Goal: Feedback & Contribution: Submit feedback/report problem

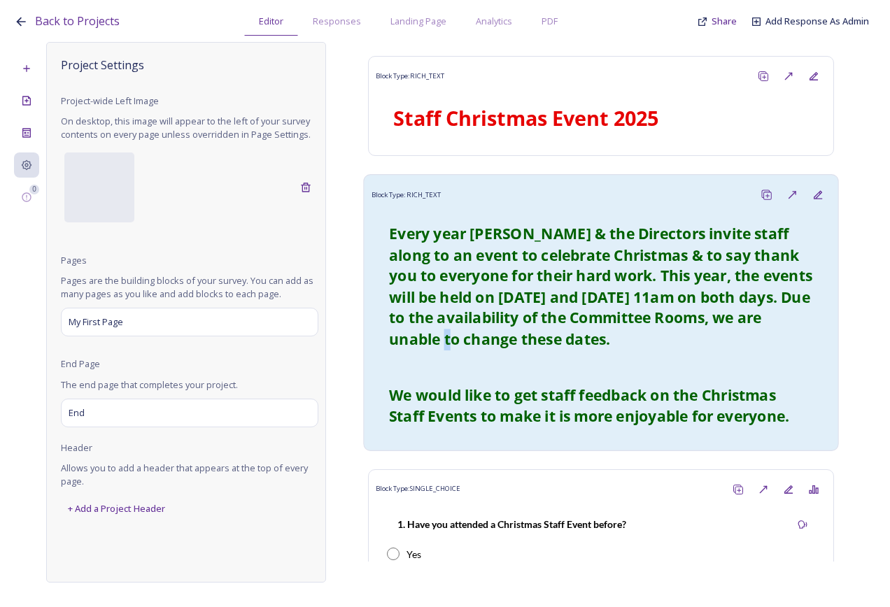
click at [476, 345] on strong "Every year [PERSON_NAME] & the Directors invite staff along to an event to cele…" at bounding box center [602, 285] width 427 height 125
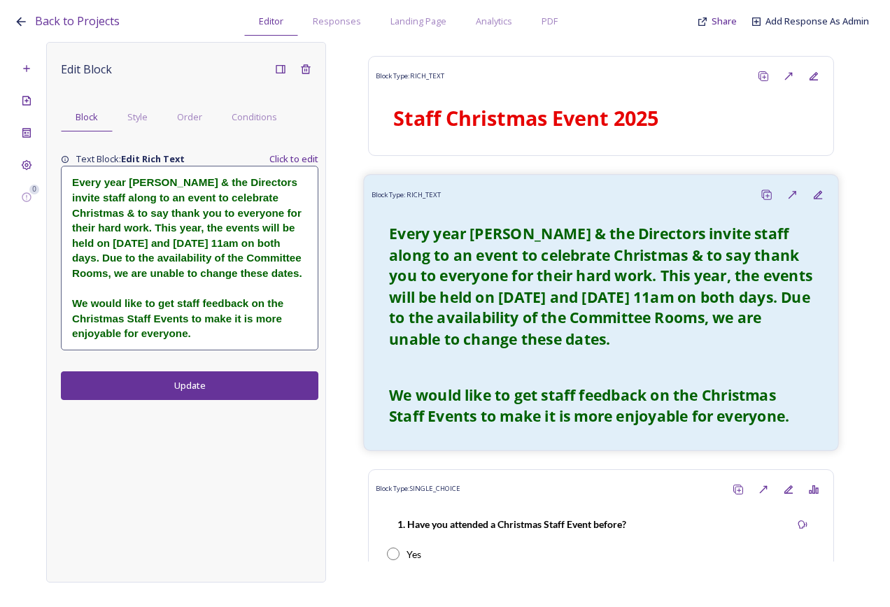
drag, startPoint x: 476, startPoint y: 345, endPoint x: 692, endPoint y: 408, distance: 224.9
click at [658, 401] on strong "We would like to get staff feedback on the Christmas Staff Events to make it is…" at bounding box center [589, 405] width 400 height 41
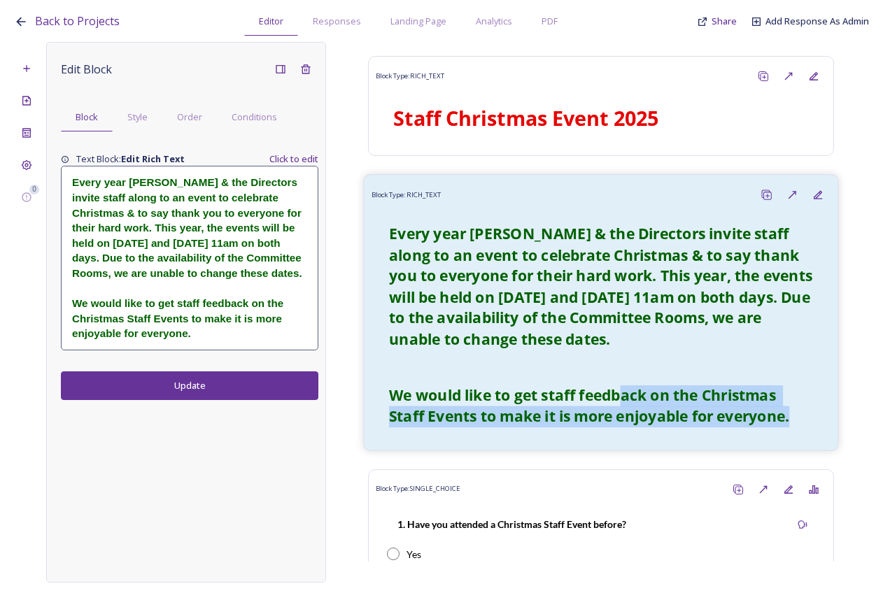
drag, startPoint x: 747, startPoint y: 415, endPoint x: 619, endPoint y: 401, distance: 128.7
click at [619, 401] on div "Every year Diane & the Directors invite staff along to an event to celebrate Ch…" at bounding box center [600, 325] width 445 height 221
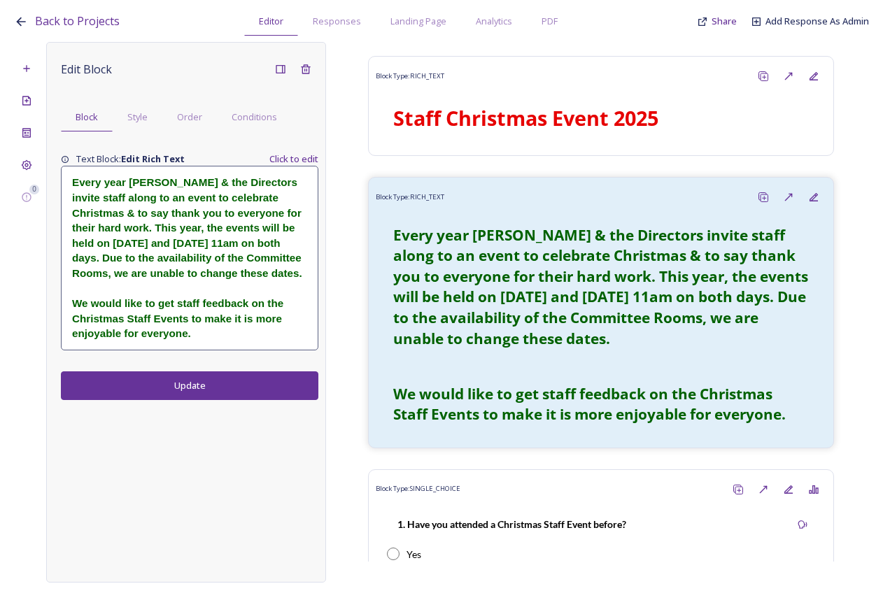
click at [313, 249] on div "Every year Diane & the Directors invite staff along to an event to celebrate Ch…" at bounding box center [190, 257] width 256 height 183
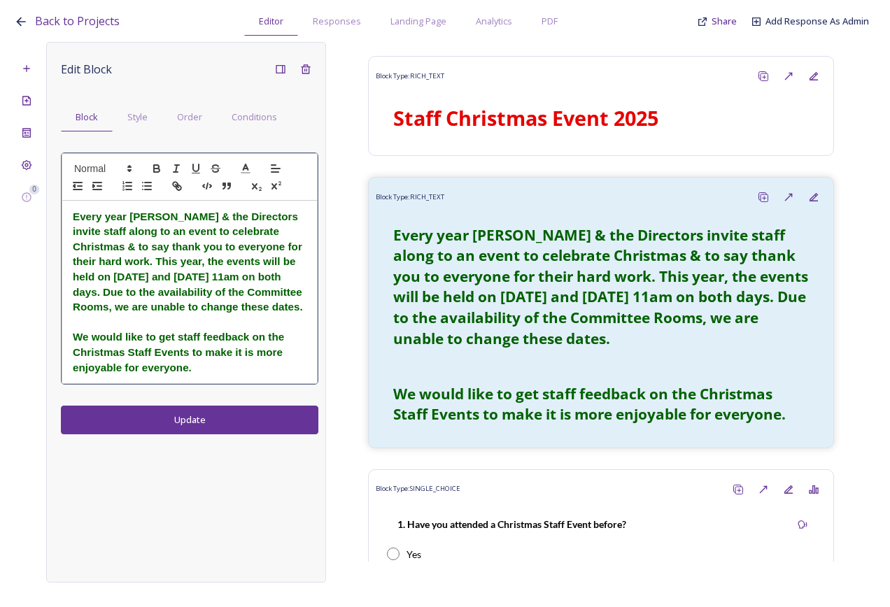
click at [236, 311] on h3 "Every year Diane & the Directors invite staff along to an event to celebrate Ch…" at bounding box center [190, 262] width 234 height 106
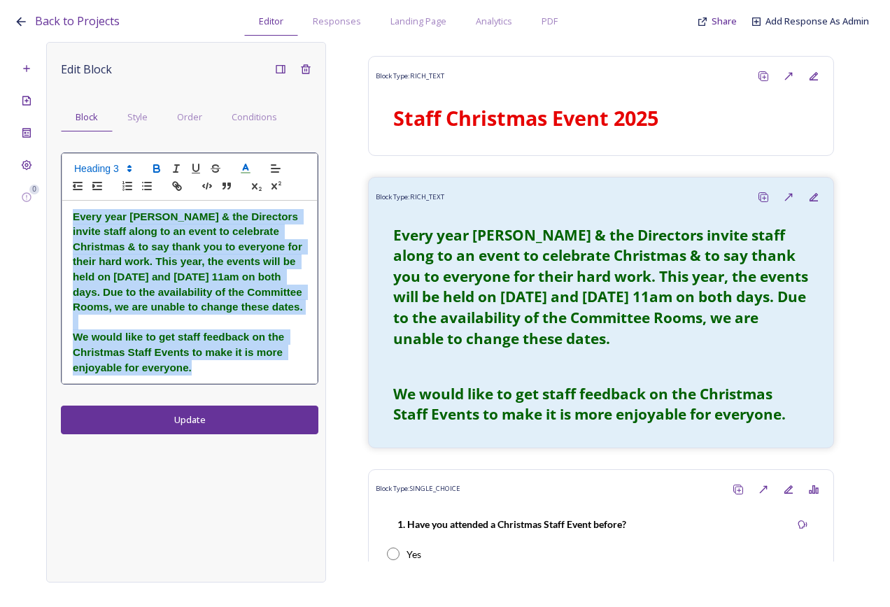
drag, startPoint x: 227, startPoint y: 366, endPoint x: 26, endPoint y: 210, distance: 254.2
click at [26, 210] on div "0 Edit Block Block Style Order Conditions Every year Diane & the Directors invi…" at bounding box center [445, 312] width 862 height 541
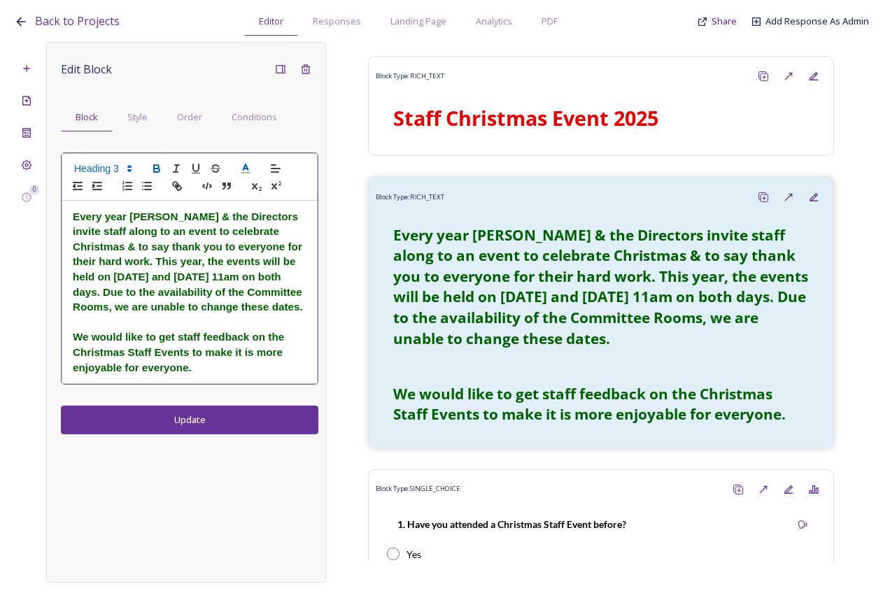
click at [237, 390] on div "Edit Block Block Style Order Conditions Every year Diane & the Directors invite…" at bounding box center [189, 246] width 257 height 378
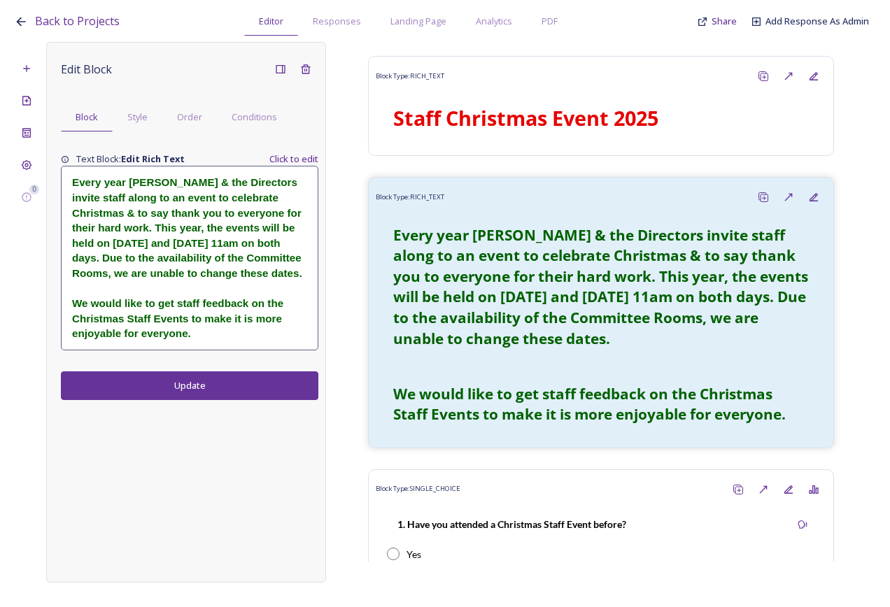
click at [202, 304] on strong "We would like to get staff feedback on the Christmas Staff Events to make it is…" at bounding box center [179, 318] width 214 height 42
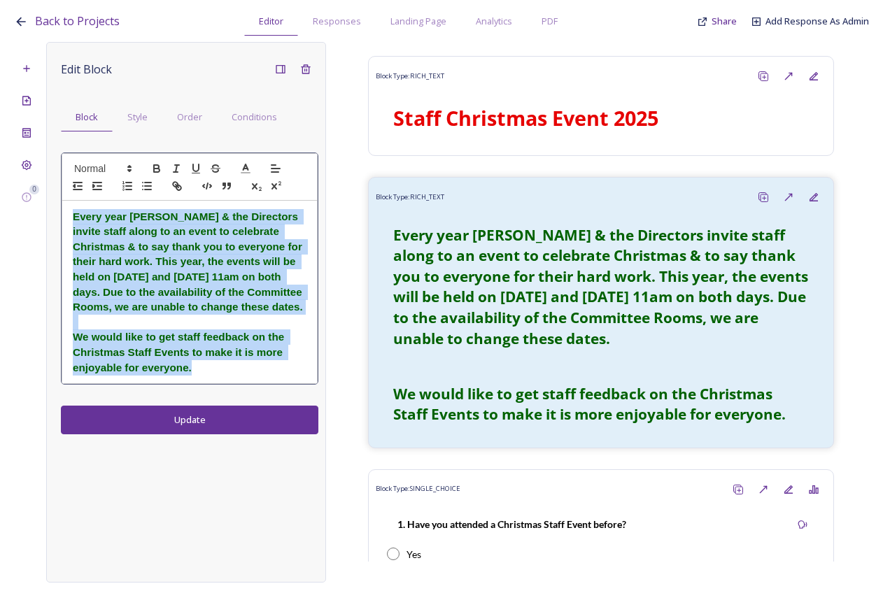
drag, startPoint x: 219, startPoint y: 369, endPoint x: 64, endPoint y: 221, distance: 214.2
click at [64, 221] on div "Every year Diane & the Directors invite staff along to an event to celebrate Ch…" at bounding box center [189, 292] width 255 height 183
click at [157, 168] on icon "button" at bounding box center [156, 168] width 13 height 13
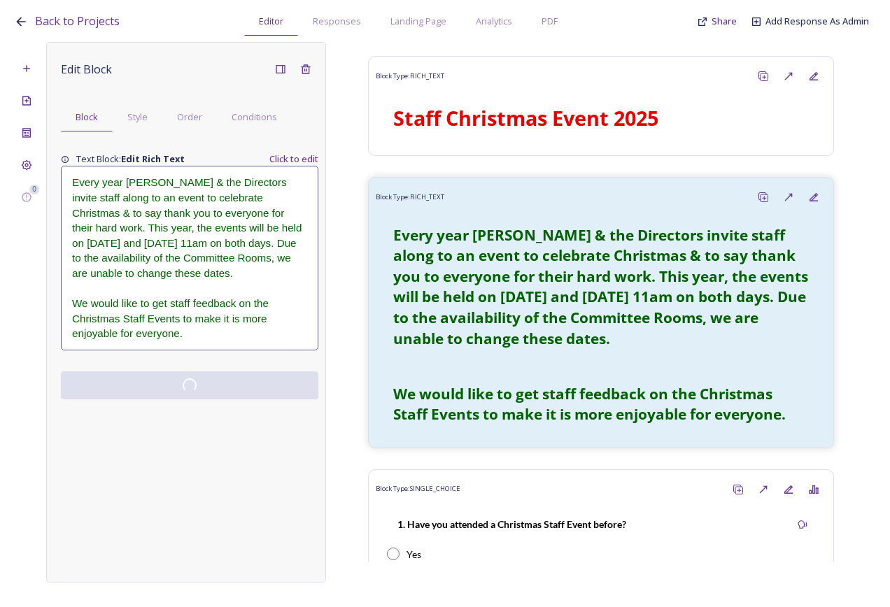
click at [252, 414] on div "Edit Block Block Style Order Conditions Text Block: Edit Rich Text Click to edi…" at bounding box center [186, 312] width 280 height 541
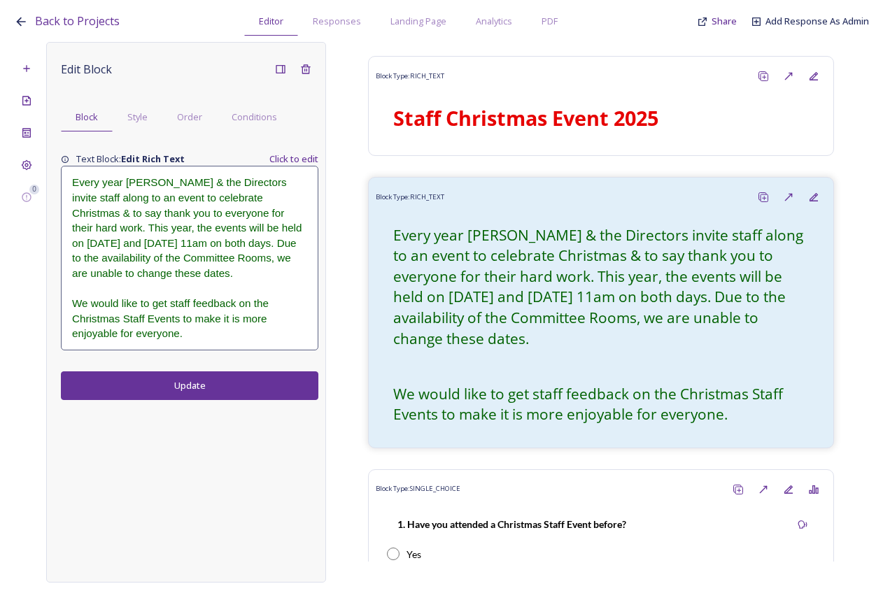
click at [124, 181] on span "Every year Diane & the Directors invite staff along to an event to celebrate Ch…" at bounding box center [188, 227] width 233 height 102
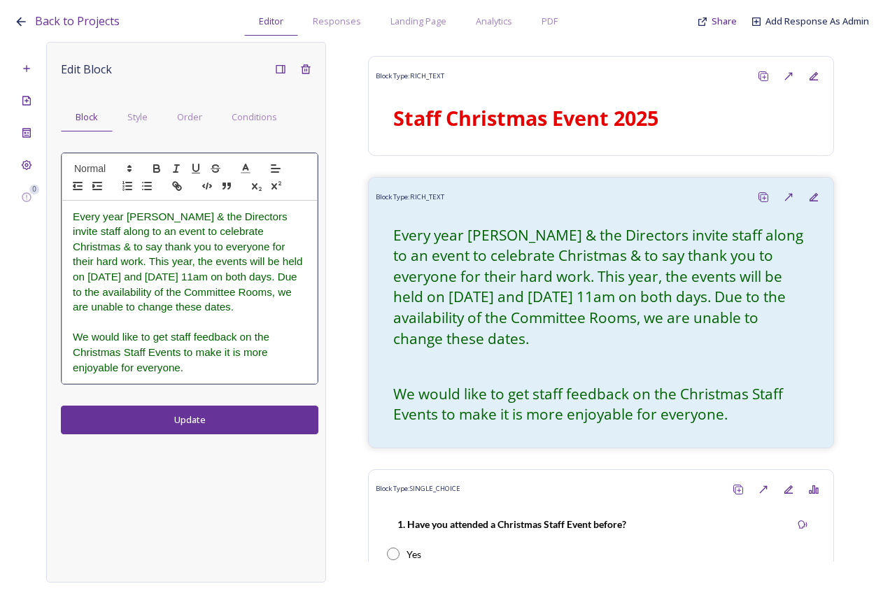
click at [122, 220] on span "Every year Diane & the Directors invite staff along to an event to celebrate Ch…" at bounding box center [189, 261] width 233 height 102
drag, startPoint x: 100, startPoint y: 231, endPoint x: 67, endPoint y: 233, distance: 32.9
click at [67, 233] on div "Every year, Diane & the Directors invite staff along to an event to celebrate C…" at bounding box center [189, 292] width 255 height 183
click at [84, 233] on span "Every year, Diane & the Directors invite staff to an event to celebrate Christm…" at bounding box center [188, 261] width 230 height 102
click at [249, 233] on span "Every year, Diane & the Directors invite staff to a festive event to celebrate …" at bounding box center [189, 261] width 233 height 102
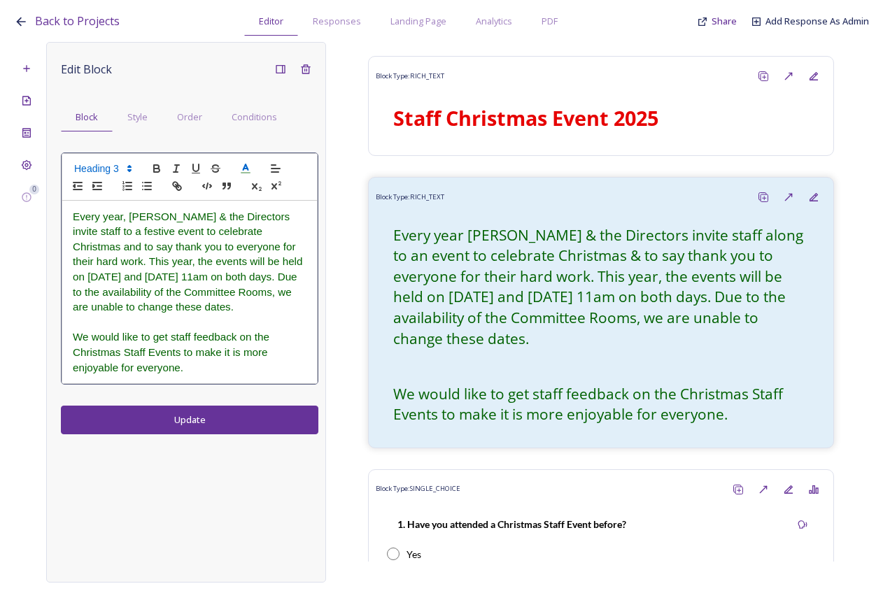
click at [271, 248] on span "Every year, Diane & the Directors invite staff to a festive event to celebrate …" at bounding box center [189, 261] width 233 height 102
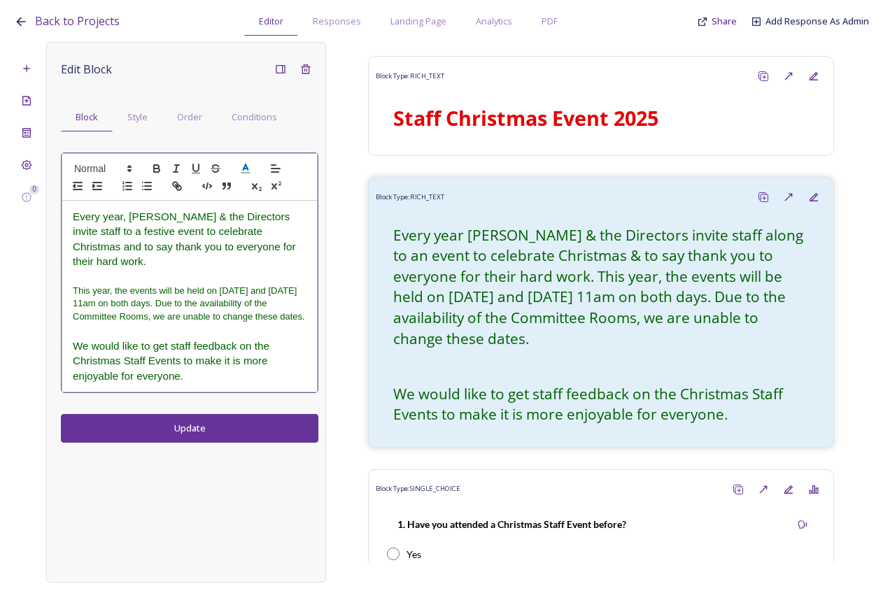
click at [266, 248] on span "Every year, Diane & the Directors invite staff to a festive event to celebrate …" at bounding box center [186, 238] width 226 height 57
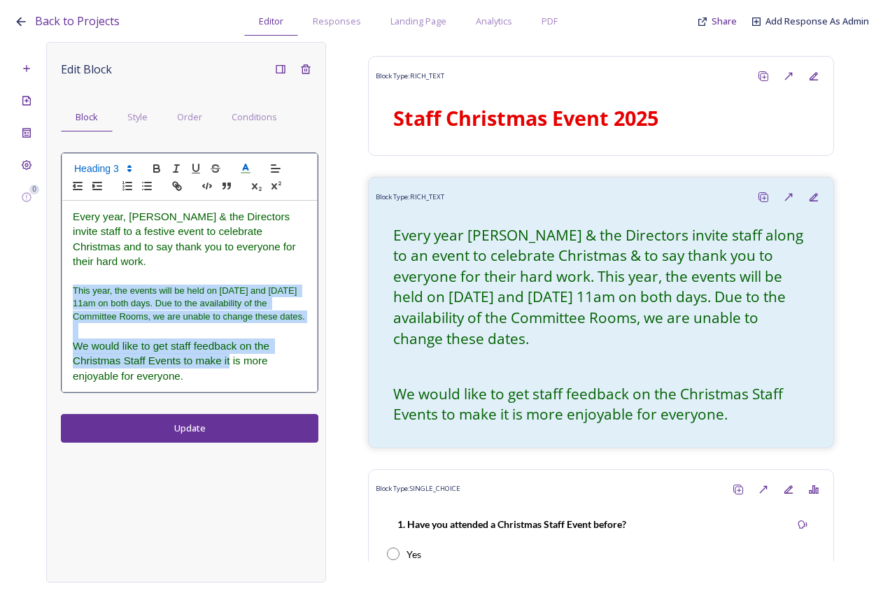
drag, startPoint x: 231, startPoint y: 352, endPoint x: 73, endPoint y: 278, distance: 174.9
click at [73, 278] on div "Every year, Diane & the Directors invite staff to a festive event to celebrate …" at bounding box center [189, 297] width 255 height 192
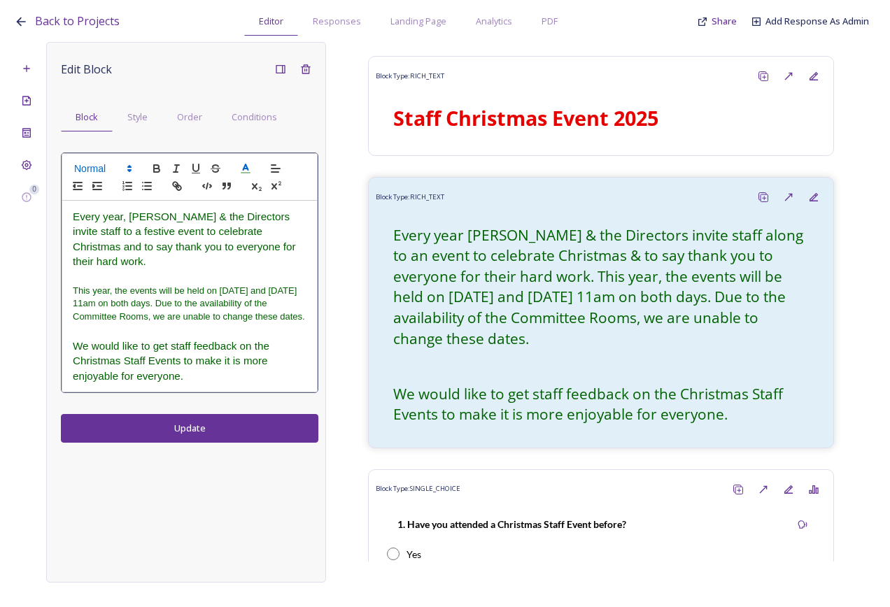
click at [104, 169] on span at bounding box center [102, 168] width 69 height 17
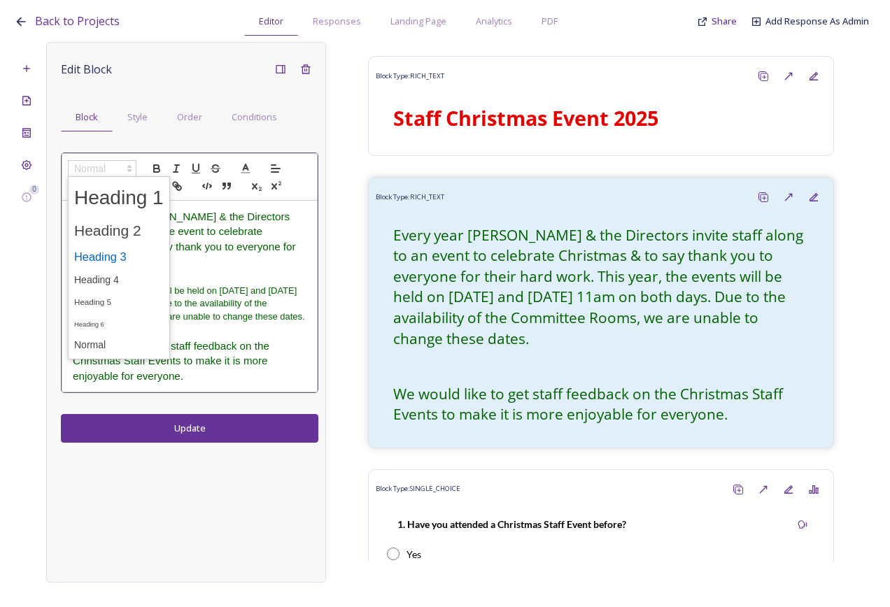
click at [132, 254] on span at bounding box center [119, 257] width 90 height 24
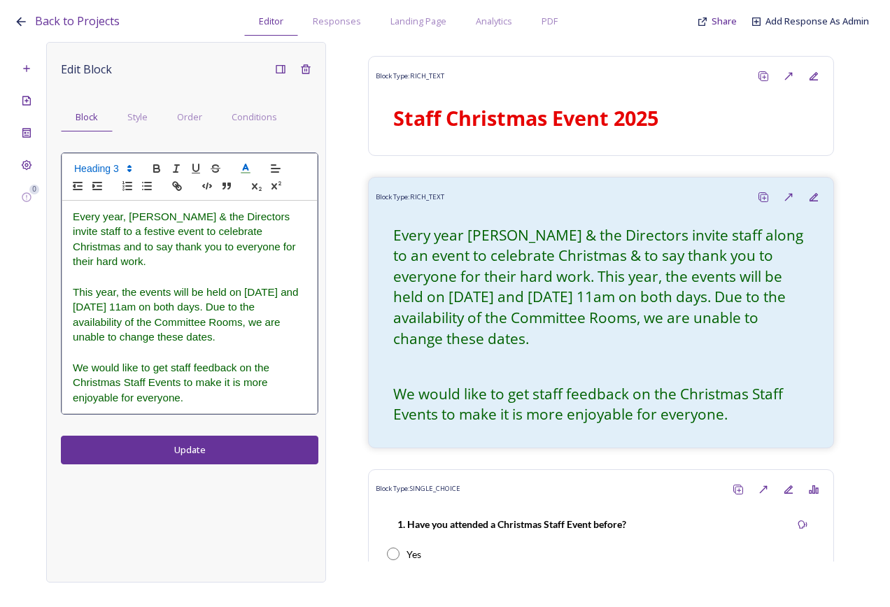
drag, startPoint x: 210, startPoint y: 308, endPoint x: 248, endPoint y: 276, distance: 49.6
click at [211, 308] on span "This year, the events will be held on 17 and 18 December at 11am on both days. …" at bounding box center [187, 314] width 229 height 57
click at [264, 243] on span "Every year, Diane & the Directors invite staff to a festive event to celebrate …" at bounding box center [186, 238] width 226 height 57
drag, startPoint x: 276, startPoint y: 231, endPoint x: 293, endPoint y: 229, distance: 16.8
click at [293, 229] on span "Every year, Diane & the Directors invite staff to a festive event to celebrate …" at bounding box center [186, 238] width 226 height 57
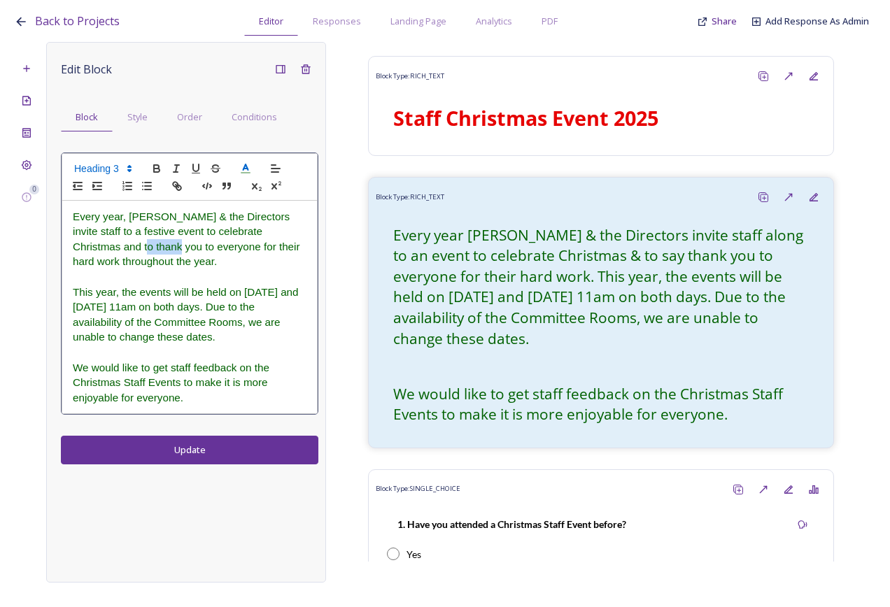
drag, startPoint x: 105, startPoint y: 245, endPoint x: 73, endPoint y: 249, distance: 32.4
click at [73, 249] on span "Every year, Diane & the Directors invite staff to a festive event to celebrate …" at bounding box center [188, 238] width 230 height 57
click at [201, 269] on h3 at bounding box center [190, 276] width 234 height 15
click at [238, 286] on span "This year, the events will be held on 17 and 18 December at 11am on both days. …" at bounding box center [187, 314] width 229 height 57
click at [251, 286] on span "This year, the events will be held on 17 and 18 December at 11am on both days. …" at bounding box center [187, 314] width 229 height 57
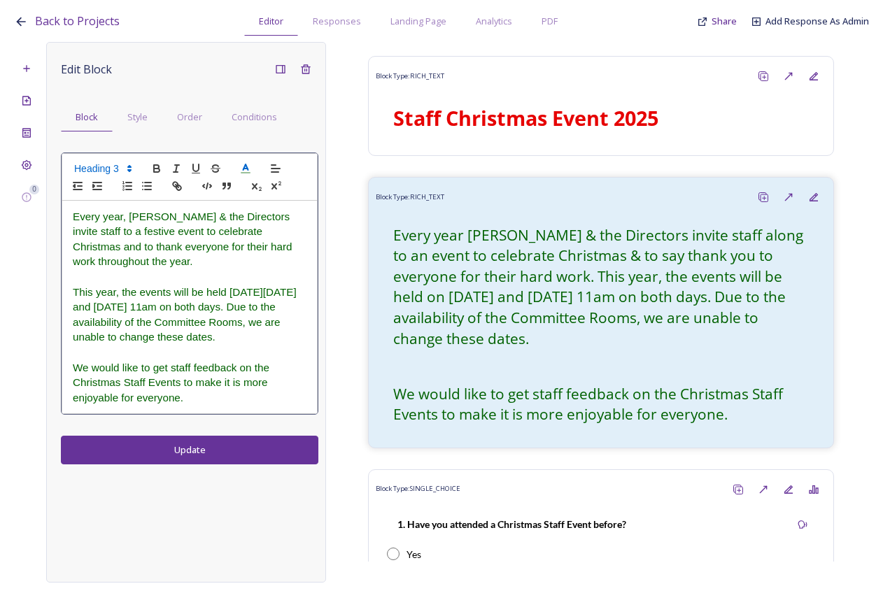
click at [109, 294] on span "This year, the events will be held on Wednesday 17 and 18 December at 11am on b…" at bounding box center [186, 314] width 227 height 57
drag, startPoint x: 257, startPoint y: 291, endPoint x: 94, endPoint y: 306, distance: 162.9
click at [94, 306] on span "This year, the events will be held on Wednesday 17 and Thursday 18 December at …" at bounding box center [186, 314] width 227 height 57
click at [306, 347] on div "Every year, Diane & the Directors invite staff to a festive event to celebrate …" at bounding box center [189, 307] width 255 height 213
click at [262, 292] on span "This year, the events will be held on Wednesday 17 and Thursday 18 December at …" at bounding box center [186, 314] width 227 height 57
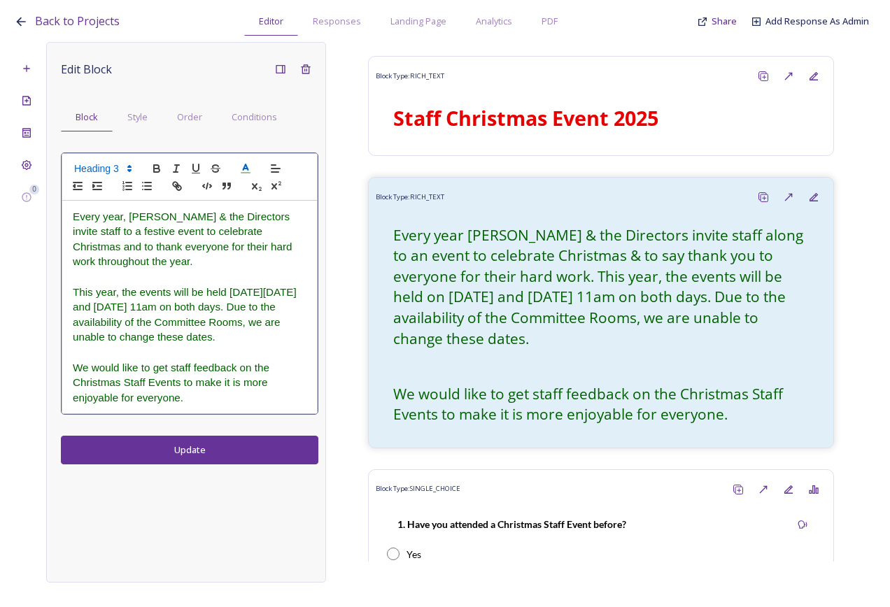
drag, startPoint x: 95, startPoint y: 309, endPoint x: 173, endPoint y: 318, distance: 78.9
click at [98, 310] on span "This year, the events will be held on Wednesday 17 and Thursday 18 December at …" at bounding box center [186, 314] width 227 height 57
click at [245, 322] on span "This year, the events will be held on Wednesday 17 and Thursday 18 December at …" at bounding box center [186, 314] width 227 height 57
click at [160, 321] on span "This year, the events will be held on Wednesday 17 and Thursday 18 December at …" at bounding box center [186, 314] width 227 height 57
click at [150, 326] on span "This year, the events will be held on Wednesday 17 and Thursday 18 December at …" at bounding box center [186, 314] width 227 height 57
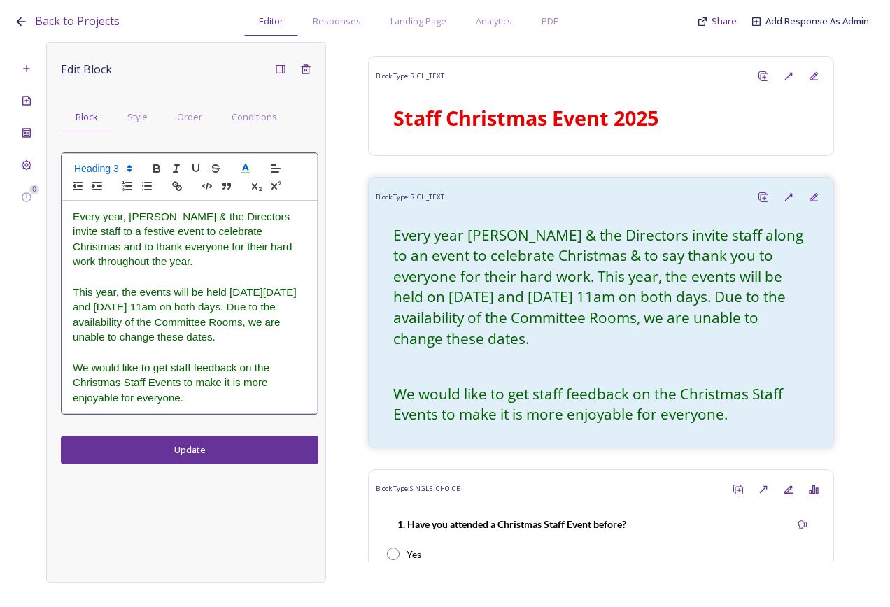
click at [144, 326] on span "This year, the events will be held on Wednesday 17 and Thursday 18 December at …" at bounding box center [186, 314] width 227 height 57
drag, startPoint x: 114, startPoint y: 323, endPoint x: 143, endPoint y: 319, distance: 29.7
click at [143, 319] on span "This year, the events will be held on Wednesday 17 and Thursday 18 December at …" at bounding box center [186, 314] width 227 height 57
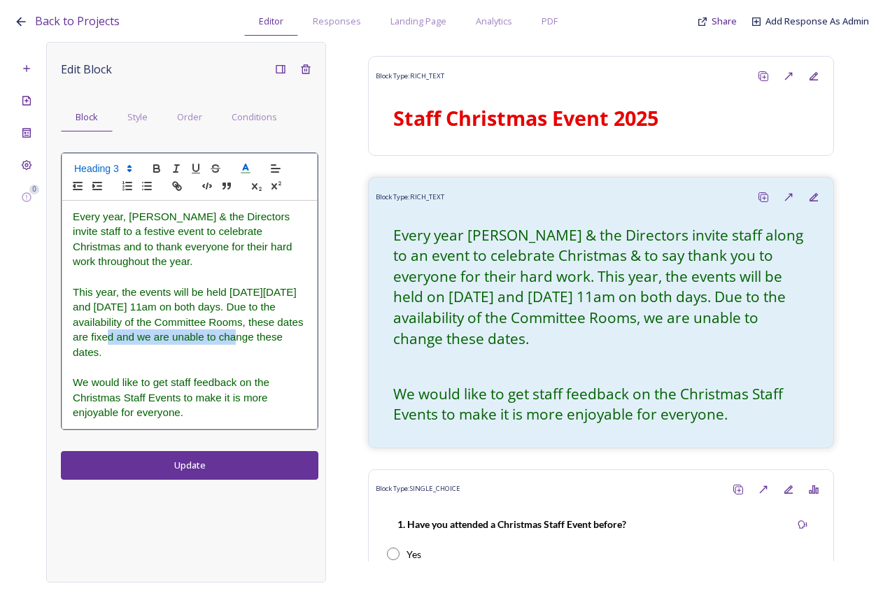
drag, startPoint x: 211, startPoint y: 323, endPoint x: 113, endPoint y: 322, distance: 98.6
click at [113, 322] on span "This year, the events will be held on Wednesday 17 and Thursday 18 December at …" at bounding box center [190, 322] width 234 height 72
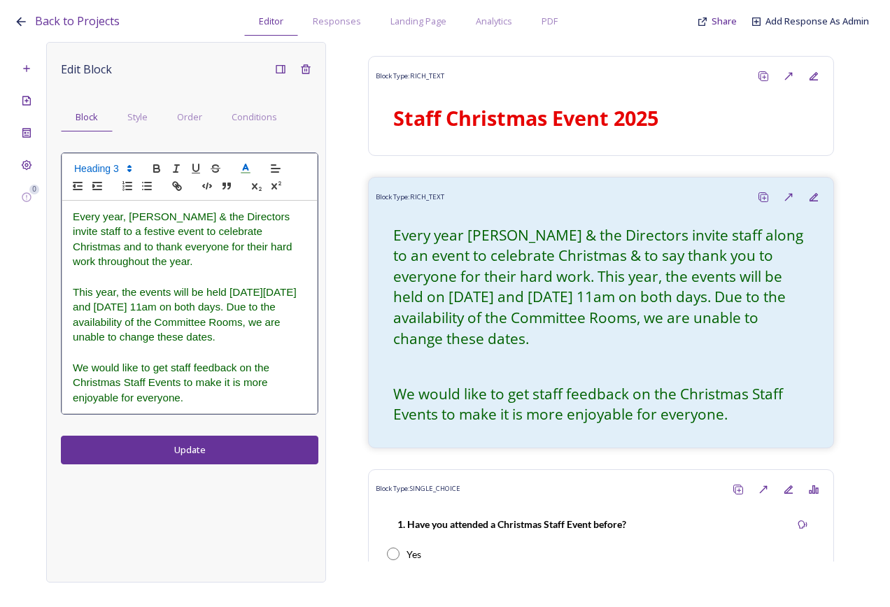
click at [295, 327] on h3 "This year, the events will be held on Wednesday 17 and Thursday 18 December at …" at bounding box center [190, 315] width 234 height 60
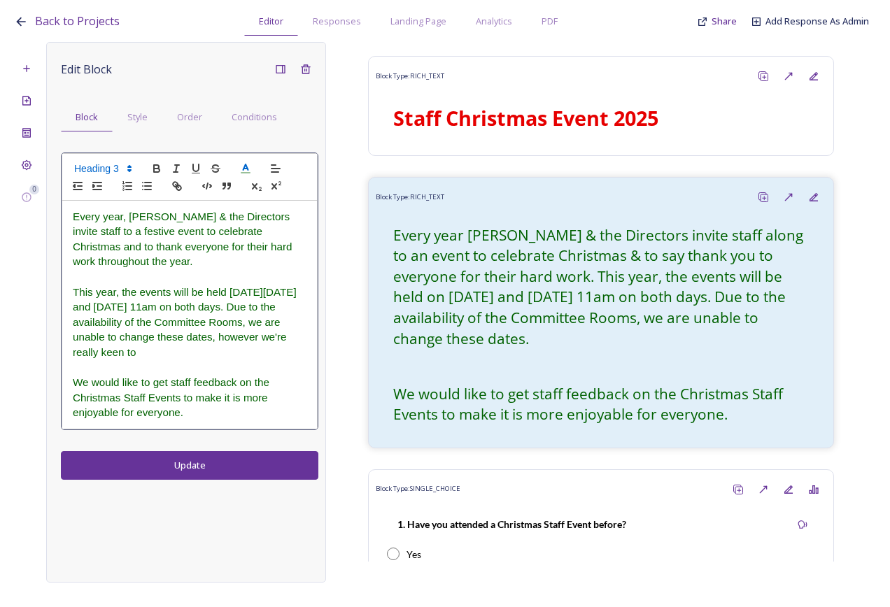
drag, startPoint x: 222, startPoint y: 341, endPoint x: 288, endPoint y: 322, distance: 68.2
click at [288, 322] on h3 "This year, the events will be held on Wednesday 17 and Thursday 18 December at …" at bounding box center [190, 323] width 234 height 76
click at [210, 337] on h3 "This year, the events will be held on Wednesday 17 and Thursday 18 December at …" at bounding box center [190, 323] width 234 height 76
click at [222, 334] on h3 "This year, the events will be held on Wednesday 17 and Thursday 18 December at …" at bounding box center [190, 323] width 234 height 76
click at [215, 336] on h3 "This year, the events will be held on Wednesday 17 and Thursday 18 December at …" at bounding box center [190, 323] width 234 height 76
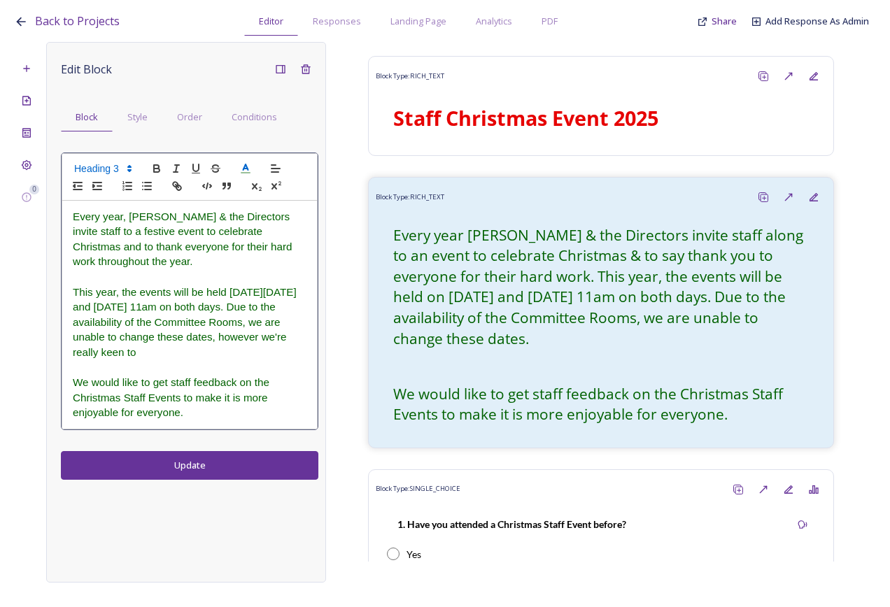
drag, startPoint x: 93, startPoint y: 367, endPoint x: 123, endPoint y: 338, distance: 41.6
click at [123, 338] on div "Every year, Diane & the Directors invite staff to a festive event to celebrate …" at bounding box center [189, 315] width 255 height 228
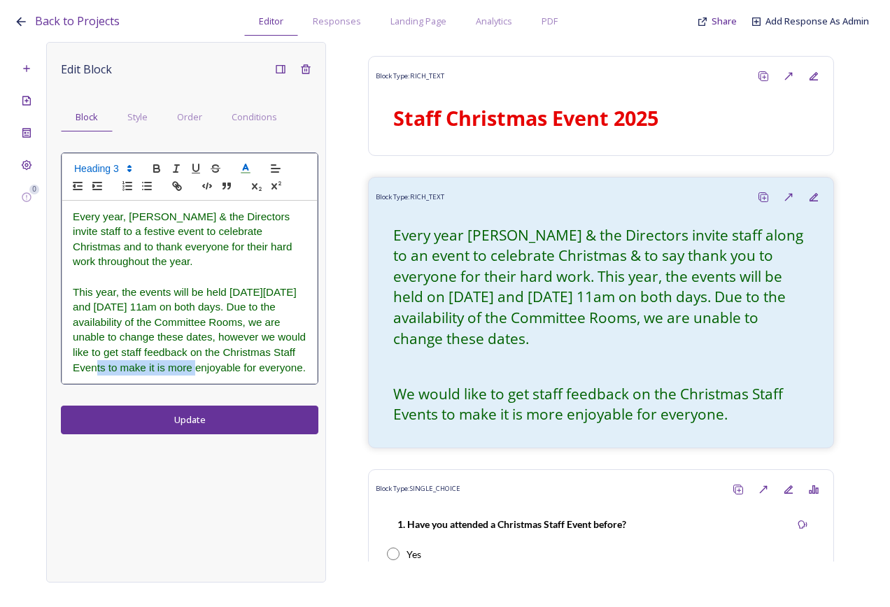
drag, startPoint x: 199, startPoint y: 351, endPoint x: 93, endPoint y: 357, distance: 105.7
click at [93, 357] on span "This year, the events will be held on Wednesday 17 and Thursday 18 December at …" at bounding box center [191, 329] width 236 height 87
click at [241, 359] on h3 "This year, the events will be held on Wednesday 17 and Thursday 18 December at …" at bounding box center [190, 330] width 234 height 90
click at [106, 308] on span "This year, the events will be held on Wednesday 17 and Thursday 18 December at …" at bounding box center [191, 329] width 236 height 87
click at [103, 307] on span "This year, the events will be held on Wednesday 17 and Thursday 18 December at …" at bounding box center [191, 329] width 236 height 87
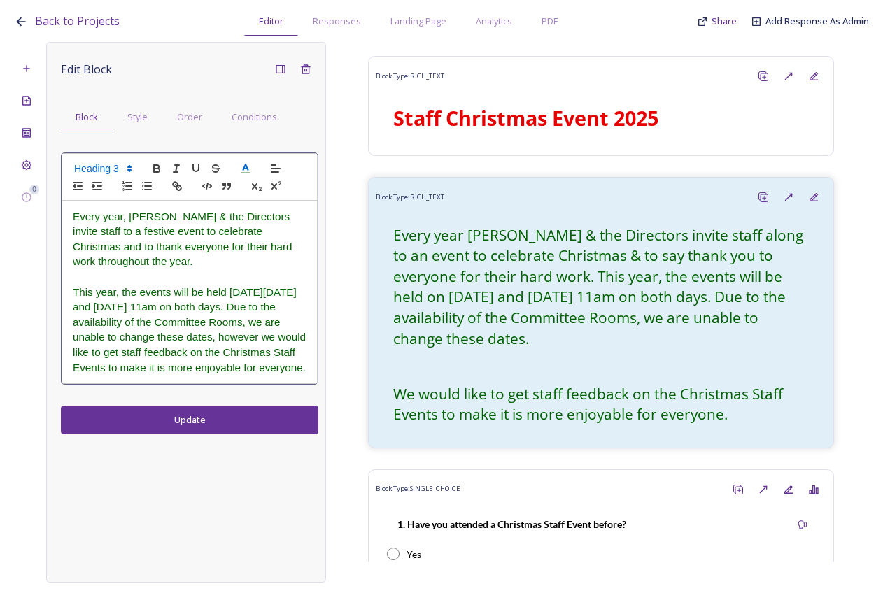
click at [290, 322] on span "This year, the events will be held on Wednesday 17 and Thursday 18 December at …" at bounding box center [191, 329] width 236 height 87
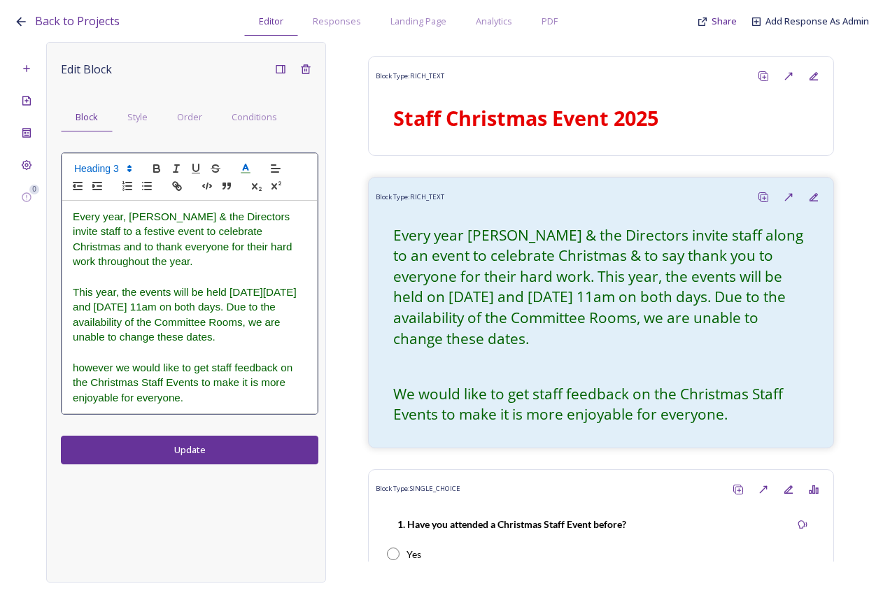
drag, startPoint x: 204, startPoint y: 386, endPoint x: 160, endPoint y: 362, distance: 49.5
click at [202, 372] on h3 "﻿ however we would like to get staff feedback on the Christmas Staff Events to …" at bounding box center [190, 382] width 234 height 45
click at [67, 351] on div "Every year, Diane & the Directors invite staff to a festive event to celebrate …" at bounding box center [189, 307] width 255 height 213
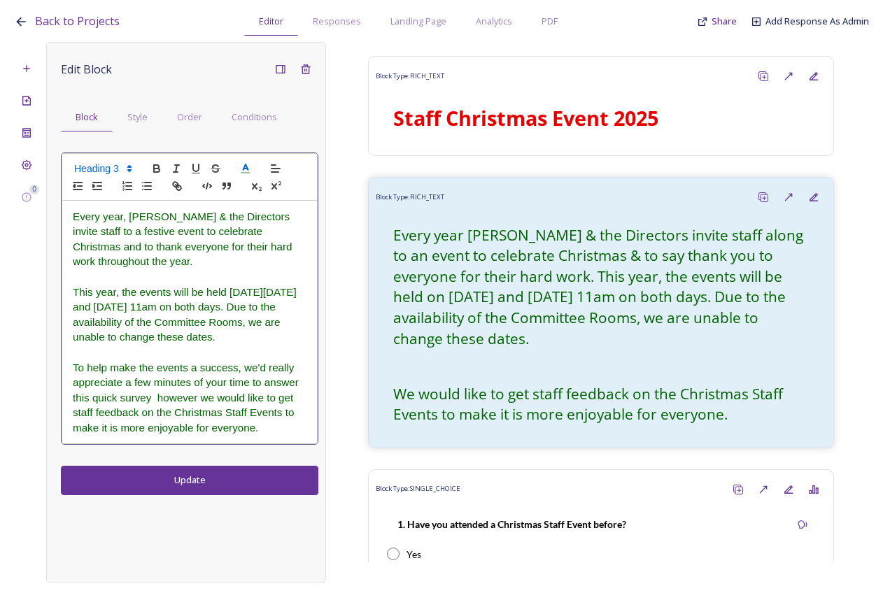
drag, startPoint x: 93, startPoint y: 383, endPoint x: 113, endPoint y: 382, distance: 20.3
click at [101, 383] on span "To help make the events a success, we'd really appreciate a few minutes of your…" at bounding box center [187, 398] width 229 height 72
click at [125, 383] on span "To help make the events a success, we'd really appreciate a few minutes of your…" at bounding box center [187, 398] width 229 height 72
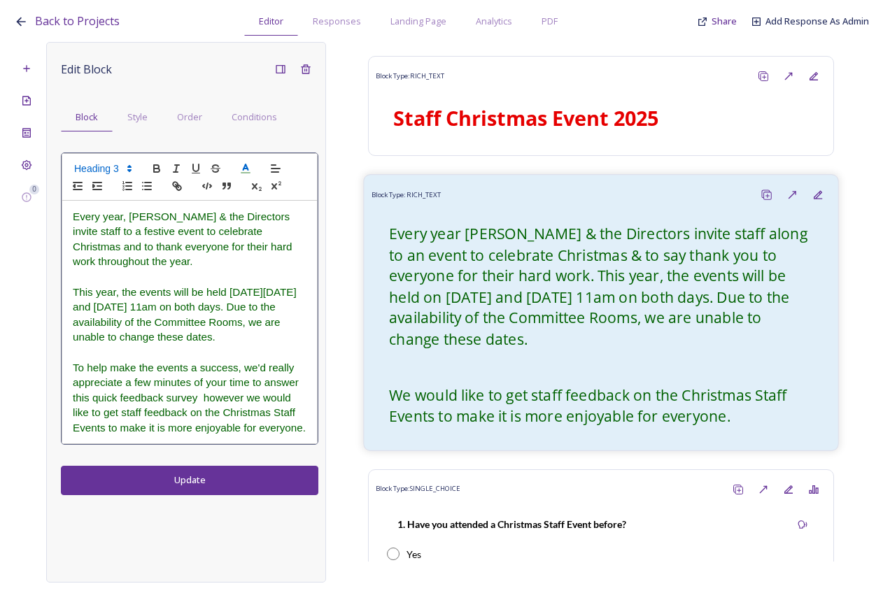
drag, startPoint x: 199, startPoint y: 379, endPoint x: 473, endPoint y: 371, distance: 274.9
click at [200, 379] on span "To help make the events a success, we'd really appreciate a few minutes of your…" at bounding box center [189, 398] width 233 height 72
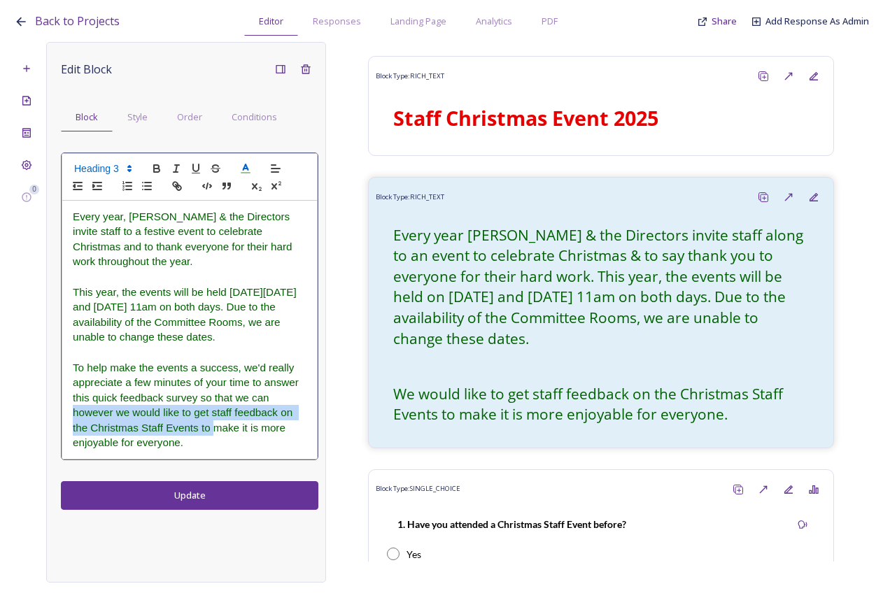
drag, startPoint x: 201, startPoint y: 412, endPoint x: 253, endPoint y: 424, distance: 53.1
click at [279, 378] on h3 "To help make the events a success, we'd really appreciate a few minutes of your…" at bounding box center [190, 405] width 234 height 90
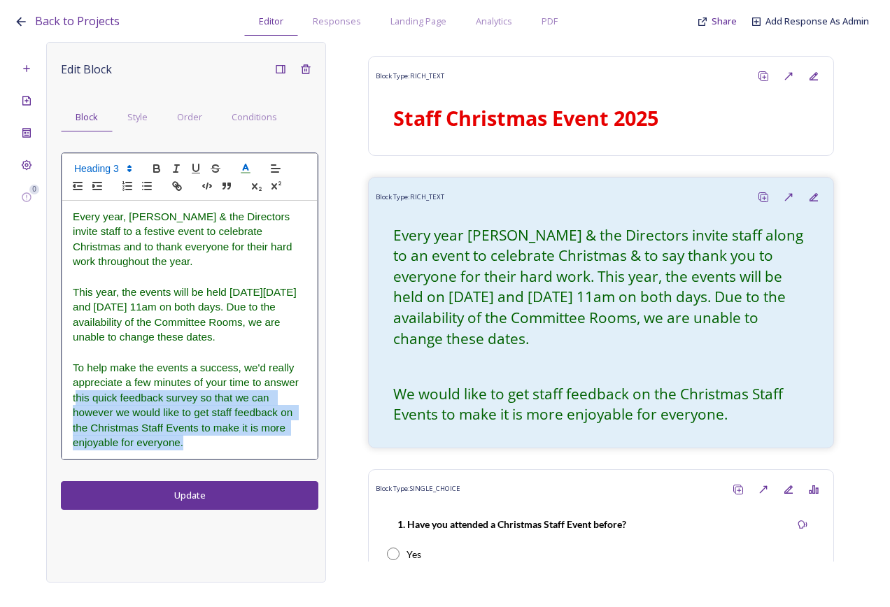
drag, startPoint x: 245, startPoint y: 434, endPoint x: 75, endPoint y: 386, distance: 176.5
click at [75, 386] on h3 "To help make the events a success, we'd really appreciate a few minutes of your…" at bounding box center [190, 405] width 234 height 90
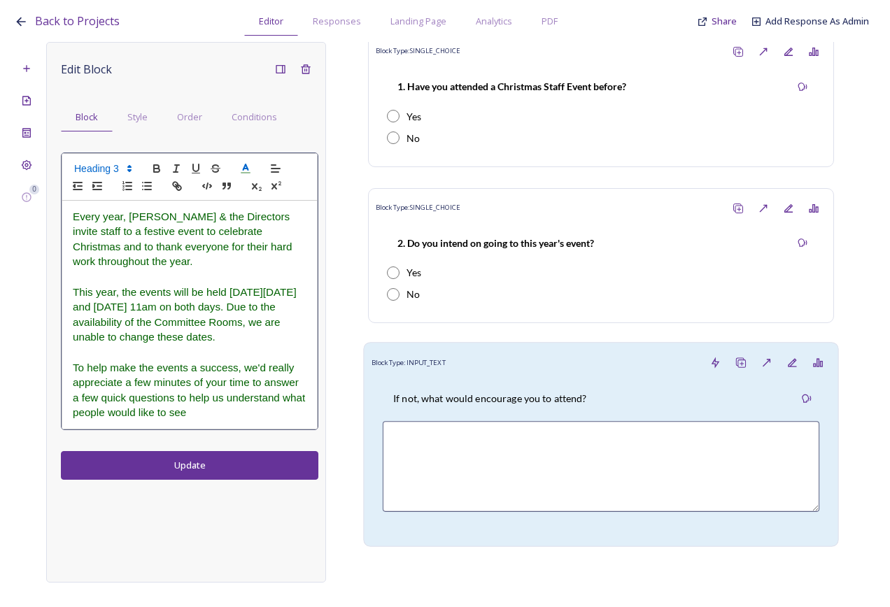
scroll to position [559, 0]
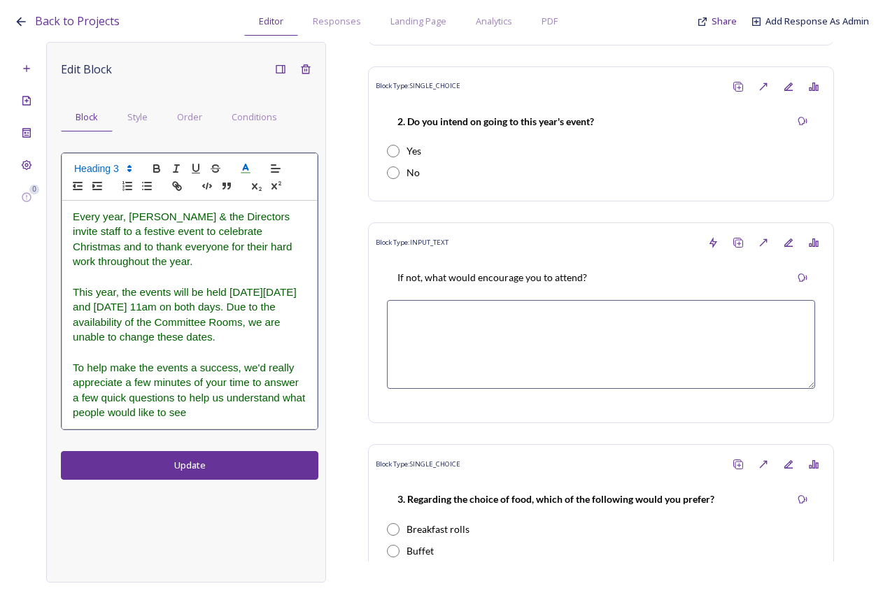
drag, startPoint x: 219, startPoint y: 401, endPoint x: 185, endPoint y: 385, distance: 37.5
click at [185, 385] on h3 "To help make the events a success, we'd really appreciate a few minutes of your…" at bounding box center [190, 390] width 234 height 60
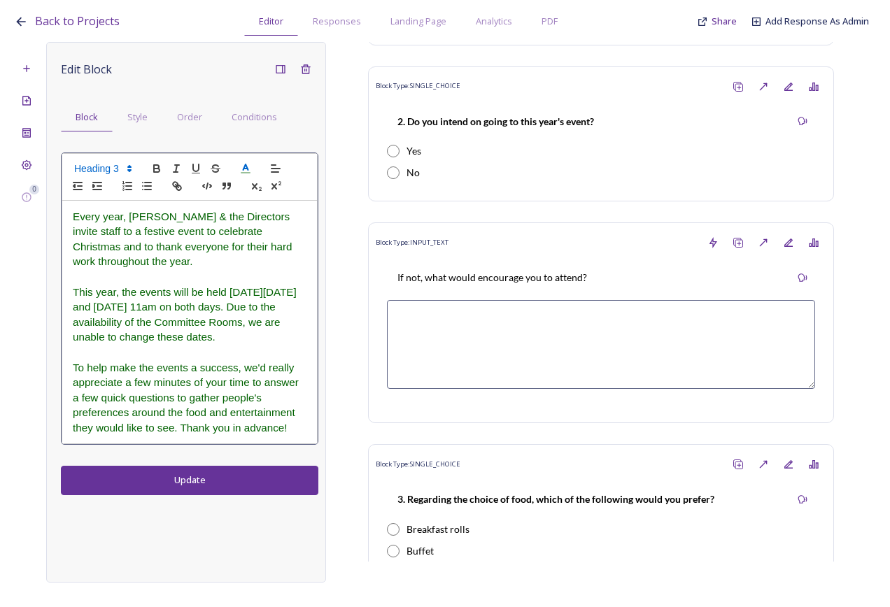
click at [285, 459] on div "Edit Block Block Style Order Conditions Every year, Diane & the Directors invit…" at bounding box center [186, 312] width 280 height 541
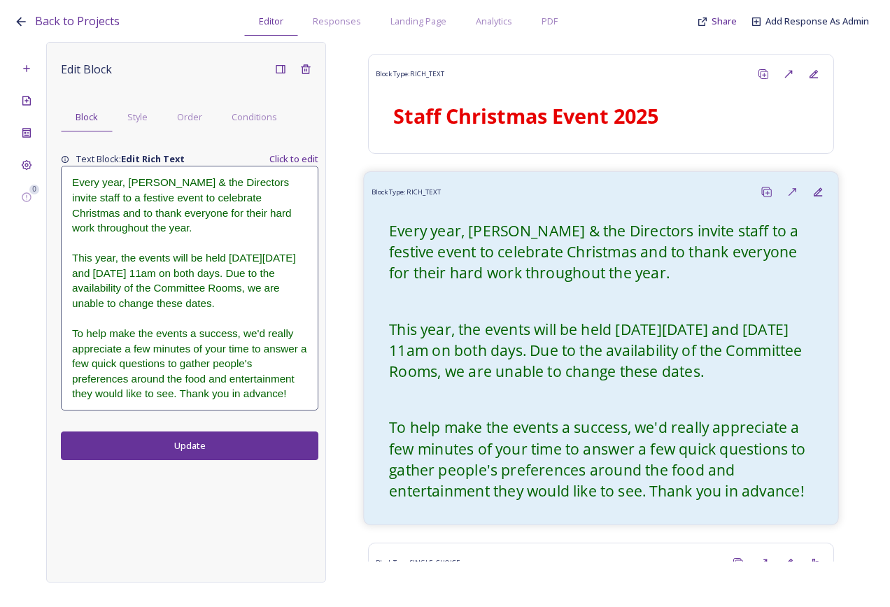
scroll to position [0, 0]
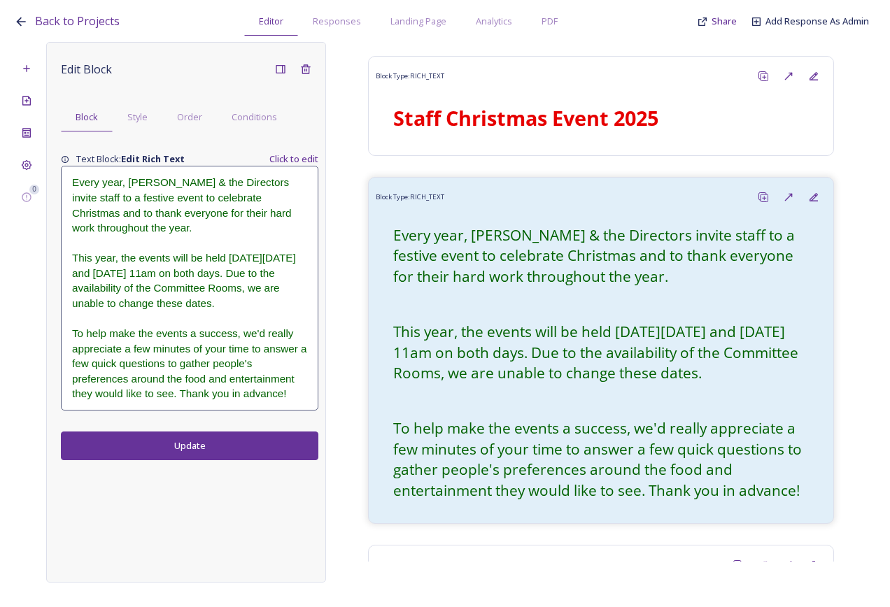
click at [186, 255] on span "This year, the events will be held on Wednesday 17 and Thursday 18 December at …" at bounding box center [185, 280] width 227 height 57
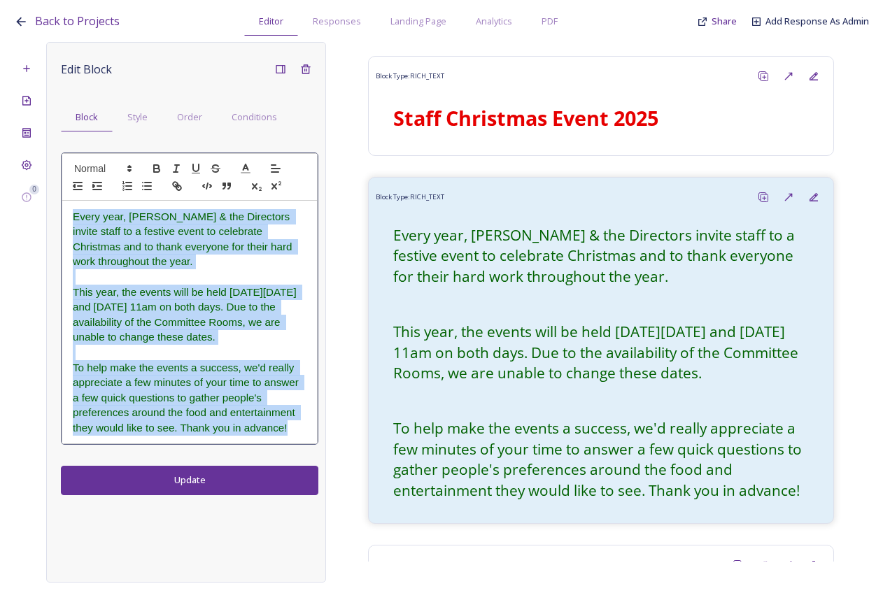
drag, startPoint x: 273, startPoint y: 403, endPoint x: 79, endPoint y: 148, distance: 320.9
click at [14, 211] on div "0 Edit Block Block Style Order Conditions Every year, Diane & the Directors inv…" at bounding box center [445, 312] width 862 height 541
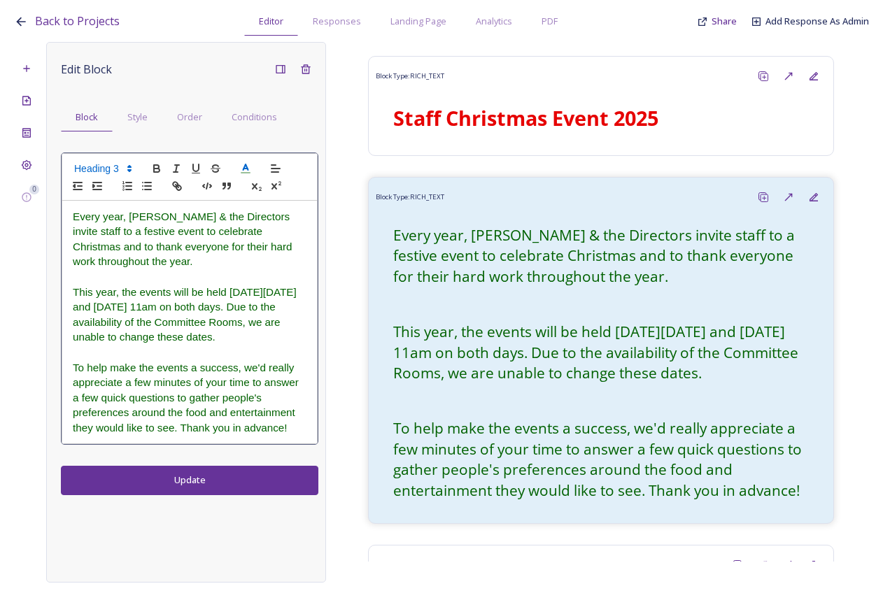
click at [94, 161] on span at bounding box center [102, 168] width 69 height 17
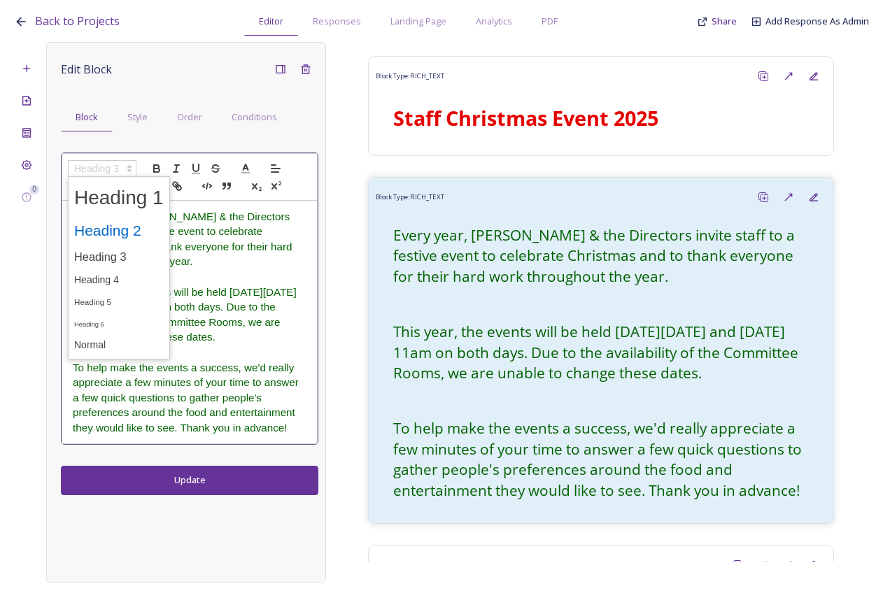
click at [143, 231] on span at bounding box center [119, 230] width 90 height 29
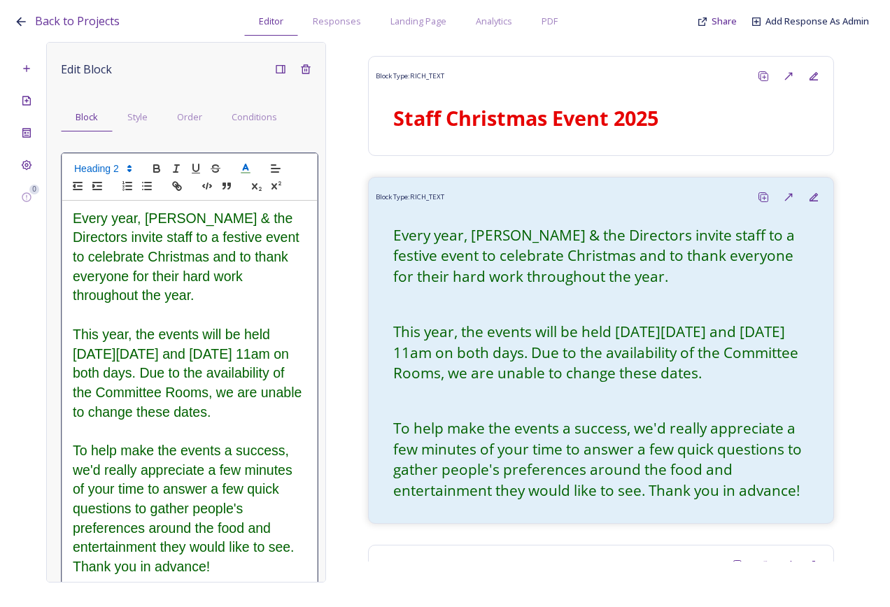
click at [125, 159] on div at bounding box center [190, 177] width 256 height 48
click at [116, 155] on div at bounding box center [190, 177] width 256 height 48
click at [116, 164] on span at bounding box center [102, 168] width 69 height 17
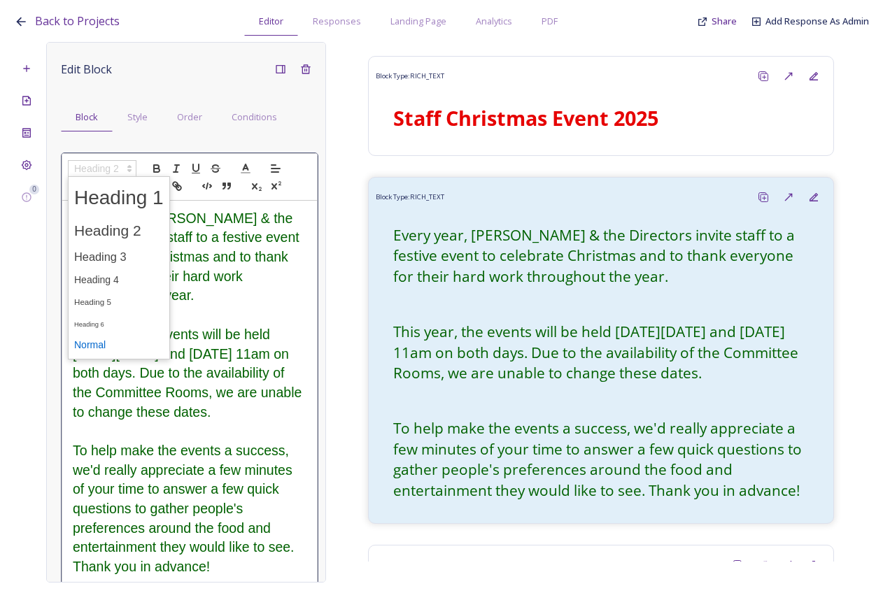
click at [110, 344] on span at bounding box center [119, 345] width 90 height 22
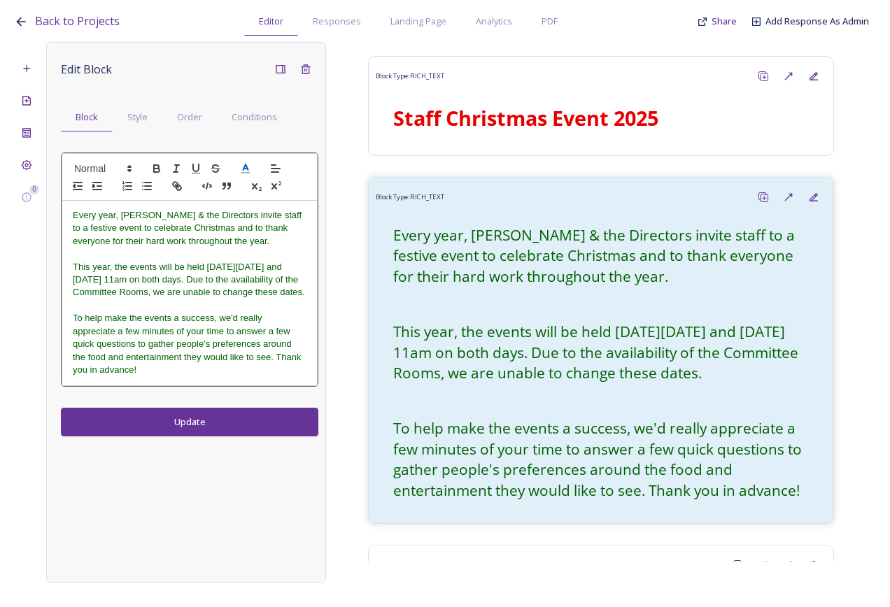
click at [149, 299] on p "This year, the events will be held on Wednesday 17 and Thursday 18 December at …" at bounding box center [190, 280] width 234 height 38
click at [220, 243] on p "Every year, Diane & the Directors invite staff to a festive event to celebrate …" at bounding box center [190, 228] width 234 height 38
click at [180, 439] on div "Edit Block Block Style Order Conditions Every year, Diane & the Directors invit…" at bounding box center [186, 312] width 280 height 541
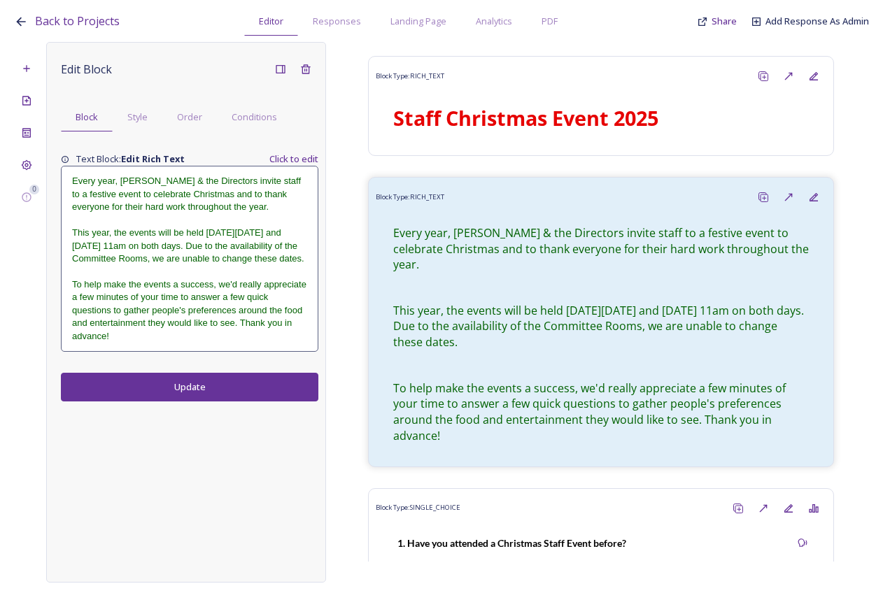
click at [220, 257] on span "This year, the events will be held on Wednesday 17 and Thursday 18 December at …" at bounding box center [188, 245] width 232 height 36
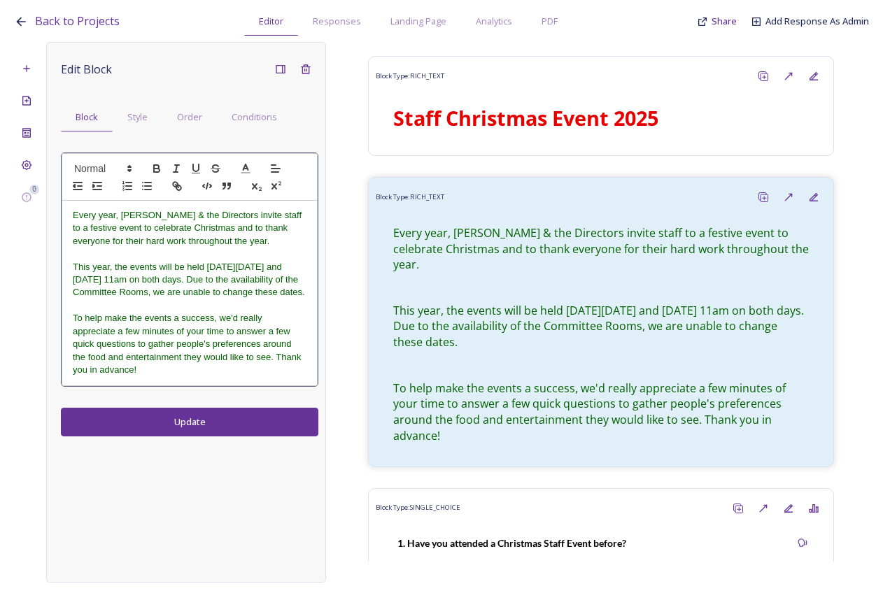
click at [243, 245] on p "Every year, Diane & the Directors invite staff to a festive event to celebrate …" at bounding box center [190, 228] width 234 height 38
click at [225, 299] on p "This year, the events will be held on Wednesday 17 and Thursday 18 December at …" at bounding box center [190, 280] width 234 height 38
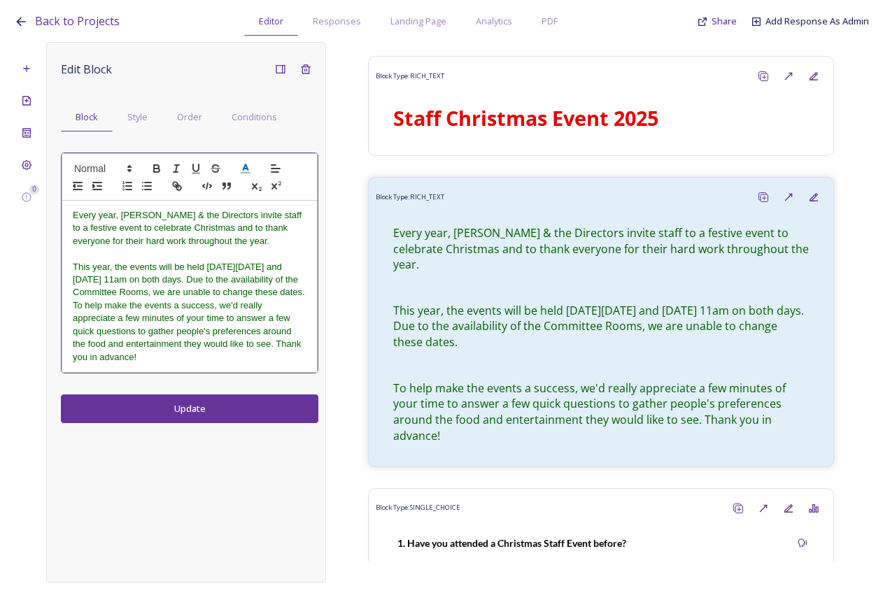
click at [241, 238] on p "Every year, Diane & the Directors invite staff to a festive event to celebrate …" at bounding box center [190, 228] width 234 height 38
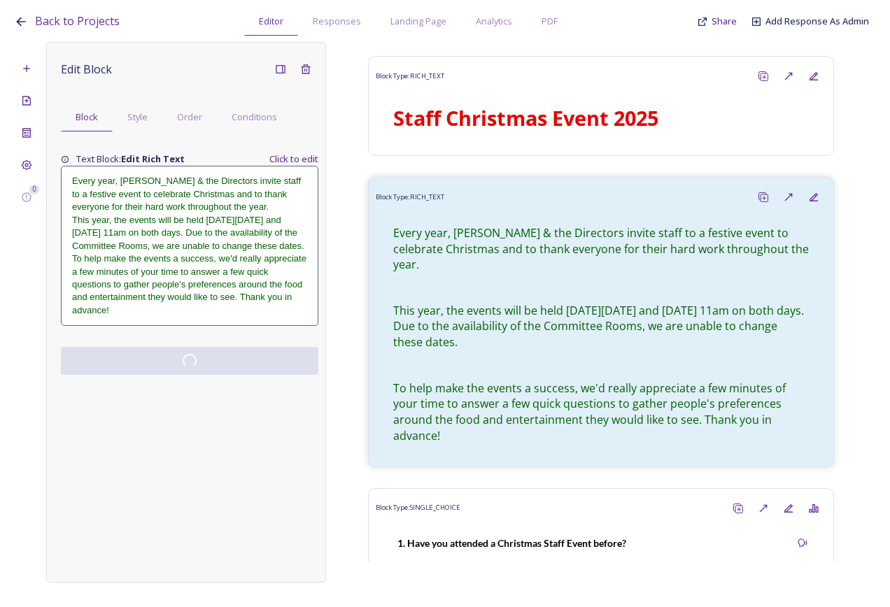
click at [259, 400] on div "Edit Block Block Style Order Conditions Text Block: Edit Rich Text Click to edi…" at bounding box center [186, 312] width 280 height 541
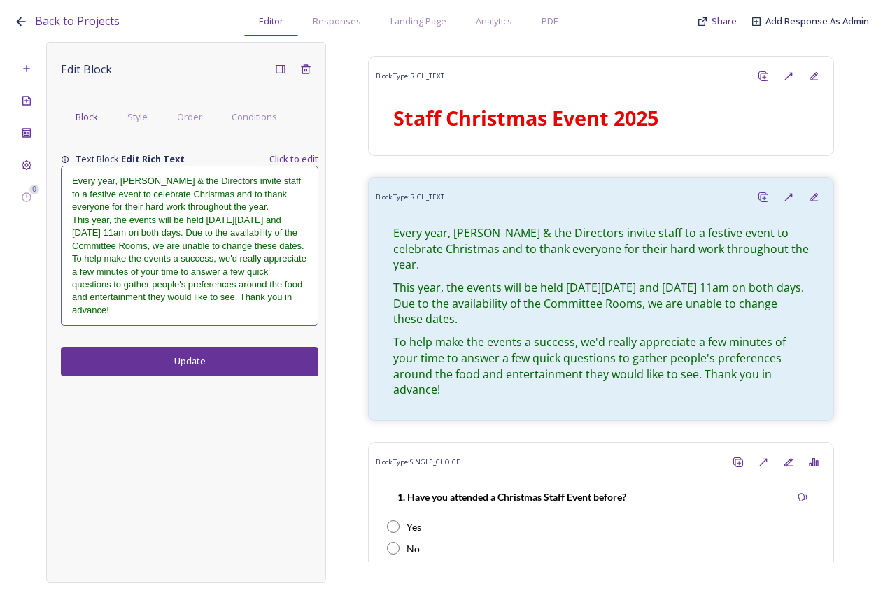
click at [226, 286] on span "To help make the events a success, we'd really appreciate a few minutes of your…" at bounding box center [190, 284] width 237 height 62
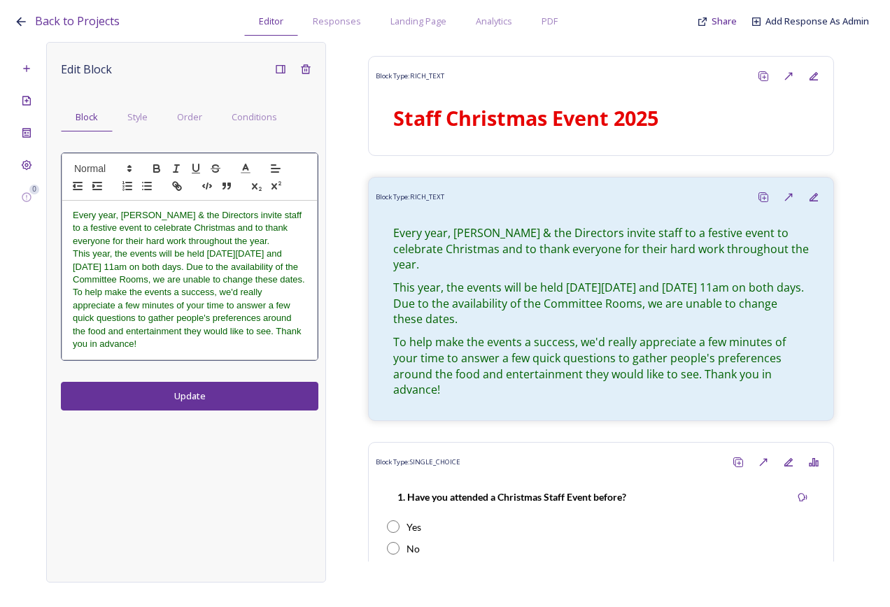
click at [241, 247] on p "Every year, Diane & the Directors invite staff to a festive event to celebrate …" at bounding box center [190, 228] width 234 height 38
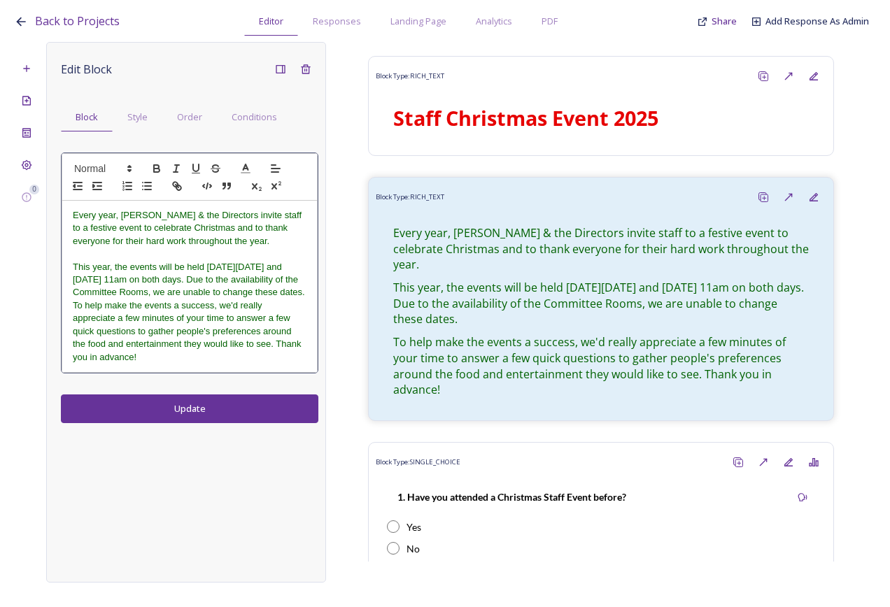
click at [236, 299] on p "This year, the events will be held on Wednesday 17 and Thursday 18 December at …" at bounding box center [190, 280] width 234 height 38
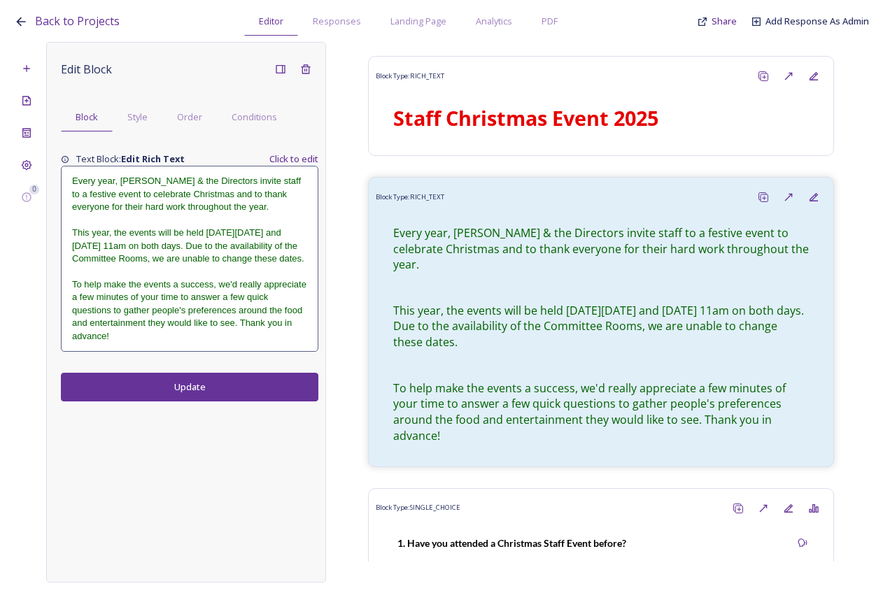
click at [220, 422] on div "Edit Block Block Style Order Conditions Text Block: Edit Rich Text Click to edi…" at bounding box center [186, 312] width 280 height 541
click at [195, 308] on span "To help make the events a success, we'd really appreciate a few minutes of your…" at bounding box center [190, 310] width 237 height 62
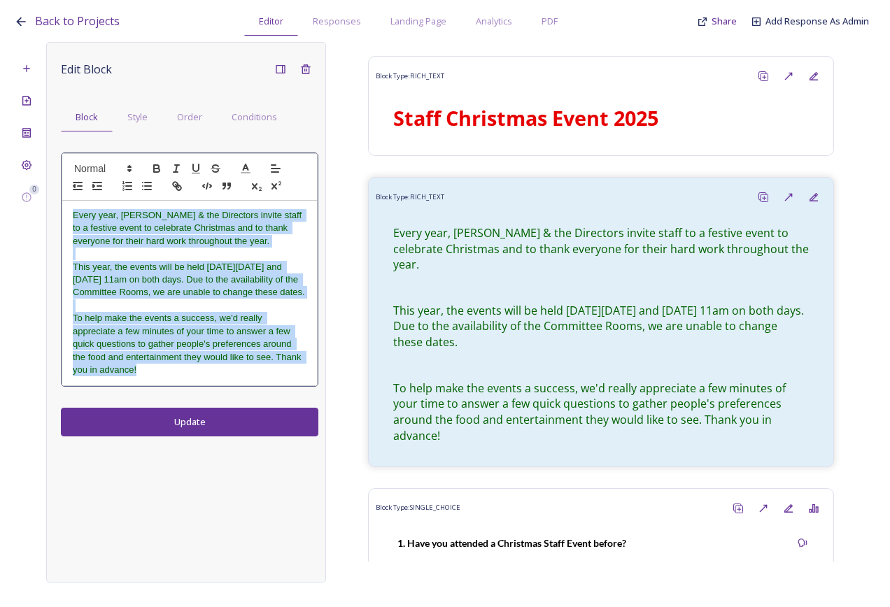
drag, startPoint x: 139, startPoint y: 381, endPoint x: 68, endPoint y: 199, distance: 196.0
click at [67, 199] on div "Every year, Diane & the Directors invite staff to a festive event to celebrate …" at bounding box center [190, 269] width 256 height 232
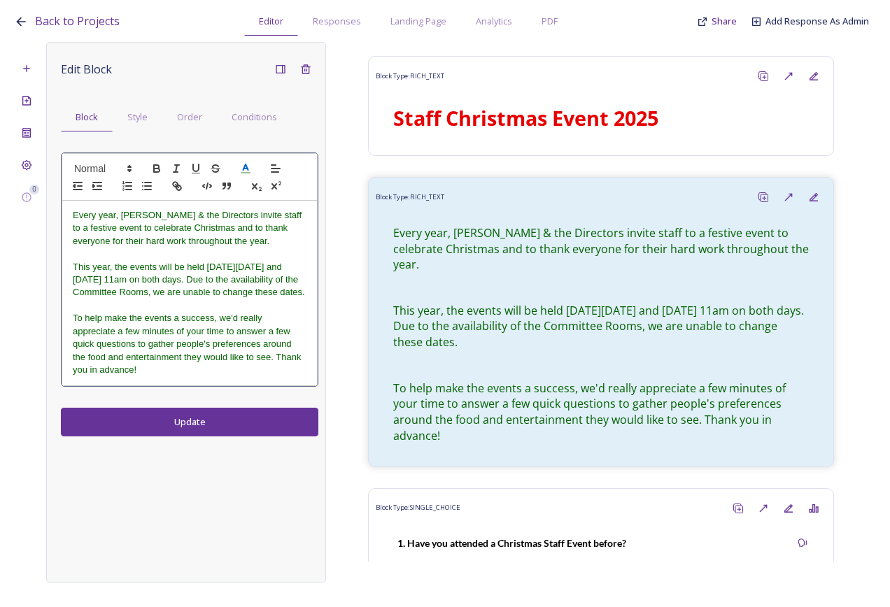
click at [242, 168] on icon at bounding box center [245, 168] width 13 height 13
click at [316, 242] on span at bounding box center [316, 241] width 11 height 11
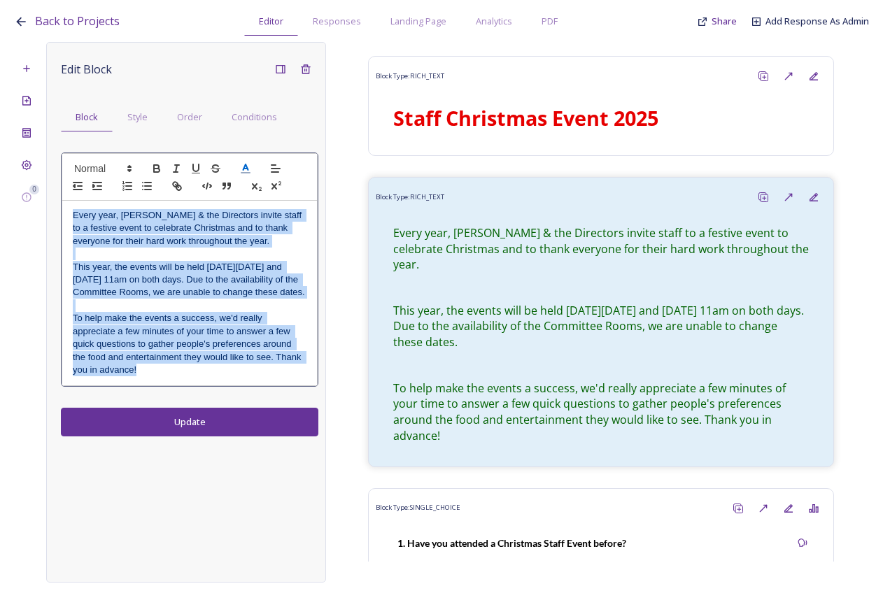
click at [192, 299] on p "This year, the events will be held on Wednesday 17 and Thursday 18 December at …" at bounding box center [190, 280] width 234 height 38
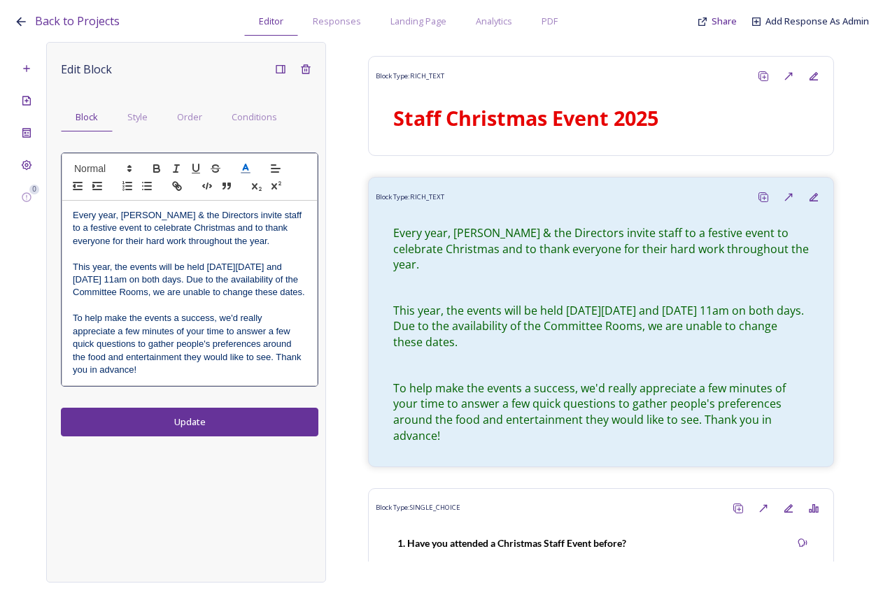
click at [276, 367] on span "To help make the events a success, we'd really appreciate a few minutes of your…" at bounding box center [188, 344] width 231 height 62
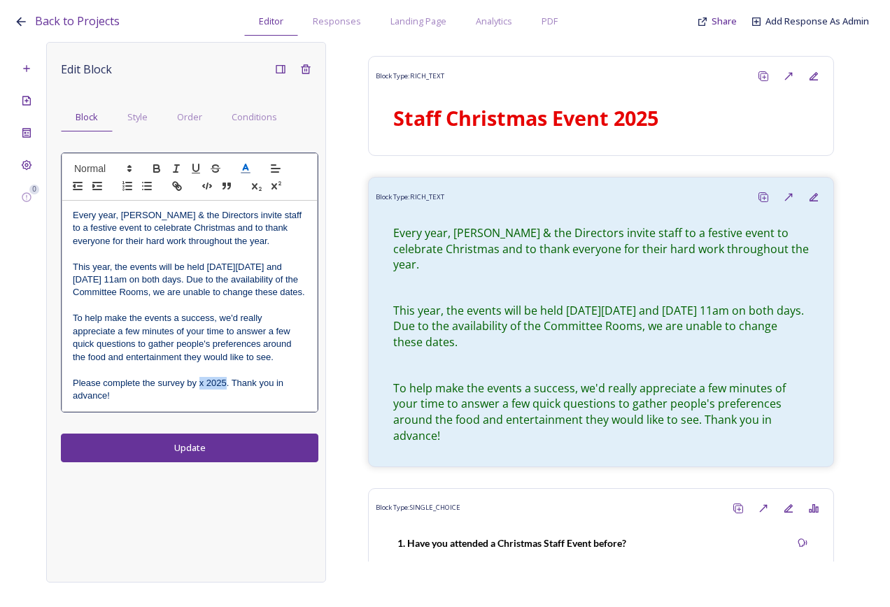
drag, startPoint x: 199, startPoint y: 396, endPoint x: 223, endPoint y: 393, distance: 23.9
click at [225, 394] on span "Please complete the survey by x 2025. Thank you in advance!" at bounding box center [179, 389] width 213 height 23
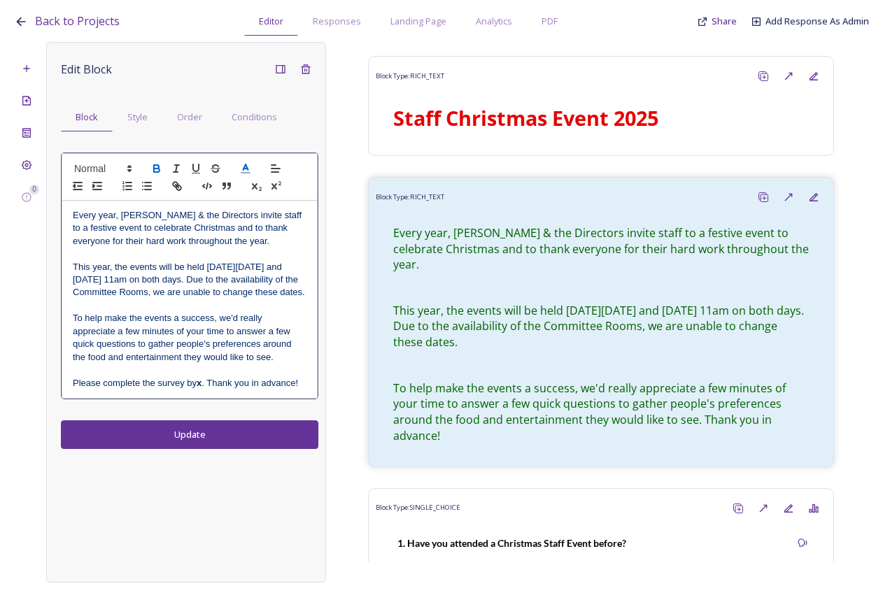
click at [210, 439] on div "Edit Block Block Style Order Conditions Every year, Diane & the Directors invit…" at bounding box center [186, 312] width 280 height 541
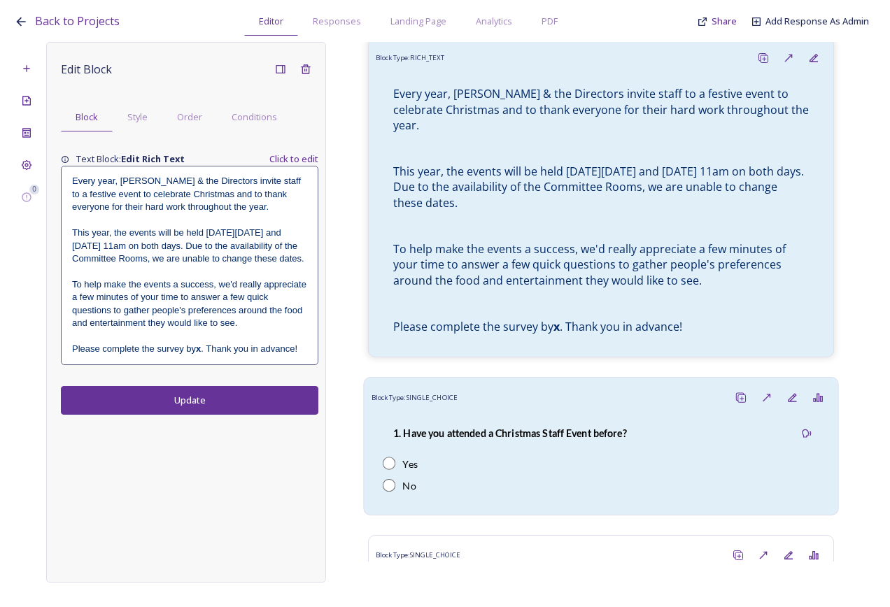
scroll to position [140, 0]
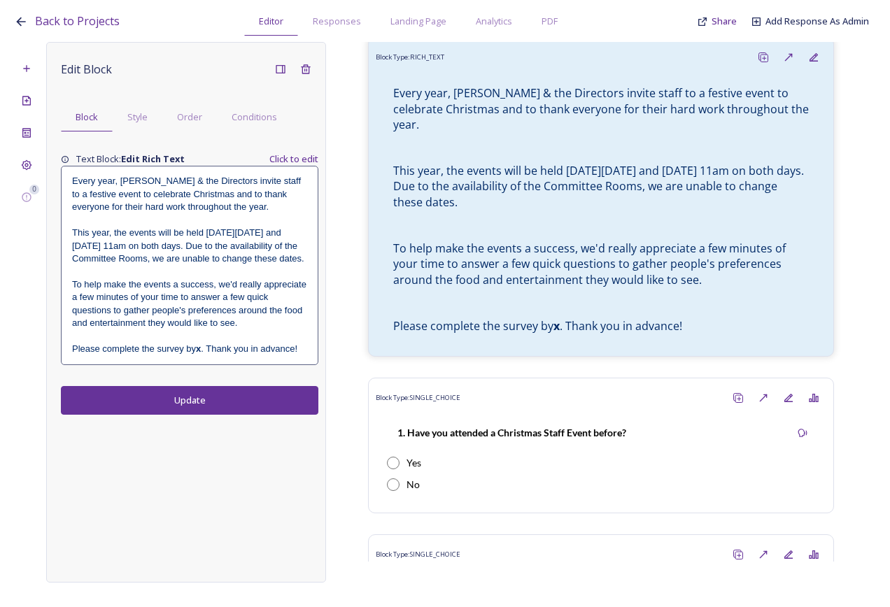
click at [220, 260] on span "This year, the events will be held on Wednesday 17 and Thursday 18 December at …" at bounding box center [188, 245] width 232 height 36
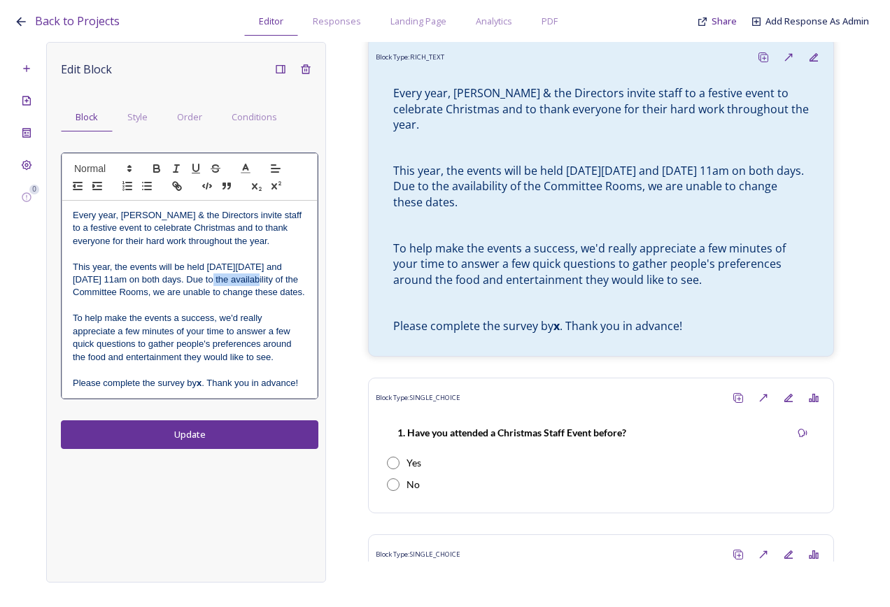
drag, startPoint x: 205, startPoint y: 280, endPoint x: 256, endPoint y: 276, distance: 51.2
click at [256, 276] on span "This year, the events will be held on Wednesday 17 and Thursday 18 December at …" at bounding box center [189, 280] width 232 height 36
click at [269, 299] on p "This year, the events will be held on Wednesday 17 and Thursday 18 December at …" at bounding box center [190, 280] width 234 height 38
click at [227, 450] on div "Edit Block Block Style Order Conditions Every year, Diane & the Directors invit…" at bounding box center [186, 312] width 280 height 541
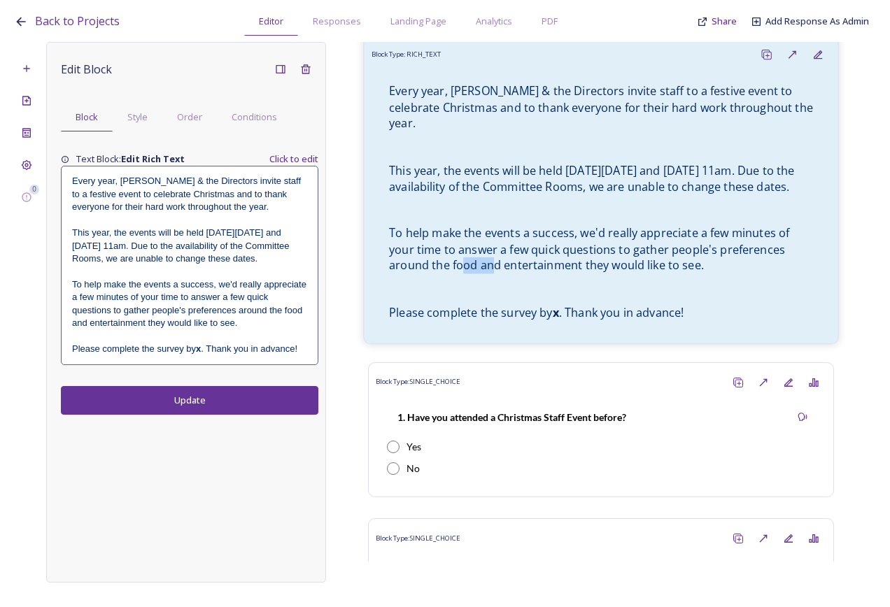
drag, startPoint x: 464, startPoint y: 271, endPoint x: 492, endPoint y: 272, distance: 28.0
click at [492, 272] on span "To help make the events a success, we'd really appreciate a few minutes of your…" at bounding box center [590, 249] width 403 height 48
drag, startPoint x: 492, startPoint y: 272, endPoint x: 552, endPoint y: 285, distance: 61.6
click at [552, 285] on p at bounding box center [601, 289] width 424 height 16
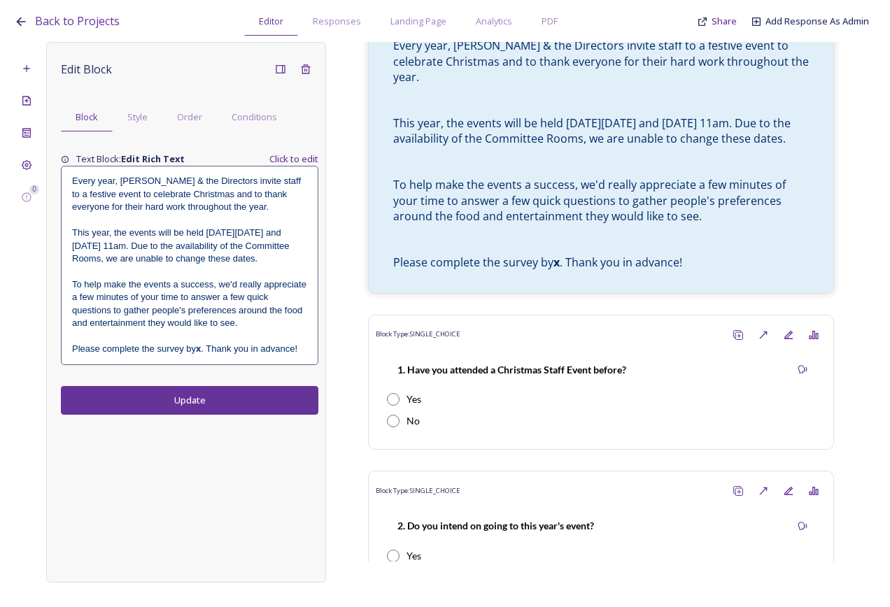
scroll to position [210, 0]
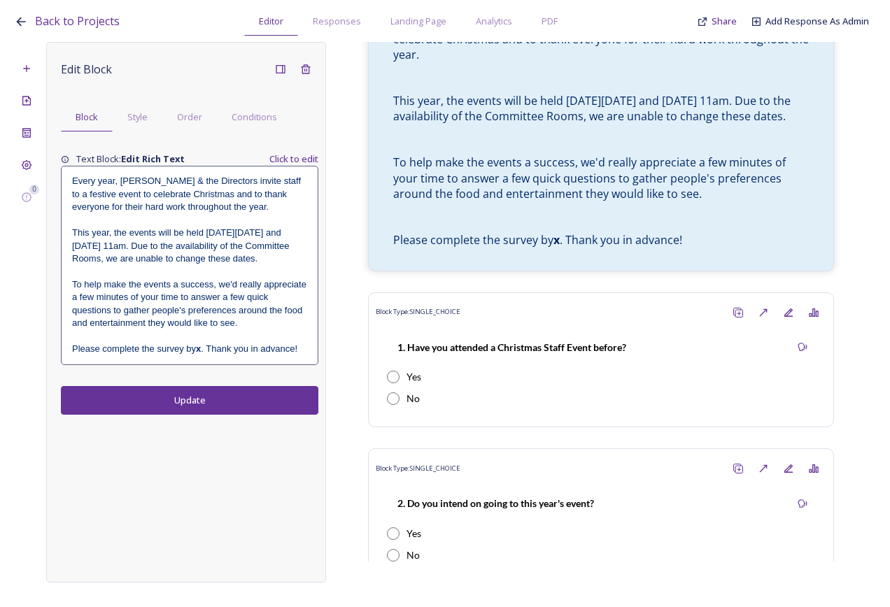
click at [123, 354] on span "Please complete the survey by" at bounding box center [134, 348] width 124 height 10
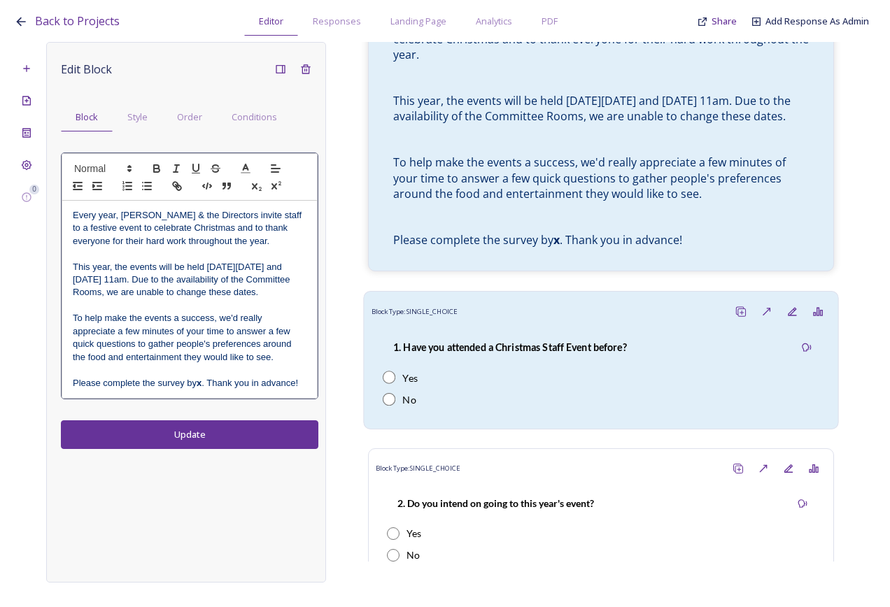
click at [425, 334] on div "1. Have you attended a Christmas Staff Event before?" at bounding box center [510, 346] width 255 height 31
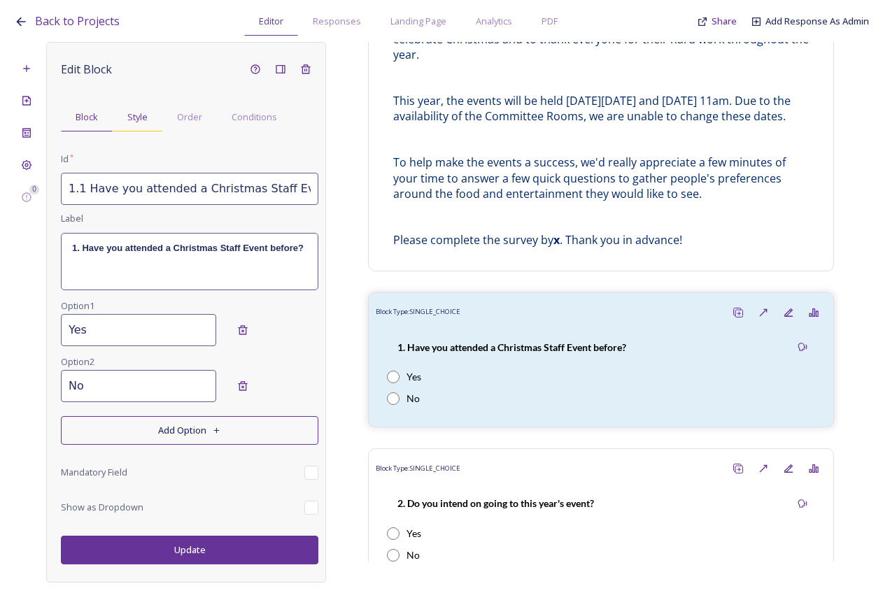
click at [142, 114] on span "Style" at bounding box center [137, 116] width 20 height 13
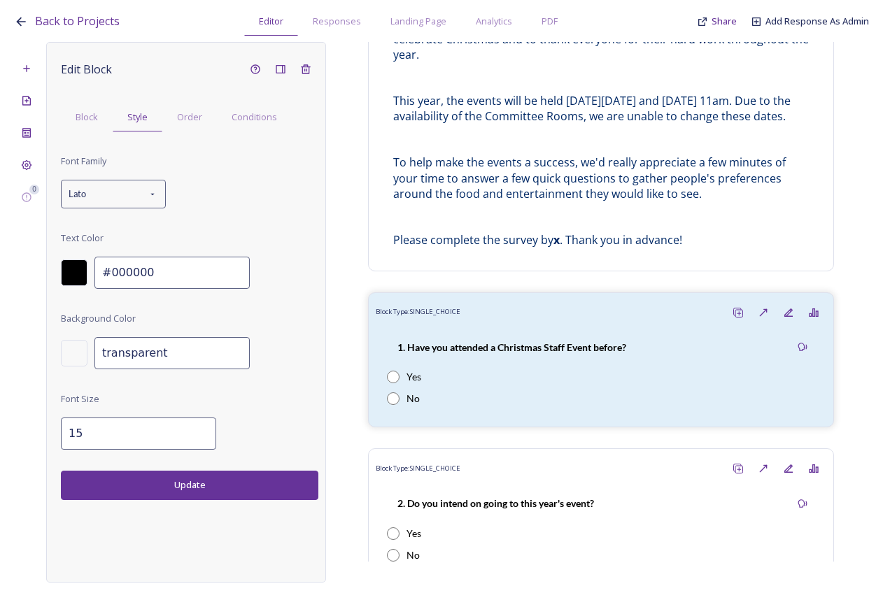
click at [192, 426] on input "15" at bounding box center [138, 434] width 155 height 32
click at [193, 429] on input "16" at bounding box center [138, 434] width 155 height 32
click at [193, 429] on input "17" at bounding box center [138, 434] width 155 height 32
type input "16"
click at [192, 438] on input "16" at bounding box center [138, 434] width 155 height 32
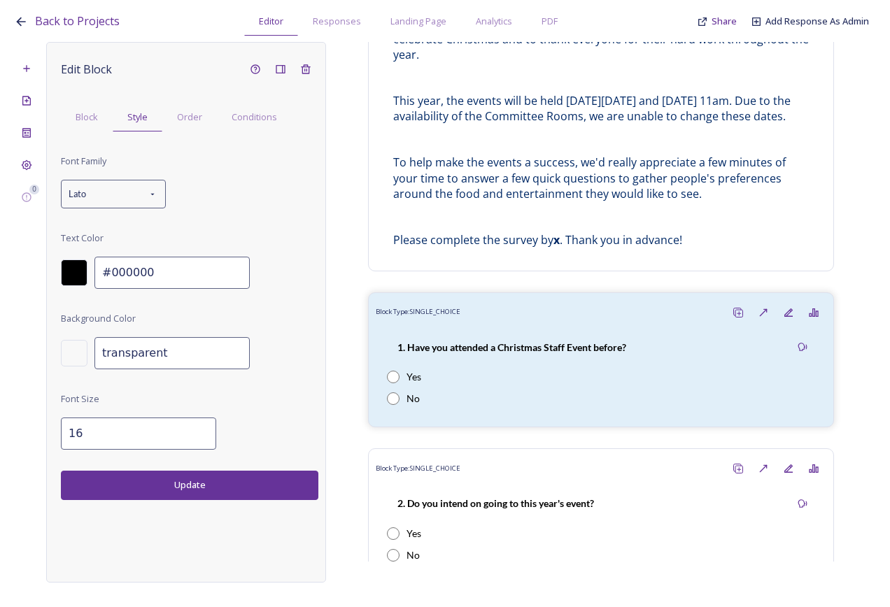
click at [192, 486] on button "Update" at bounding box center [189, 485] width 257 height 29
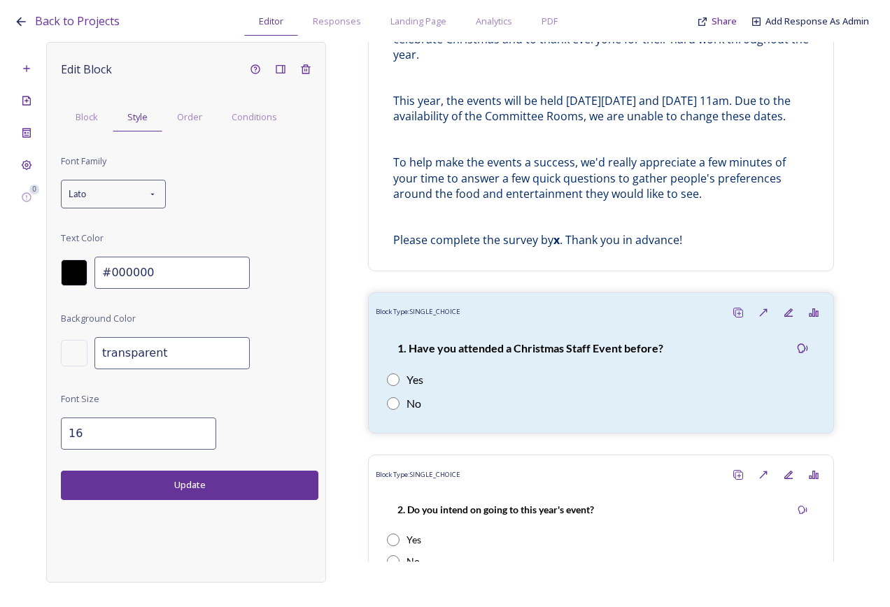
click at [71, 271] on div at bounding box center [74, 272] width 27 height 27
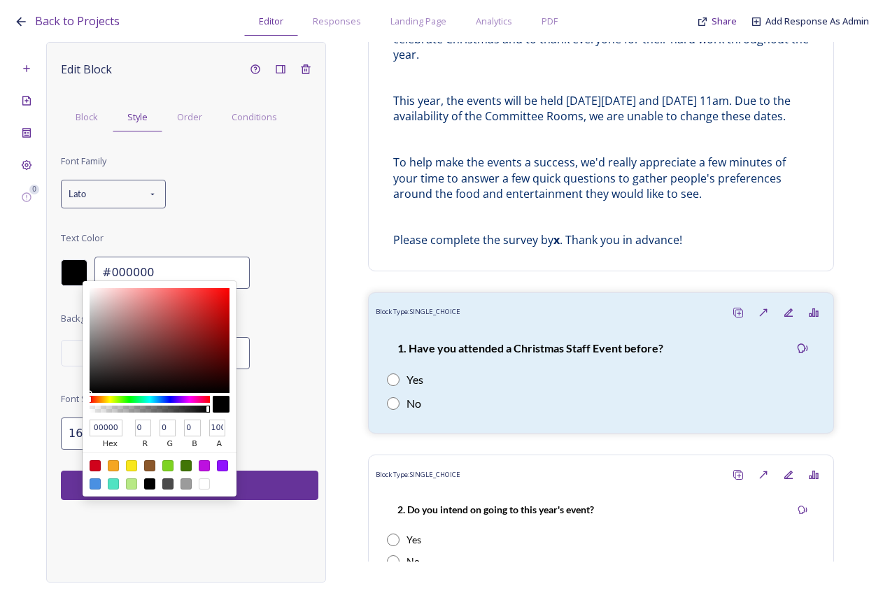
click at [292, 327] on div "Font Family Lato Text Color 000000 hex 0 r 0 g 0 b 100 a #000000 Background Col…" at bounding box center [189, 300] width 257 height 297
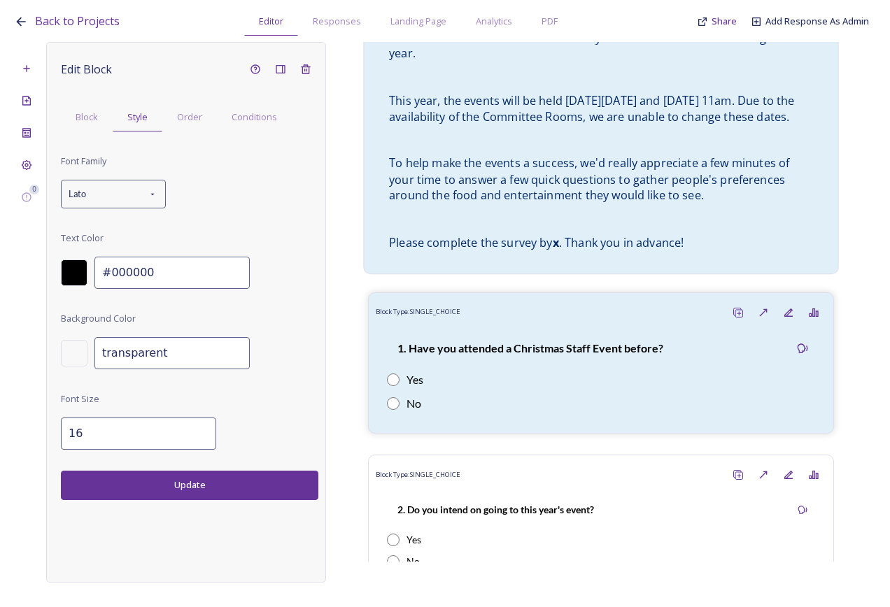
click at [466, 187] on span "To help make the events a success, we'd really appreciate a few minutes of your…" at bounding box center [590, 179] width 403 height 48
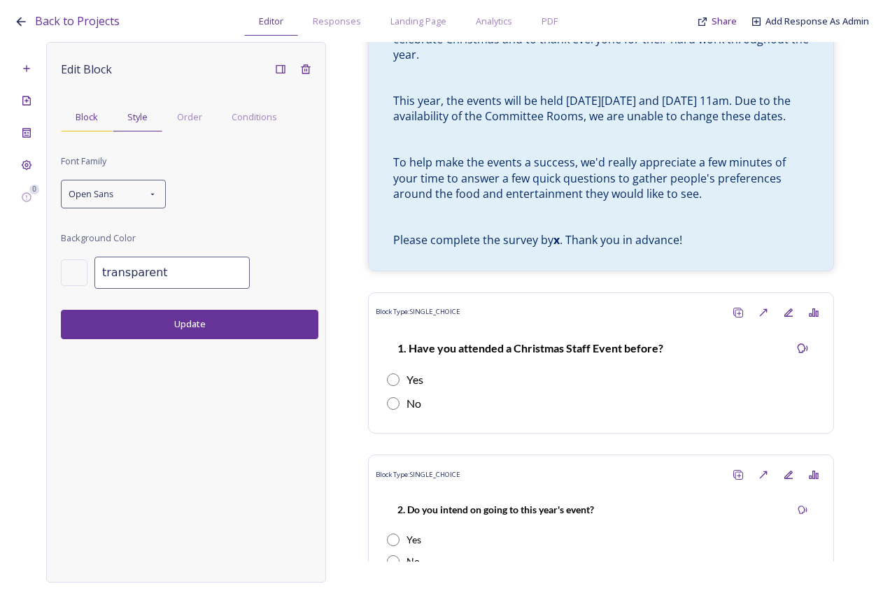
click at [92, 122] on span "Block" at bounding box center [87, 116] width 22 height 13
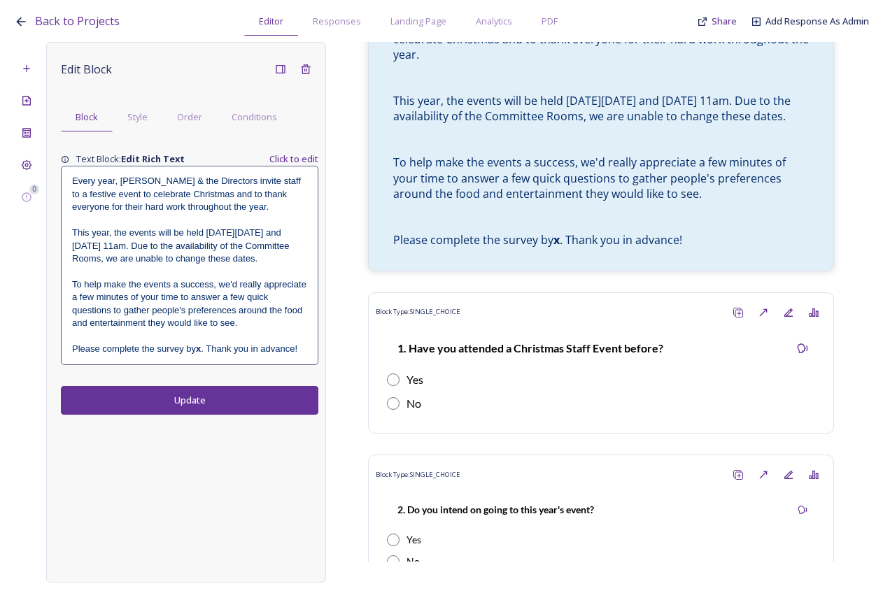
click at [210, 343] on p at bounding box center [189, 336] width 235 height 13
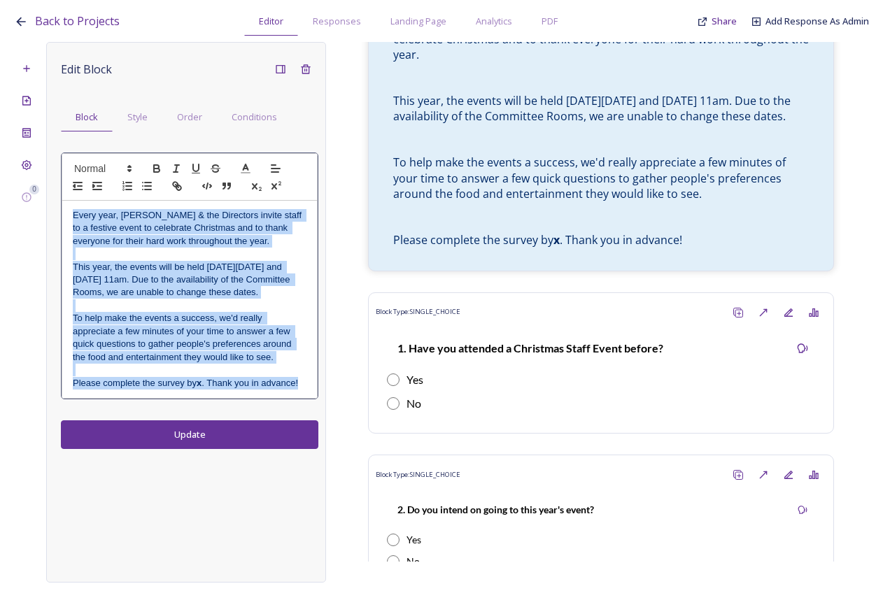
drag, startPoint x: 288, startPoint y: 400, endPoint x: 47, endPoint y: 197, distance: 315.2
click at [47, 197] on div "Edit Block Block Style Order Conditions Every year, Diane & the Directors invit…" at bounding box center [186, 312] width 280 height 541
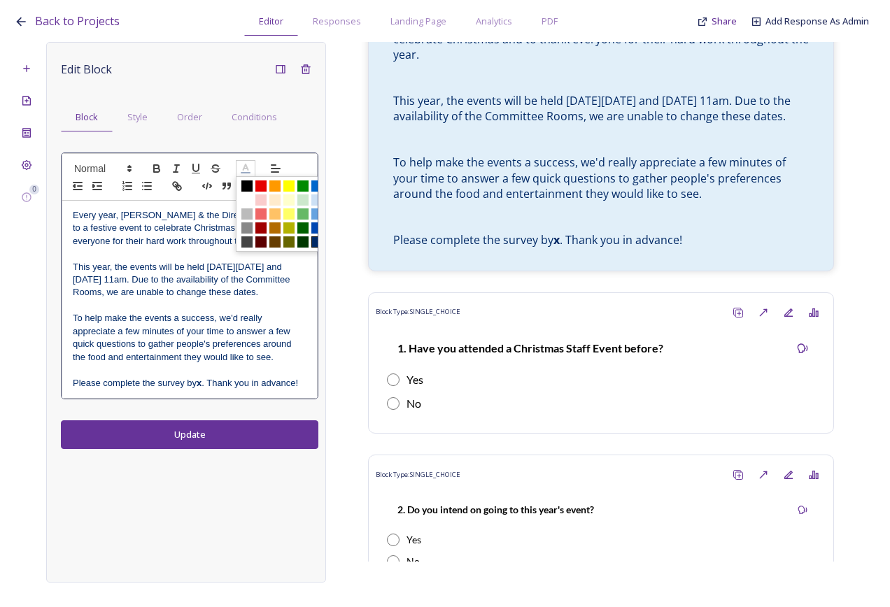
click at [246, 170] on icon at bounding box center [245, 168] width 13 height 13
click at [248, 185] on span at bounding box center [246, 185] width 11 height 11
click at [233, 442] on div "Edit Block Block Style Order Conditions Every year, Diane & the Directors invit…" at bounding box center [186, 312] width 280 height 541
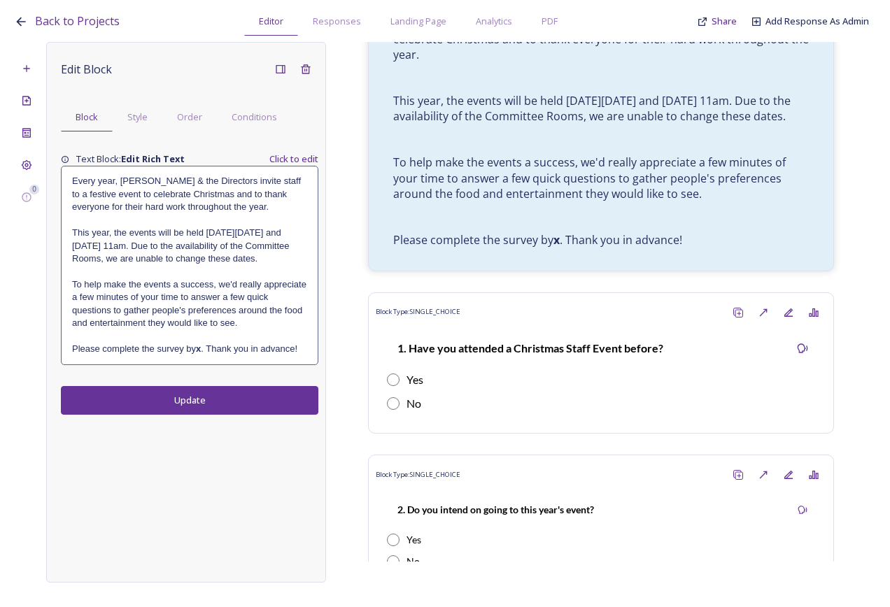
click at [215, 408] on button "Update" at bounding box center [189, 400] width 257 height 29
click at [197, 508] on div "Edit Block Block Style Order Conditions Text Block: Edit Rich Text Click to edi…" at bounding box center [186, 312] width 280 height 541
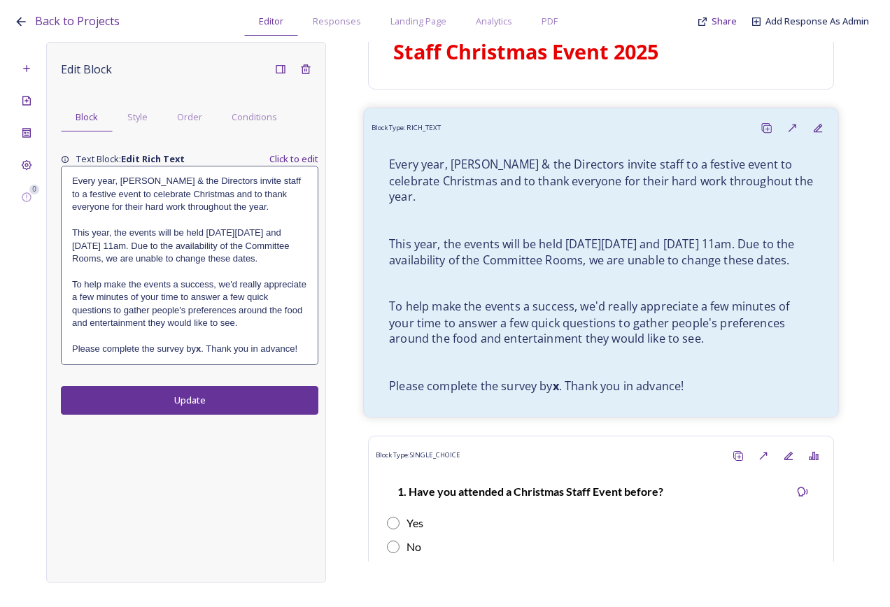
scroll to position [0, 0]
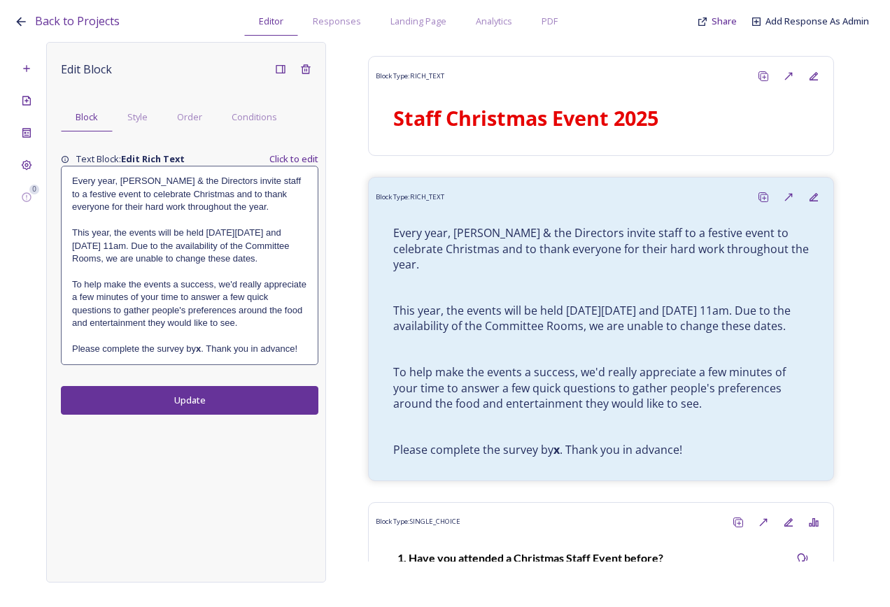
click at [839, 189] on div "Block Type: RICH_TEXT Staff Christmas Event 2025 Block Type: RICH_TEXT Every ye…" at bounding box center [601, 302] width 550 height 520
click at [849, 188] on div "Block Type: RICH_TEXT Staff Christmas Event 2025 Block Type: RICH_TEXT Every ye…" at bounding box center [601, 302] width 550 height 520
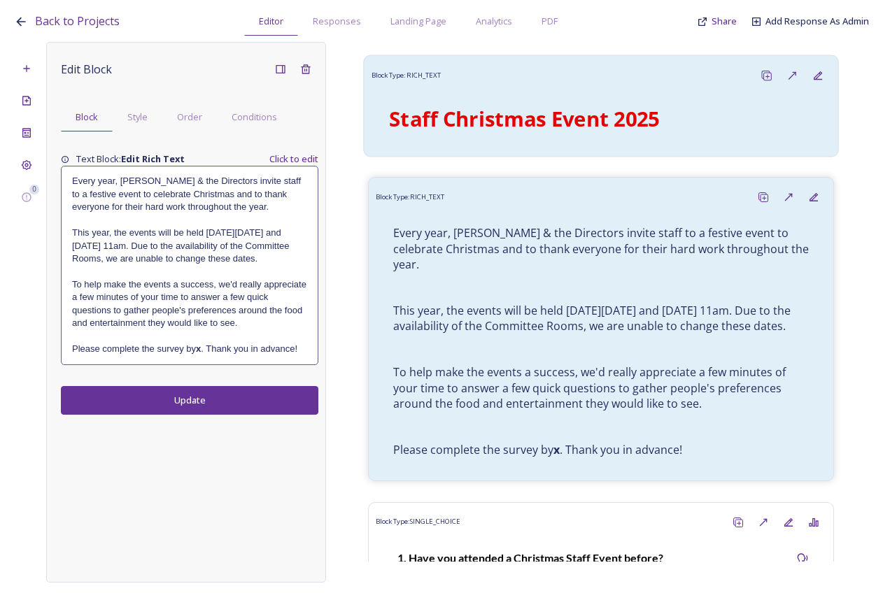
click at [636, 134] on div "Staff Christmas Event 2025" at bounding box center [600, 119] width 445 height 46
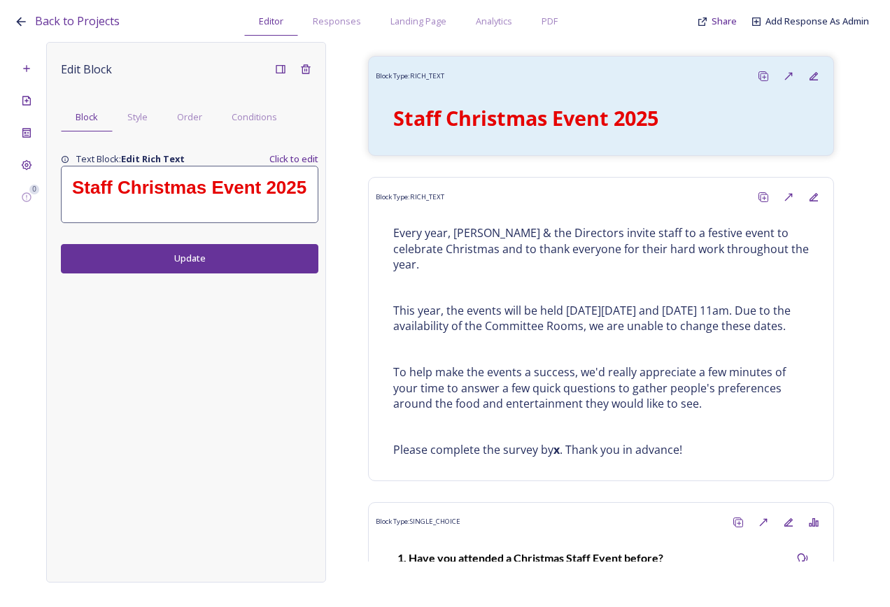
click at [232, 173] on div "Staff Christmas Event 2025" at bounding box center [190, 194] width 256 height 56
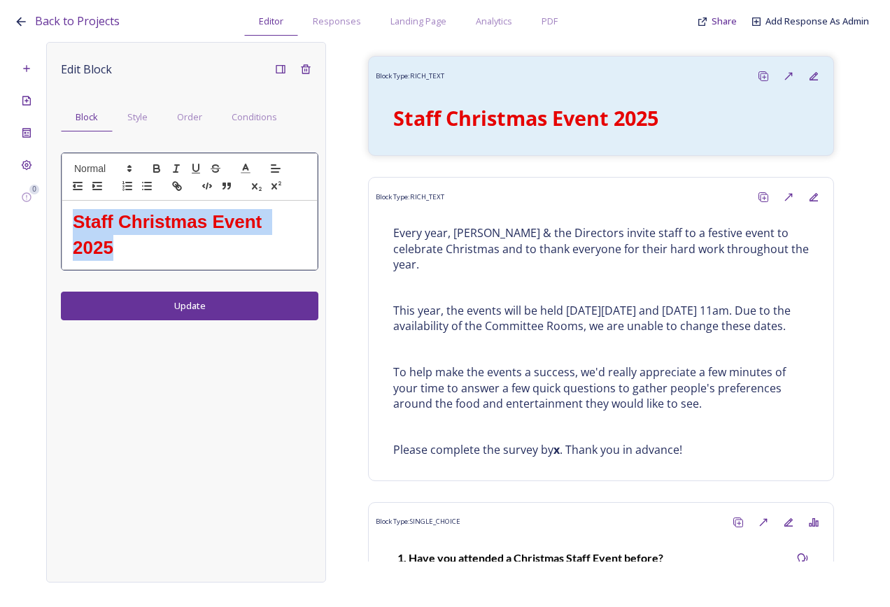
drag, startPoint x: 67, startPoint y: 219, endPoint x: 173, endPoint y: 242, distance: 108.8
click at [173, 243] on div "Staff Christmas Event 2025" at bounding box center [189, 235] width 255 height 69
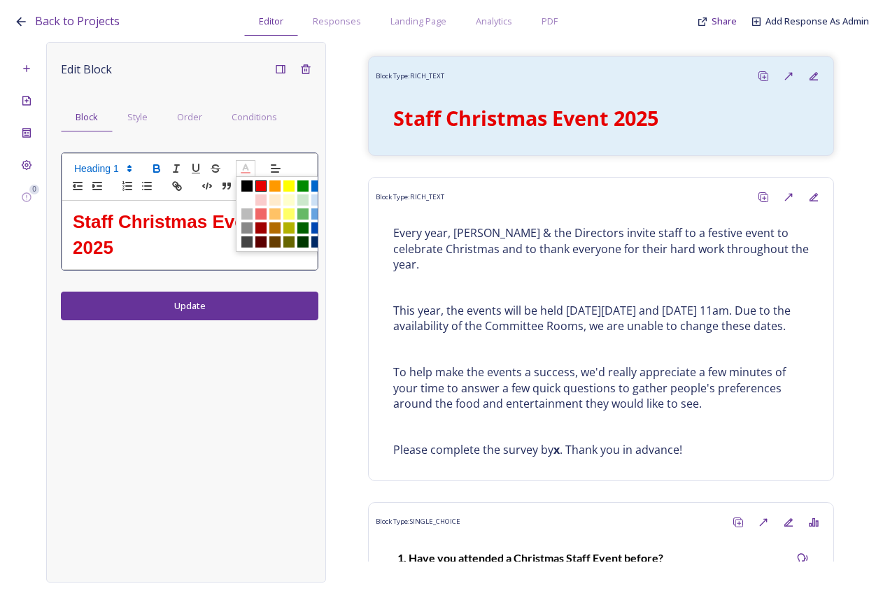
click at [246, 166] on polyline at bounding box center [245, 167] width 5 height 6
click at [303, 227] on span at bounding box center [302, 227] width 11 height 11
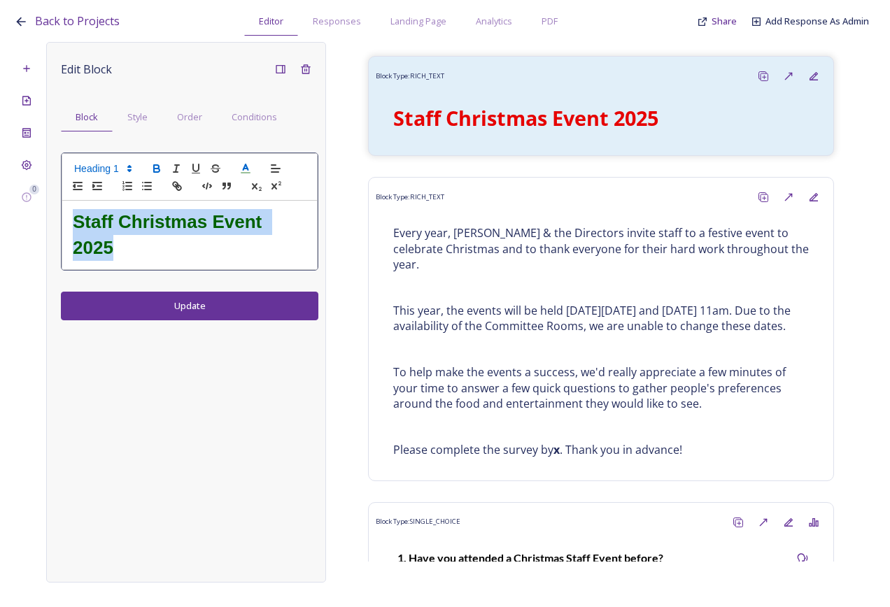
click at [224, 301] on div "Edit Block Block Style Order Conditions Staff Christmas Event 2025 Update" at bounding box center [186, 312] width 280 height 541
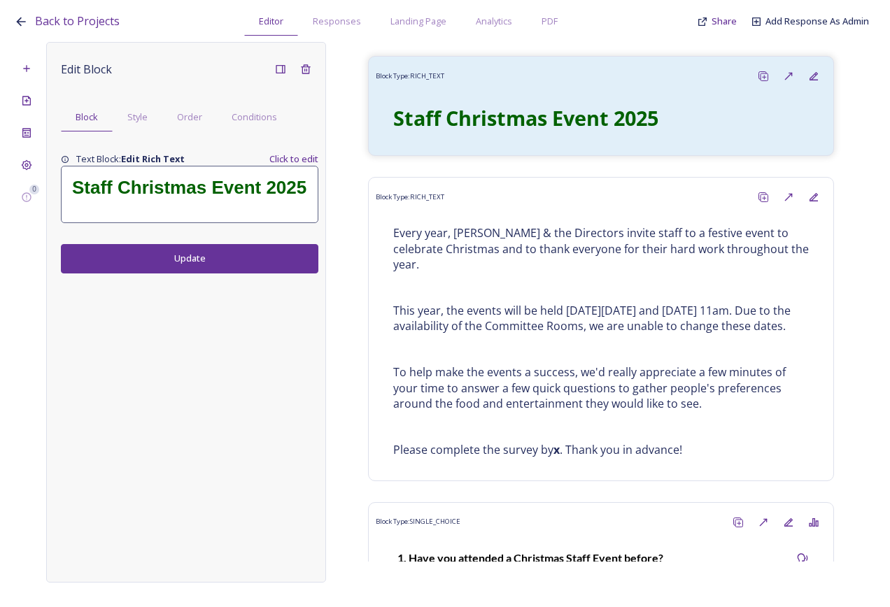
click at [212, 325] on div "Edit Block Block Style Order Conditions Text Block: Edit Rich Text Click to edi…" at bounding box center [186, 312] width 280 height 541
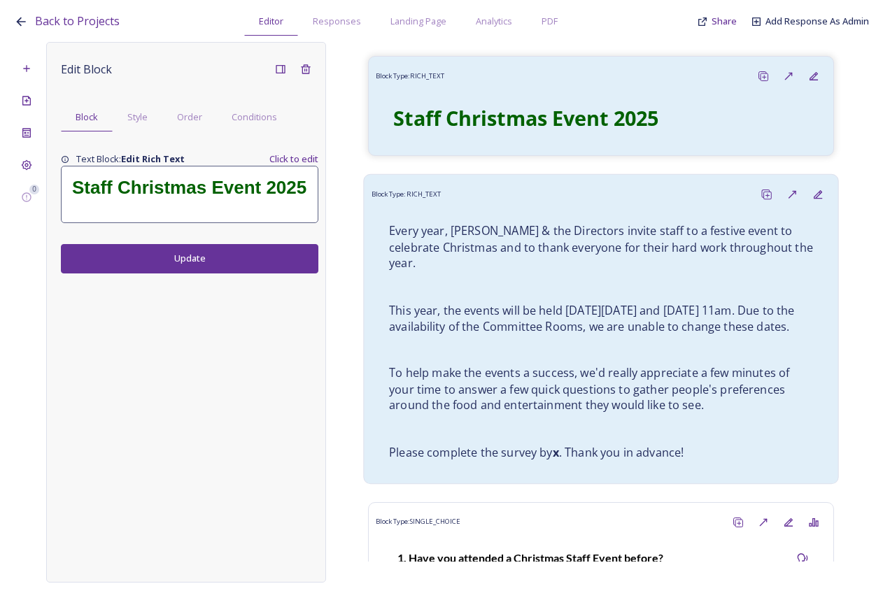
click at [427, 283] on div "Every year, Diane & the Directors invite staff to a festive event to celebrate …" at bounding box center [600, 342] width 445 height 255
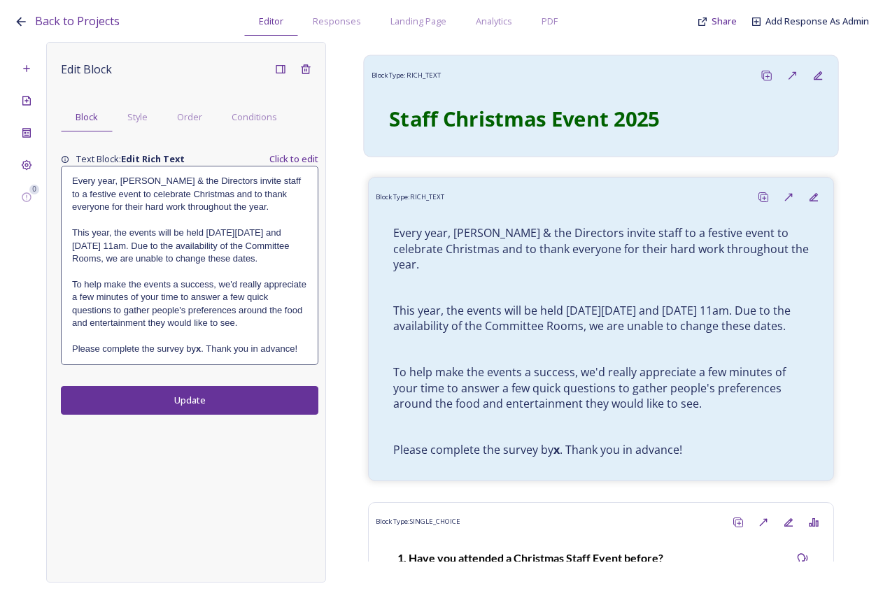
click at [543, 110] on strong "Staff Christmas Event 2025" at bounding box center [524, 118] width 271 height 28
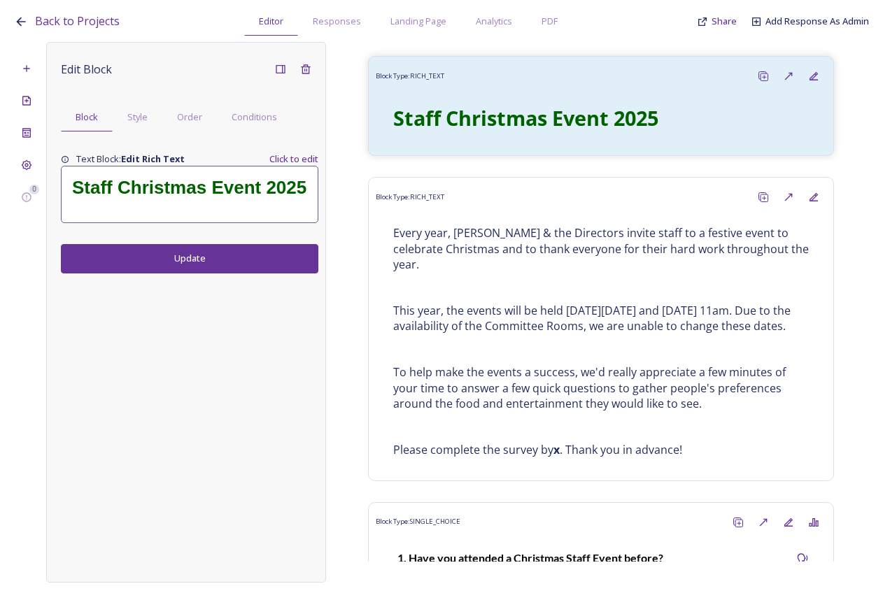
click at [261, 187] on strong "Staff Christmas Event 2025" at bounding box center [189, 187] width 234 height 21
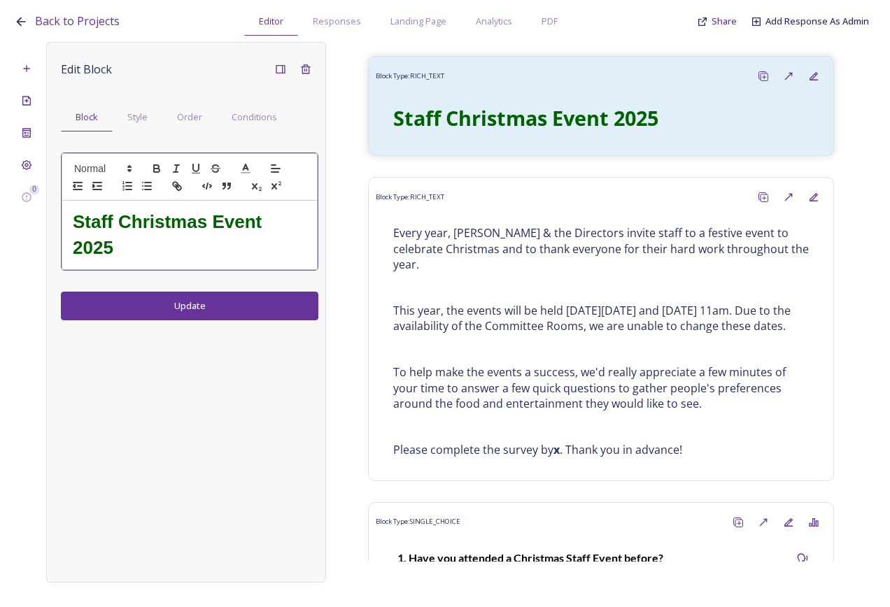
click at [261, 218] on strong "Staff Christmas Event 2025" at bounding box center [170, 234] width 194 height 47
click at [266, 301] on div "Edit Block Block Style Order Conditions Staff Christmas Events 2025 Update" at bounding box center [186, 312] width 280 height 541
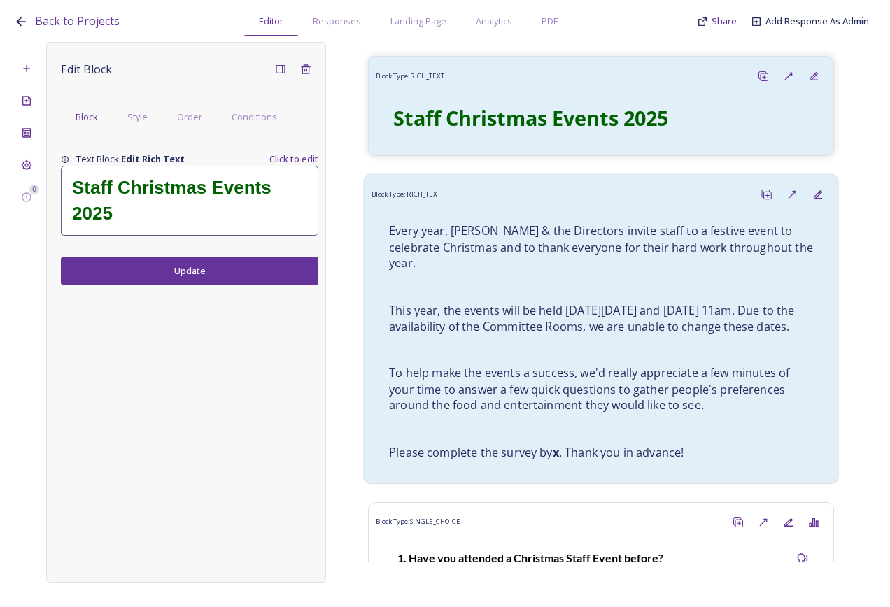
click at [564, 279] on p at bounding box center [601, 287] width 424 height 16
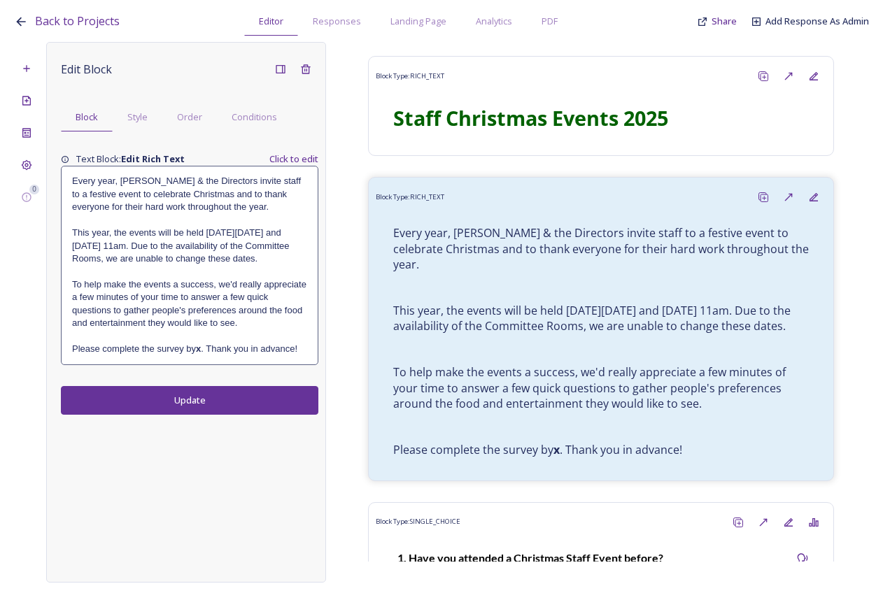
click at [237, 278] on p at bounding box center [189, 272] width 235 height 13
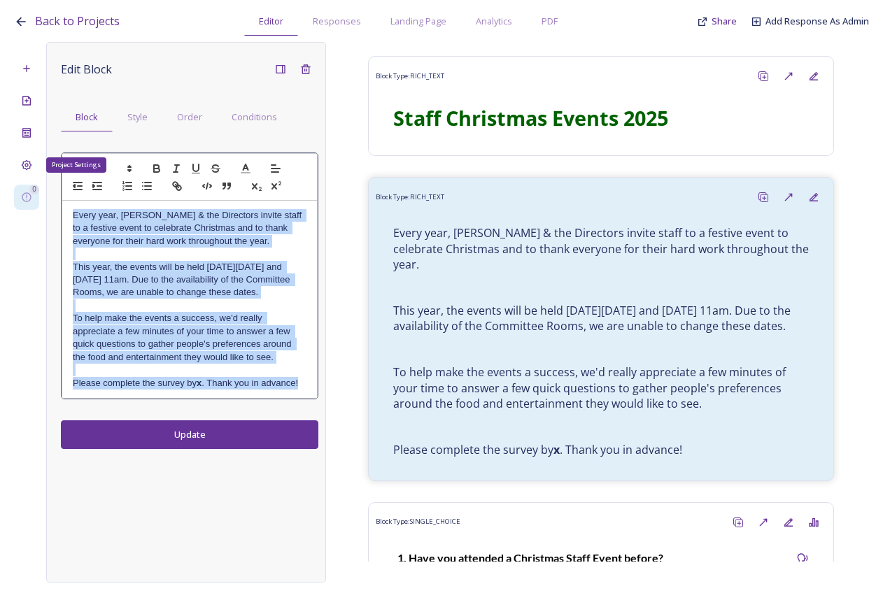
drag, startPoint x: 304, startPoint y: 397, endPoint x: 23, endPoint y: 190, distance: 349.0
click at [23, 190] on div "Project Settings 0 Edit Block Block Style Order Conditions Every year, Diane & …" at bounding box center [445, 312] width 862 height 541
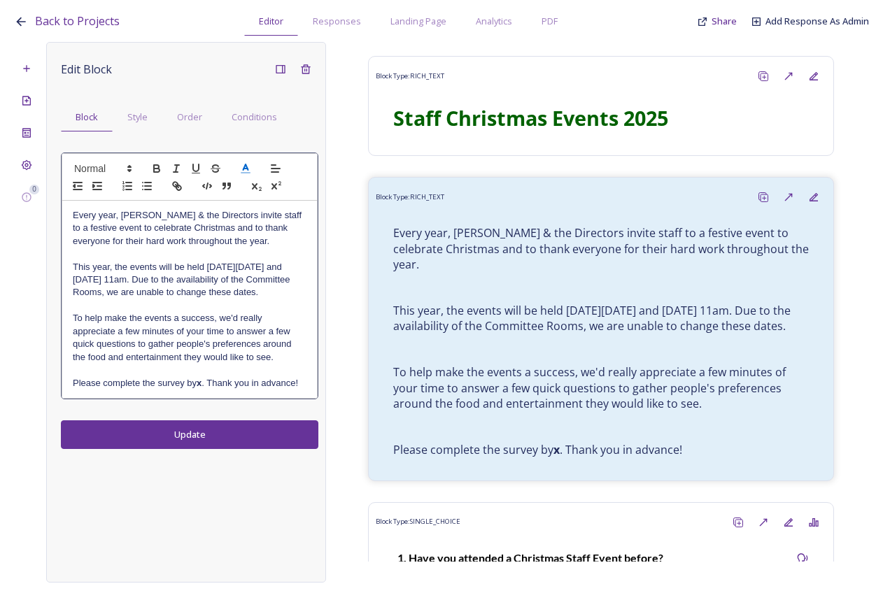
click at [241, 169] on icon at bounding box center [245, 168] width 13 height 13
click at [249, 183] on span at bounding box center [246, 185] width 11 height 11
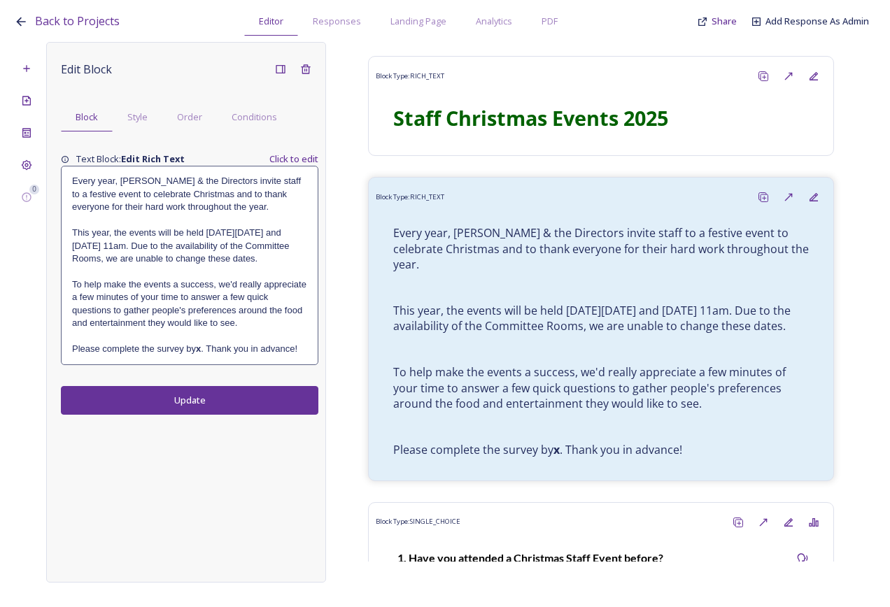
click at [223, 450] on div "Edit Block Block Style Order Conditions Text Block: Edit Rich Text Click to edi…" at bounding box center [186, 312] width 280 height 541
click at [231, 415] on button "Update" at bounding box center [189, 400] width 257 height 29
click at [224, 488] on div "Edit Block Block Style Order Conditions Text Block: Edit Rich Text Click to edi…" at bounding box center [186, 312] width 280 height 541
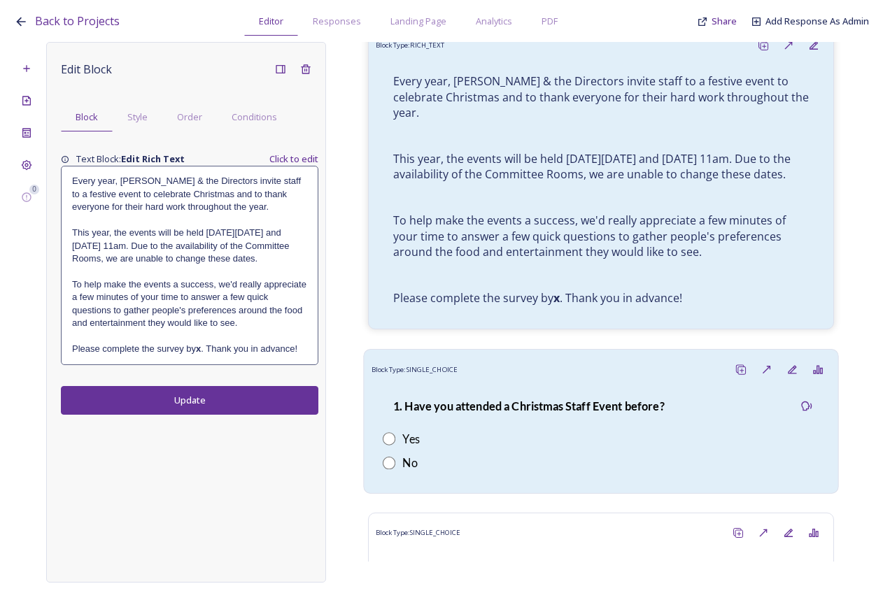
scroll to position [210, 0]
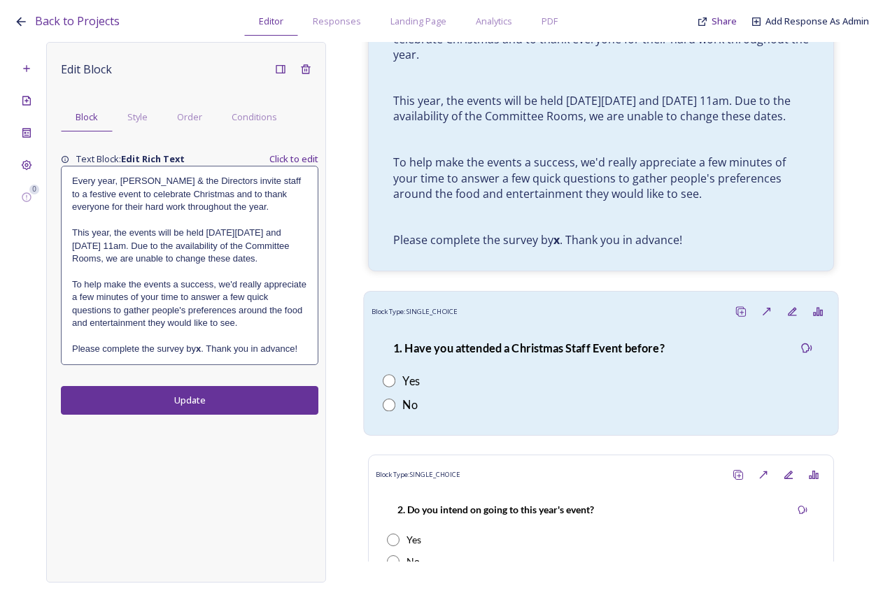
click at [569, 388] on div "Yes" at bounding box center [601, 379] width 436 height 17
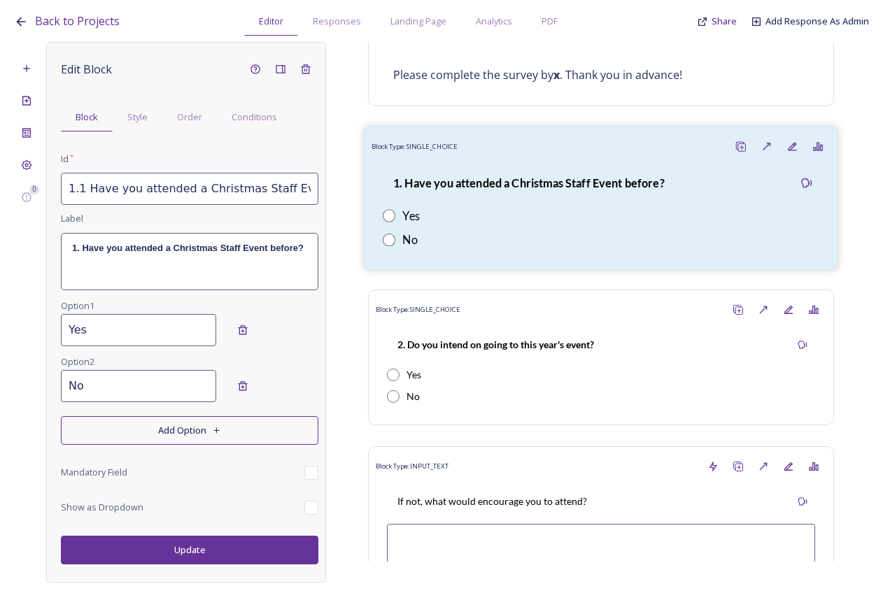
scroll to position [420, 0]
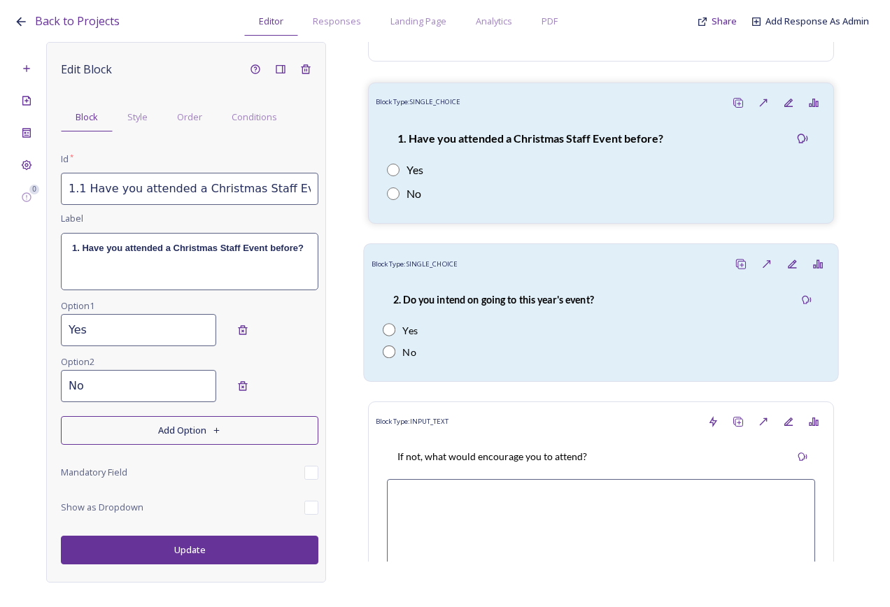
click at [639, 297] on div "2. Do you intend on going to this year's event?" at bounding box center [601, 299] width 436 height 31
type input "1.2 Do you intend on going to this year's event?"
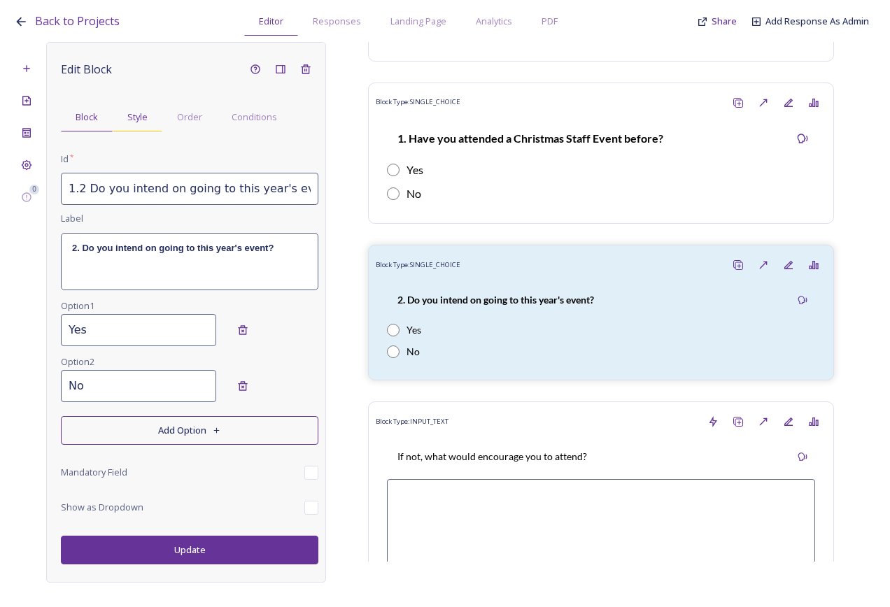
click at [143, 112] on span "Style" at bounding box center [137, 116] width 20 height 13
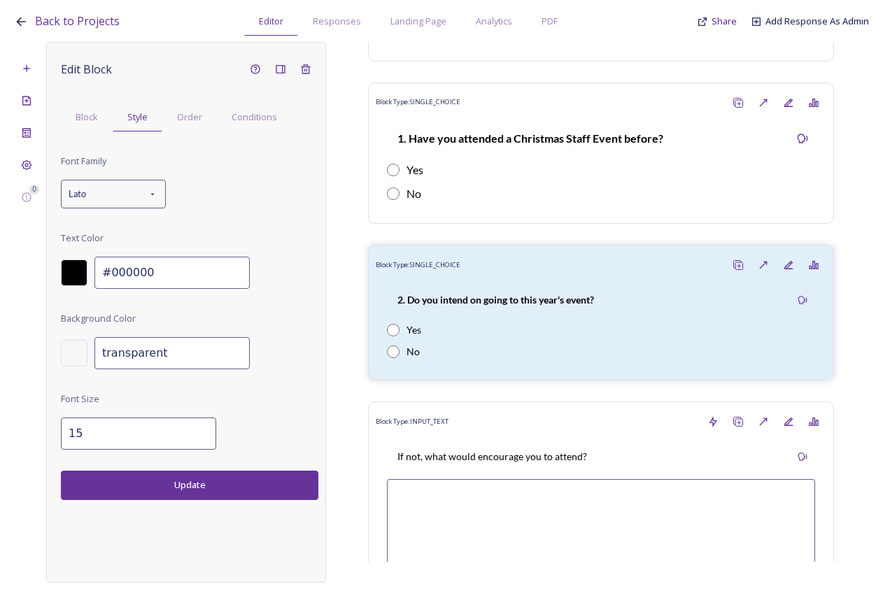
click at [190, 429] on input "15" at bounding box center [138, 434] width 155 height 32
click at [190, 429] on input "16" at bounding box center [138, 434] width 155 height 32
click at [211, 482] on button "Update" at bounding box center [189, 485] width 257 height 29
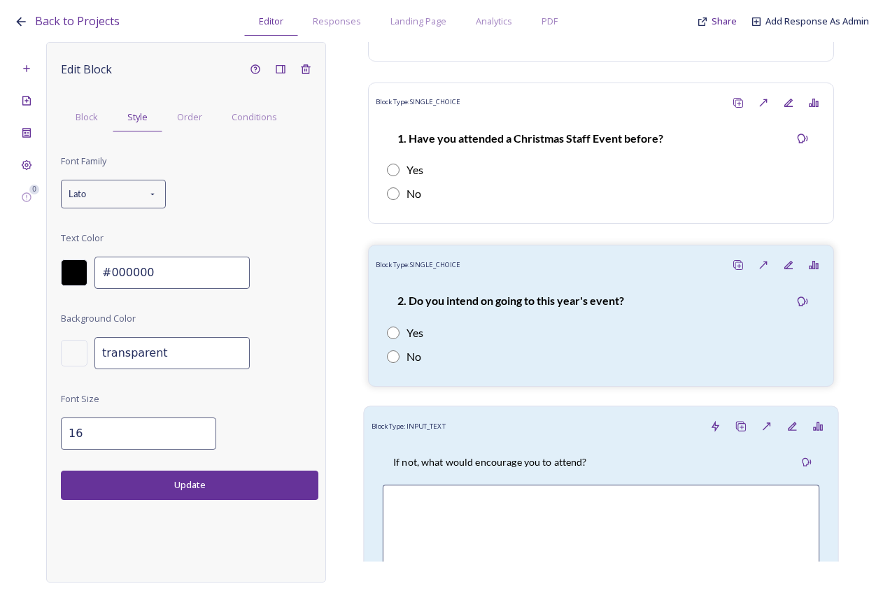
click at [503, 431] on div "Block Type: INPUT_TEXT" at bounding box center [600, 426] width 459 height 26
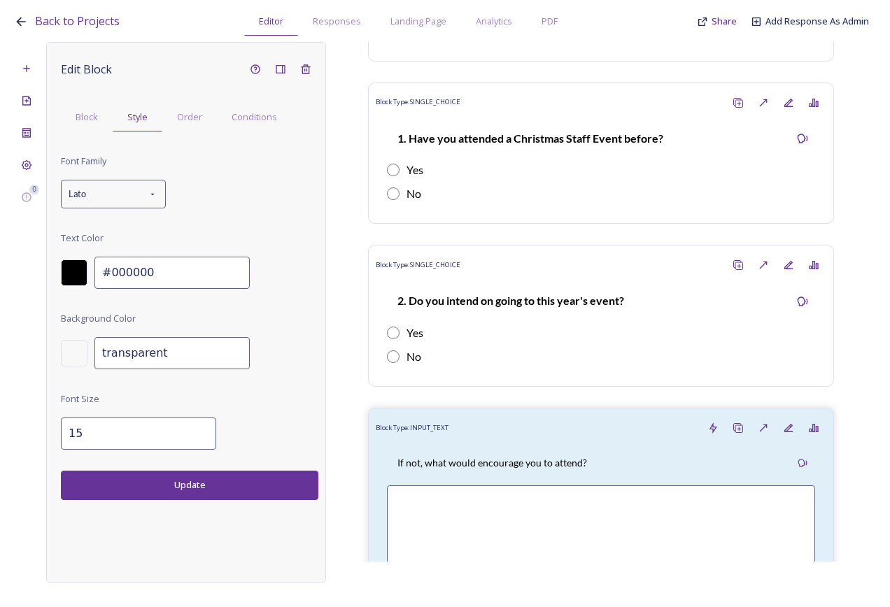
click at [192, 428] on input "15" at bounding box center [138, 434] width 155 height 32
type input "16"
click at [192, 428] on input "16" at bounding box center [138, 434] width 155 height 32
click at [205, 492] on button "Update" at bounding box center [189, 485] width 257 height 29
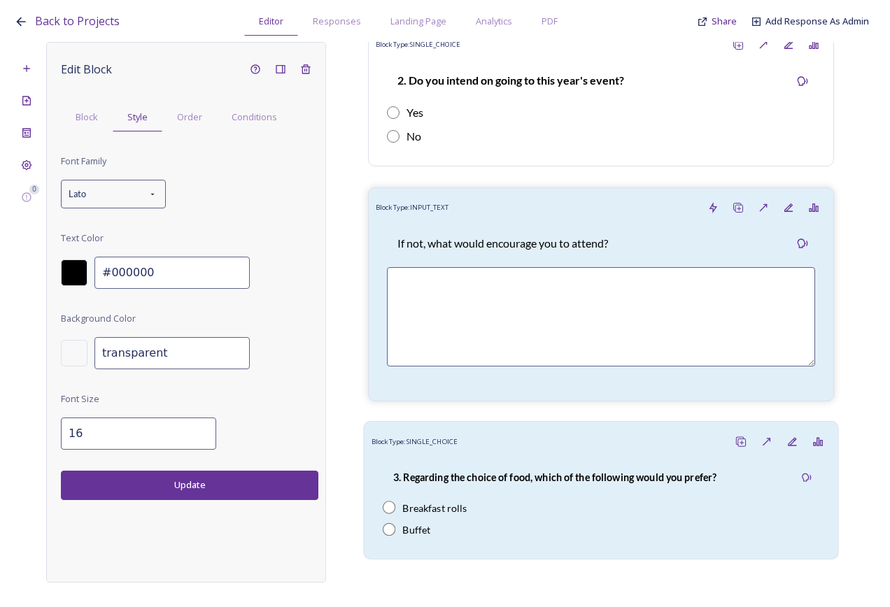
scroll to position [559, 0]
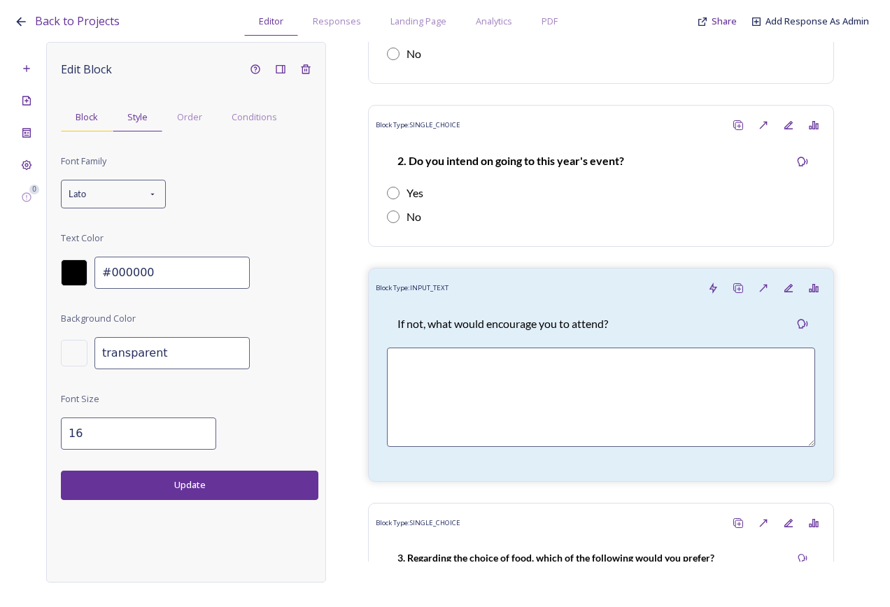
click at [82, 118] on span "Block" at bounding box center [87, 116] width 22 height 13
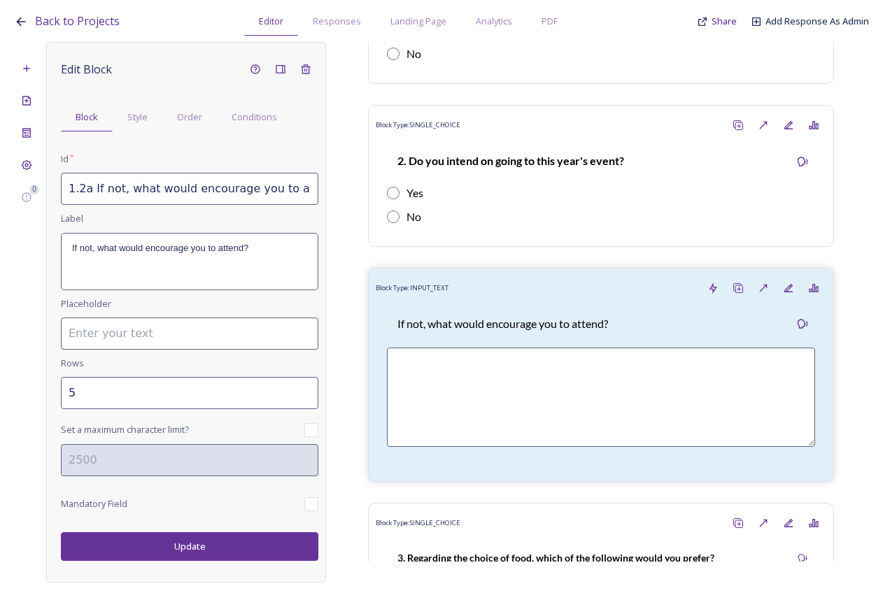
click at [243, 255] on div "If not, what would encourage you to attend?" at bounding box center [190, 262] width 256 height 56
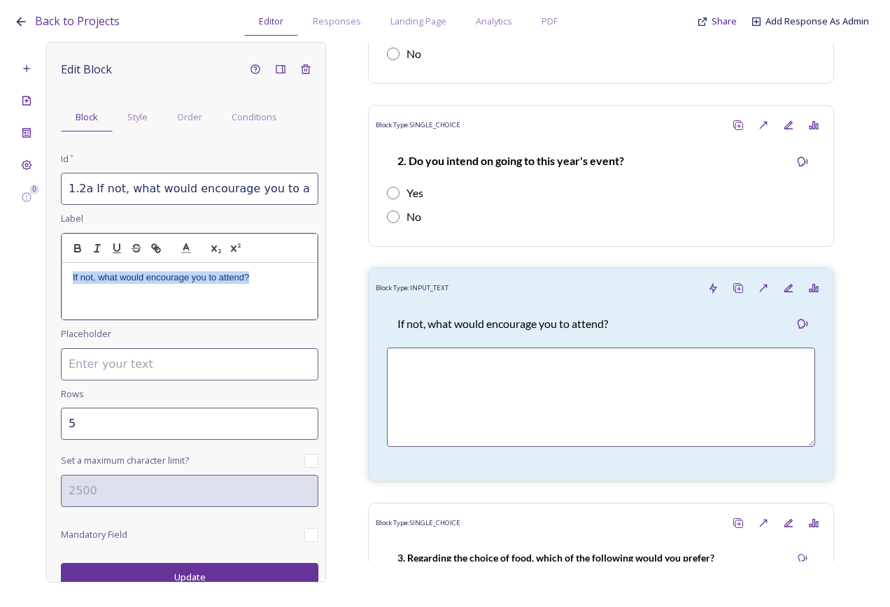
drag, startPoint x: 269, startPoint y: 276, endPoint x: 64, endPoint y: 248, distance: 206.8
click at [60, 257] on div "Edit Block Block Style Order Conditions Id * 1.2a If not, what would encourage …" at bounding box center [186, 312] width 280 height 541
click at [66, 246] on div at bounding box center [190, 249] width 256 height 30
click at [78, 245] on icon "button" at bounding box center [77, 248] width 13 height 13
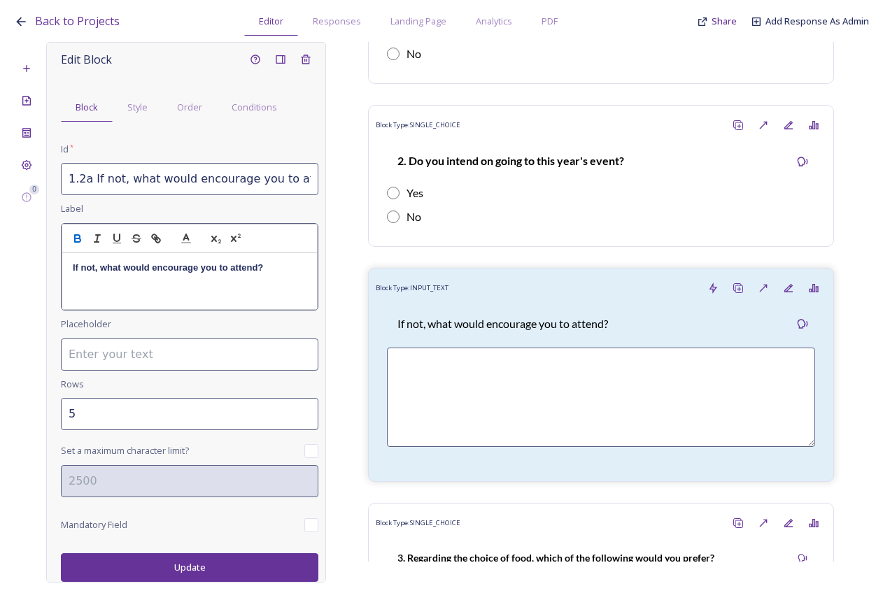
scroll to position [0, 0]
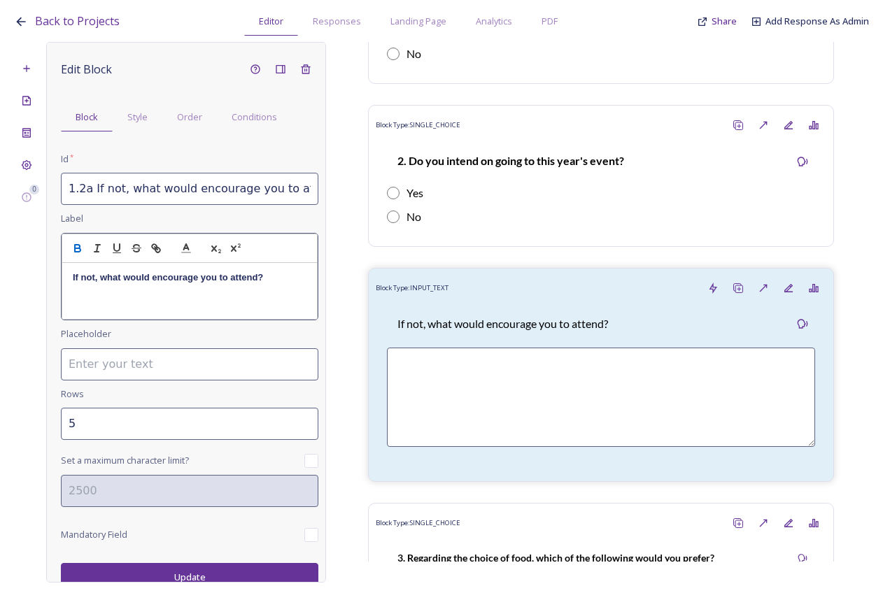
click at [214, 572] on div "Edit Block Block Style Order Conditions Id * 1.2a If not, what would encourage …" at bounding box center [186, 312] width 280 height 541
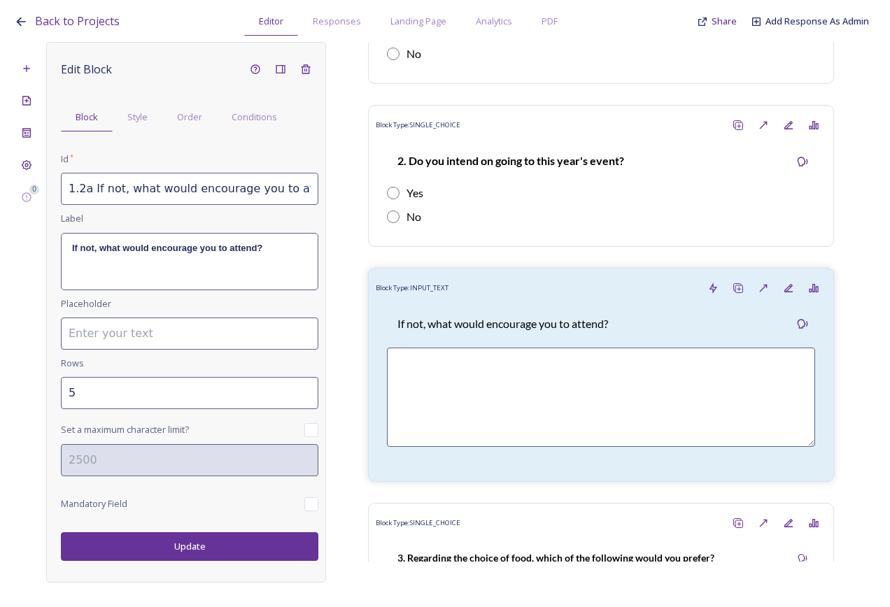
click at [211, 543] on button "Update" at bounding box center [189, 546] width 257 height 29
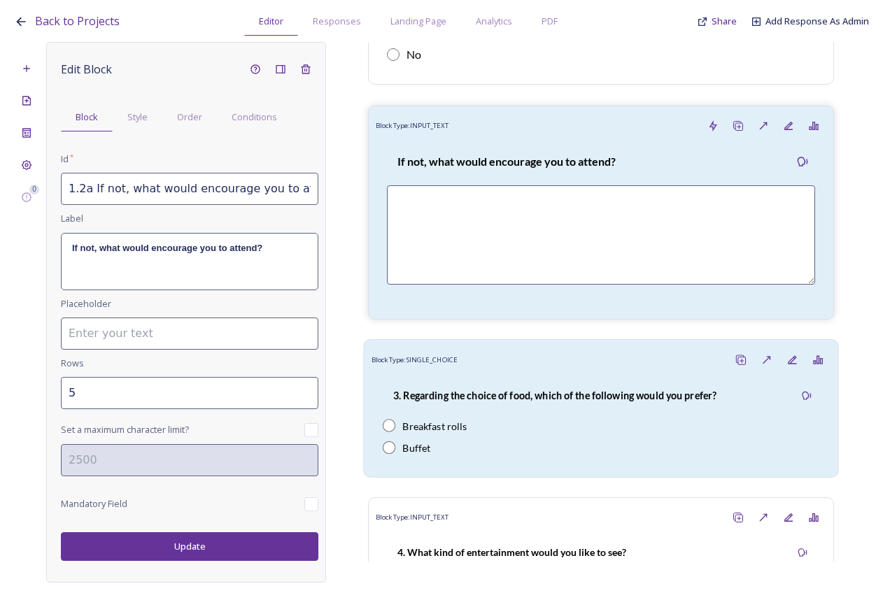
scroll to position [769, 0]
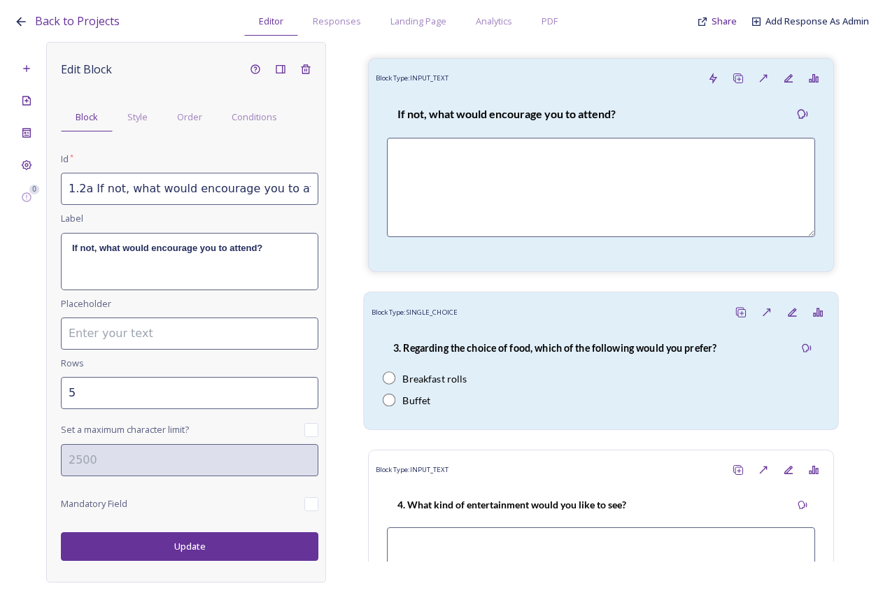
click at [594, 320] on div "Block Type: SINGLE_CHOICE" at bounding box center [600, 312] width 459 height 26
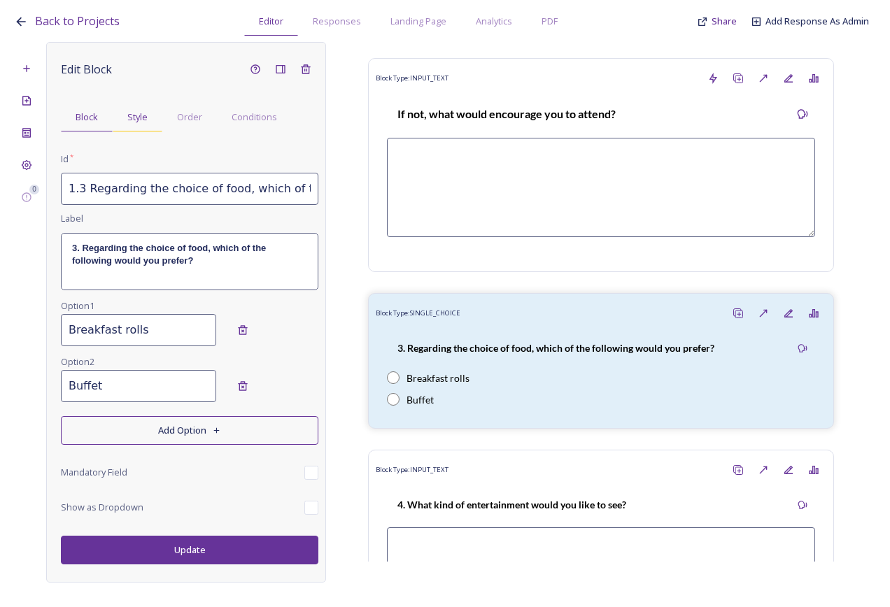
click at [143, 120] on span "Style" at bounding box center [137, 116] width 20 height 13
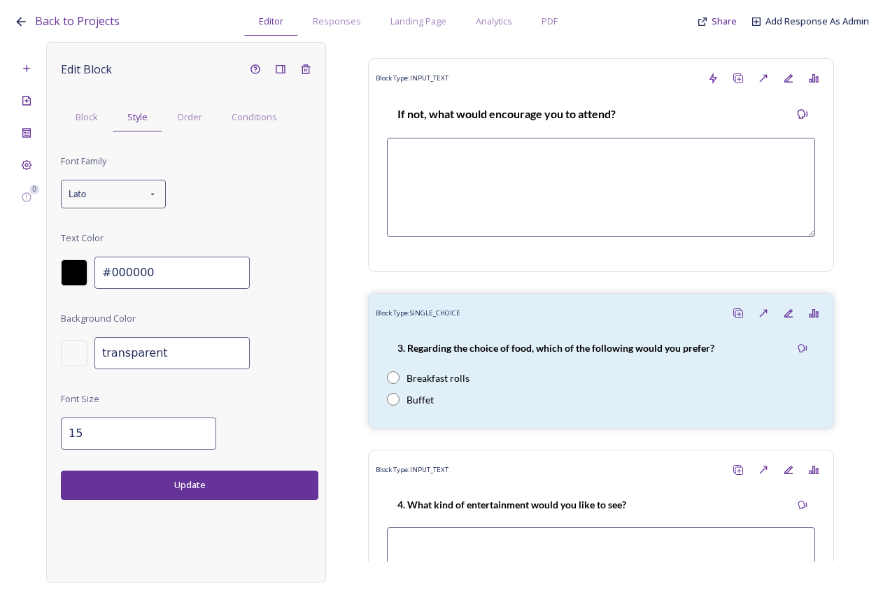
click at [190, 427] on input "15" at bounding box center [138, 434] width 155 height 32
click at [190, 427] on input "16" at bounding box center [138, 434] width 155 height 32
click at [191, 487] on button "Update" at bounding box center [189, 485] width 257 height 29
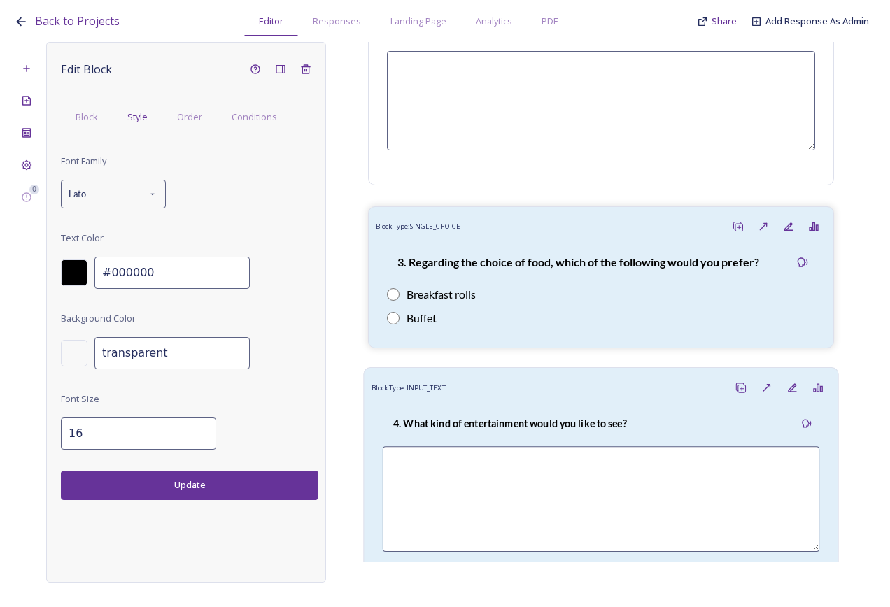
scroll to position [979, 0]
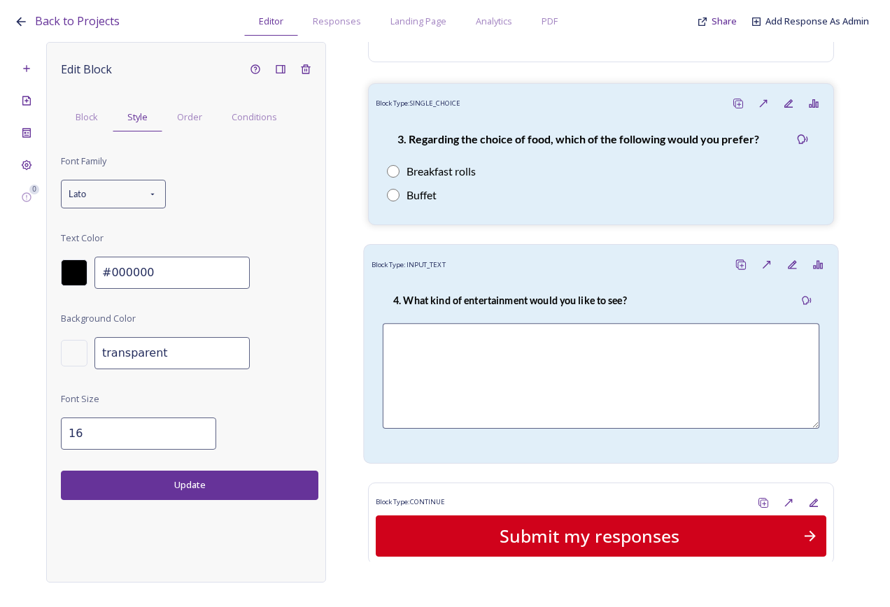
click at [613, 278] on div "4. What kind of entertainment would you like to see?" at bounding box center [600, 366] width 459 height 178
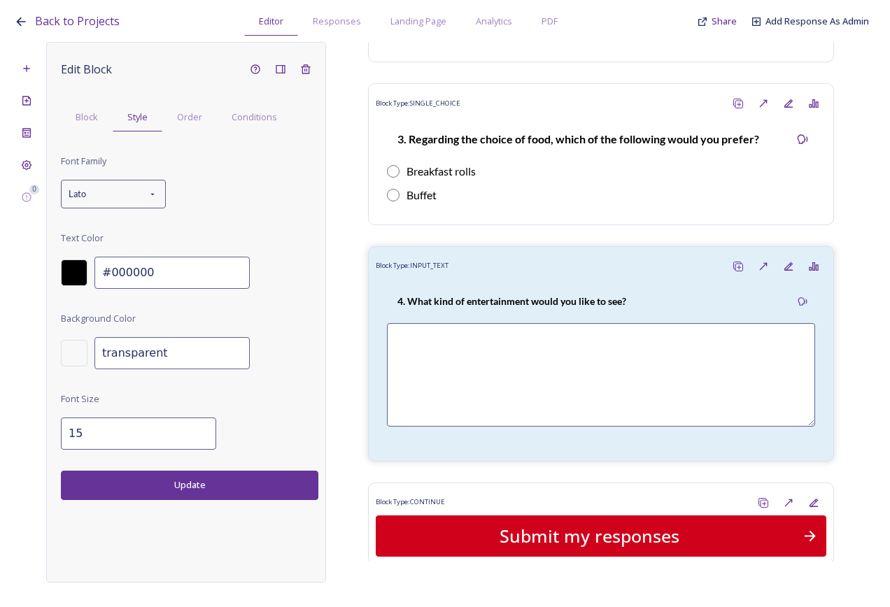
click at [192, 429] on input "15" at bounding box center [138, 434] width 155 height 32
type input "16"
click at [192, 428] on input "16" at bounding box center [138, 434] width 155 height 32
click at [202, 472] on button "Update" at bounding box center [189, 485] width 257 height 29
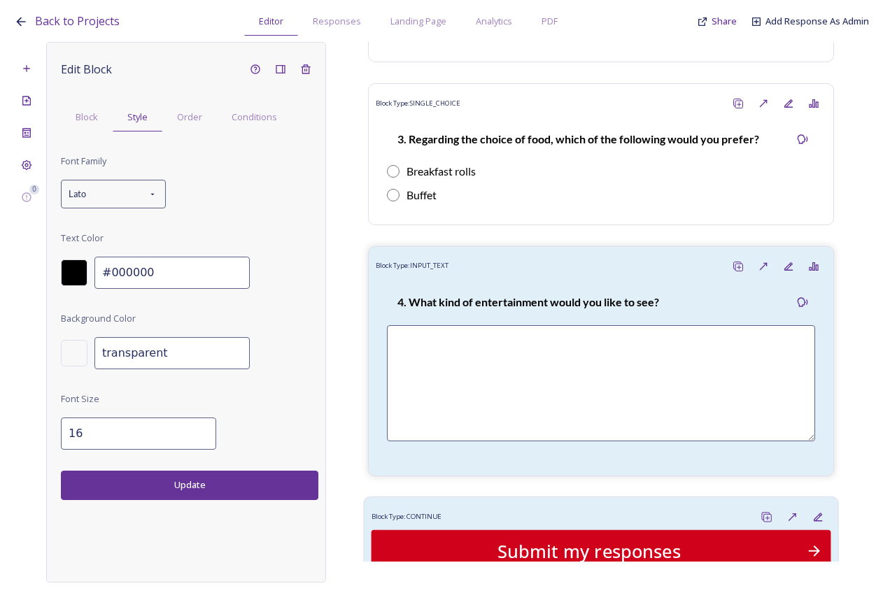
click at [466, 508] on div "Block Type: CONTINUE" at bounding box center [600, 518] width 459 height 26
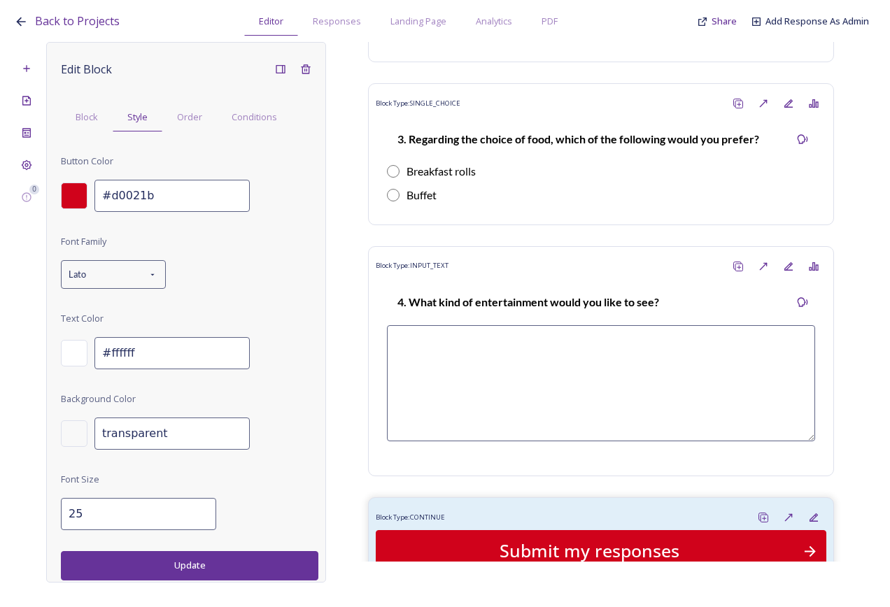
click at [80, 192] on div at bounding box center [74, 196] width 27 height 27
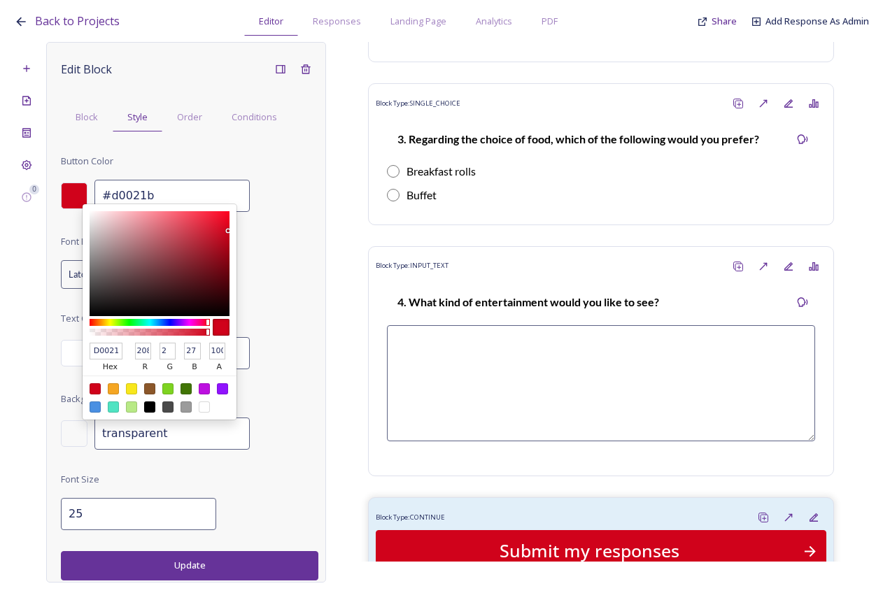
click at [187, 385] on div at bounding box center [185, 388] width 11 height 11
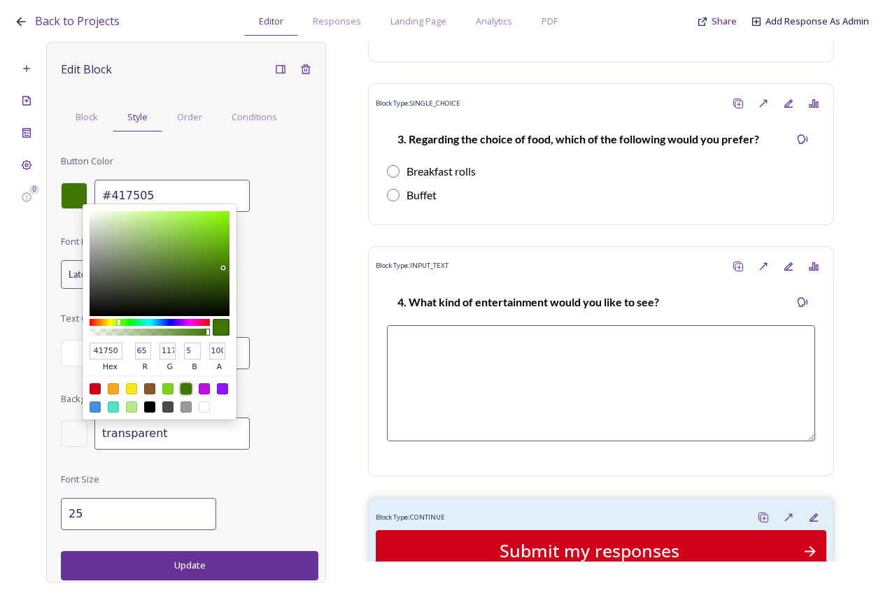
type input "#417505"
type input "417505"
type input "65"
type input "117"
type input "5"
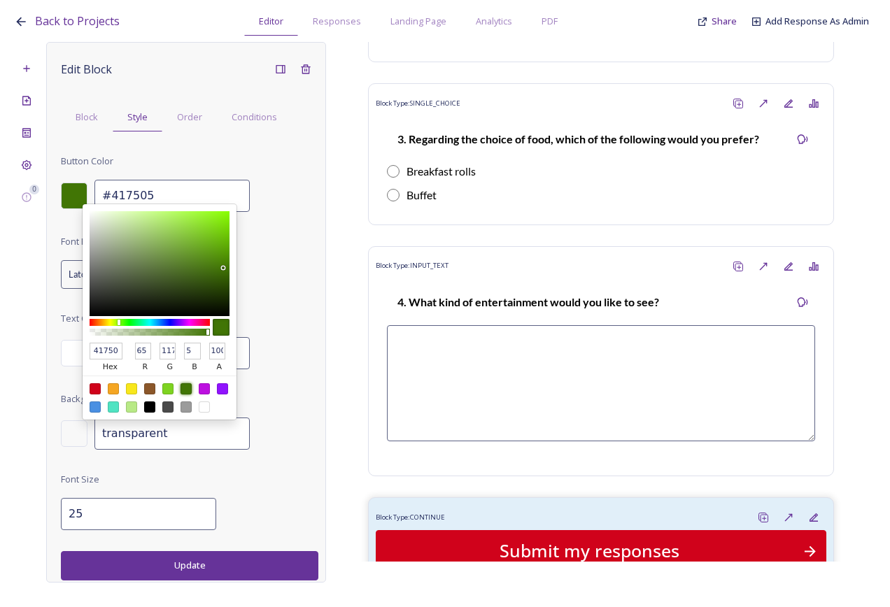
click at [226, 564] on button "Update" at bounding box center [189, 565] width 257 height 29
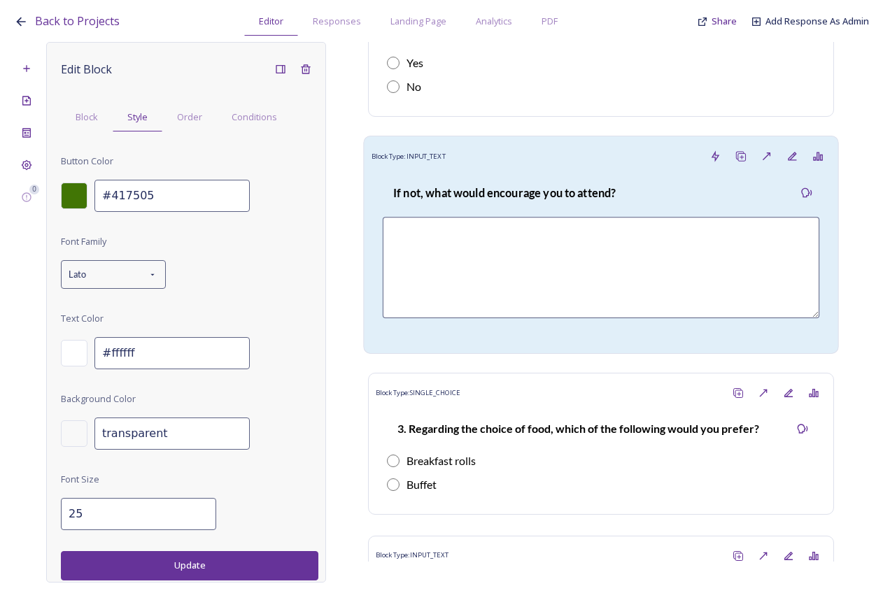
scroll to position [839, 0]
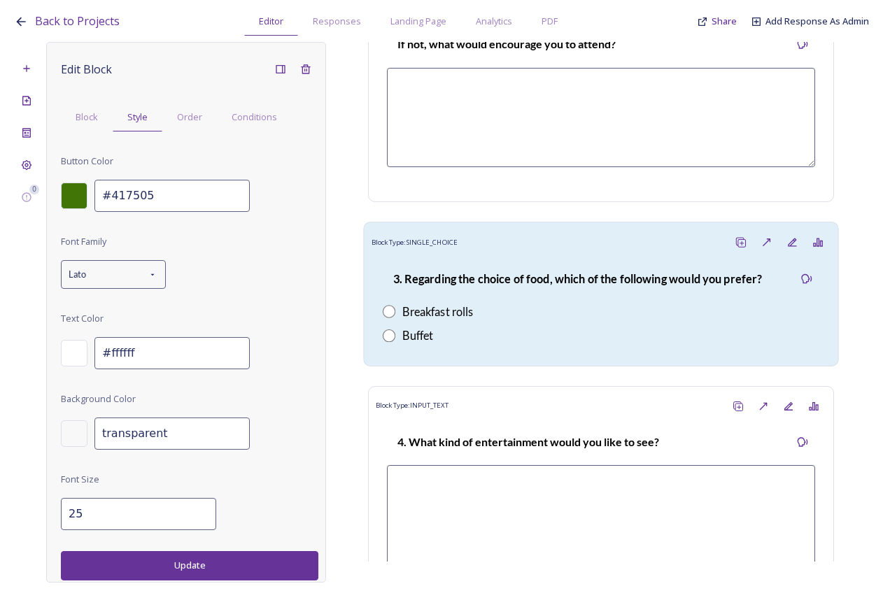
click at [458, 337] on div "Buffet" at bounding box center [601, 335] width 436 height 17
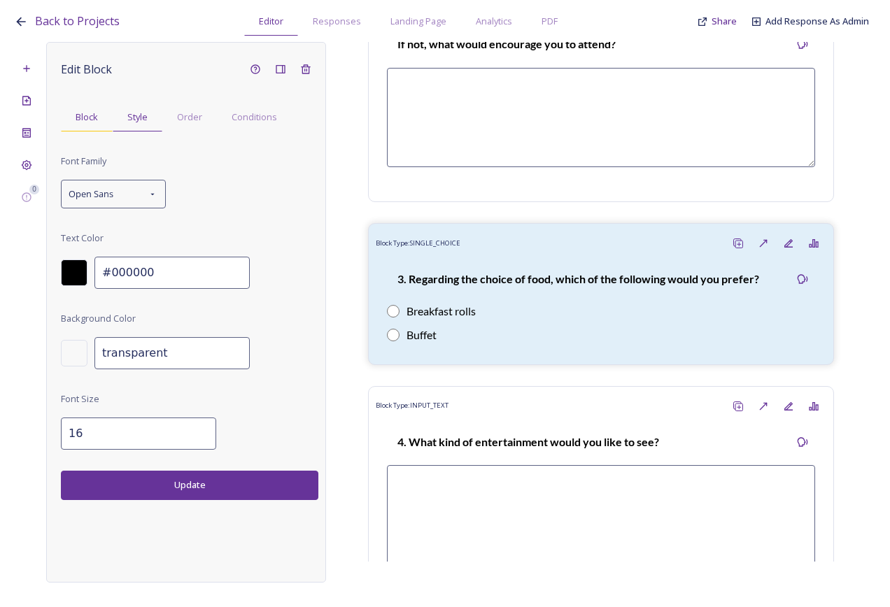
click at [92, 114] on span "Block" at bounding box center [87, 116] width 22 height 13
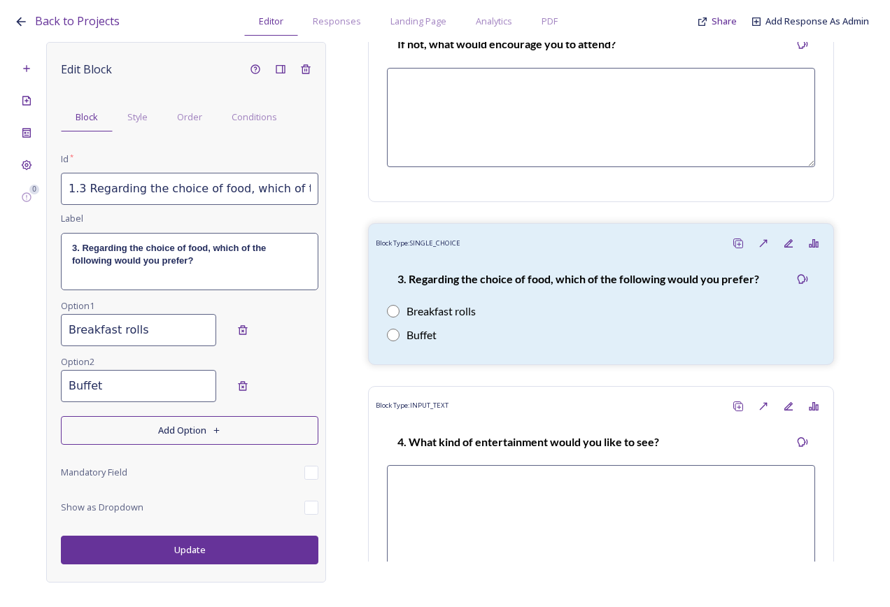
click at [71, 329] on input "Breakfast rolls" at bounding box center [138, 330] width 155 height 32
type input "A breakfast roll"
drag, startPoint x: 70, startPoint y: 388, endPoint x: 358, endPoint y: 396, distance: 288.2
click at [70, 387] on input "Buffet" at bounding box center [138, 386] width 155 height 32
type input "A buffet"
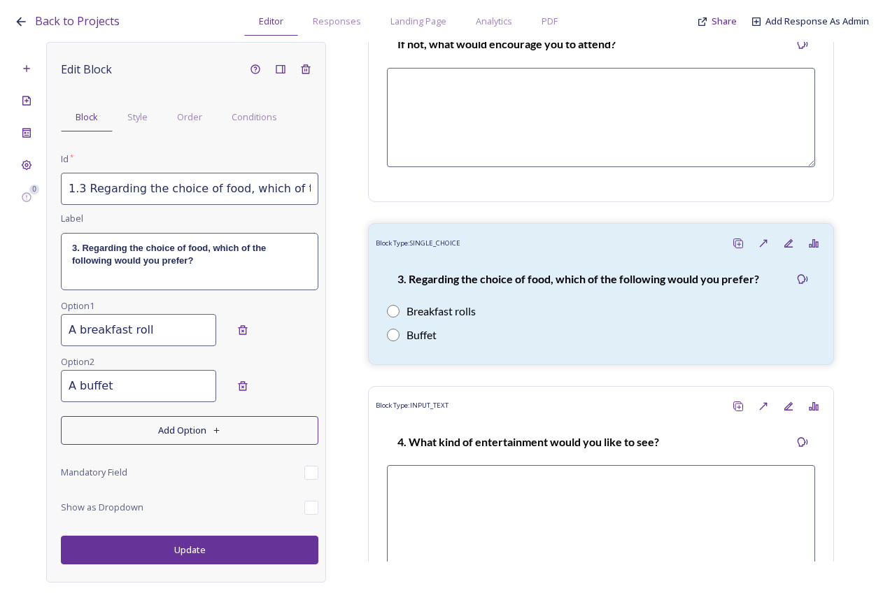
click at [241, 552] on button "Update" at bounding box center [189, 550] width 257 height 29
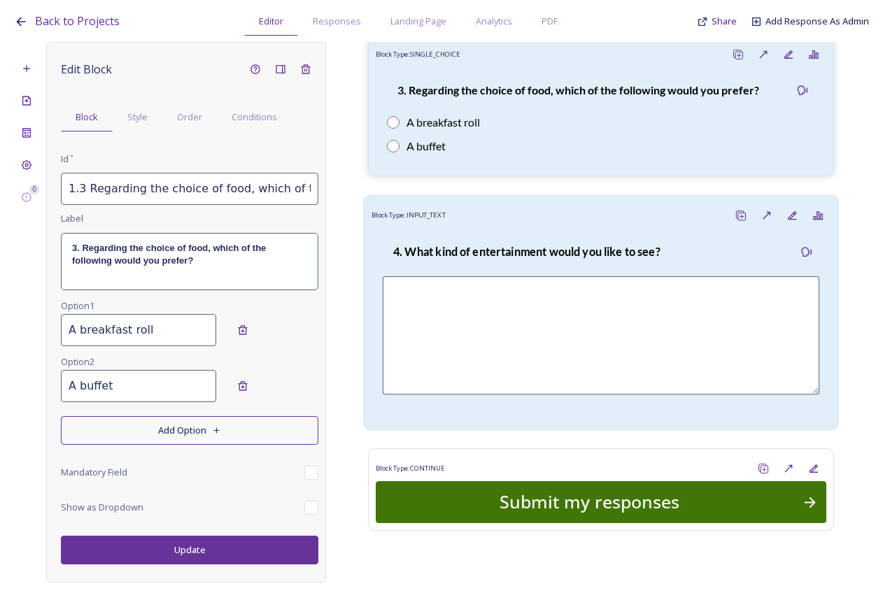
scroll to position [1032, 0]
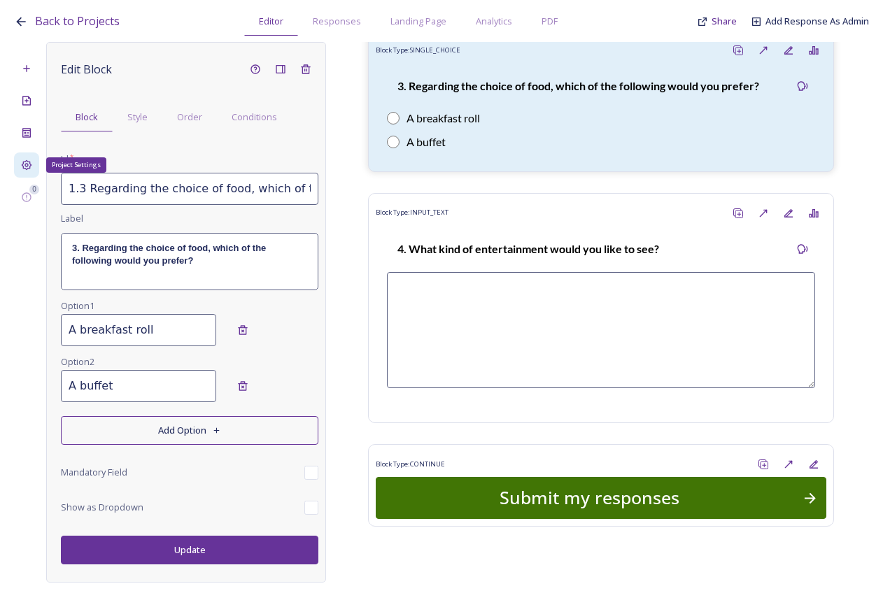
click at [25, 167] on icon at bounding box center [26, 164] width 11 height 11
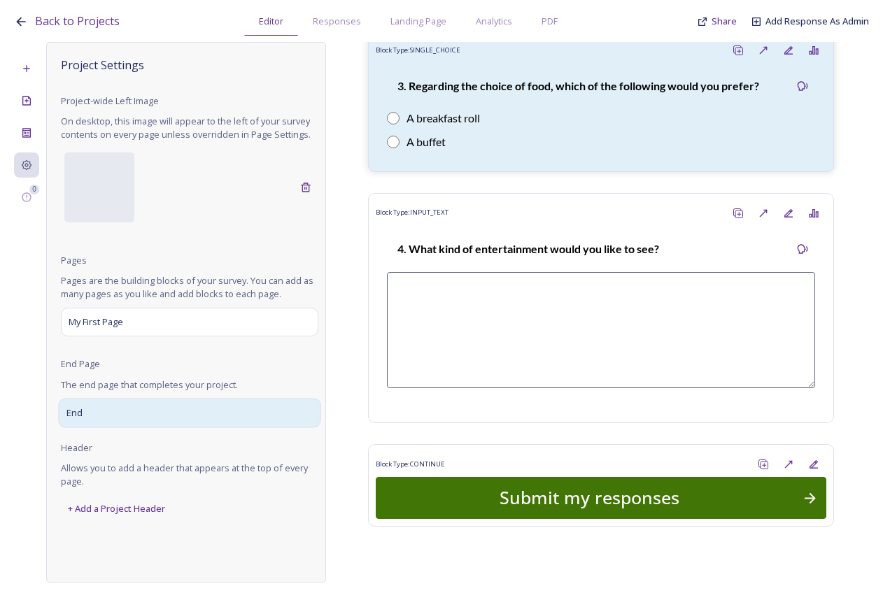
click at [144, 425] on div "End" at bounding box center [189, 412] width 262 height 29
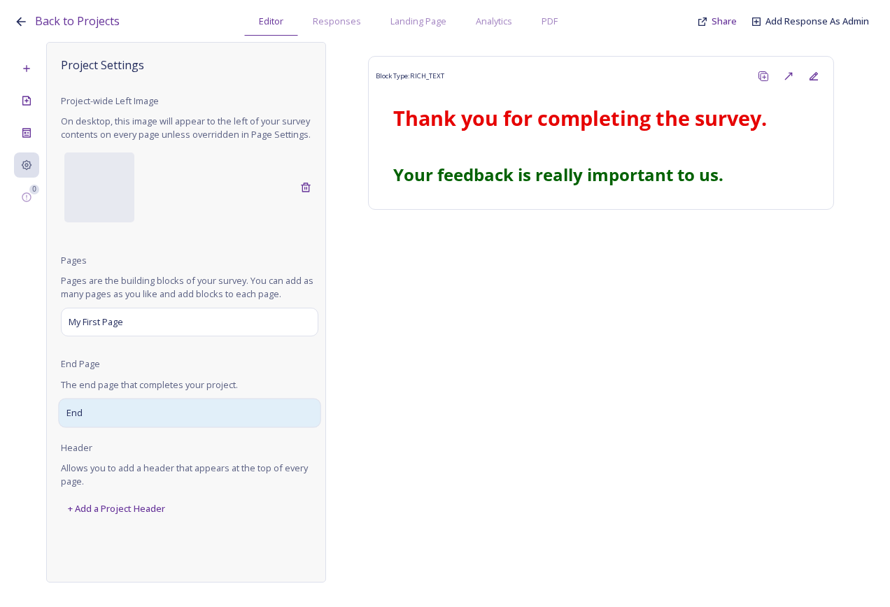
scroll to position [0, 0]
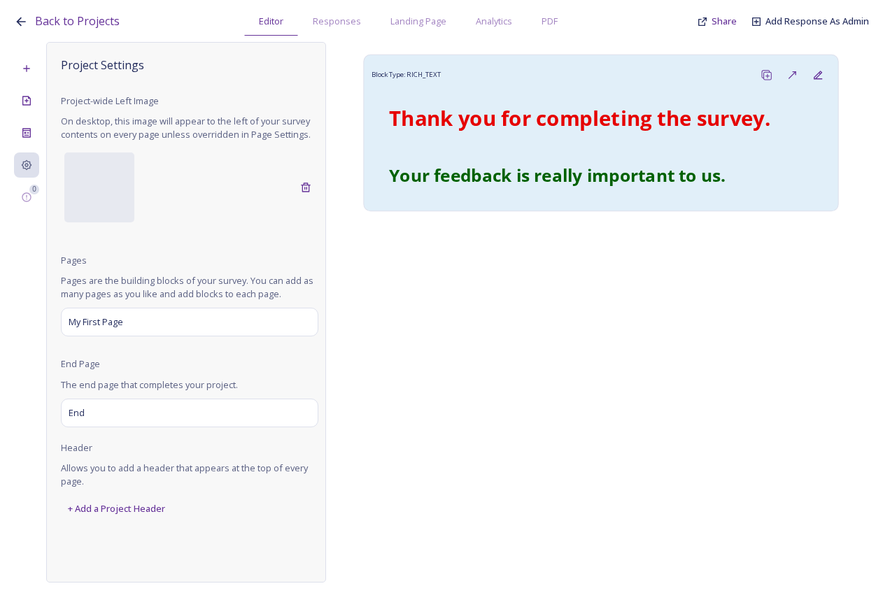
click at [556, 148] on p at bounding box center [601, 148] width 424 height 16
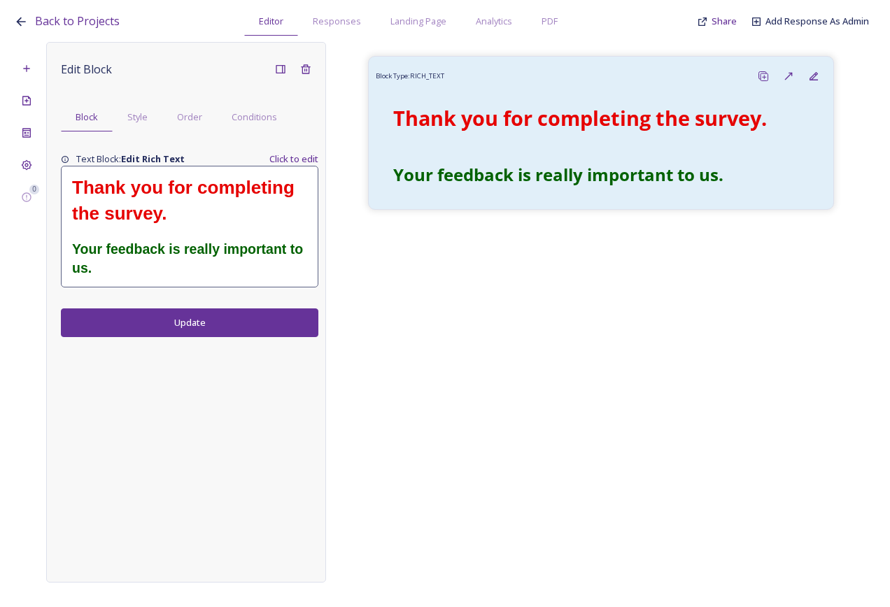
click at [238, 231] on p at bounding box center [189, 233] width 235 height 13
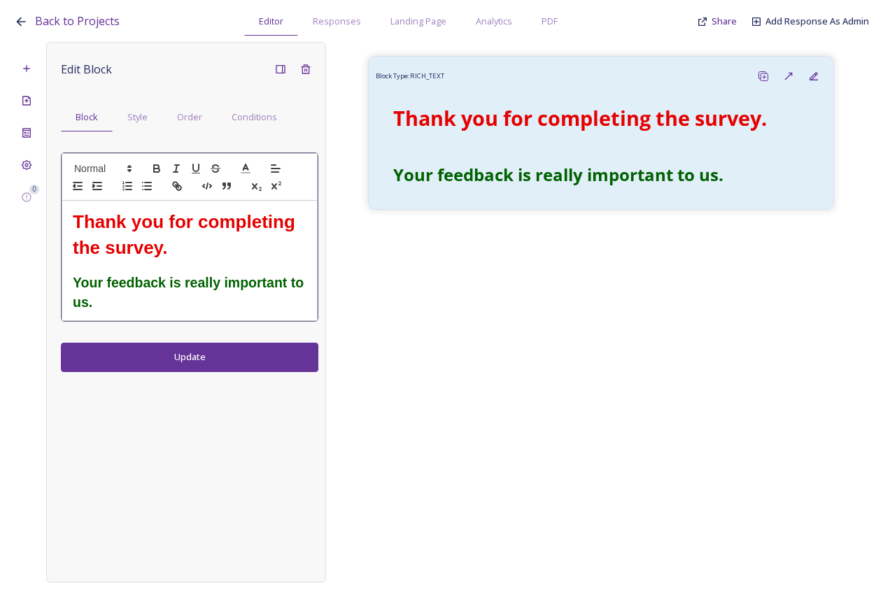
drag, startPoint x: 206, startPoint y: 250, endPoint x: 44, endPoint y: 218, distance: 165.4
click at [44, 218] on div "0 Edit Block Block Style Order Conditions Thank you for completing the survey. …" at bounding box center [445, 312] width 862 height 541
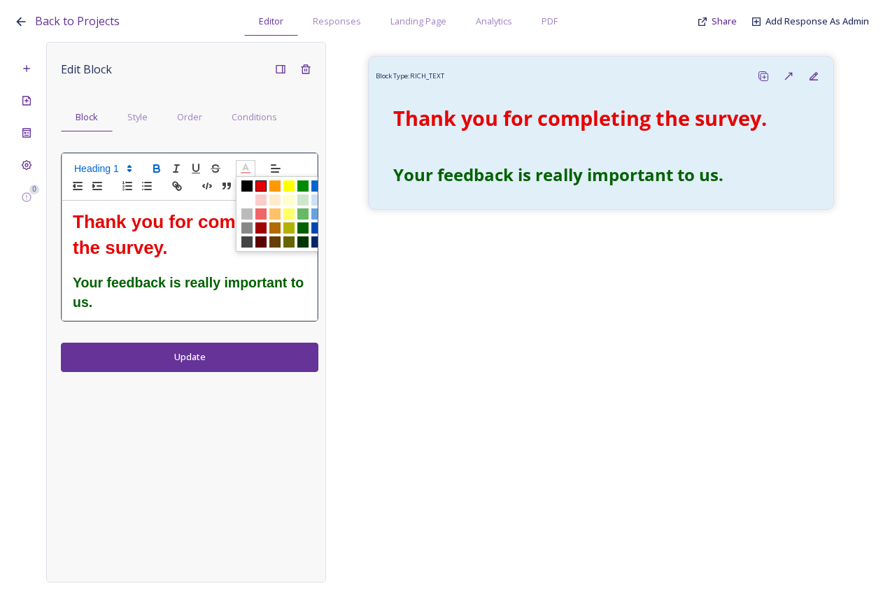
click at [241, 164] on icon at bounding box center [245, 168] width 13 height 13
click at [306, 225] on span at bounding box center [302, 227] width 11 height 11
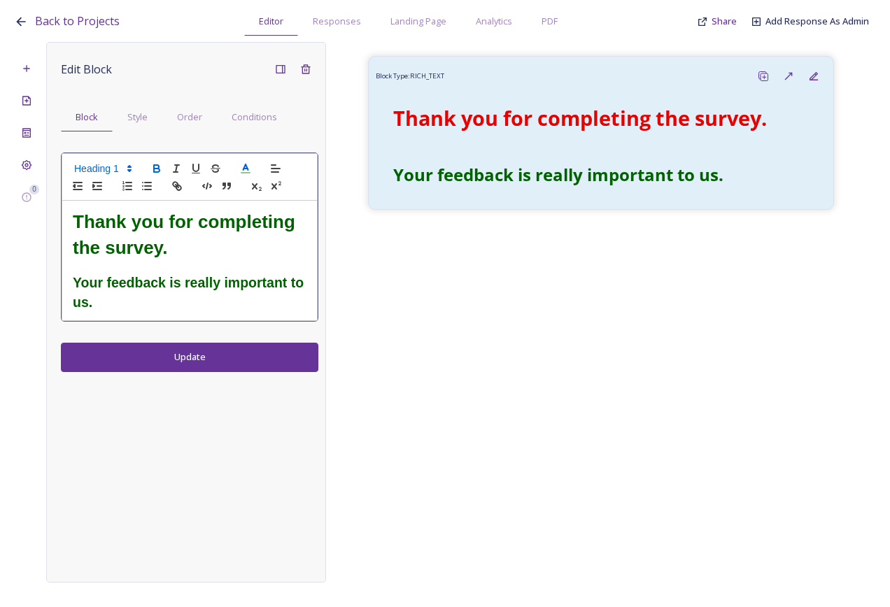
click at [223, 262] on p at bounding box center [190, 267] width 234 height 13
click at [221, 249] on h1 "Thank you for completing the survey." at bounding box center [190, 235] width 234 height 52
click at [152, 310] on h2 "Your feedback is really important to us." at bounding box center [190, 292] width 234 height 38
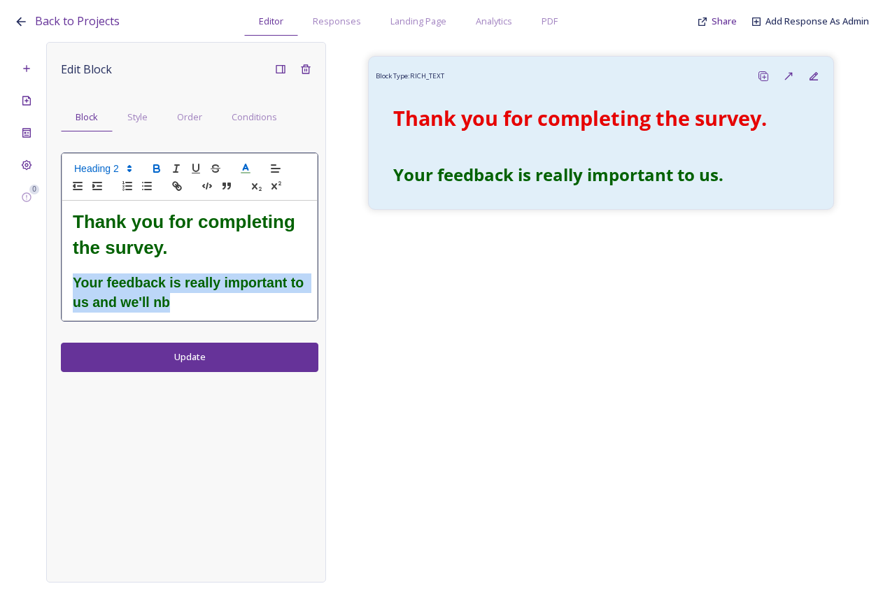
drag, startPoint x: 198, startPoint y: 304, endPoint x: 76, endPoint y: 278, distance: 125.1
click at [76, 278] on h2 "Your feedback is really important to us and we'll nb" at bounding box center [190, 292] width 234 height 38
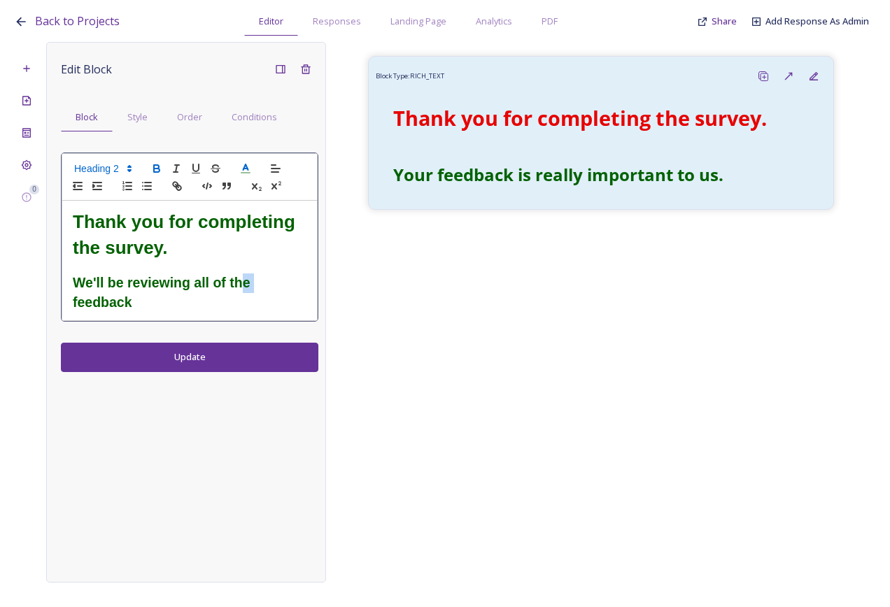
drag, startPoint x: 262, startPoint y: 285, endPoint x: 243, endPoint y: 280, distance: 20.4
click at [243, 280] on h2 "We'll be reviewing all of the feedback" at bounding box center [190, 292] width 234 height 38
click at [227, 296] on h2 "We'll be reviewing all of the feedback" at bounding box center [190, 292] width 234 height 38
drag, startPoint x: 222, startPoint y: 301, endPoint x: 168, endPoint y: 307, distance: 54.9
click at [190, 282] on h2 "We'll be reviewing all of the feedback" at bounding box center [190, 292] width 234 height 38
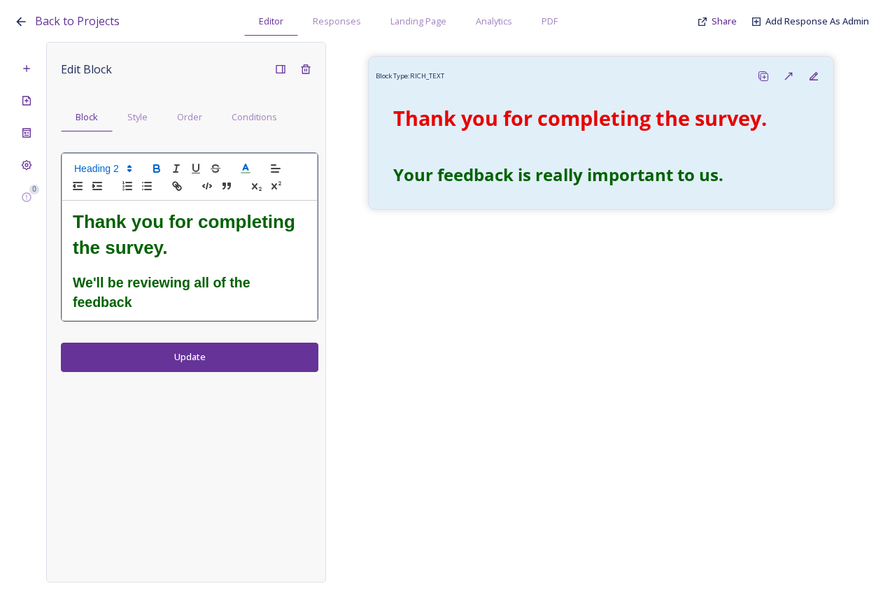
click at [166, 308] on h2 "We'll be reviewing all of the feedback" at bounding box center [190, 292] width 234 height 38
click at [250, 300] on h2 "We'll be reviewing all of the feedback we receive and" at bounding box center [190, 292] width 234 height 38
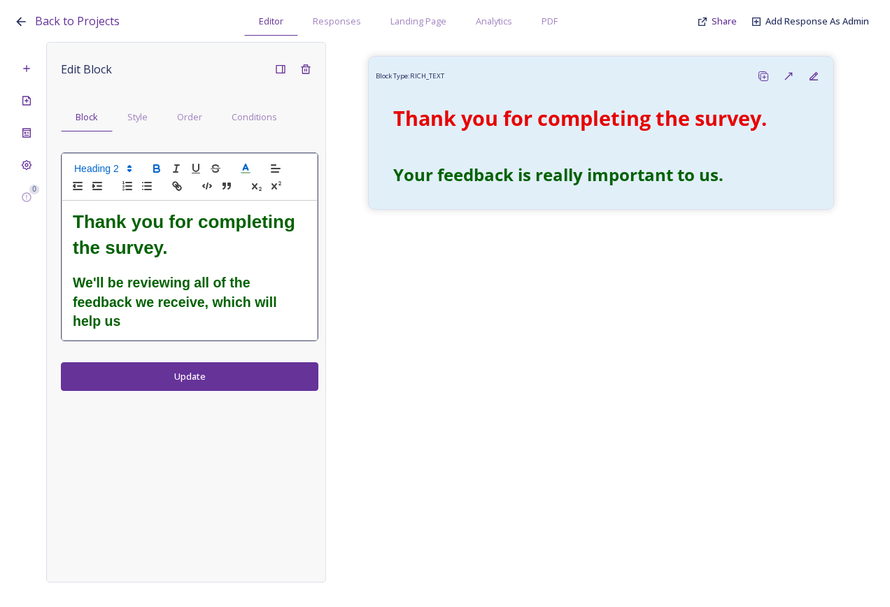
drag, startPoint x: 163, startPoint y: 330, endPoint x: 202, endPoint y: 305, distance: 46.6
click at [202, 305] on h2 "We'll be reviewing all of the feedback we receive, which will help us" at bounding box center [190, 302] width 234 height 58
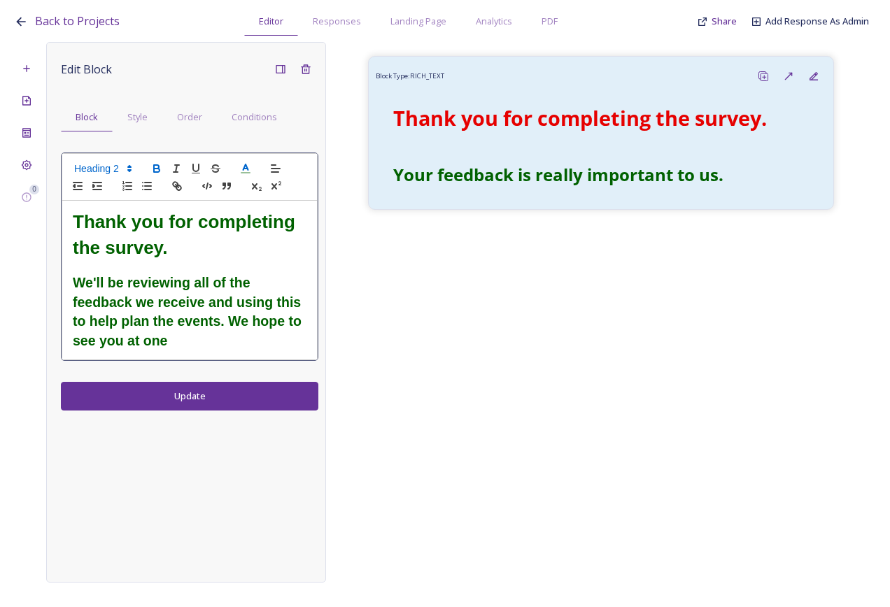
click at [227, 322] on strong "We'll be reviewing all of the feedback we receive and using this to help plan t…" at bounding box center [189, 311] width 232 height 73
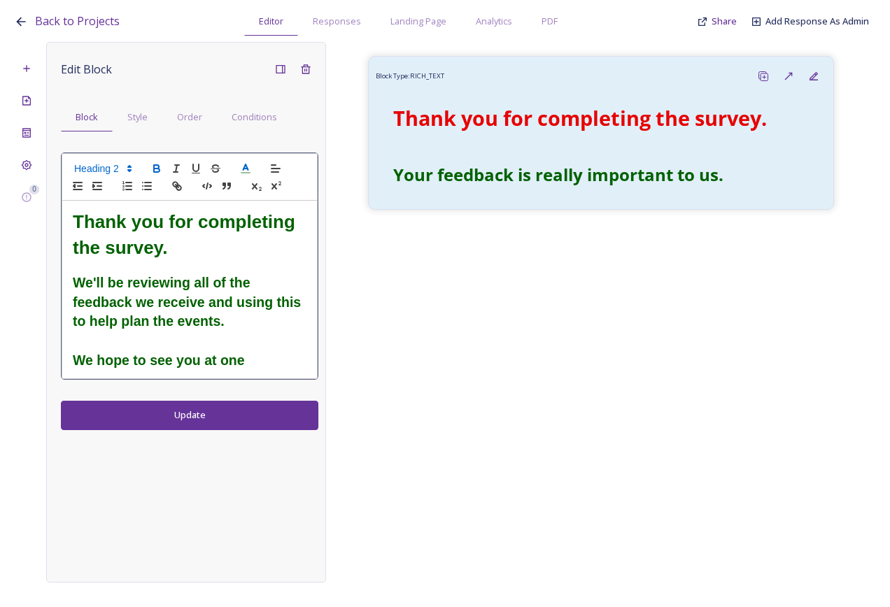
click at [256, 372] on div "Thank you for completing the survey. We'll be reviewing all of the feedback we …" at bounding box center [189, 290] width 255 height 178
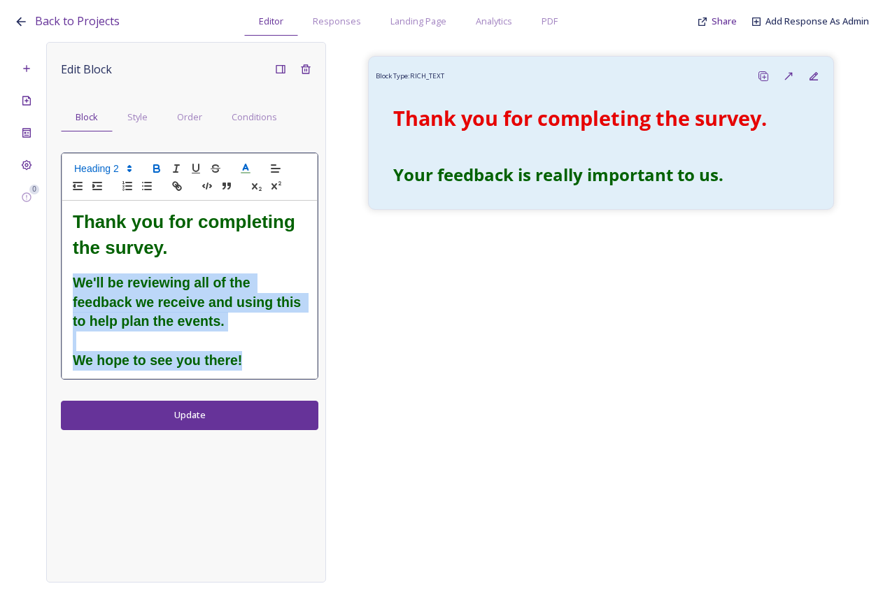
drag, startPoint x: 259, startPoint y: 367, endPoint x: 73, endPoint y: 278, distance: 206.1
click at [73, 278] on div "Thank you for completing the survey. We'll be reviewing all of the feedback we …" at bounding box center [189, 290] width 255 height 178
click at [155, 163] on icon "button" at bounding box center [156, 168] width 13 height 13
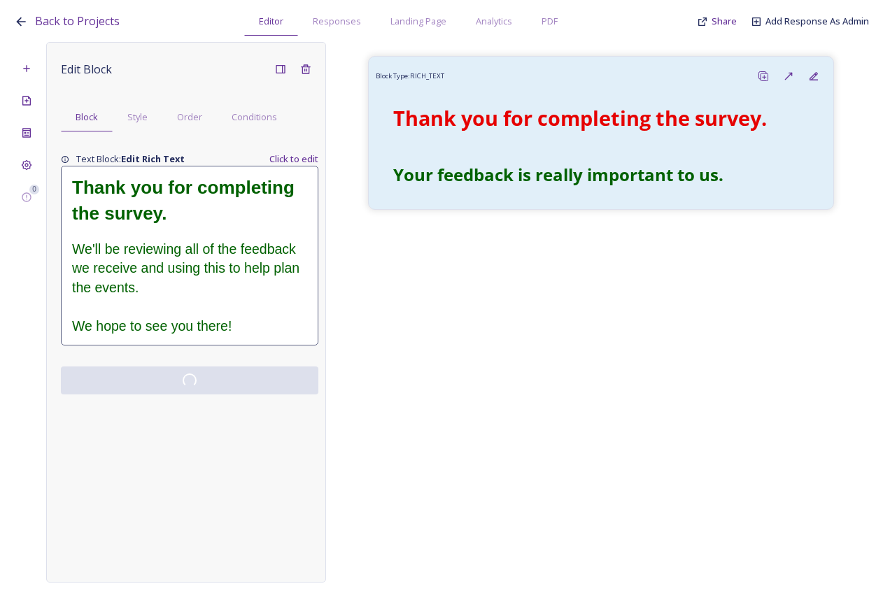
click at [239, 415] on div "Edit Block Block Style Order Conditions Text Block: Edit Rich Text Click to edi…" at bounding box center [186, 312] width 280 height 541
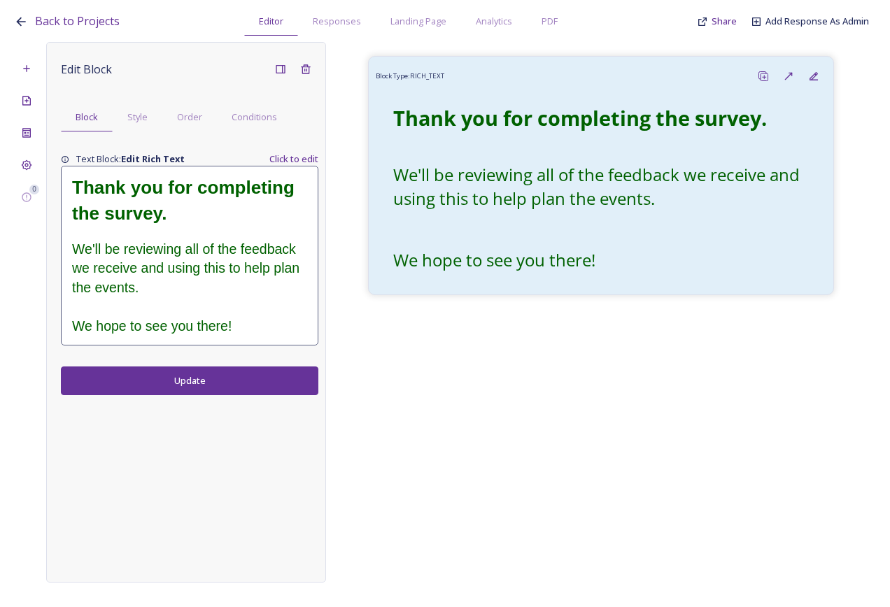
click at [210, 265] on span "We'll be reviewing all of the feedback we receive and using this to help plan t…" at bounding box center [187, 268] width 231 height 54
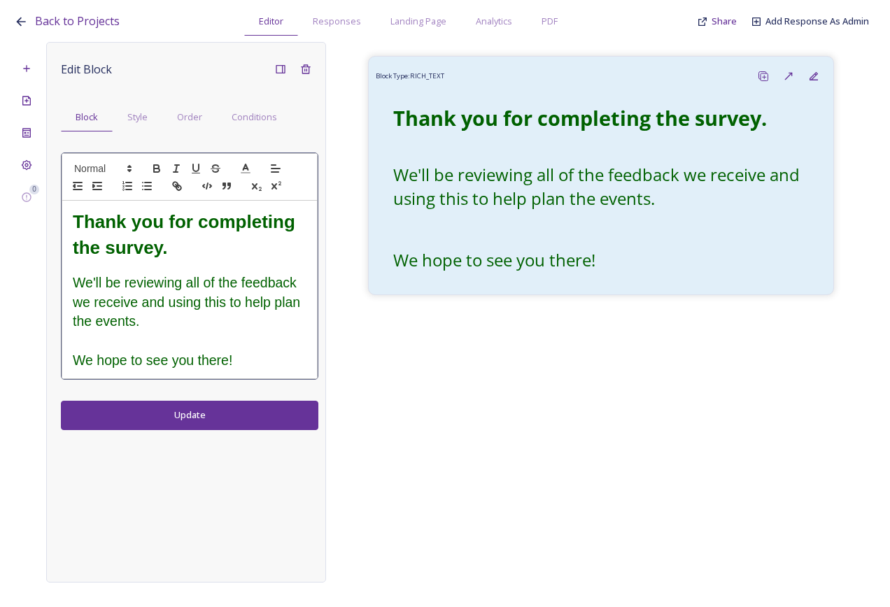
click at [265, 364] on h2 "We hope to see you there!" at bounding box center [190, 361] width 234 height 20
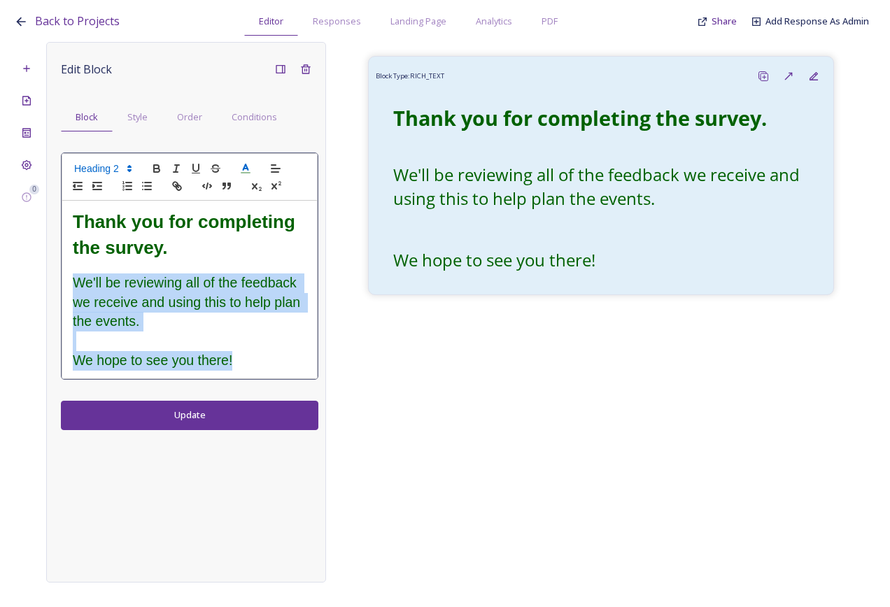
drag, startPoint x: 264, startPoint y: 364, endPoint x: 55, endPoint y: 274, distance: 228.1
click at [55, 274] on div "Edit Block Block Style Order Conditions Thank you for completing the survey. We…" at bounding box center [186, 312] width 280 height 541
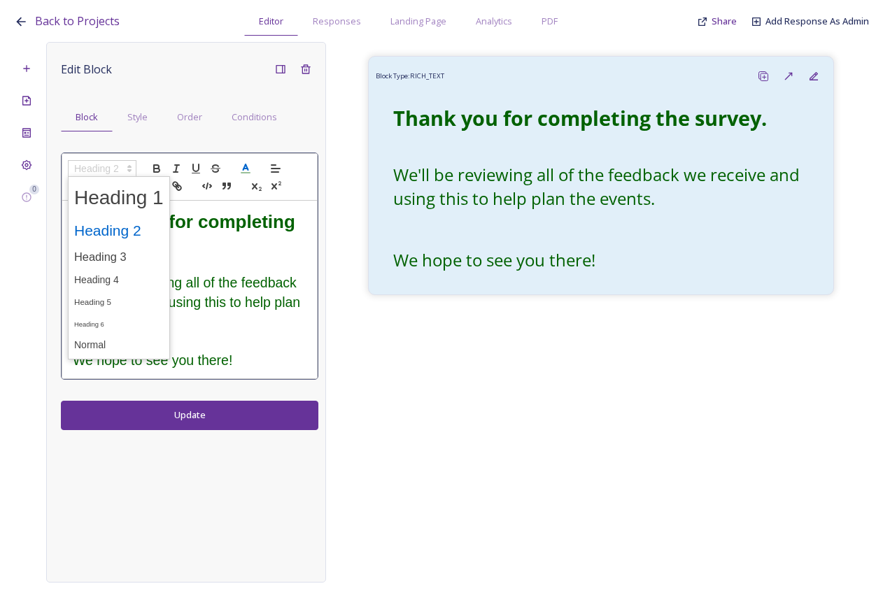
click at [115, 164] on span at bounding box center [102, 168] width 69 height 17
click at [132, 276] on span at bounding box center [119, 280] width 90 height 22
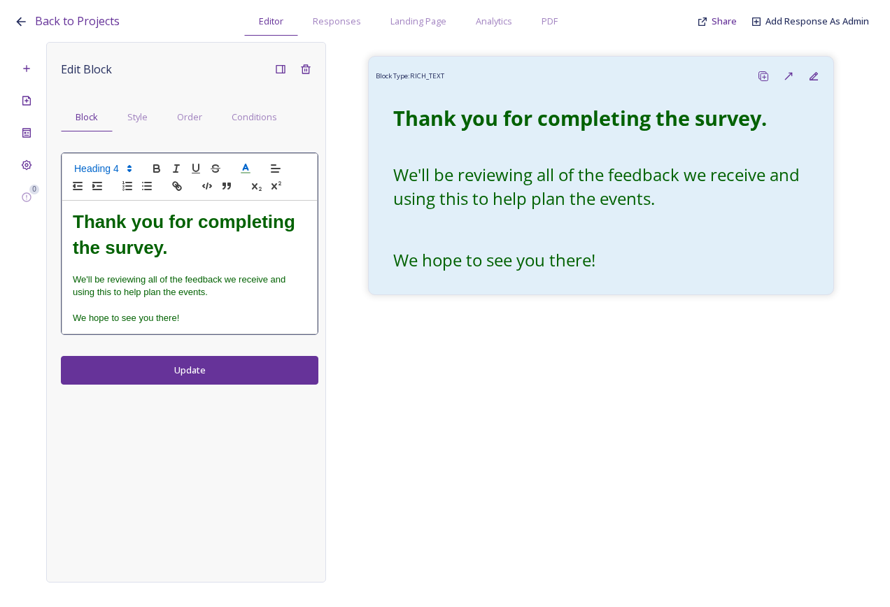
click at [108, 165] on span at bounding box center [102, 168] width 69 height 17
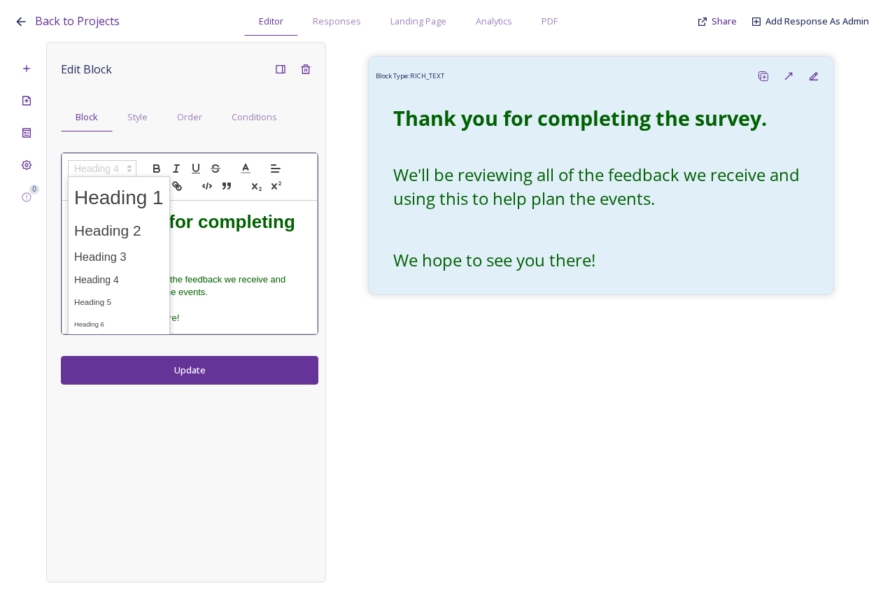
click at [144, 320] on span at bounding box center [119, 324] width 90 height 22
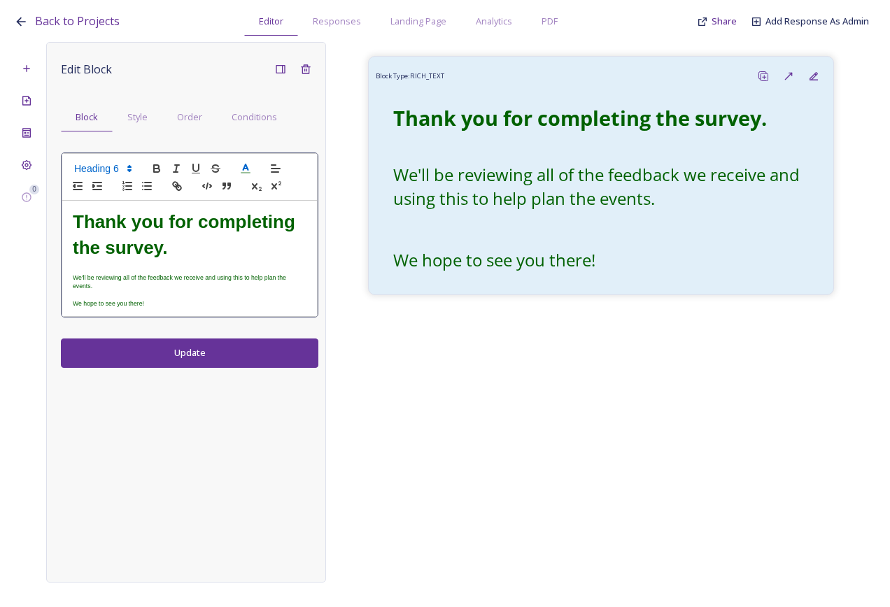
click at [204, 273] on h6 "We'll be reviewing all of the feedback we receive and using this to help plan t…" at bounding box center [190, 281] width 234 height 17
click at [176, 312] on div "Thank you for completing the survey. We'll be reviewing all of the feedback we …" at bounding box center [189, 259] width 255 height 116
drag, startPoint x: 181, startPoint y: 307, endPoint x: 71, endPoint y: 278, distance: 114.3
click at [71, 278] on div "Thank you for completing the survey. We'll be reviewing all of the feedback we …" at bounding box center [189, 259] width 255 height 116
click at [96, 166] on span at bounding box center [102, 168] width 69 height 17
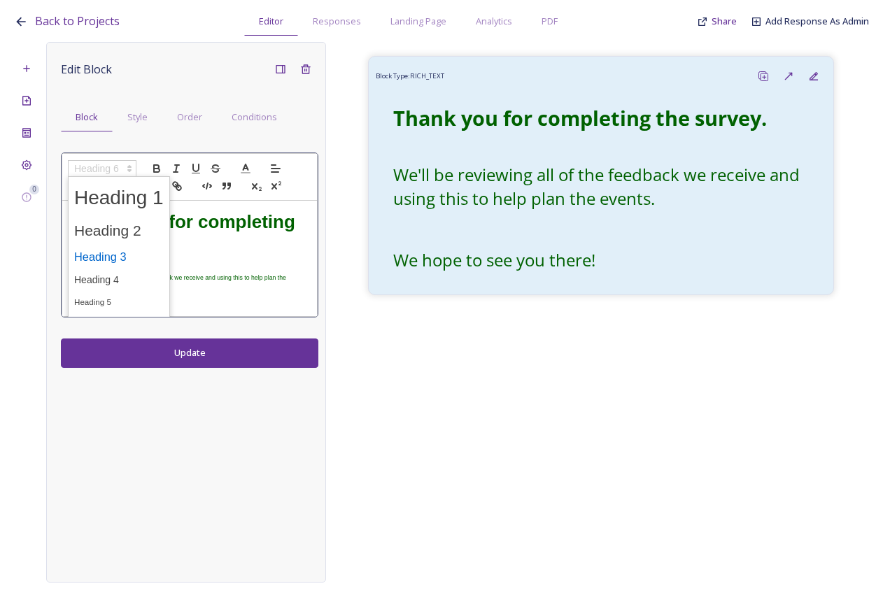
click at [117, 262] on span at bounding box center [119, 257] width 90 height 24
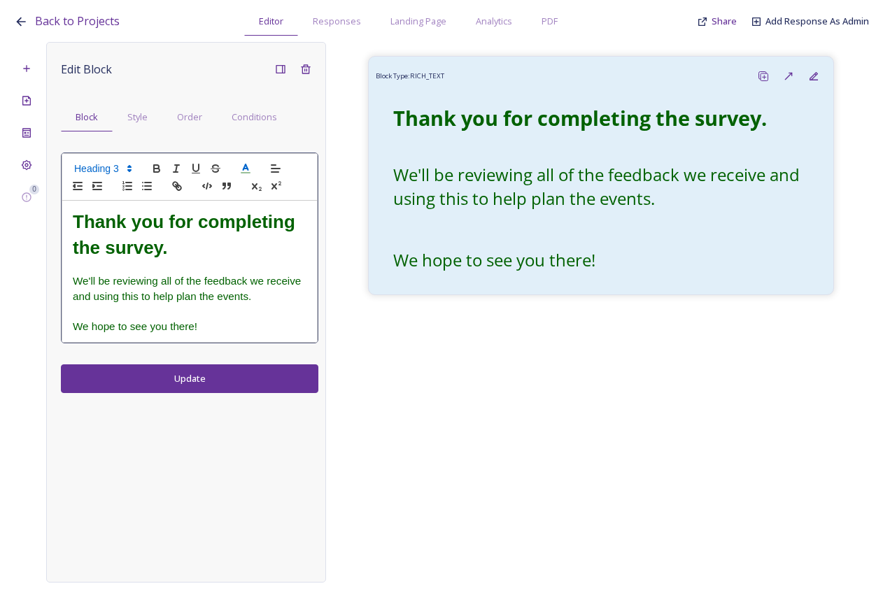
click at [211, 380] on div "Edit Block Block Style Order Conditions Thank you for completing the survey. We…" at bounding box center [186, 312] width 280 height 541
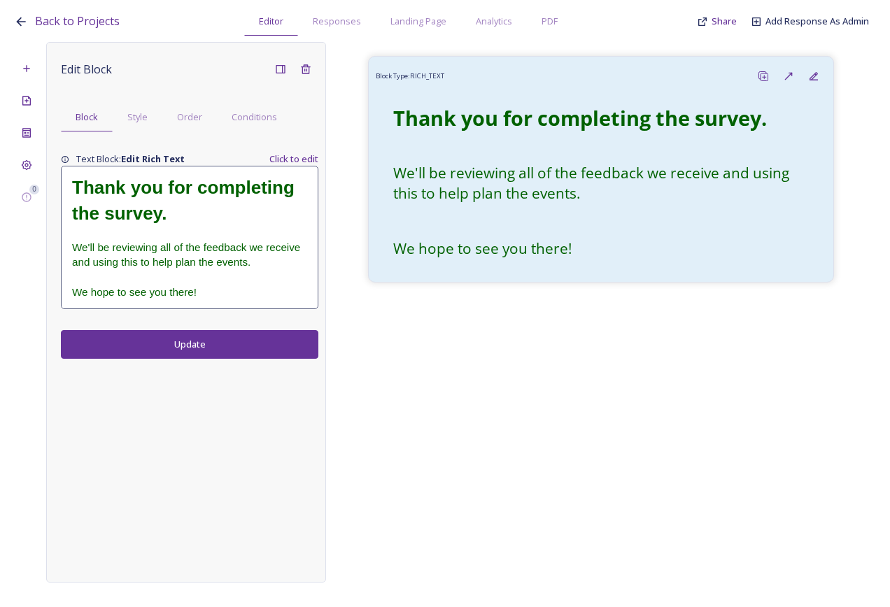
click at [238, 408] on div "Edit Block Block Style Order Conditions Text Block: Edit Rich Text Click to edi…" at bounding box center [186, 312] width 280 height 541
click at [202, 258] on span "We'll be reviewing all of the feedback we receive and using this to help plan t…" at bounding box center [187, 254] width 231 height 27
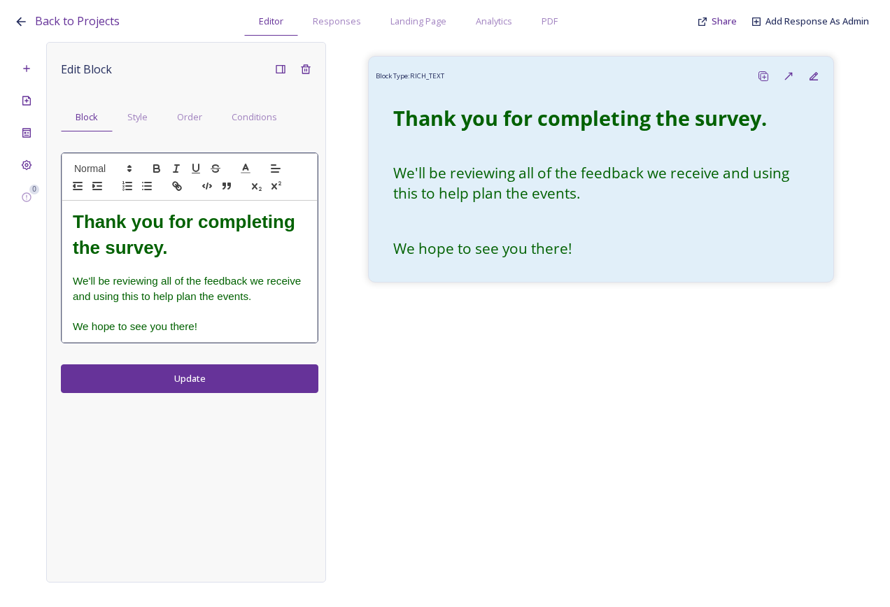
click at [185, 279] on span "We'll be reviewing all of the feedback we receive and using this to help plan t…" at bounding box center [188, 288] width 231 height 27
drag, startPoint x: 162, startPoint y: 282, endPoint x: 201, endPoint y: 280, distance: 38.5
click at [201, 280] on span "We'll be reviewing all of the feedback we receive and using this to help plan t…" at bounding box center [188, 288] width 231 height 27
drag, startPoint x: 108, startPoint y: 298, endPoint x: 262, endPoint y: 282, distance: 155.4
click at [262, 282] on span "We'll be reviewing everyone's feedback we receive and using this to help plan t…" at bounding box center [181, 288] width 216 height 27
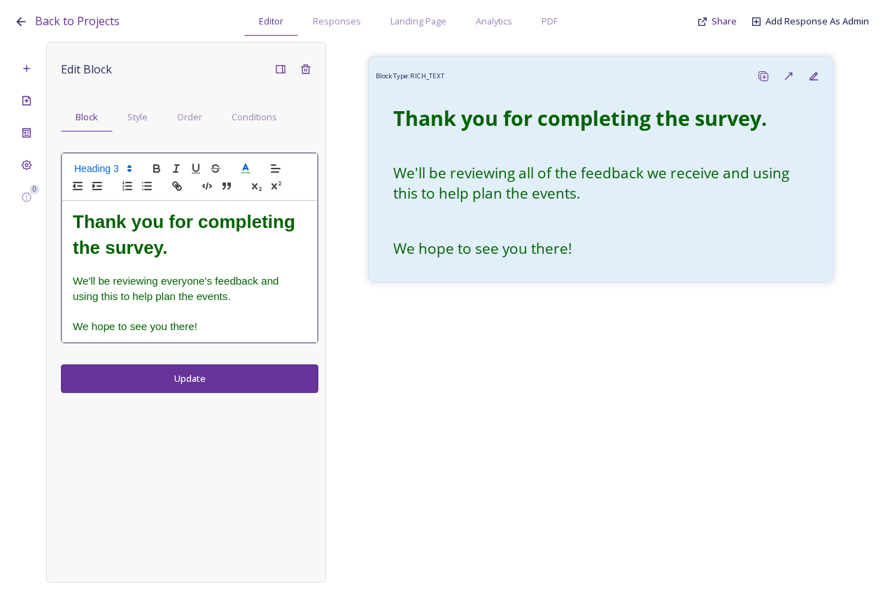
click at [215, 378] on div "Edit Block Block Style Order Conditions Thank you for completing the survey. We…" at bounding box center [186, 312] width 280 height 541
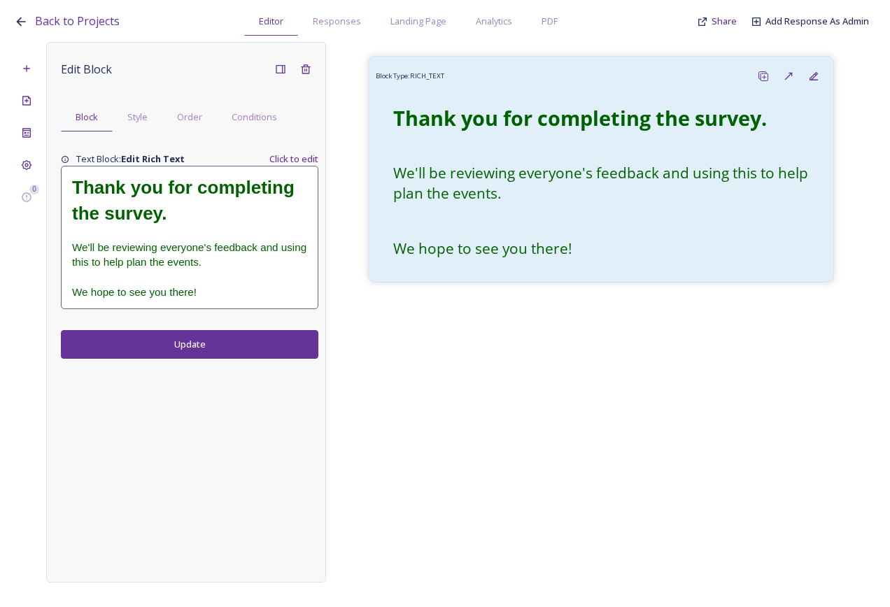
click at [237, 266] on h3 "We'll be reviewing everyone's feedback and using this to help plan the events." at bounding box center [189, 255] width 235 height 30
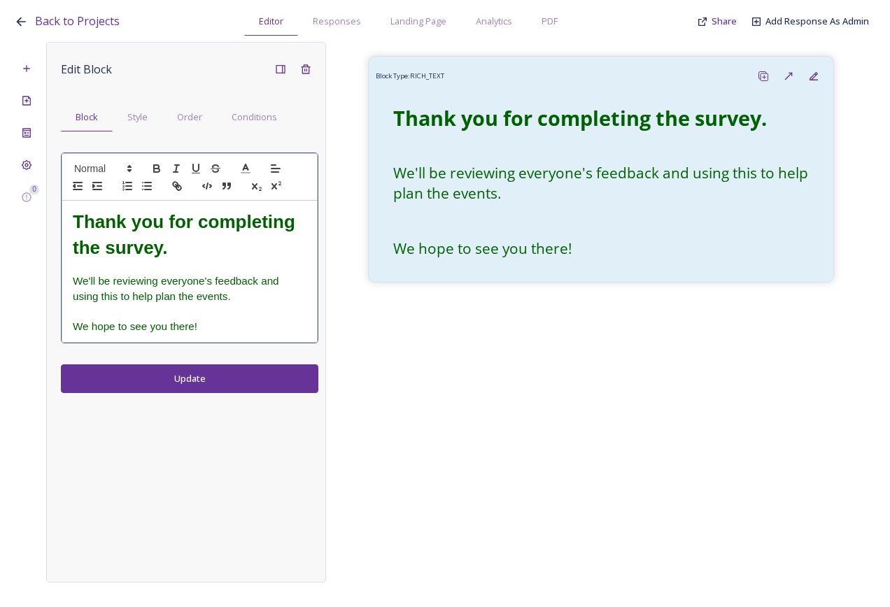
click at [285, 287] on h3 "We'll be reviewing everyone's feedback and using this to help plan the events." at bounding box center [190, 288] width 234 height 30
click at [280, 294] on h3 "We'll be reviewing everyone's feedback and will be using this to help plan the …" at bounding box center [190, 288] width 234 height 30
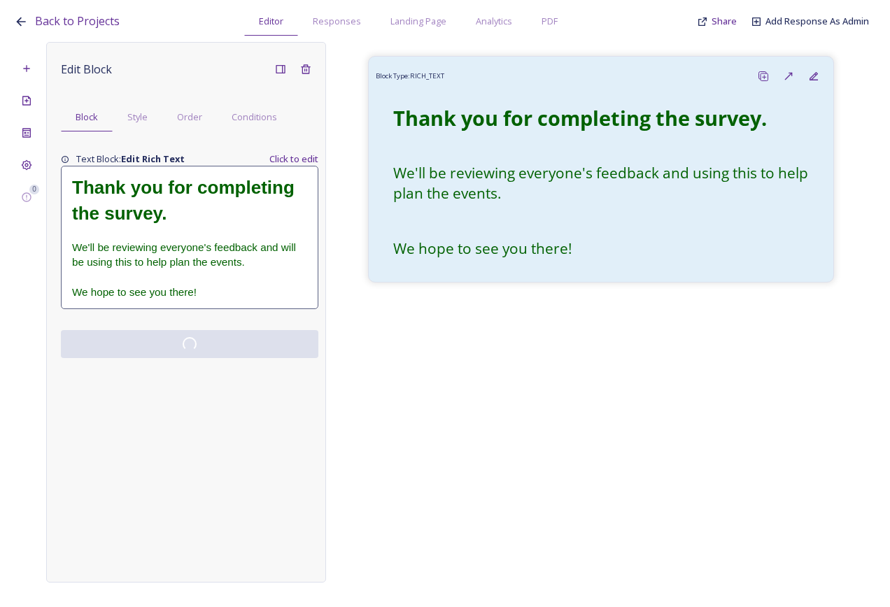
click at [206, 376] on div "Edit Block Block Style Order Conditions Text Block: Edit Rich Text Click to edi…" at bounding box center [186, 312] width 280 height 541
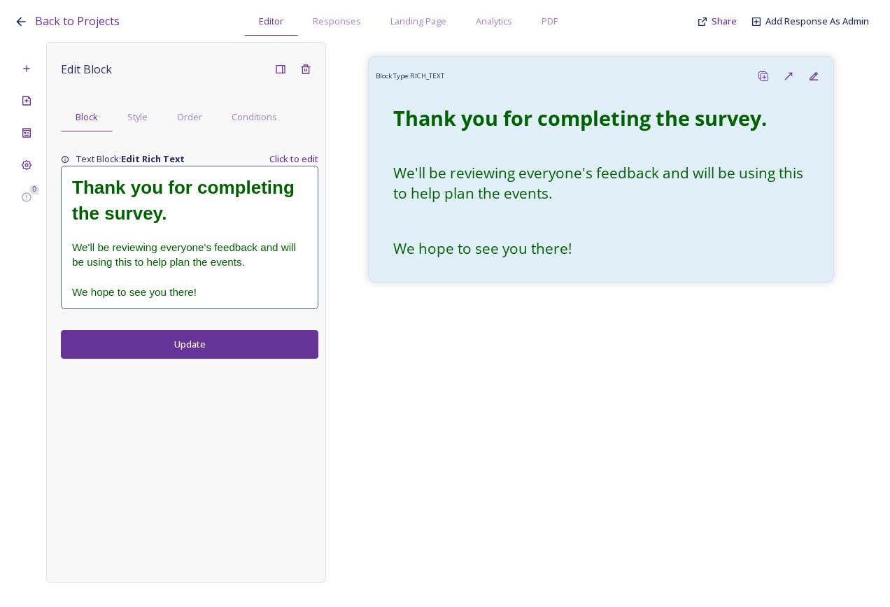
click at [198, 267] on span "We'll be reviewing everyone's feedback and will be using this to help plan the …" at bounding box center [185, 254] width 227 height 27
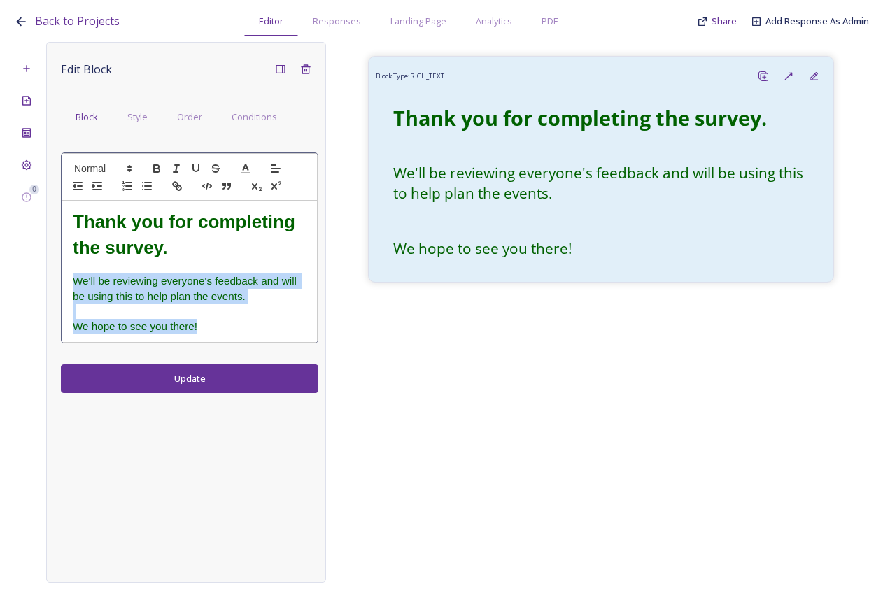
drag, startPoint x: 216, startPoint y: 327, endPoint x: 34, endPoint y: 283, distance: 187.3
click at [34, 283] on div "0 Edit Block Block Style Order Conditions Thank you for completing the survey. …" at bounding box center [445, 312] width 862 height 541
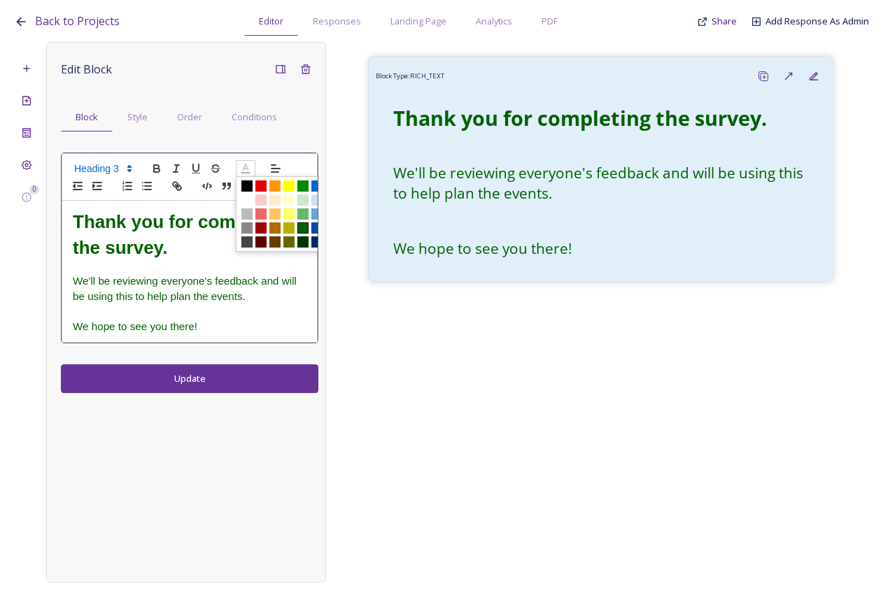
click at [241, 165] on icon at bounding box center [245, 168] width 13 height 13
click at [246, 185] on span at bounding box center [246, 185] width 11 height 11
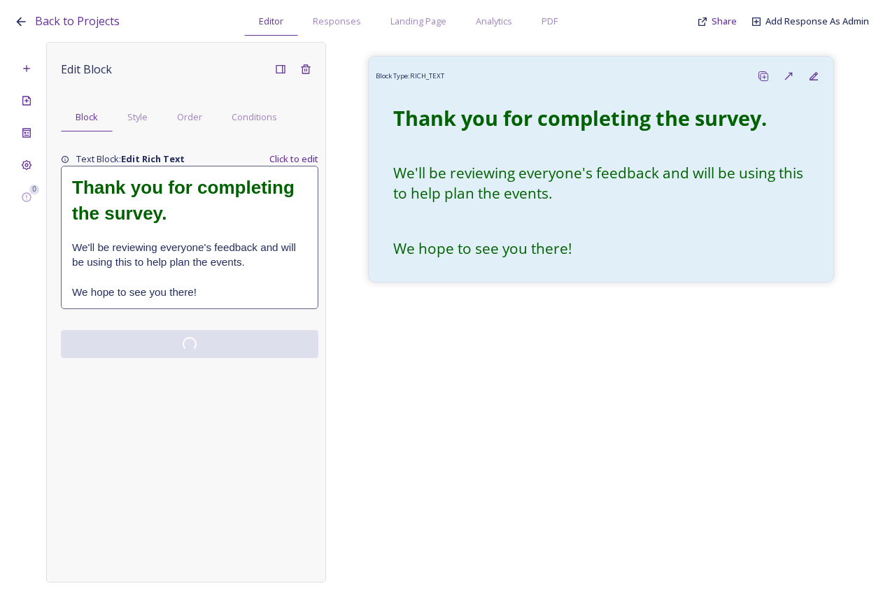
click at [202, 380] on div "Edit Block Block Style Order Conditions Text Block: Edit Rich Text Click to edi…" at bounding box center [186, 312] width 280 height 541
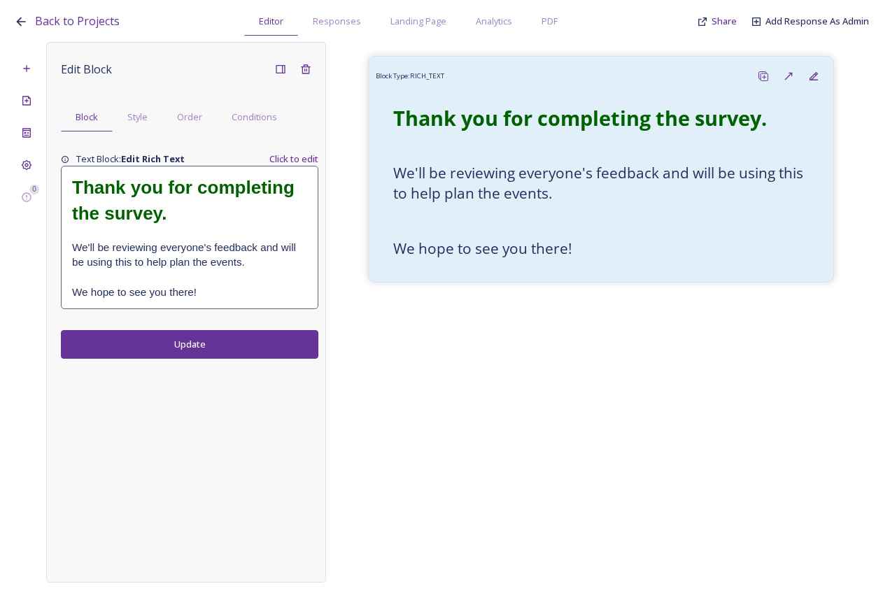
click at [205, 394] on div "Edit Block Block Style Order Conditions Text Block: Edit Rich Text Click to edi…" at bounding box center [186, 312] width 280 height 541
click at [733, 22] on span "Share" at bounding box center [723, 21] width 25 height 13
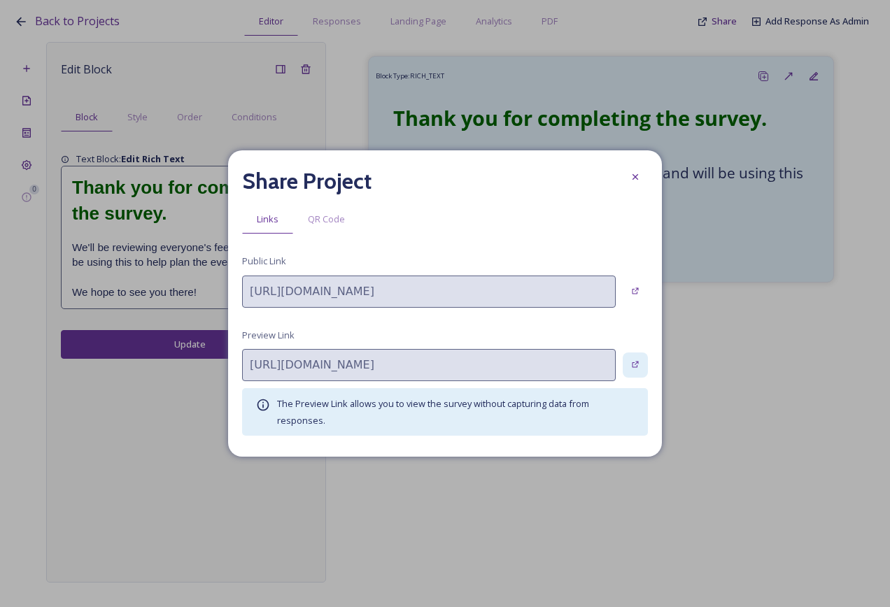
click at [635, 364] on icon at bounding box center [635, 364] width 9 height 9
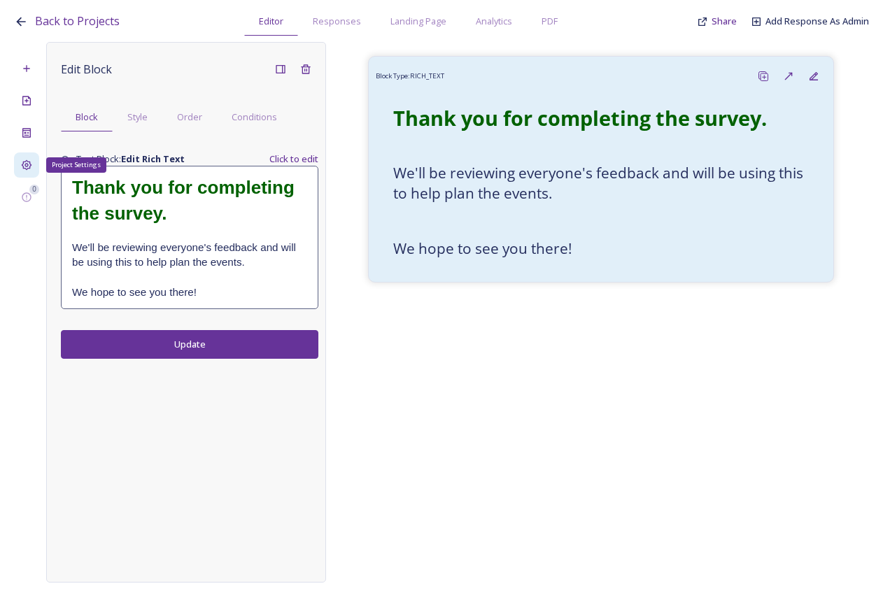
click at [27, 169] on icon at bounding box center [26, 164] width 11 height 11
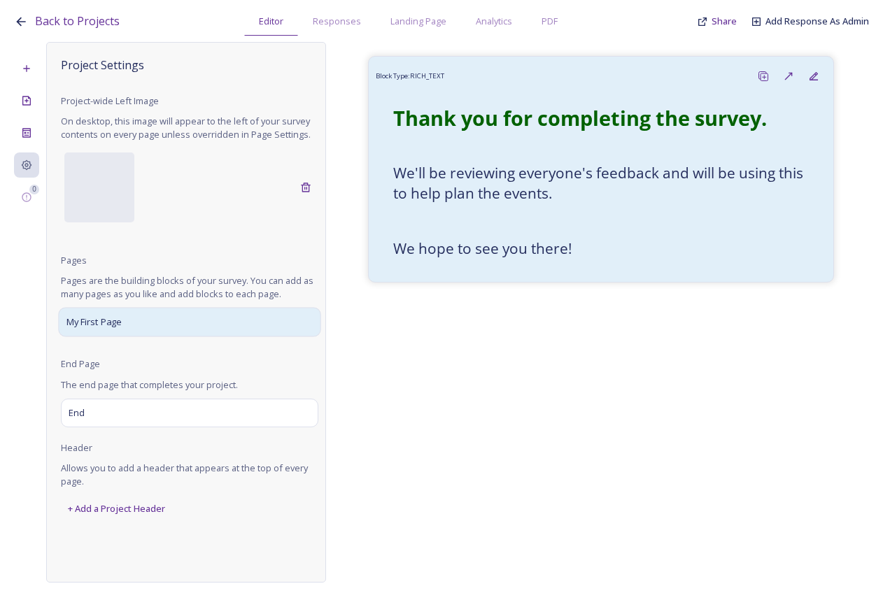
click at [137, 331] on div "My First Page" at bounding box center [189, 322] width 262 height 29
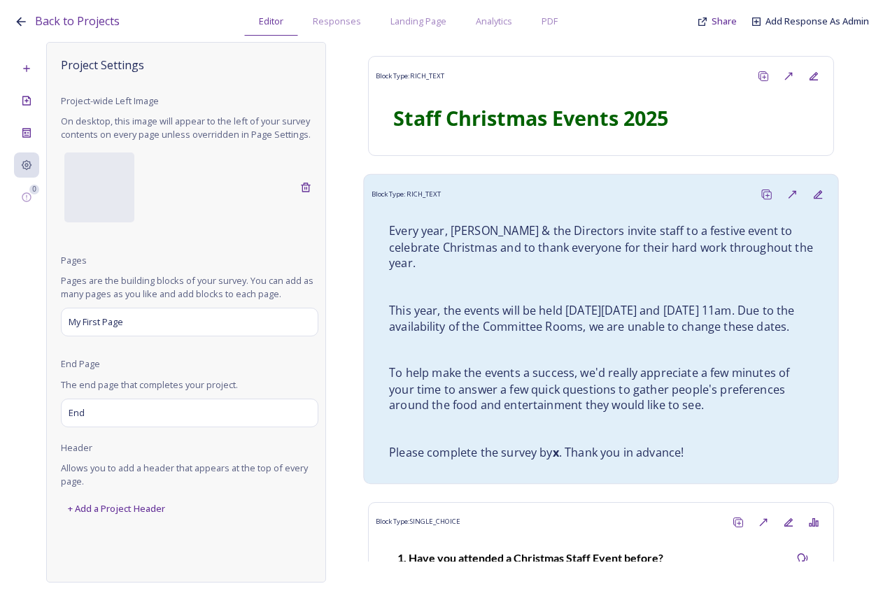
click at [585, 279] on p at bounding box center [601, 287] width 424 height 16
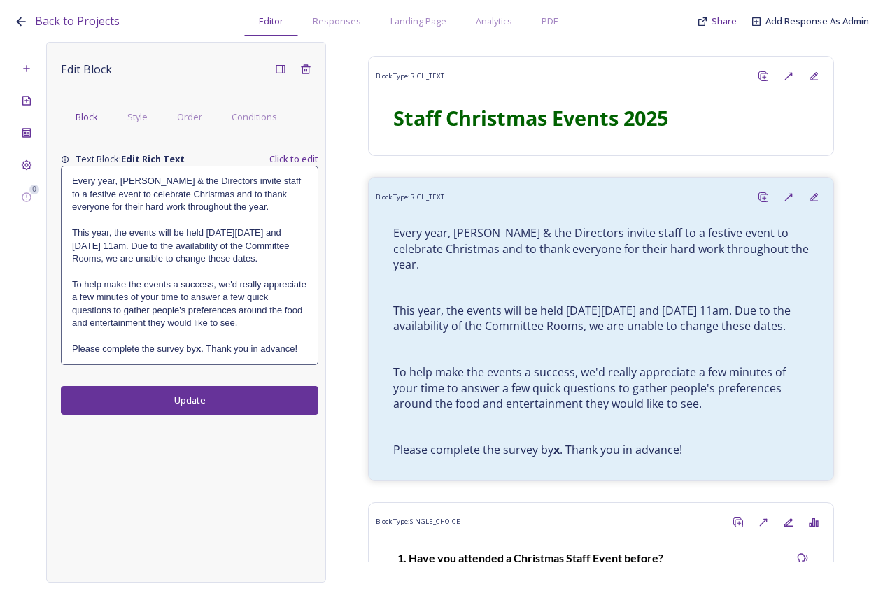
click at [148, 223] on p at bounding box center [189, 220] width 235 height 13
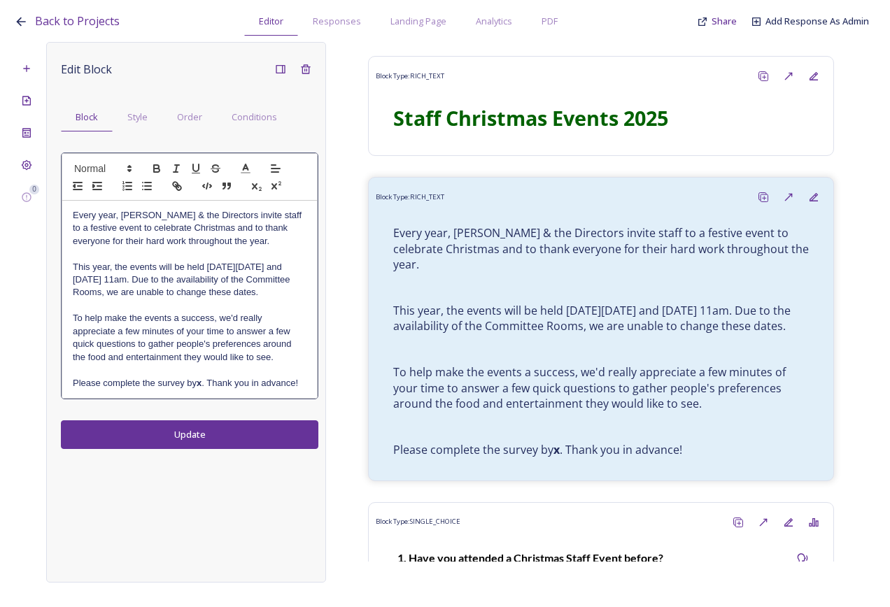
click at [148, 257] on p at bounding box center [190, 254] width 234 height 13
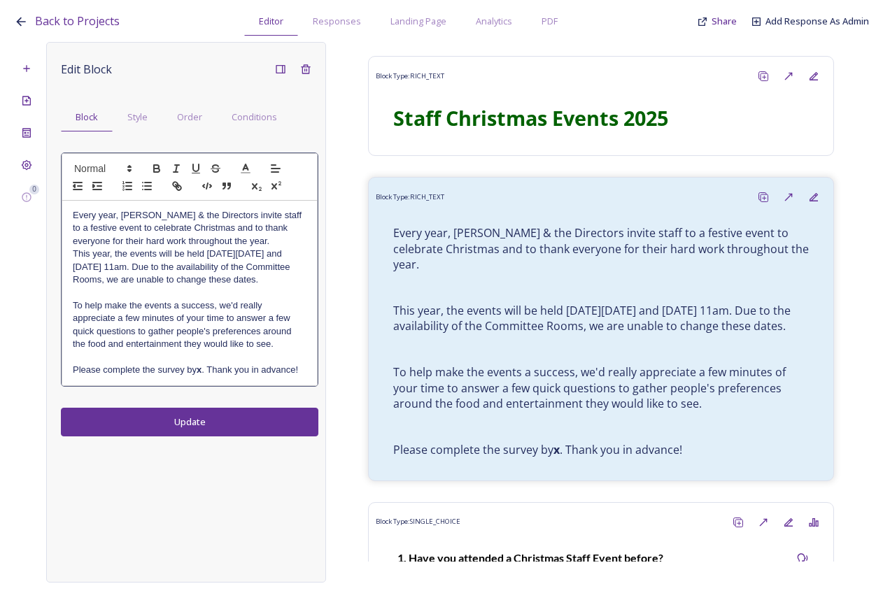
click at [148, 299] on p at bounding box center [190, 292] width 234 height 13
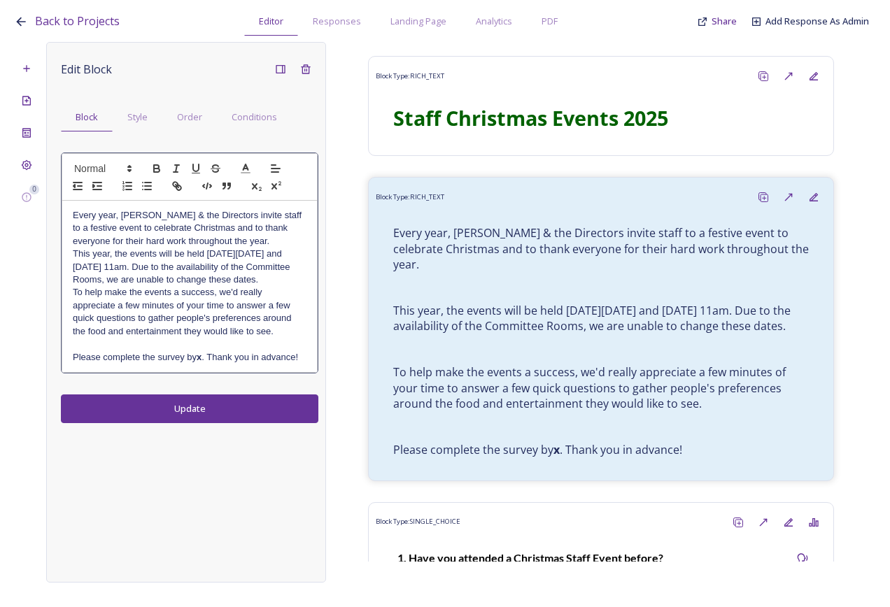
click at [154, 350] on p at bounding box center [190, 344] width 234 height 13
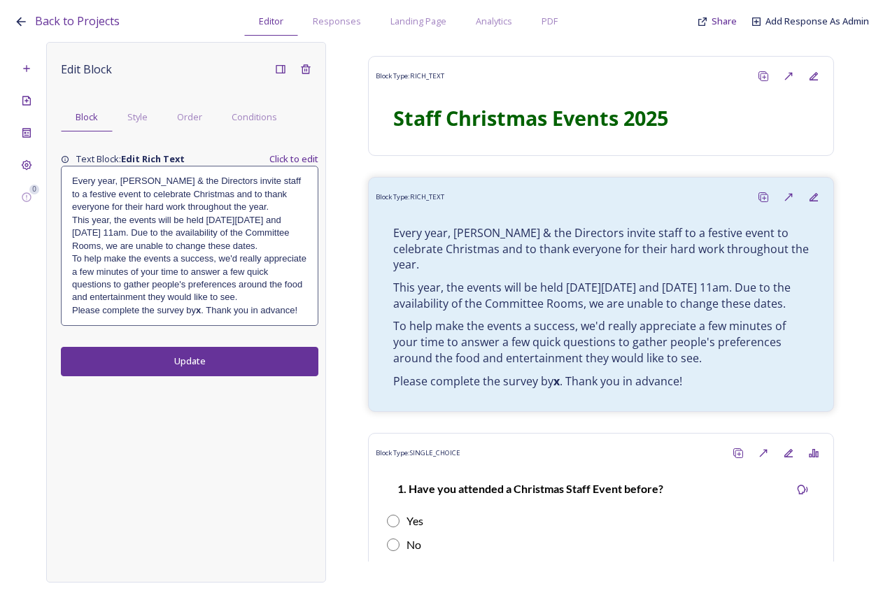
click at [173, 408] on div "Edit Block Block Style Order Conditions Text Block: Edit Rich Text Click to edi…" at bounding box center [186, 312] width 280 height 541
click at [208, 376] on button "Update" at bounding box center [189, 361] width 257 height 29
click at [727, 24] on span "Share" at bounding box center [723, 21] width 25 height 13
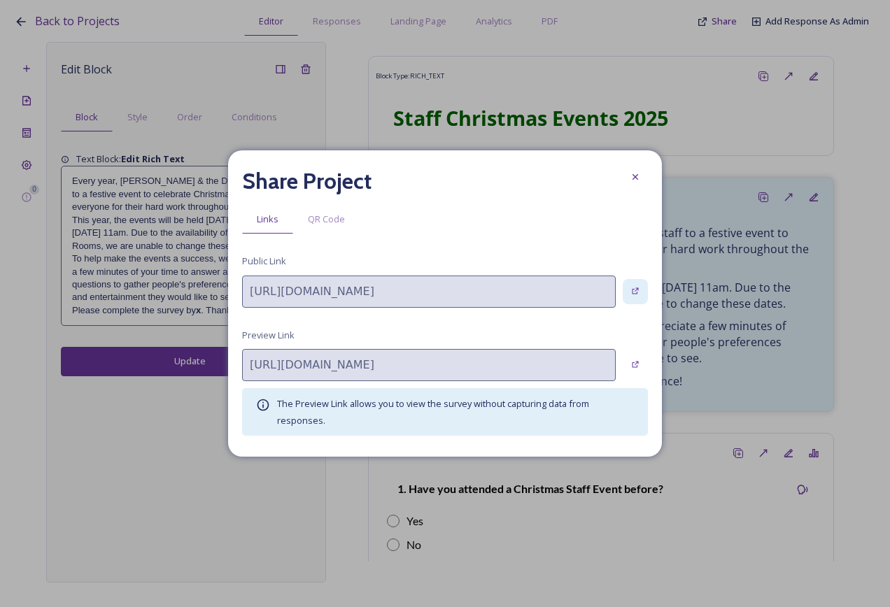
click at [636, 292] on icon at bounding box center [635, 291] width 9 height 9
click at [638, 357] on div at bounding box center [634, 364] width 25 height 25
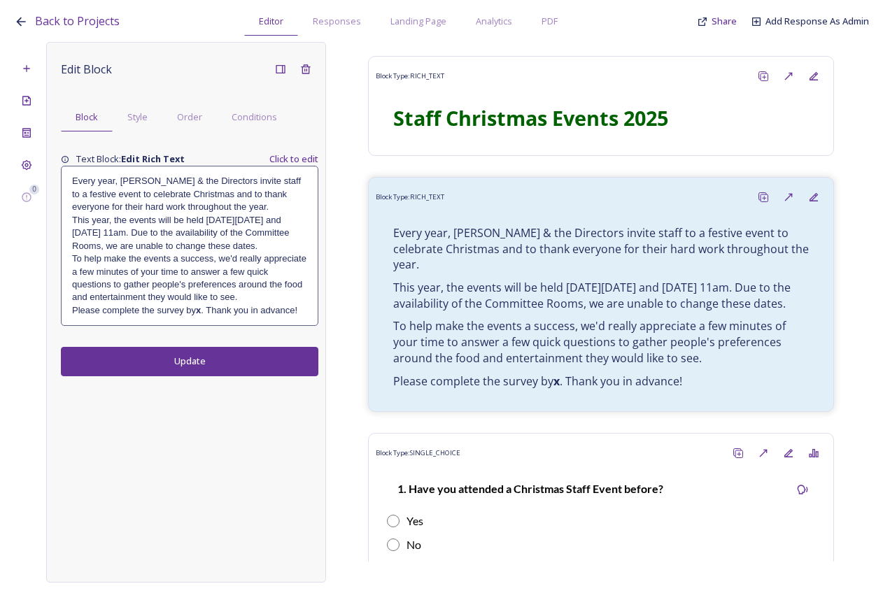
click at [215, 237] on p "This year, the events will be held on Wednesday 17 and Thursday 18 December at …" at bounding box center [189, 233] width 235 height 38
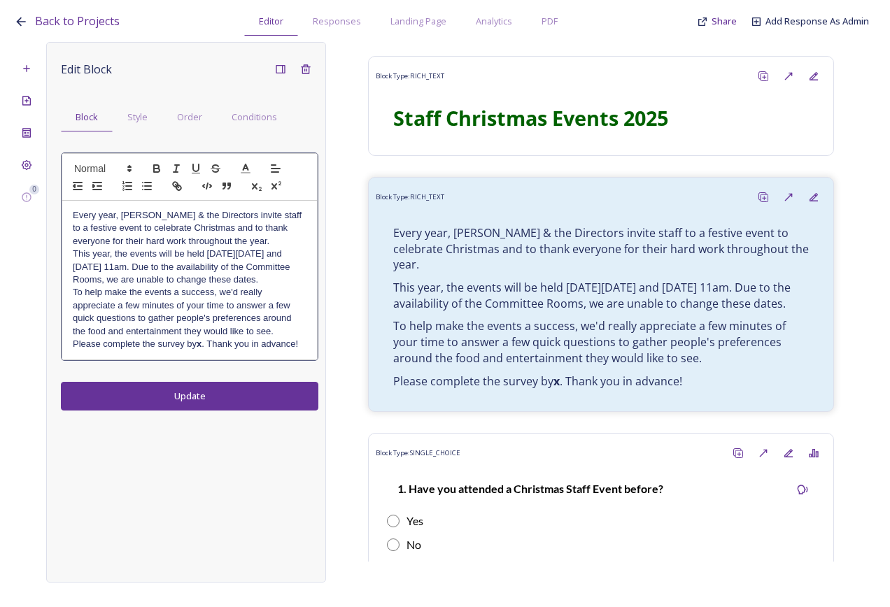
click at [232, 240] on p "Every year, Diane & the Directors invite staff to a festive event to celebrate …" at bounding box center [190, 228] width 234 height 38
click at [75, 292] on p "To help make the events a success, we'd really appreciate a few minutes of your…" at bounding box center [190, 312] width 234 height 52
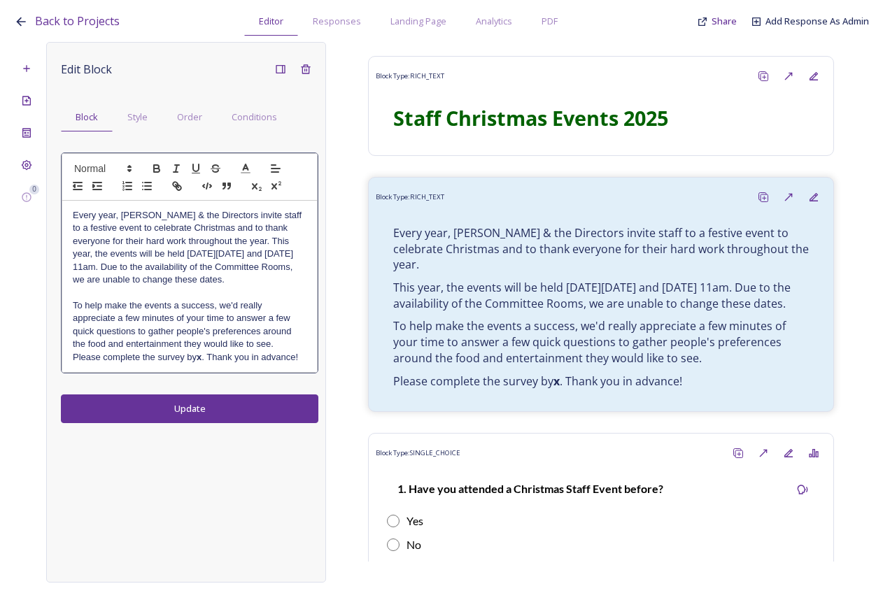
click at [274, 344] on p "To help make the events a success, we'd really appreciate a few minutes of your…" at bounding box center [190, 325] width 234 height 52
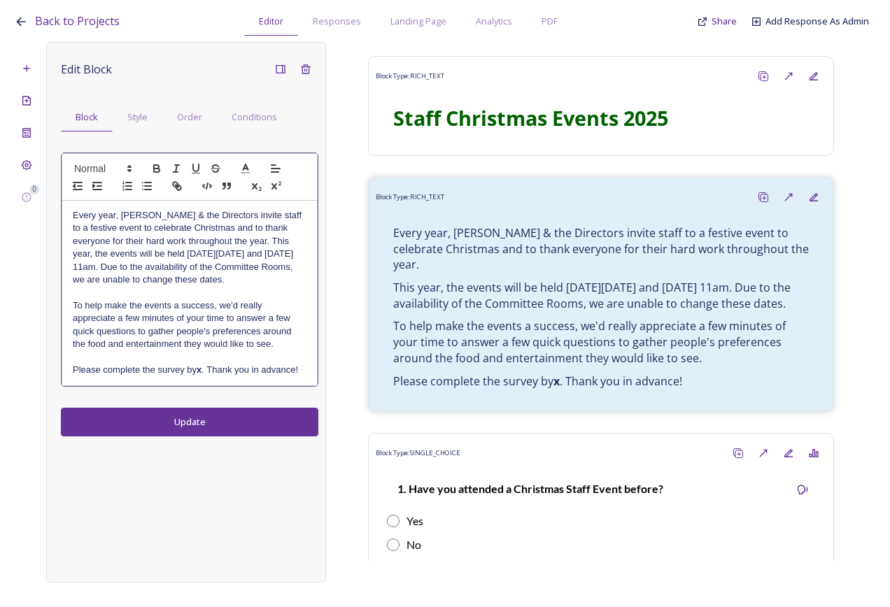
click at [279, 418] on div "Edit Block Block Style Order Conditions Every year, Diane & the Directors invit…" at bounding box center [186, 312] width 280 height 541
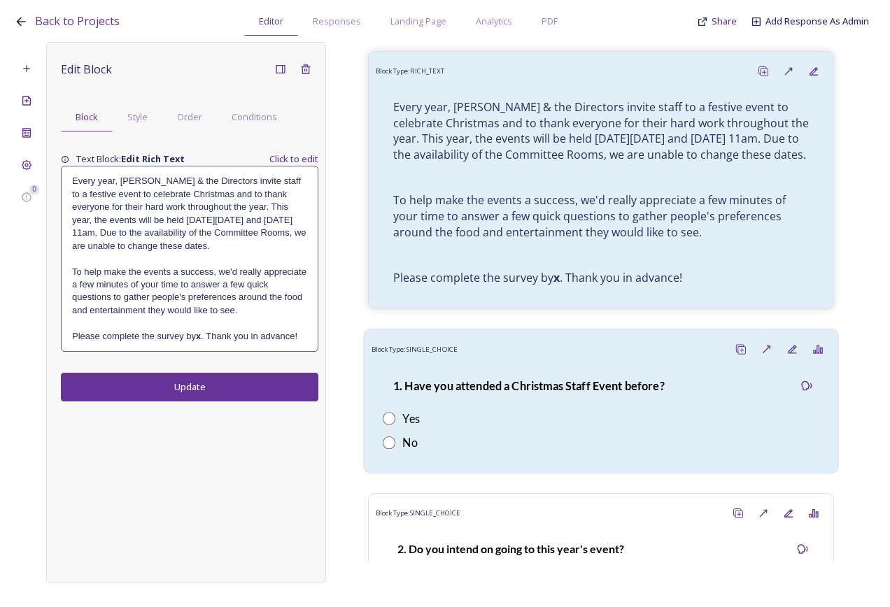
scroll to position [350, 0]
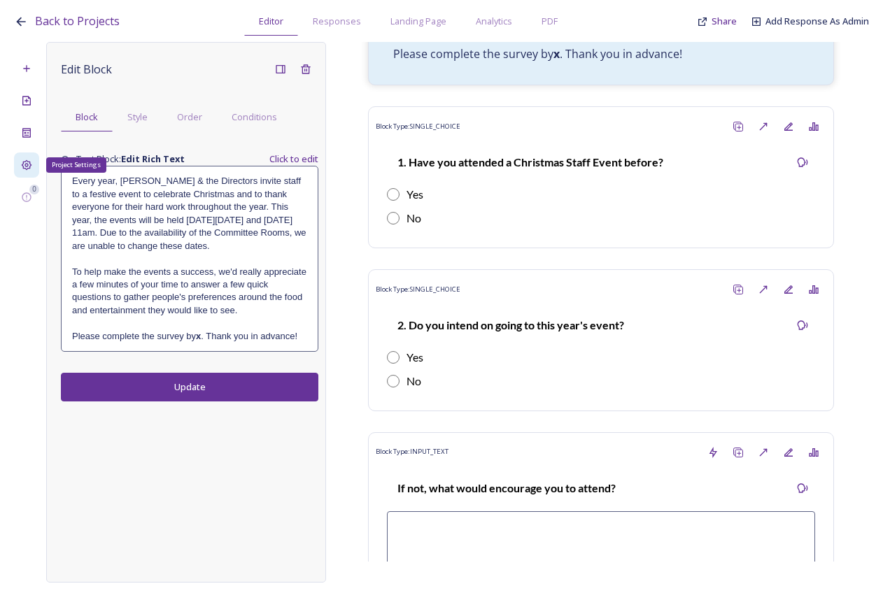
click at [29, 157] on div "Project Settings" at bounding box center [26, 164] width 25 height 25
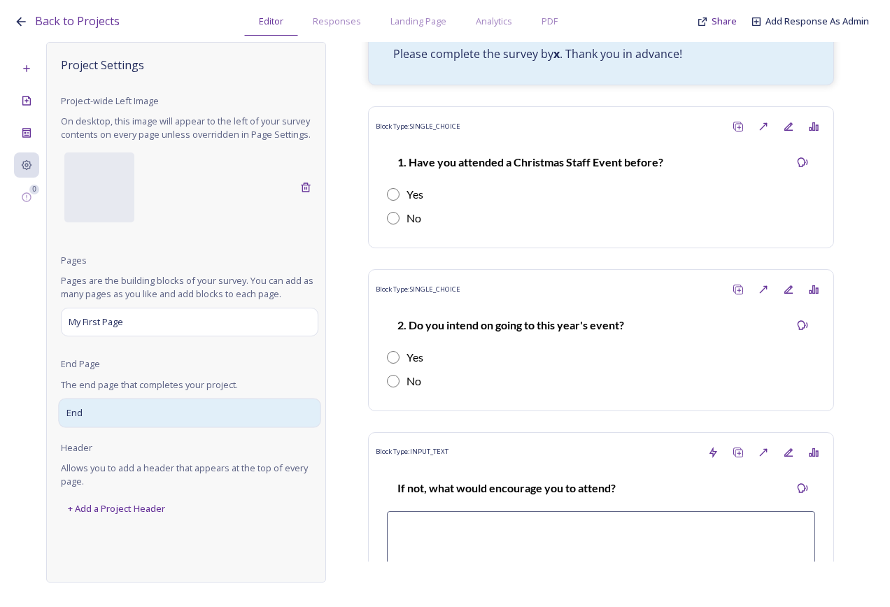
click at [159, 408] on div "End" at bounding box center [189, 412] width 262 height 29
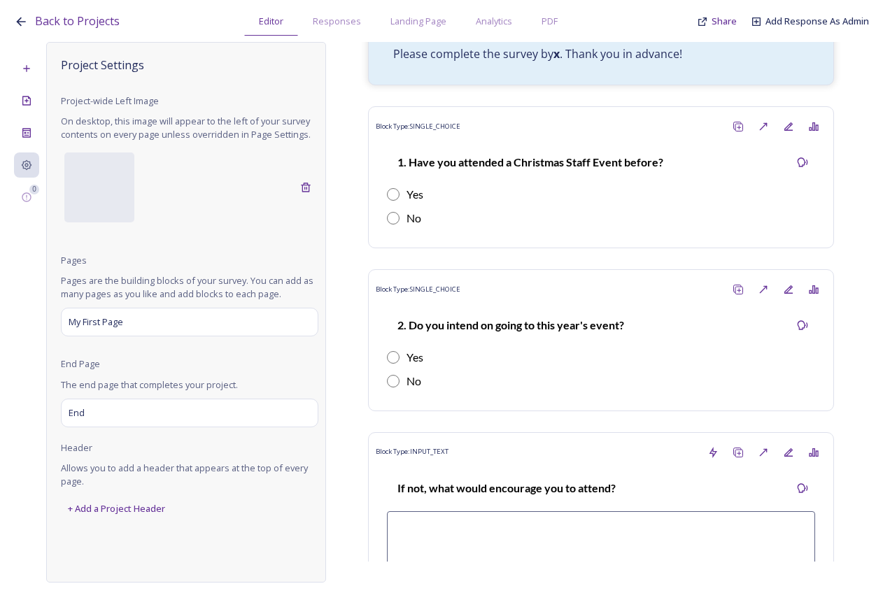
scroll to position [0, 0]
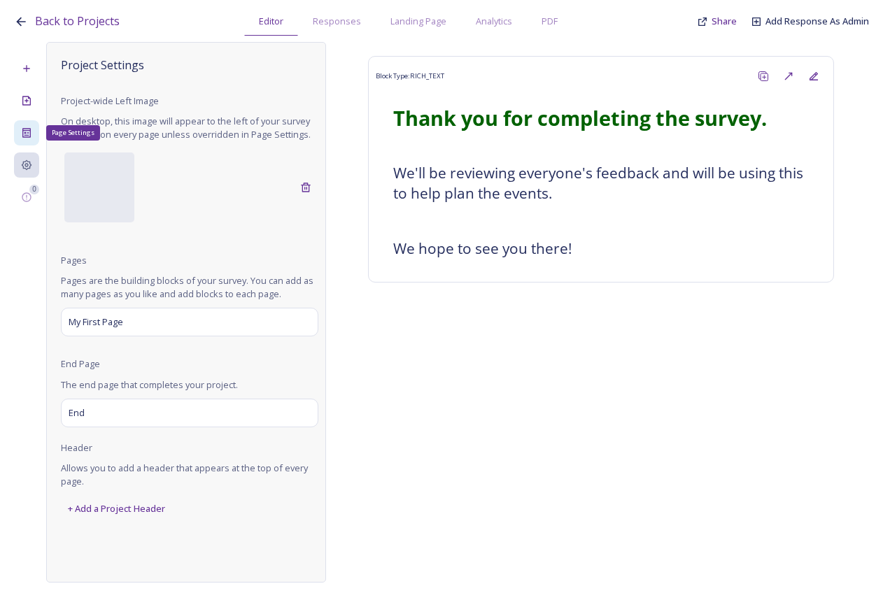
click at [19, 128] on div "Page Settings" at bounding box center [26, 132] width 25 height 25
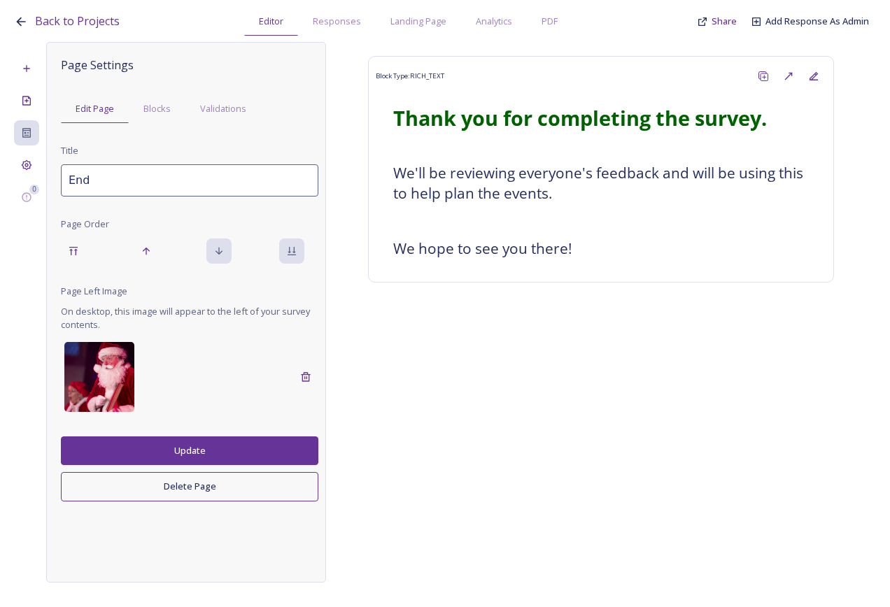
click at [110, 352] on img at bounding box center [99, 377] width 70 height 70
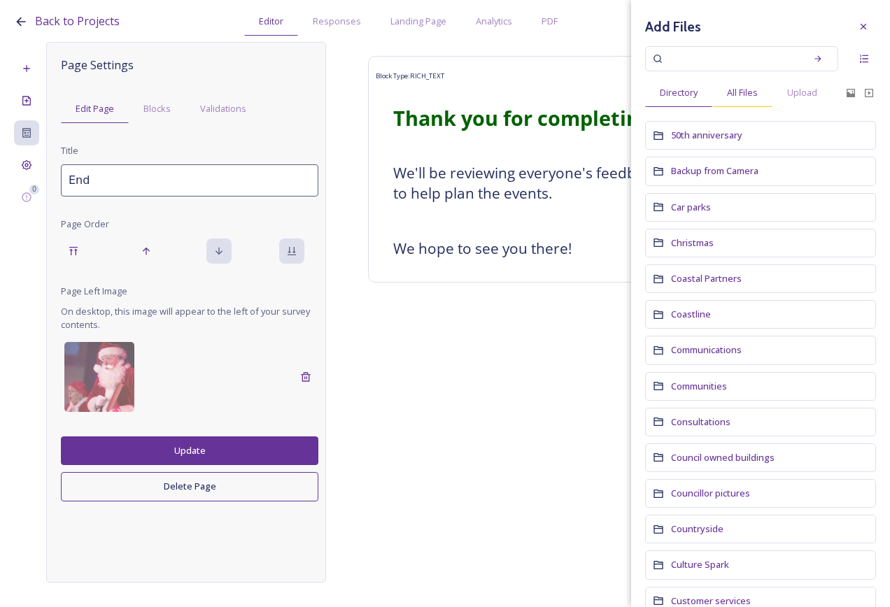
click at [749, 94] on span "All Files" at bounding box center [742, 92] width 31 height 13
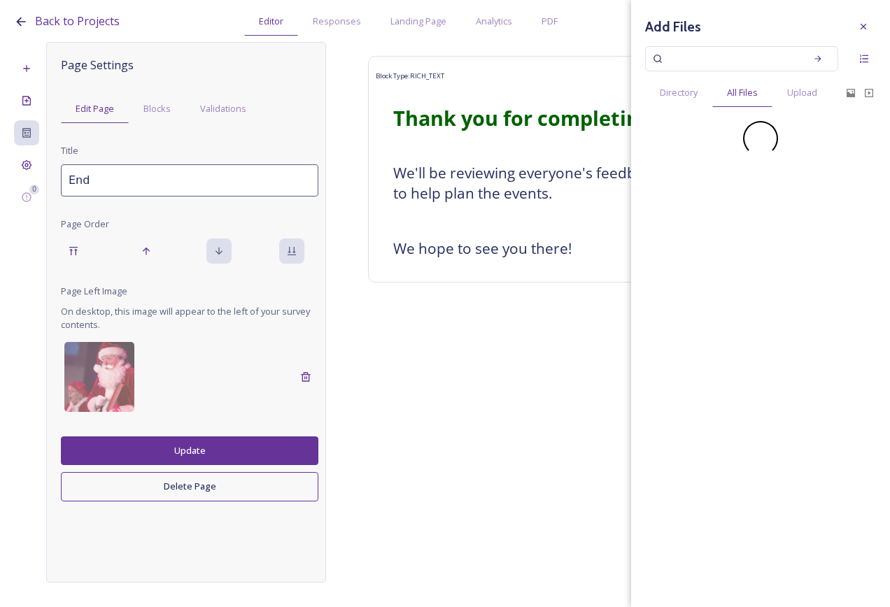
click at [750, 55] on input at bounding box center [732, 58] width 132 height 31
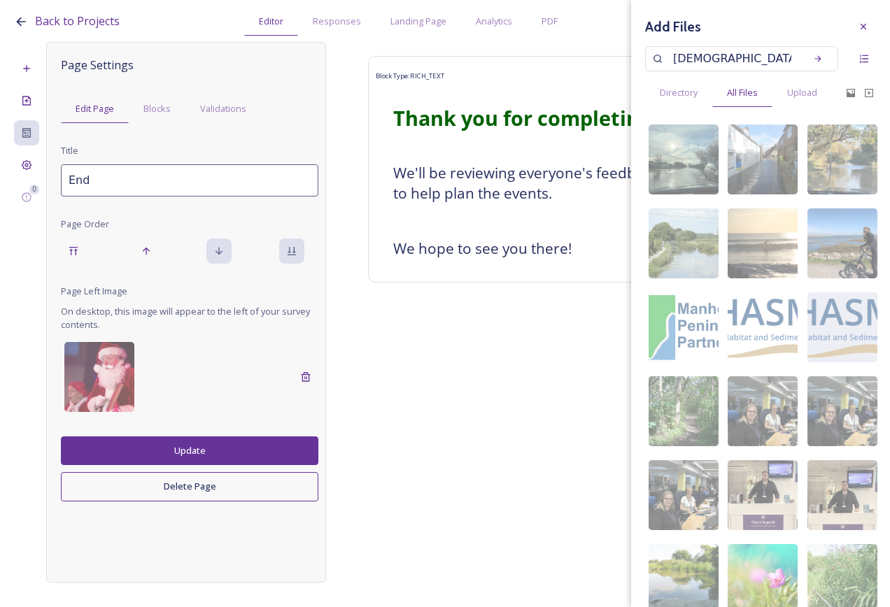
type input "christmas"
click at [814, 59] on icon at bounding box center [817, 58] width 6 height 6
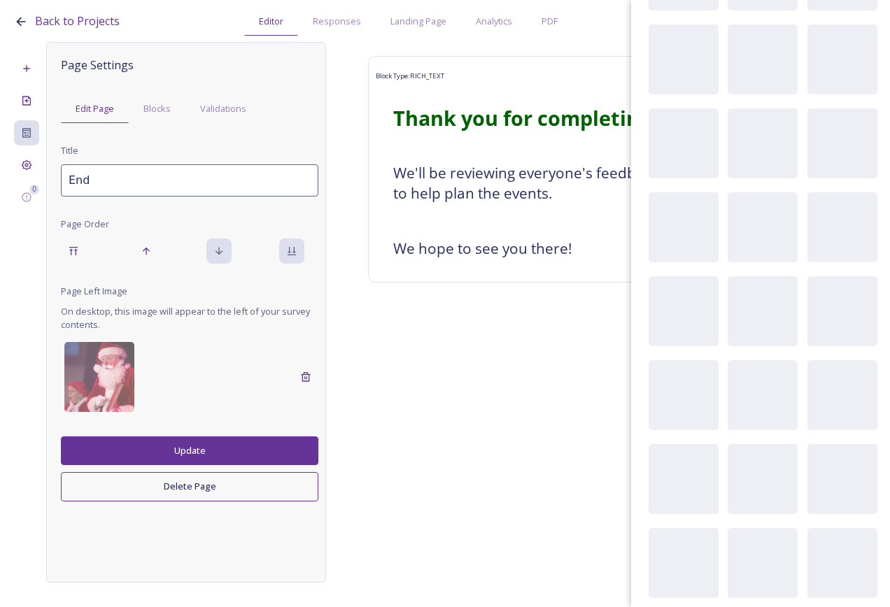
scroll to position [14364, 0]
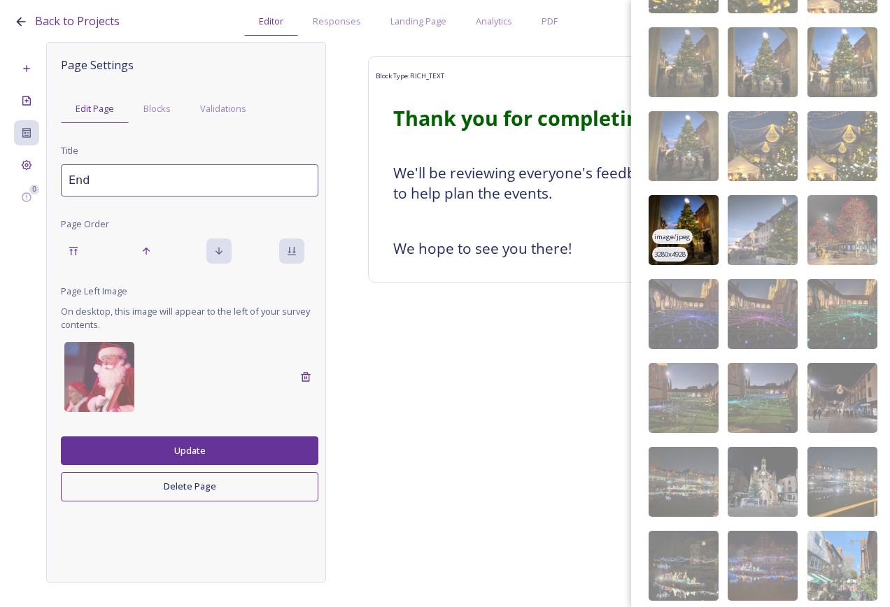
click at [687, 255] on div "3280 x 4928" at bounding box center [670, 254] width 36 height 15
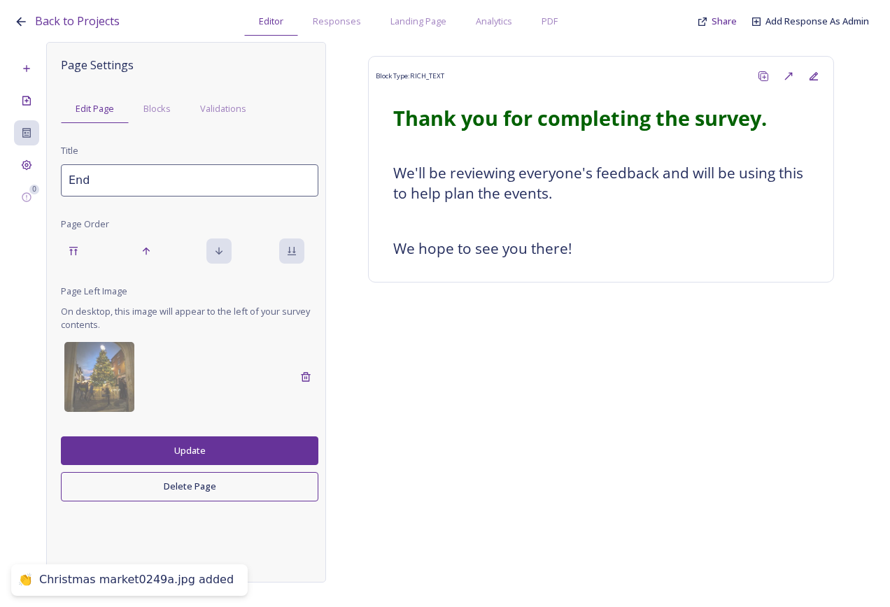
click at [225, 445] on button "Update" at bounding box center [189, 450] width 257 height 29
click at [730, 13] on div "Back to Projects Editor Responses Landing Page Analytics PDF Share Add Response…" at bounding box center [448, 18] width 869 height 36
click at [728, 15] on span "Share" at bounding box center [723, 21] width 25 height 13
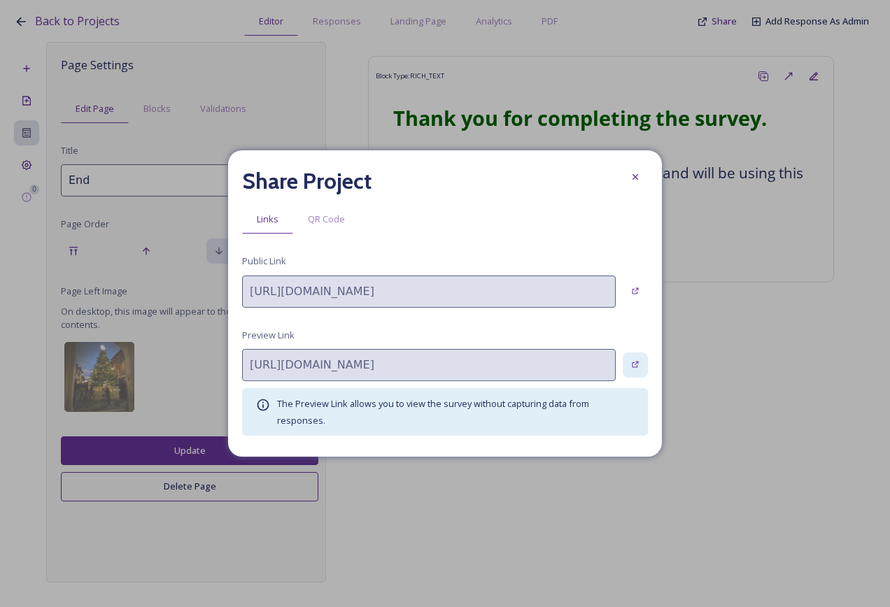
click at [634, 362] on icon at bounding box center [635, 364] width 9 height 9
click at [639, 178] on icon at bounding box center [634, 176] width 11 height 11
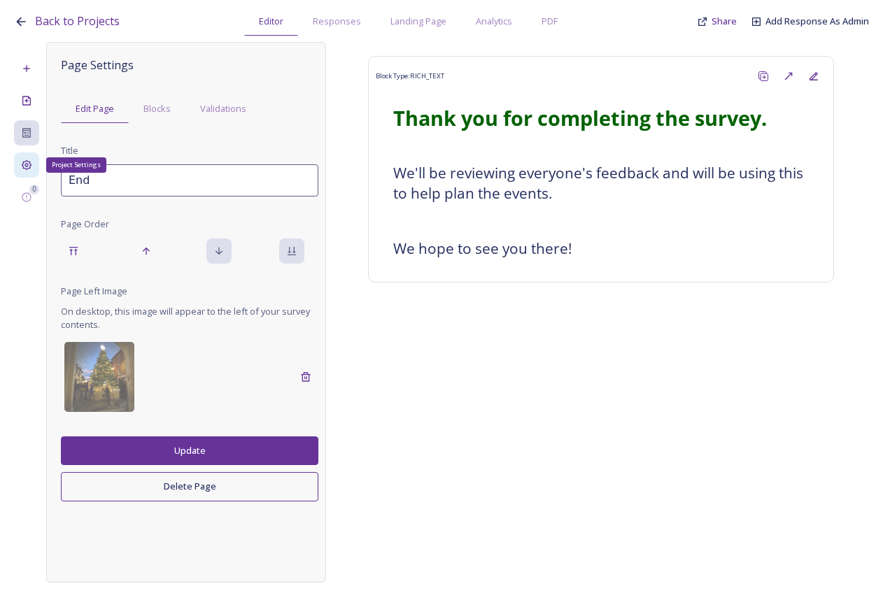
click at [19, 171] on div "Project Settings" at bounding box center [26, 164] width 25 height 25
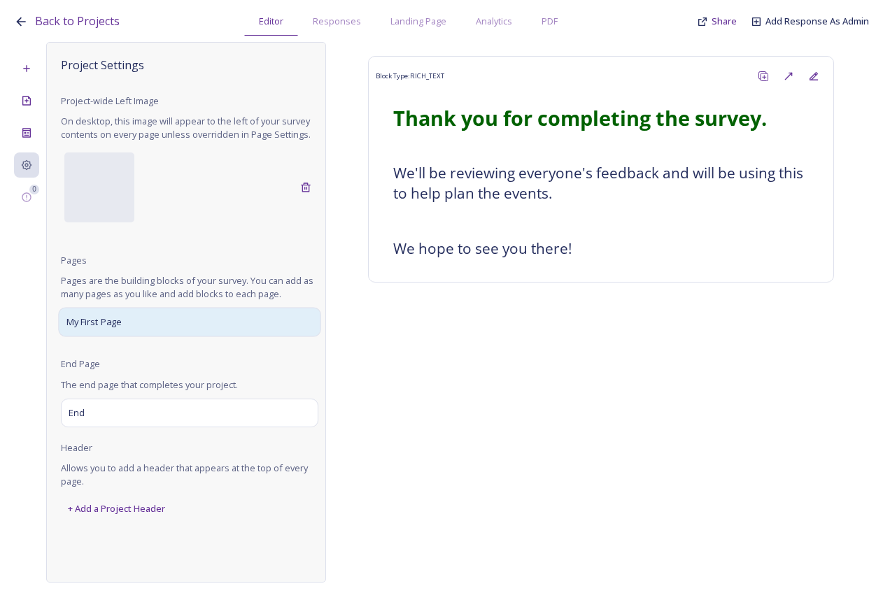
click at [166, 324] on div "My First Page" at bounding box center [189, 322] width 262 height 29
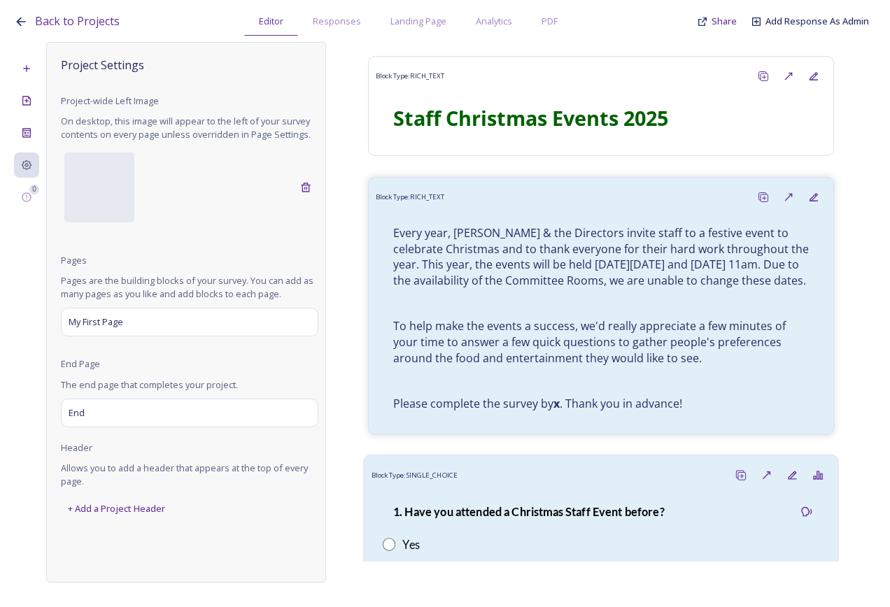
click at [603, 488] on div "Block Type: SINGLE_CHOICE" at bounding box center [600, 475] width 459 height 26
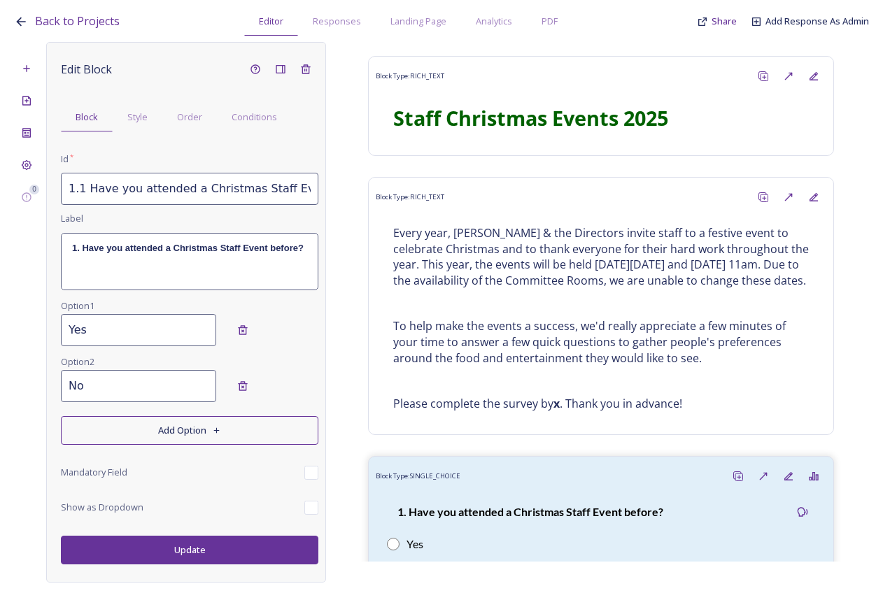
click at [173, 260] on div "1. Have you attended a Christmas Staff Event before?" at bounding box center [190, 262] width 256 height 56
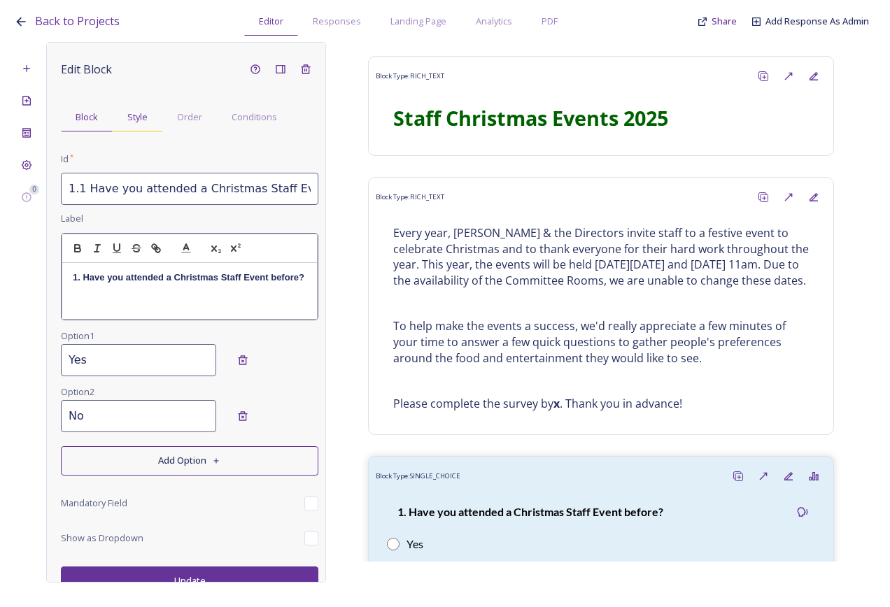
click at [144, 115] on span "Style" at bounding box center [137, 116] width 20 height 13
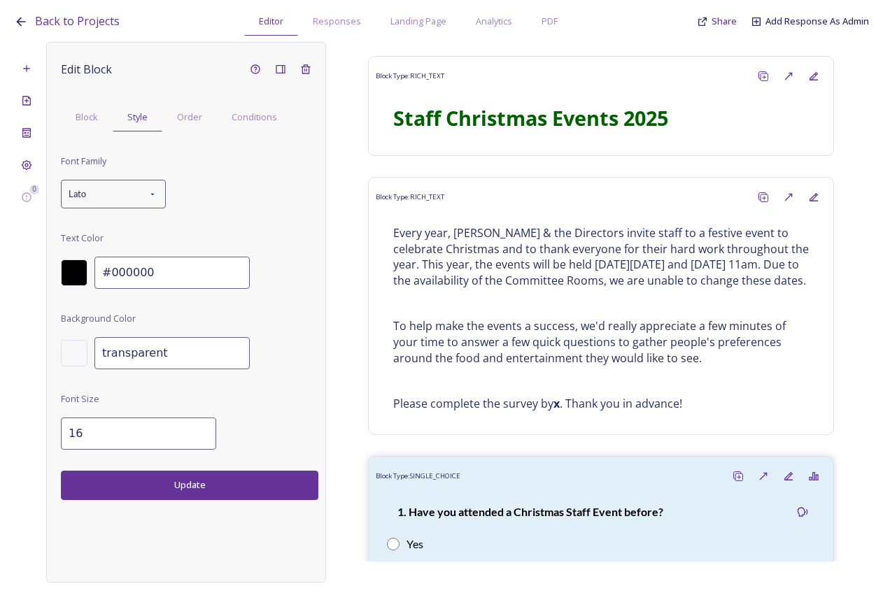
click at [73, 273] on div at bounding box center [74, 272] width 27 height 27
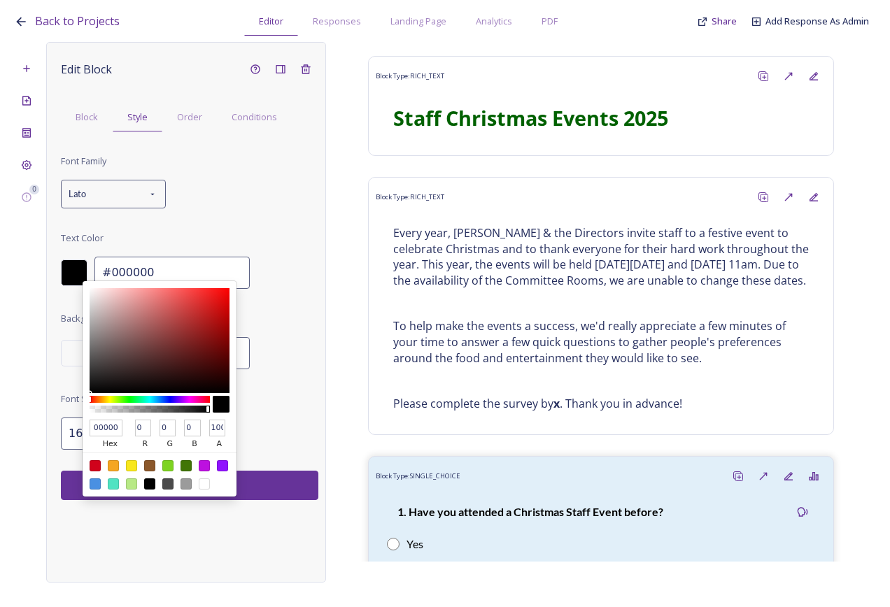
click at [161, 399] on div at bounding box center [150, 399] width 120 height 7
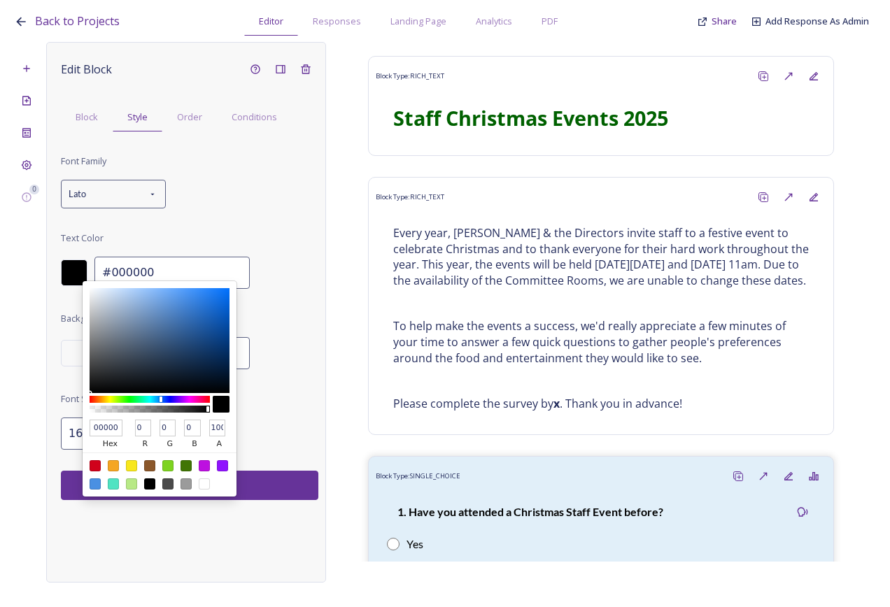
click at [168, 399] on div at bounding box center [150, 399] width 120 height 7
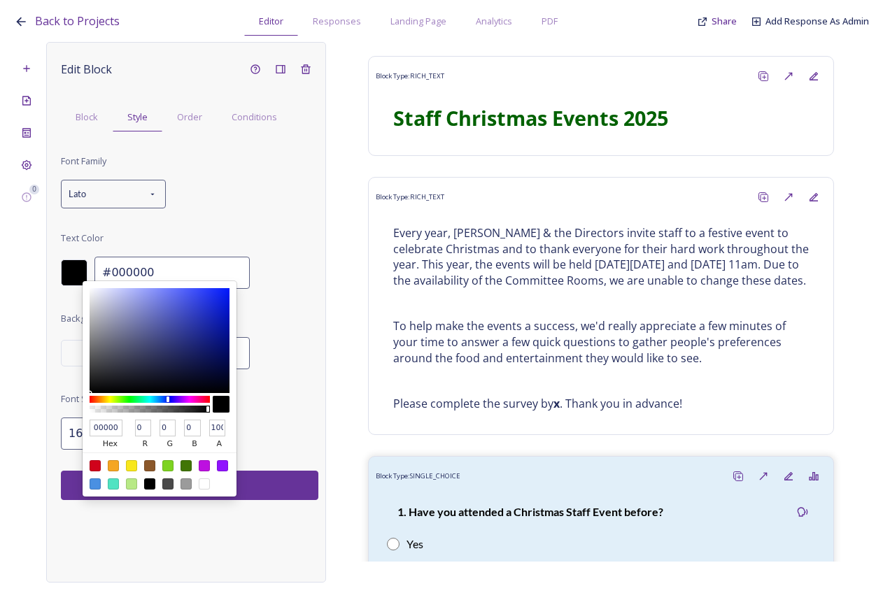
click at [172, 399] on div at bounding box center [150, 399] width 120 height 7
type input "#0d0263"
type input "0D0263"
type input "13"
type input "2"
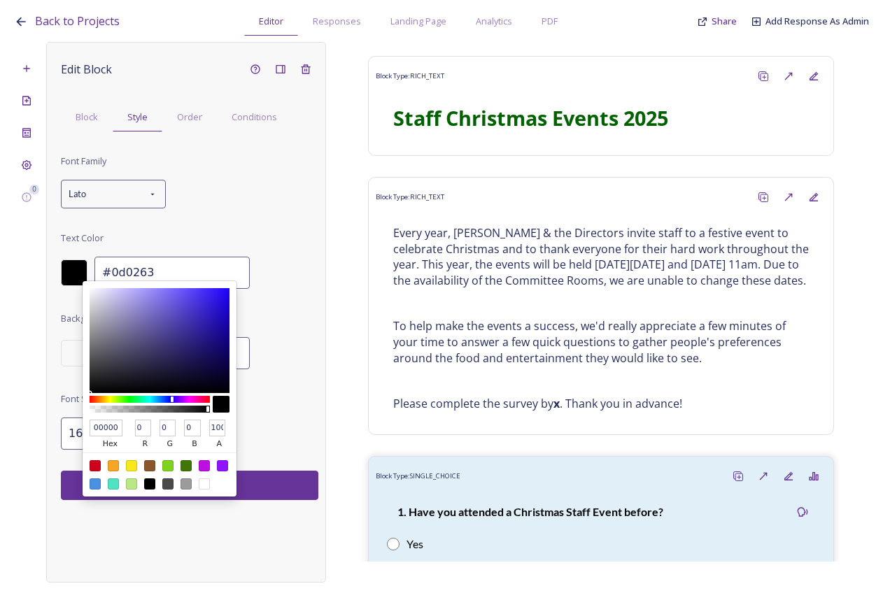
type input "99"
click at [227, 352] on div at bounding box center [160, 340] width 140 height 105
click at [277, 438] on div "Font Family Lato Text Color 0D0263 hex 13 r 2 g 99 b 100 a #0d0263 Background C…" at bounding box center [189, 300] width 257 height 297
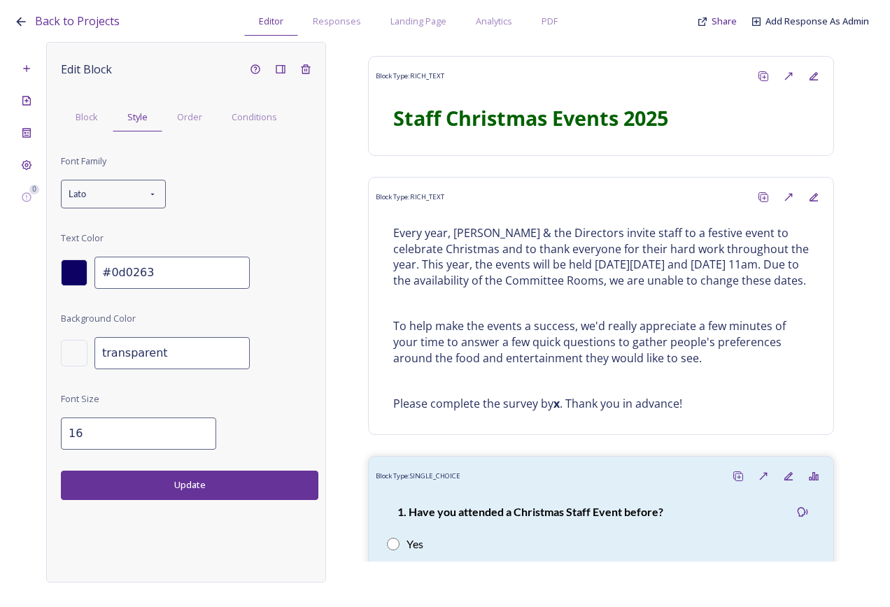
click at [241, 487] on button "Update" at bounding box center [189, 485] width 257 height 29
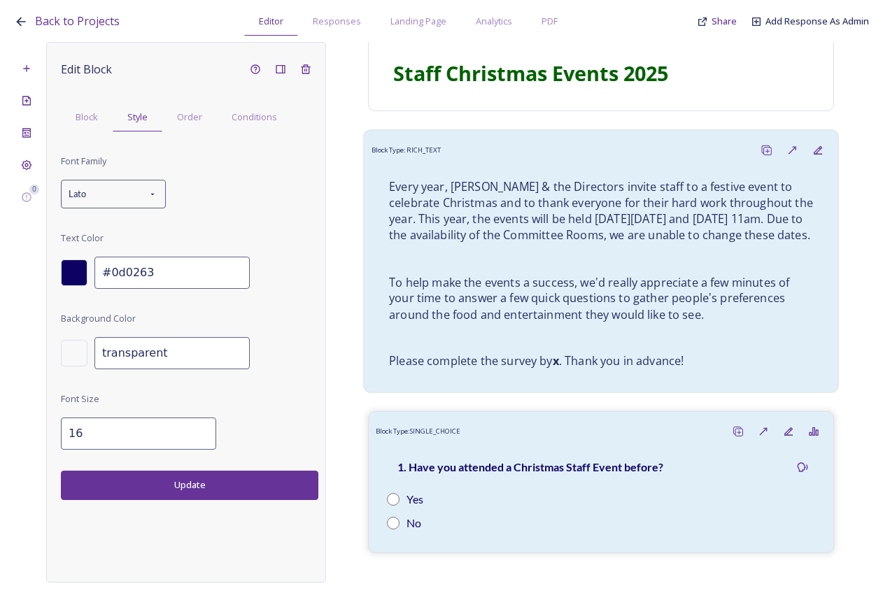
scroll to position [140, 0]
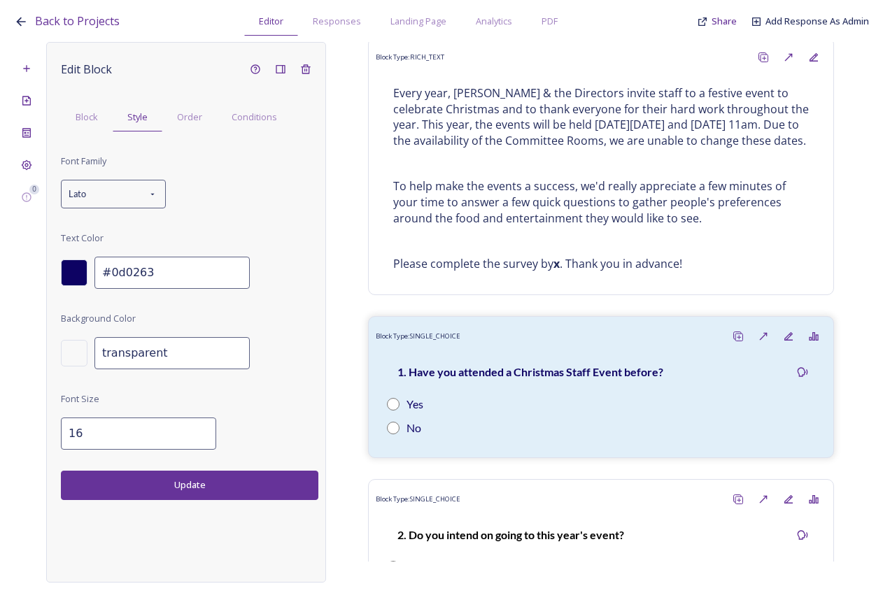
drag, startPoint x: 832, startPoint y: 249, endPoint x: 836, endPoint y: 242, distance: 7.8
click at [833, 247] on div "Block Type: RICH_TEXT Staff Christmas Events 2025 Block Type: RICH_TEXT Every y…" at bounding box center [601, 302] width 550 height 520
click at [67, 272] on div at bounding box center [74, 272] width 27 height 27
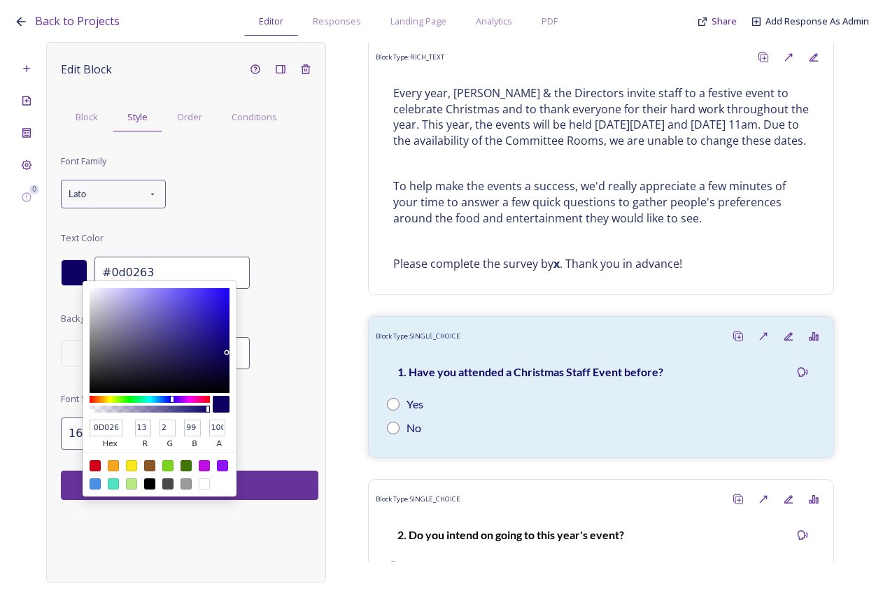
type input "#0b034d"
type input "0B034D"
type input "11"
type input "3"
type input "77"
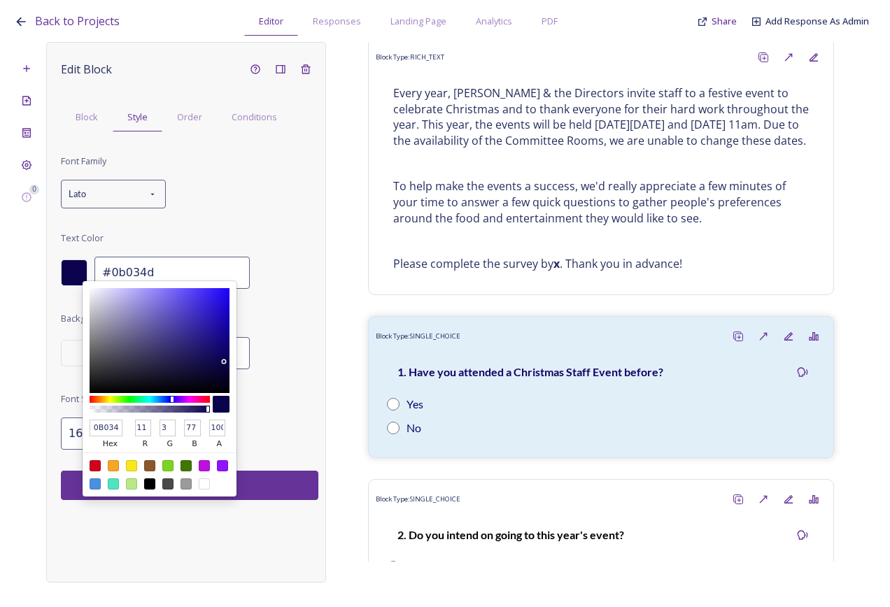
type input "#0a024d"
type input "0A024D"
type input "10"
type input "2"
click at [225, 362] on div at bounding box center [160, 340] width 140 height 105
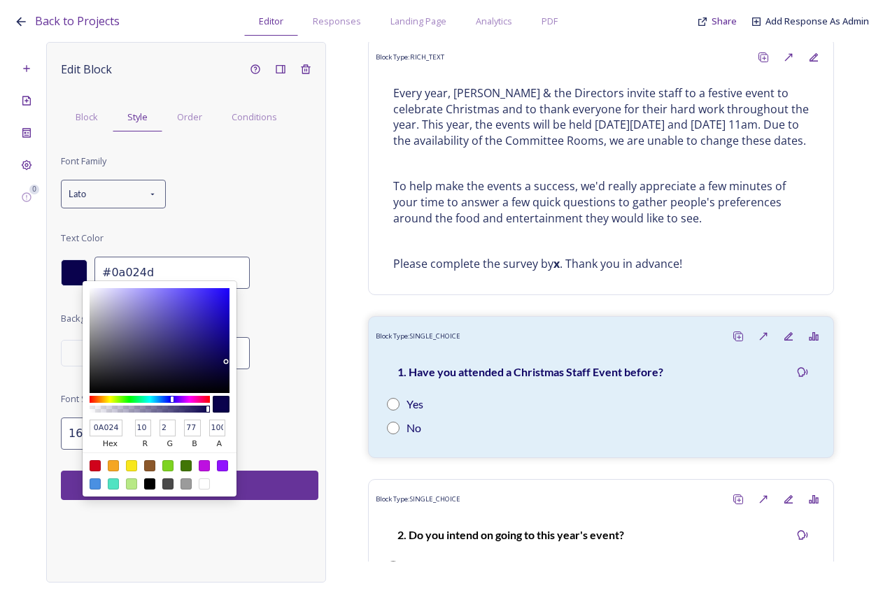
click at [285, 387] on div "Font Family Lato Text Color 0A024D hex 10 r 2 g 77 b 100 a #0a024d Background C…" at bounding box center [189, 300] width 257 height 297
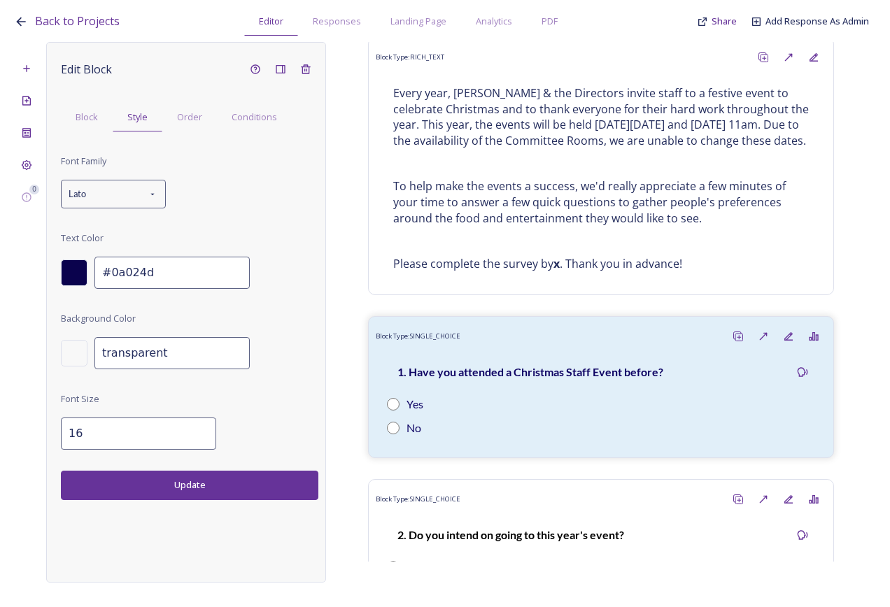
click at [216, 489] on button "Update" at bounding box center [189, 485] width 257 height 29
click at [234, 544] on div "Edit Block Block Style Order Conditions Font Family Lato Text Color #0a024d Bac…" at bounding box center [186, 312] width 280 height 541
drag, startPoint x: 162, startPoint y: 270, endPoint x: 87, endPoint y: 269, distance: 74.8
click at [87, 269] on div "#0a024d" at bounding box center [189, 273] width 257 height 32
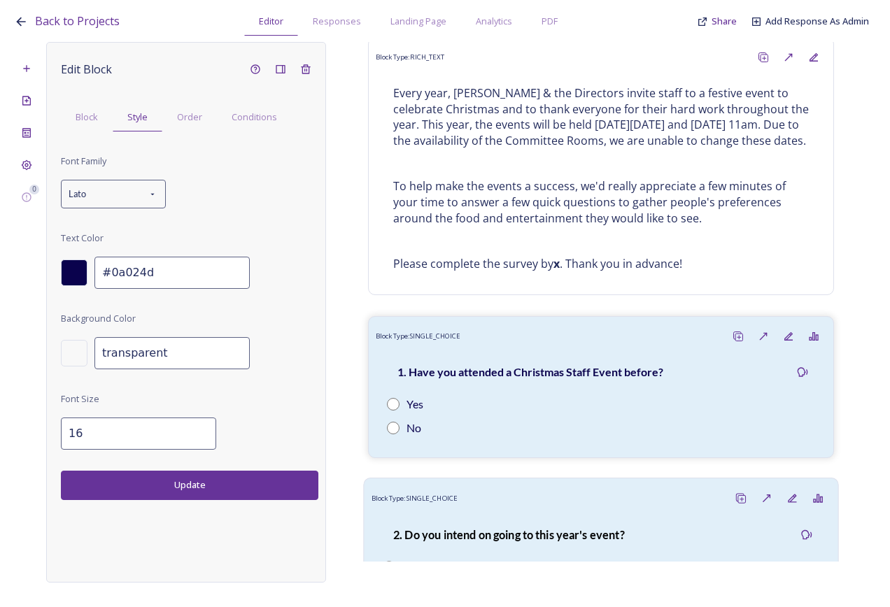
click at [646, 527] on div "2. Do you intend on going to this year's event? Yes No" at bounding box center [600, 563] width 459 height 104
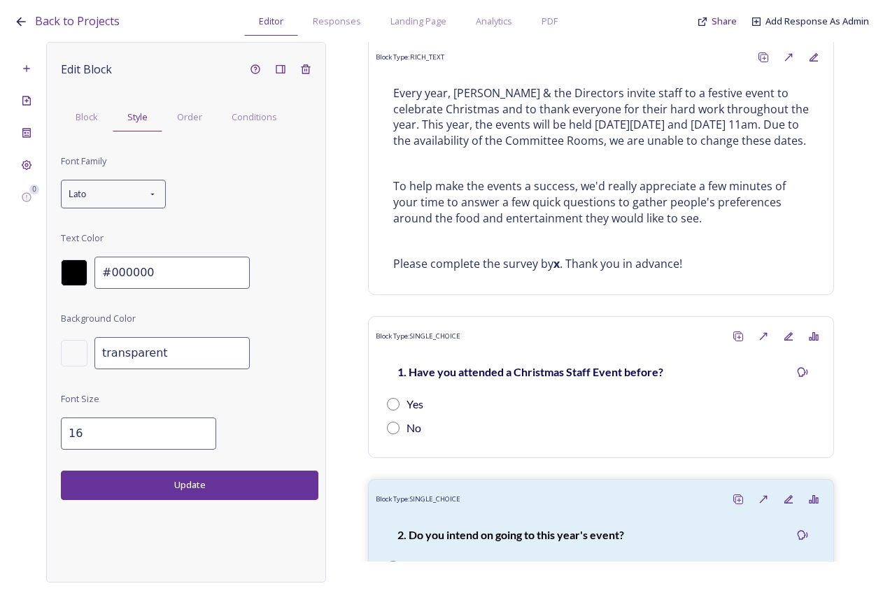
click at [76, 274] on div at bounding box center [74, 272] width 27 height 27
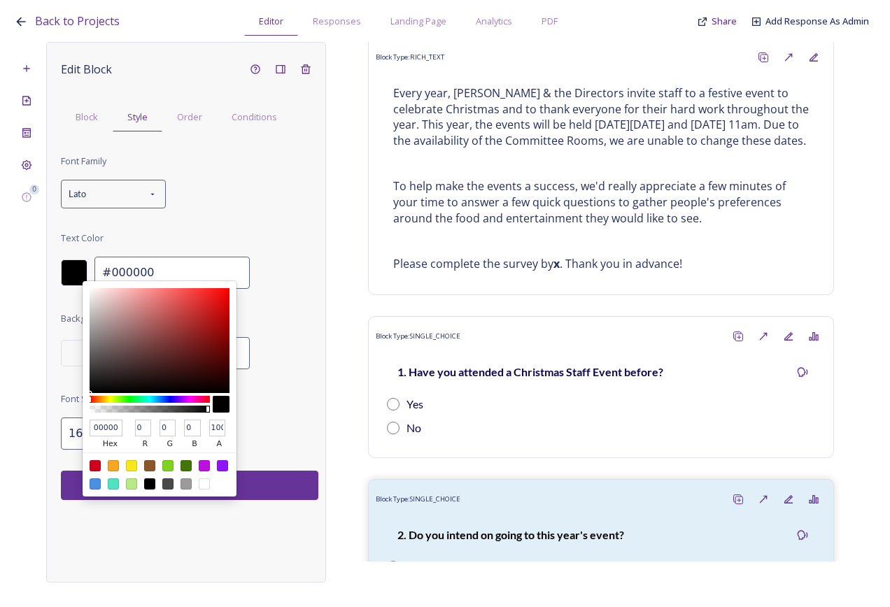
click at [115, 425] on input "000000" at bounding box center [106, 428] width 33 height 17
drag, startPoint x: 121, startPoint y: 428, endPoint x: 5, endPoint y: 385, distance: 123.7
click at [4, 407] on div "Back to Projects Editor Responses Landing Page Analytics PDF Share Add Response…" at bounding box center [445, 303] width 890 height 607
paste input "#0a024d"
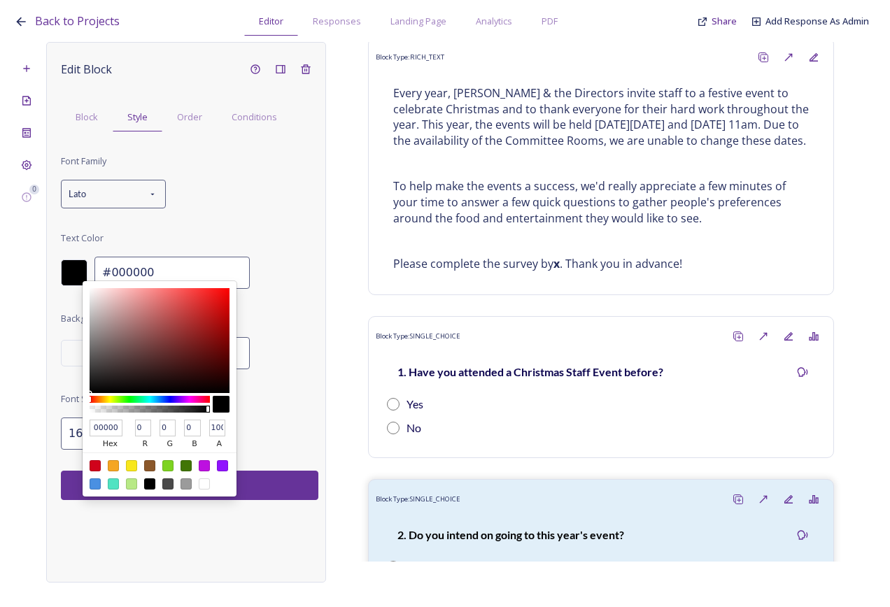
type input "#0a024d"
type input "10"
type input "2"
type input "77"
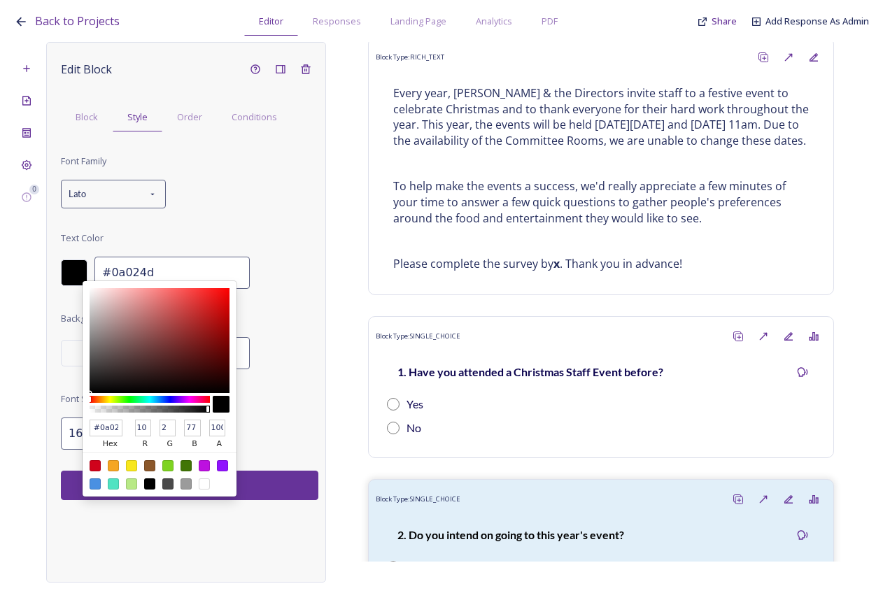
scroll to position [0, 5]
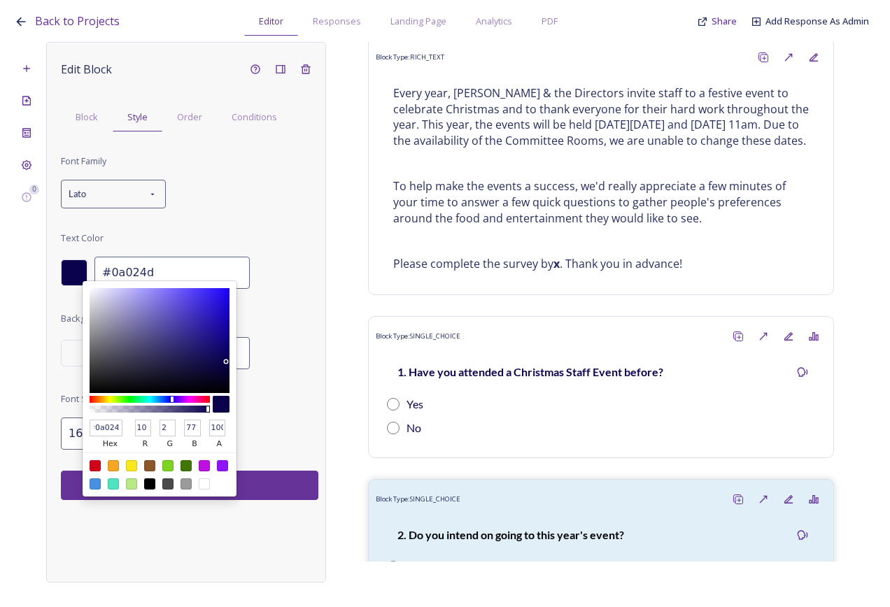
click at [285, 424] on div "Font Family Lato Text Color #0a024d hex 10 r 2 g 77 b 100 a #0a024d Background …" at bounding box center [189, 300] width 257 height 297
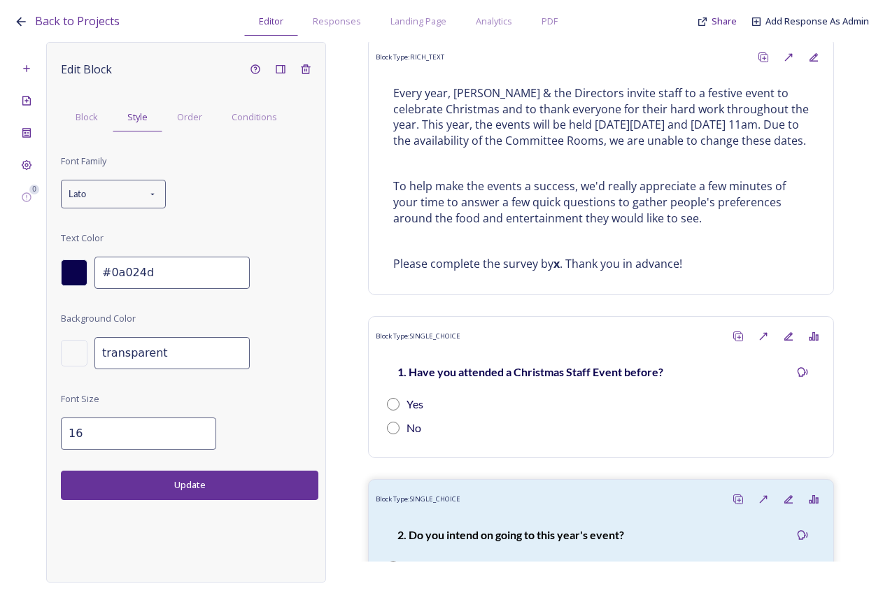
click at [250, 483] on button "Update" at bounding box center [189, 485] width 257 height 29
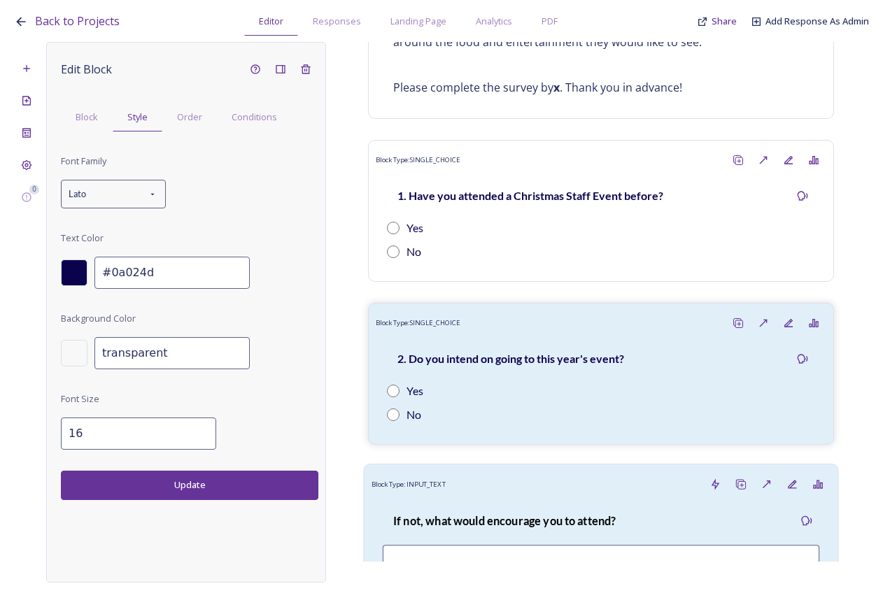
scroll to position [559, 0]
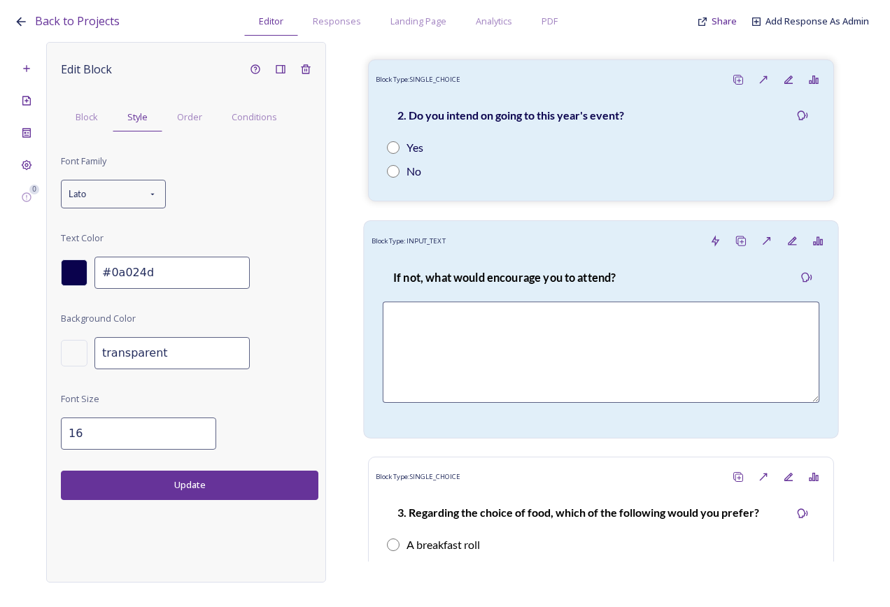
click at [587, 283] on strong "If not, what would encourage you to attend?" at bounding box center [504, 276] width 222 height 13
type input "#000000"
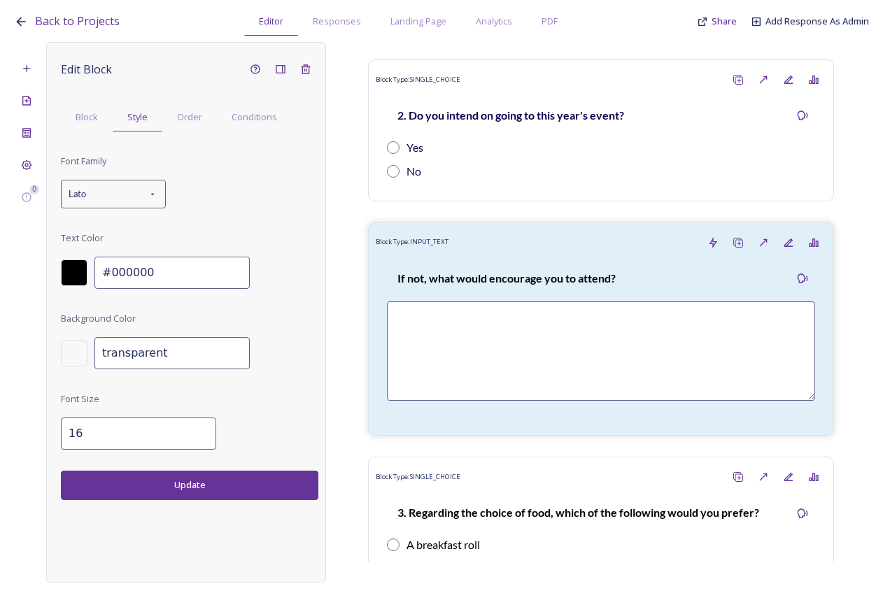
click at [80, 268] on div at bounding box center [74, 272] width 27 height 27
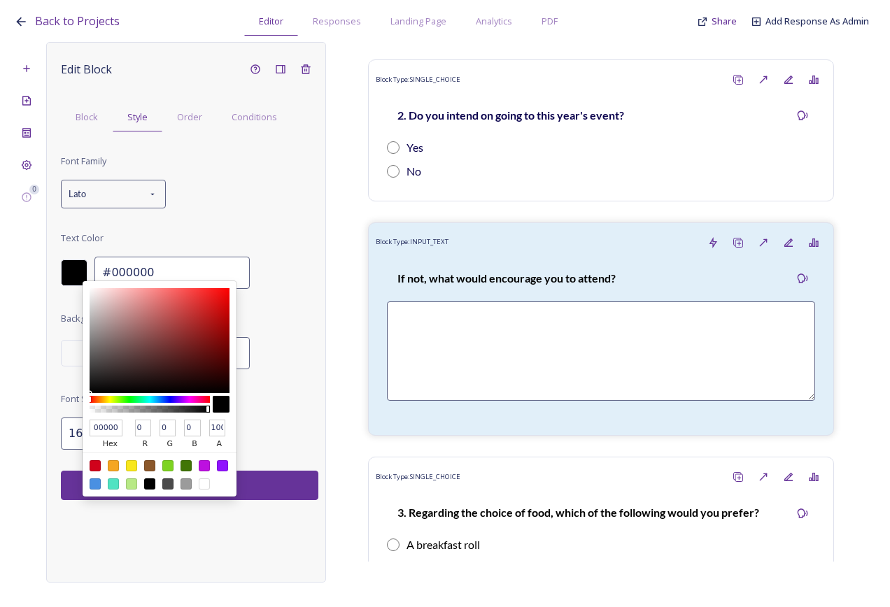
drag, startPoint x: 110, startPoint y: 431, endPoint x: -19, endPoint y: 407, distance: 130.9
click at [0, 407] on html "Back to Projects Editor Responses Landing Page Analytics PDF Share Add Response…" at bounding box center [445, 303] width 890 height 607
type input "0"
paste input "#0a024d"
type input "#0a024d"
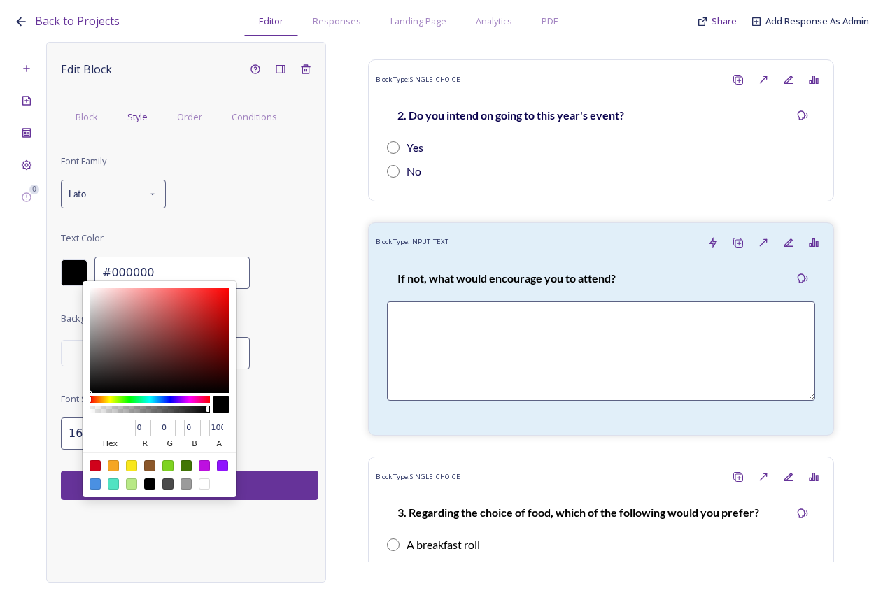
type input "#0a024d"
type input "10"
type input "2"
type input "77"
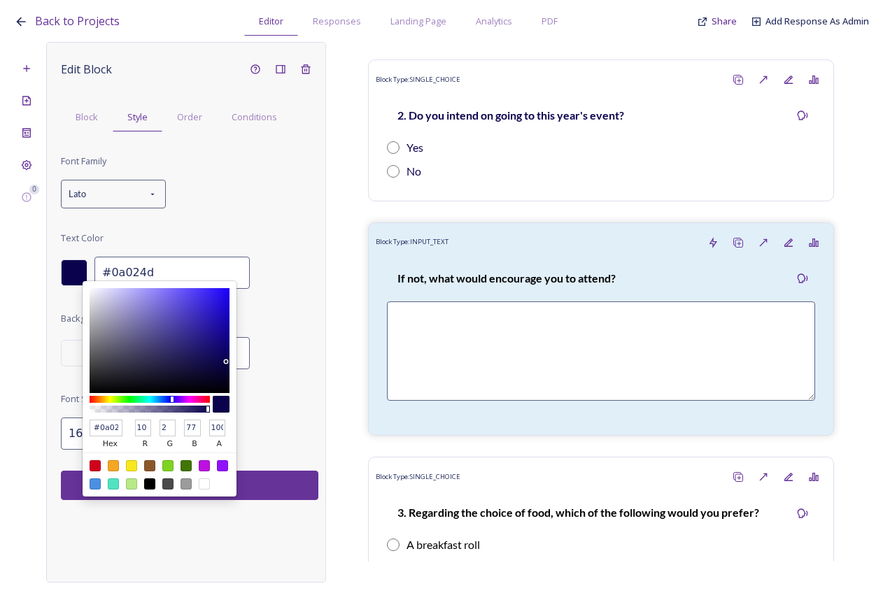
scroll to position [0, 5]
type input "#0a024d"
drag, startPoint x: 395, startPoint y: 246, endPoint x: 338, endPoint y: 256, distance: 57.5
click at [392, 248] on div "Block Type: INPUT_TEXT" at bounding box center [600, 241] width 459 height 26
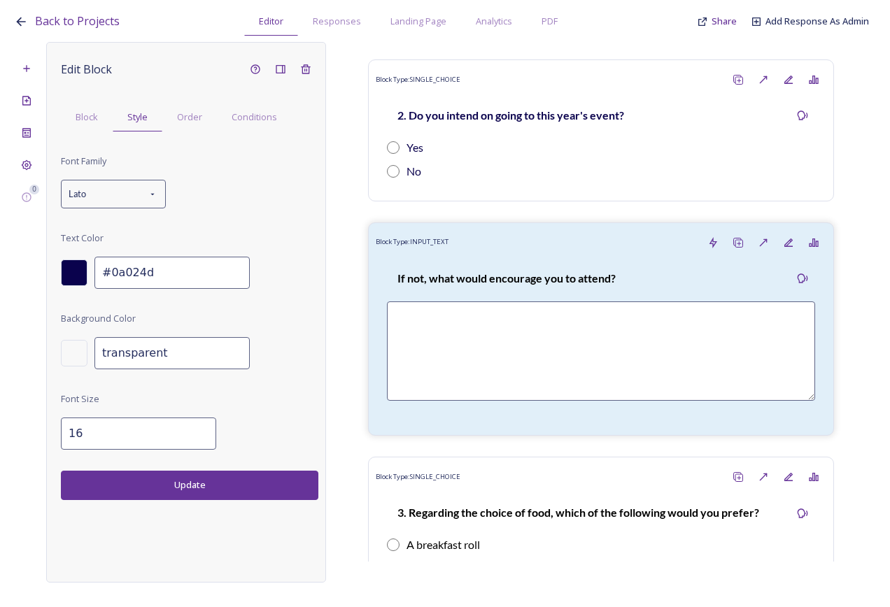
drag, startPoint x: 260, startPoint y: 476, endPoint x: 413, endPoint y: 458, distance: 154.2
click at [261, 476] on button "Update" at bounding box center [189, 485] width 257 height 29
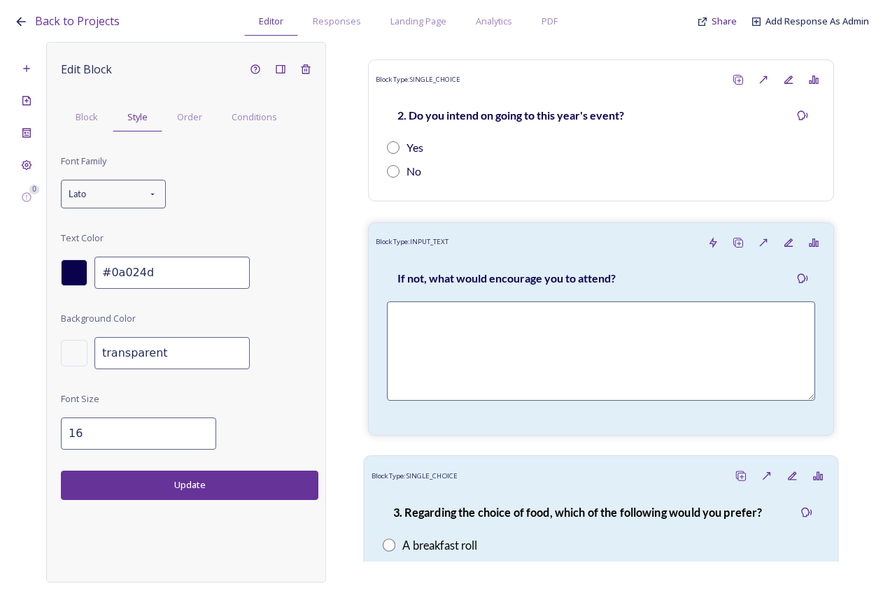
click at [577, 485] on div "Block Type: SINGLE_CHOICE" at bounding box center [600, 477] width 459 height 26
type input "#000000"
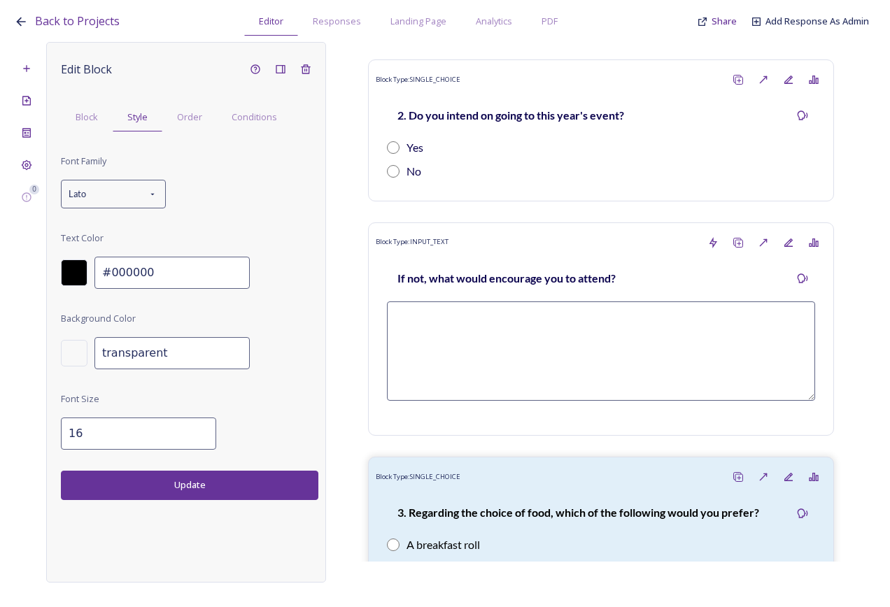
drag, startPoint x: 78, startPoint y: 276, endPoint x: 87, endPoint y: 280, distance: 10.0
click at [80, 276] on div at bounding box center [74, 272] width 27 height 27
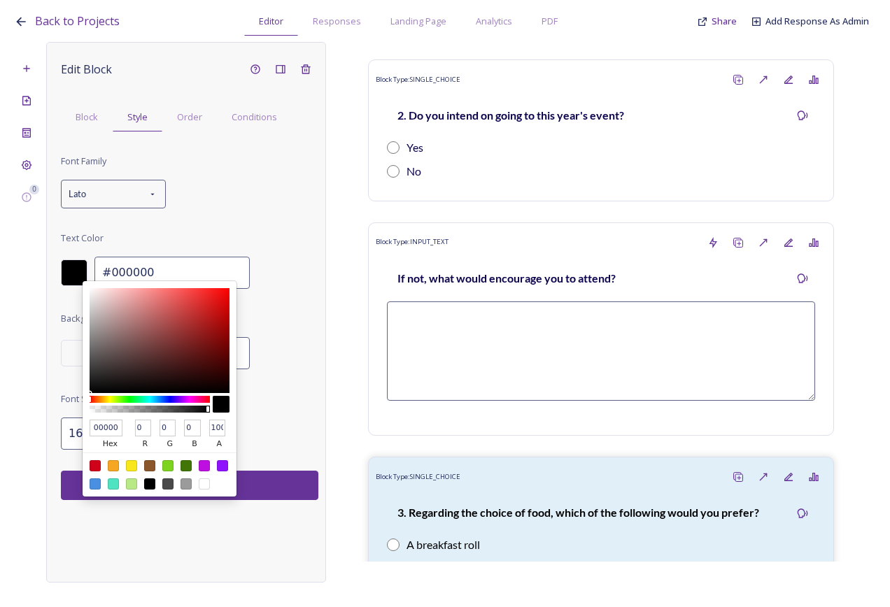
drag, startPoint x: 117, startPoint y: 429, endPoint x: -66, endPoint y: 401, distance: 184.7
click at [0, 401] on html "Back to Projects Editor Responses Landing Page Analytics PDF Share Add Response…" at bounding box center [445, 303] width 890 height 607
paste input "#0a024d"
type input "#0a024d"
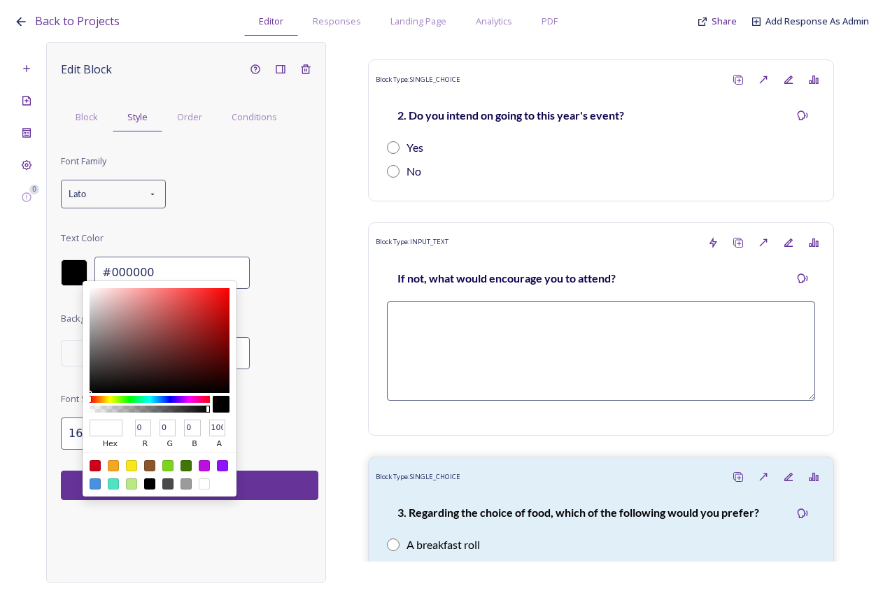
type input "10"
type input "2"
type input "77"
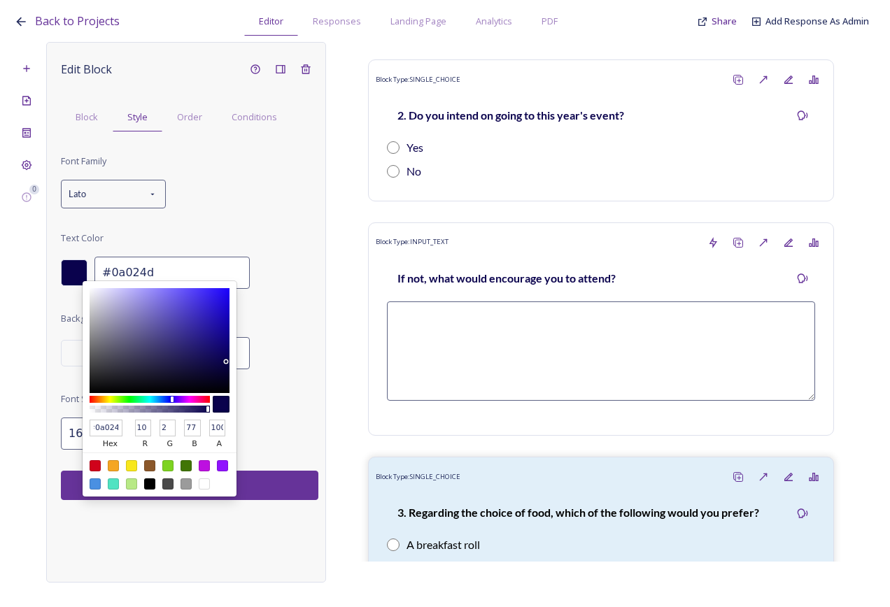
drag, startPoint x: 259, startPoint y: 390, endPoint x: 254, endPoint y: 398, distance: 9.5
click at [260, 389] on div "Font Family Lato Text Color #0a024d hex 10 r 2 g 77 b 100 a #0a024d Background …" at bounding box center [189, 300] width 257 height 297
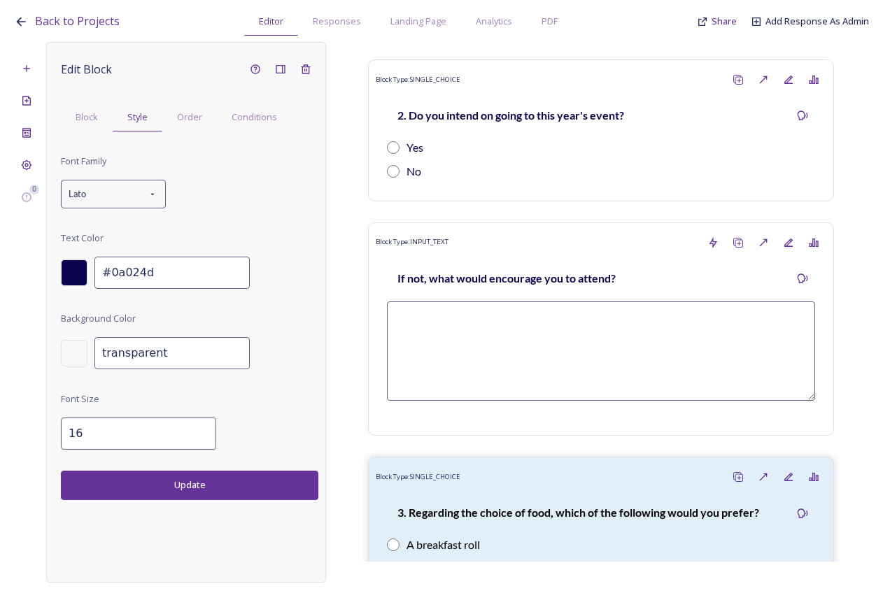
click at [250, 485] on button "Update" at bounding box center [189, 485] width 257 height 29
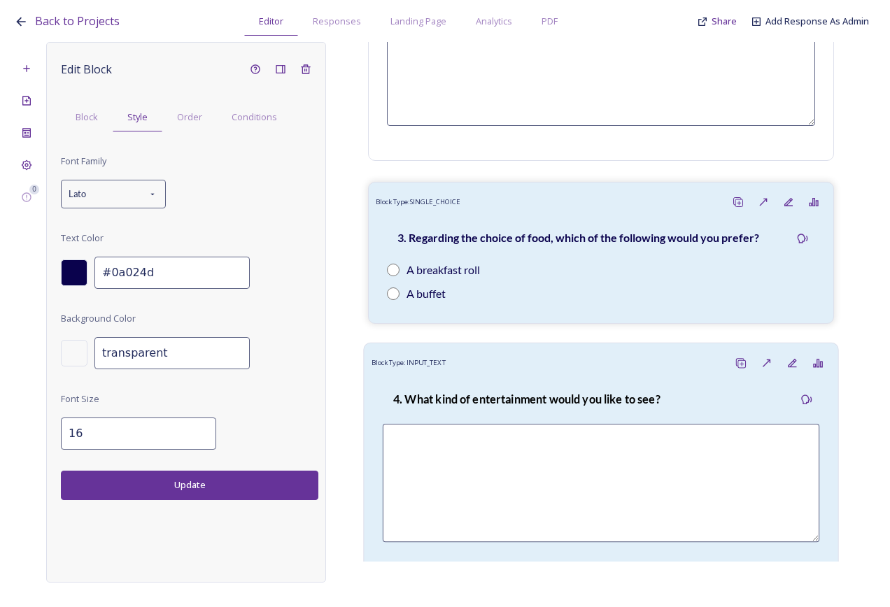
scroll to position [839, 0]
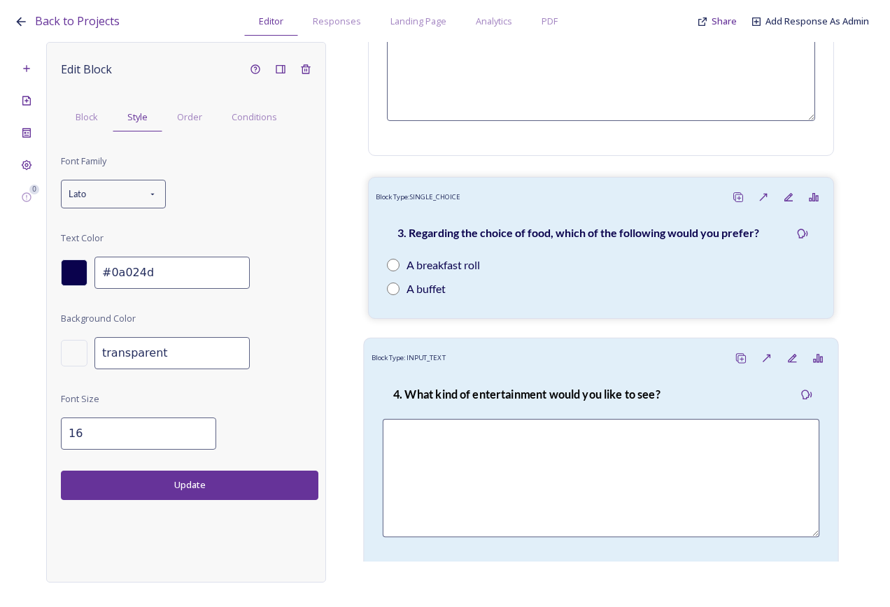
click at [566, 371] on div "Block Type: INPUT_TEXT" at bounding box center [600, 358] width 459 height 26
type input "#000000"
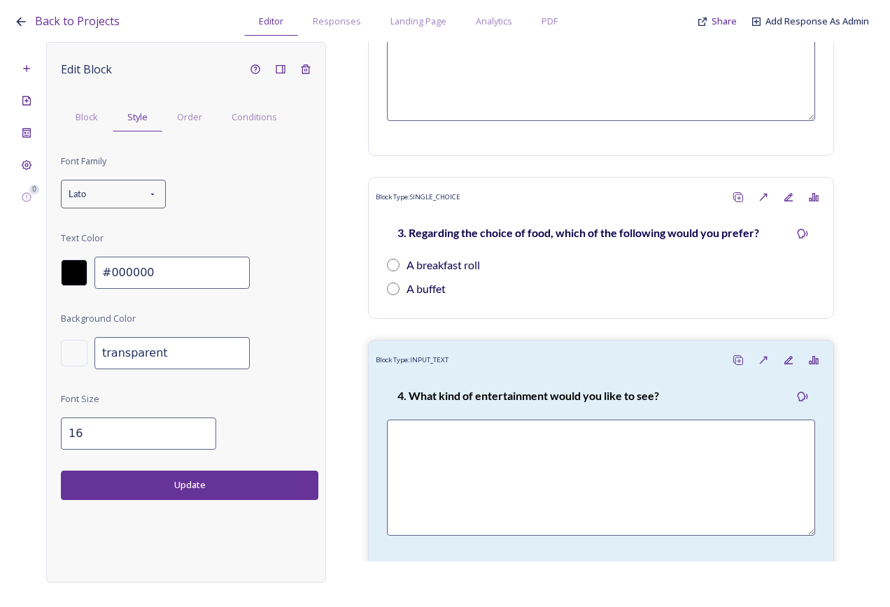
click at [75, 270] on div at bounding box center [74, 272] width 27 height 27
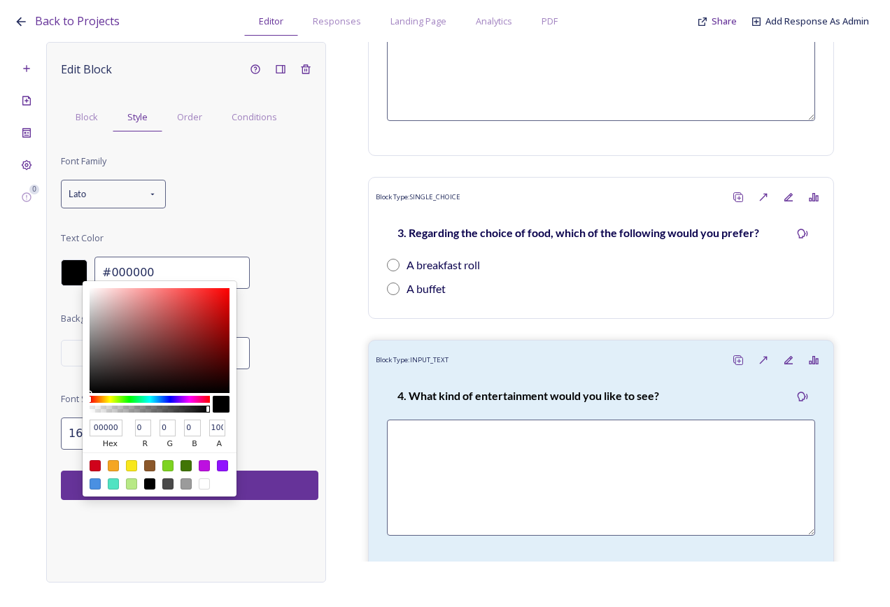
scroll to position [0, 0]
drag, startPoint x: 118, startPoint y: 429, endPoint x: -64, endPoint y: 397, distance: 184.5
click at [0, 397] on html "Back to Projects Editor Responses Landing Page Analytics PDF Share Add Response…" at bounding box center [445, 303] width 890 height 607
paste input "#0a024d"
type input "#0a024d"
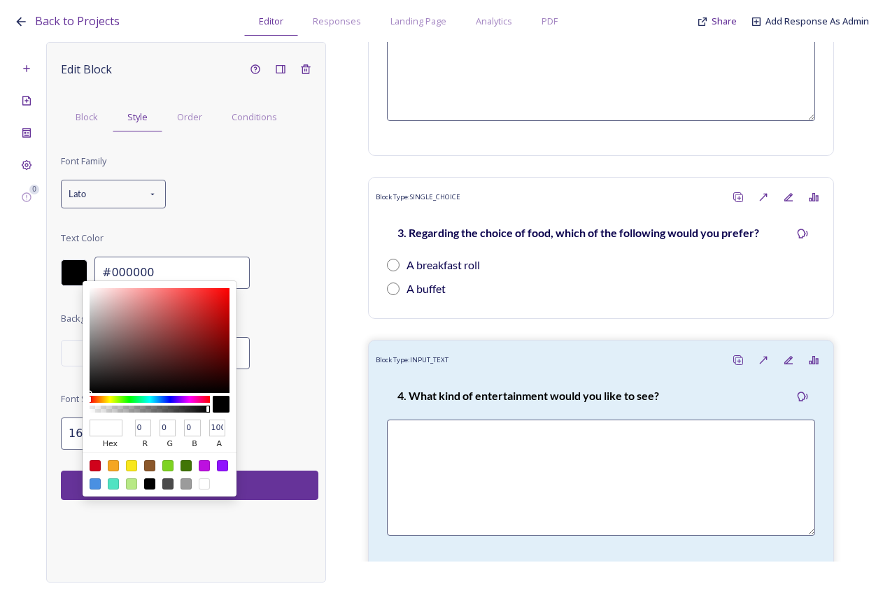
type input "#0a024d"
type input "10"
type input "2"
type input "77"
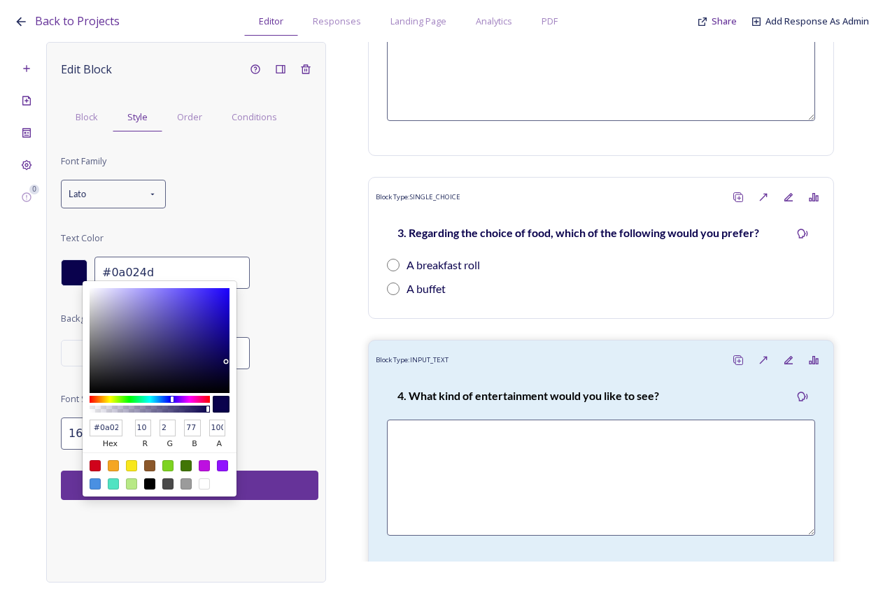
scroll to position [0, 5]
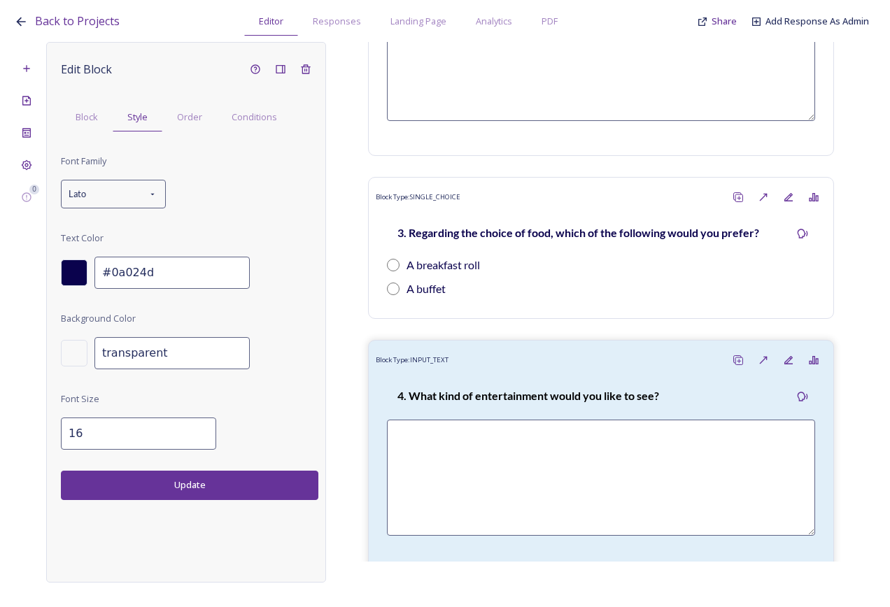
click at [266, 390] on div "Font Family Lato Text Color #0a024d Background Color transparent Font Size 16" at bounding box center [189, 300] width 257 height 297
click at [262, 481] on button "Update" at bounding box center [189, 485] width 257 height 29
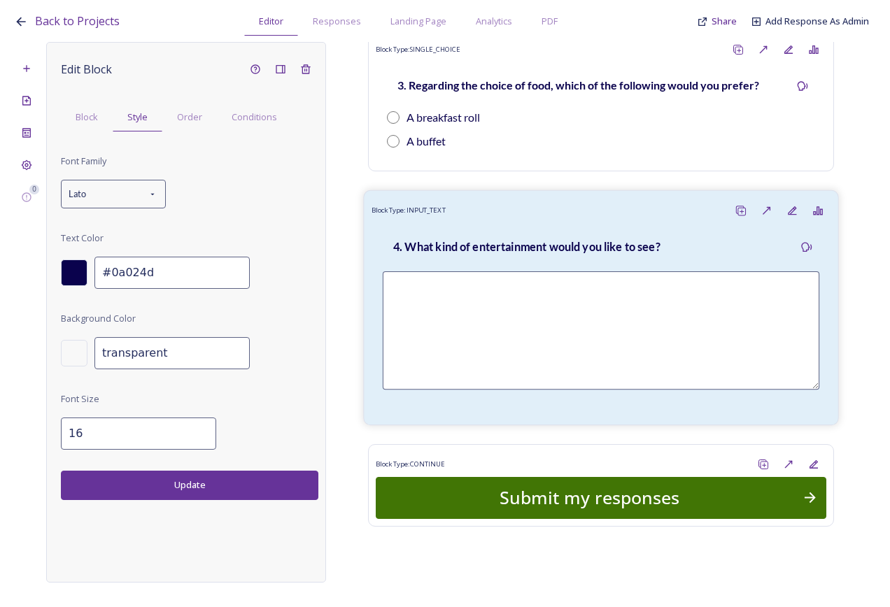
scroll to position [1002, 0]
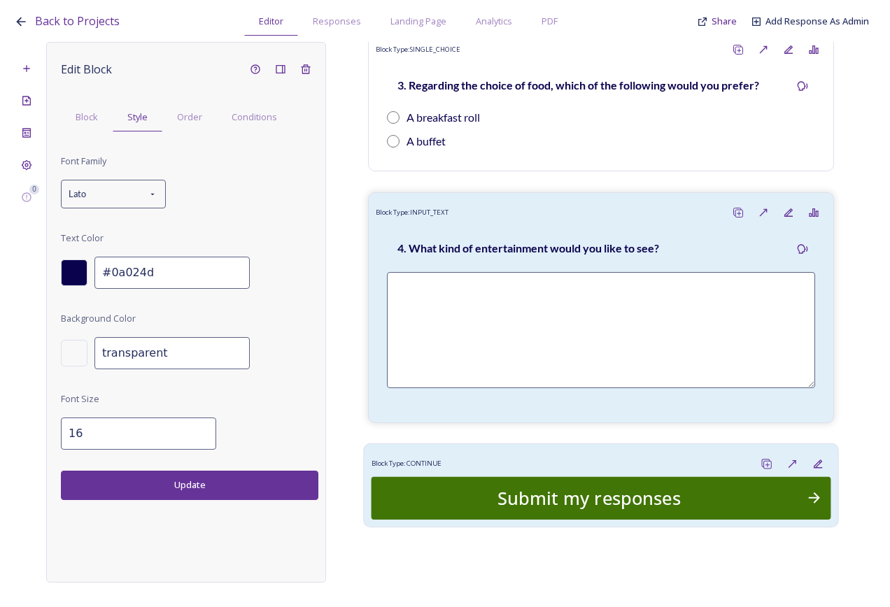
click at [565, 469] on div "Block Type: CONTINUE" at bounding box center [600, 464] width 459 height 26
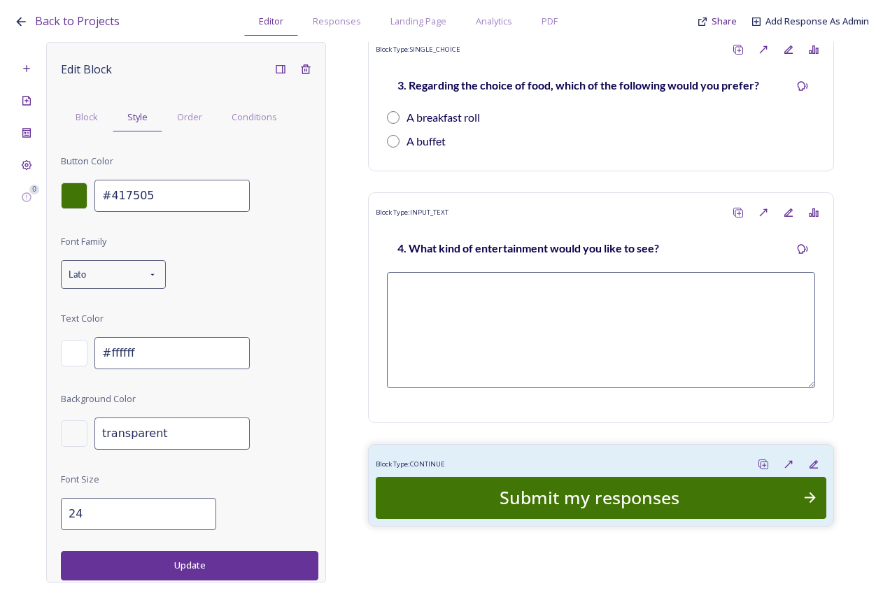
click at [192, 521] on input "24" at bounding box center [138, 514] width 155 height 32
click at [192, 521] on input "23" at bounding box center [138, 514] width 155 height 32
click at [192, 521] on input "22" at bounding box center [138, 514] width 155 height 32
click at [192, 521] on input "21" at bounding box center [138, 514] width 155 height 32
type input "20"
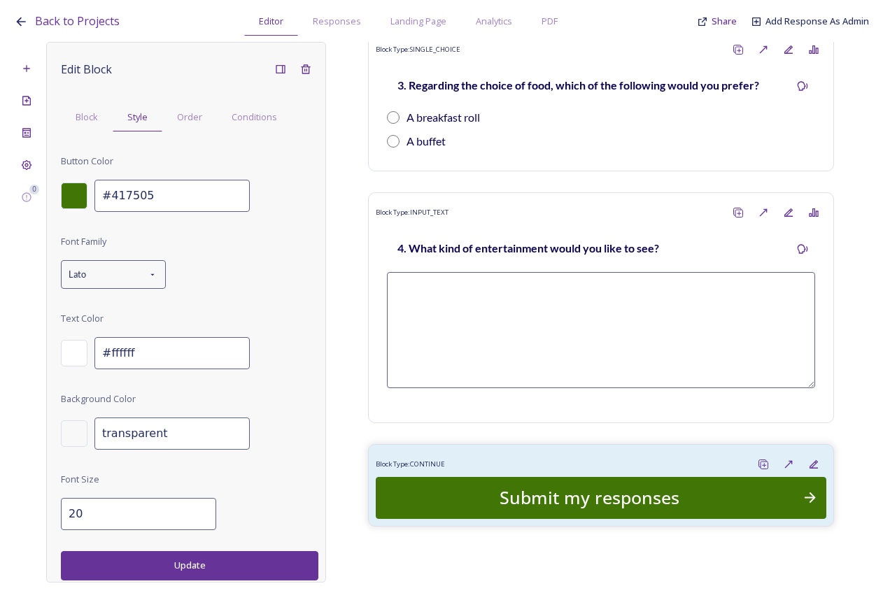
click at [192, 521] on input "20" at bounding box center [138, 514] width 155 height 32
click at [182, 563] on button "Update" at bounding box center [189, 565] width 257 height 29
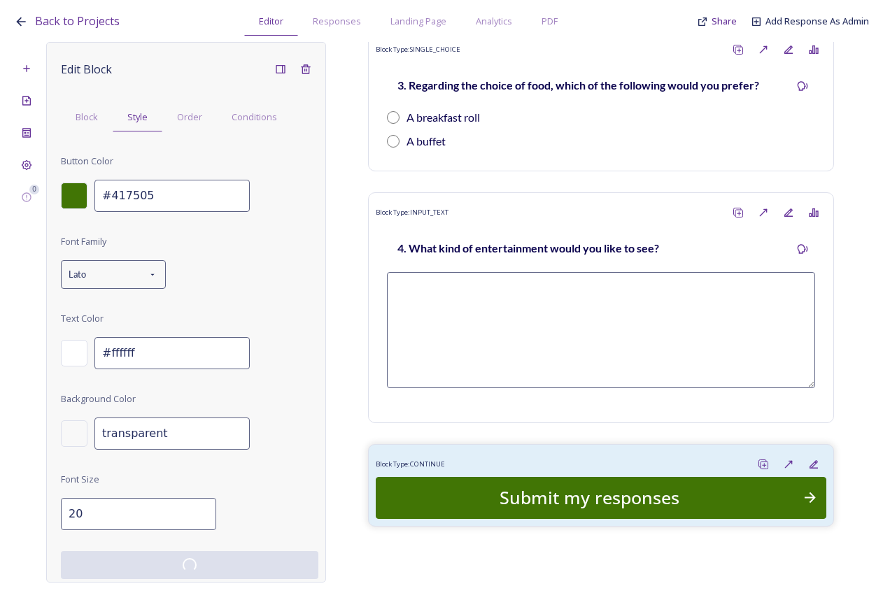
scroll to position [997, 0]
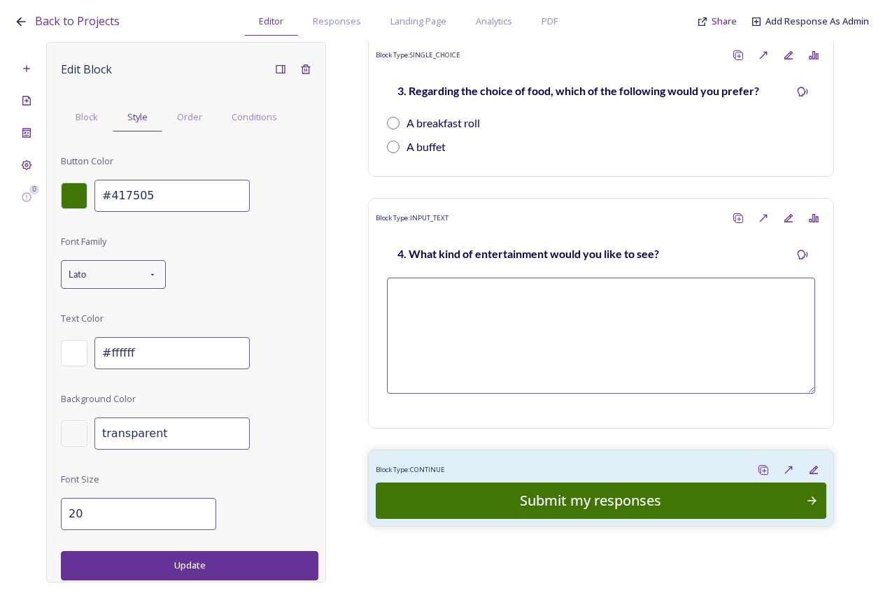
click at [452, 567] on div "0 Edit Block Block Style Order Conditions Button Color #417505 Font Family Lato…" at bounding box center [445, 312] width 862 height 541
click at [26, 163] on icon at bounding box center [26, 164] width 11 height 11
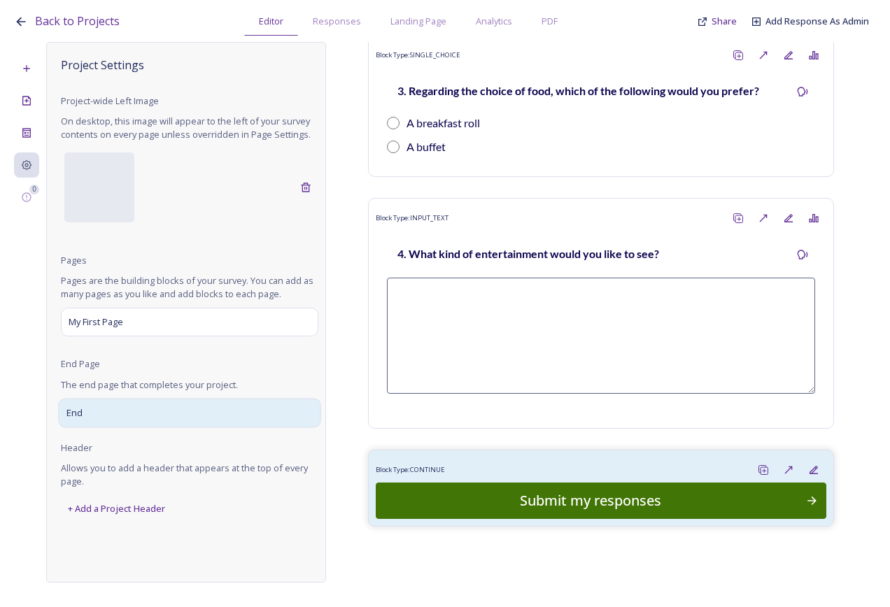
click at [165, 420] on div "End" at bounding box center [189, 412] width 262 height 29
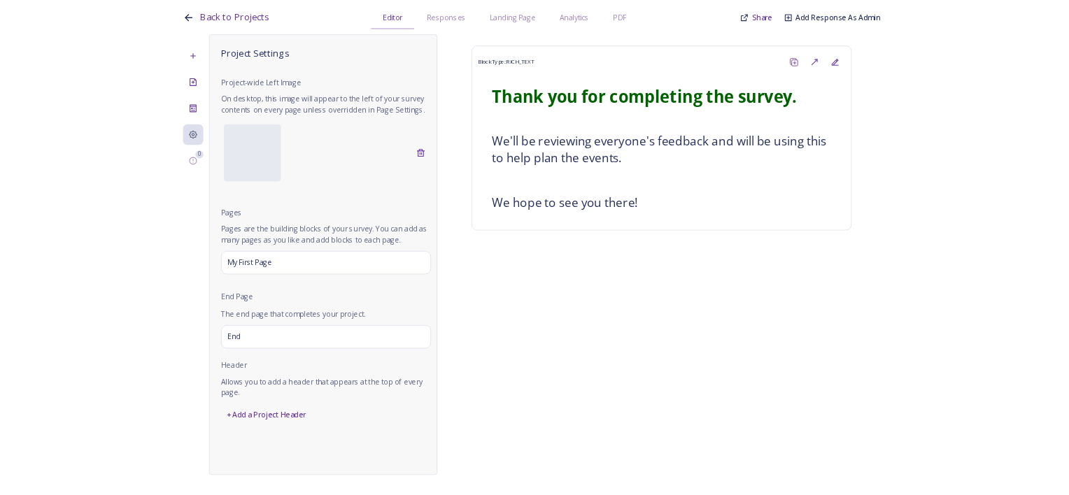
scroll to position [0, 0]
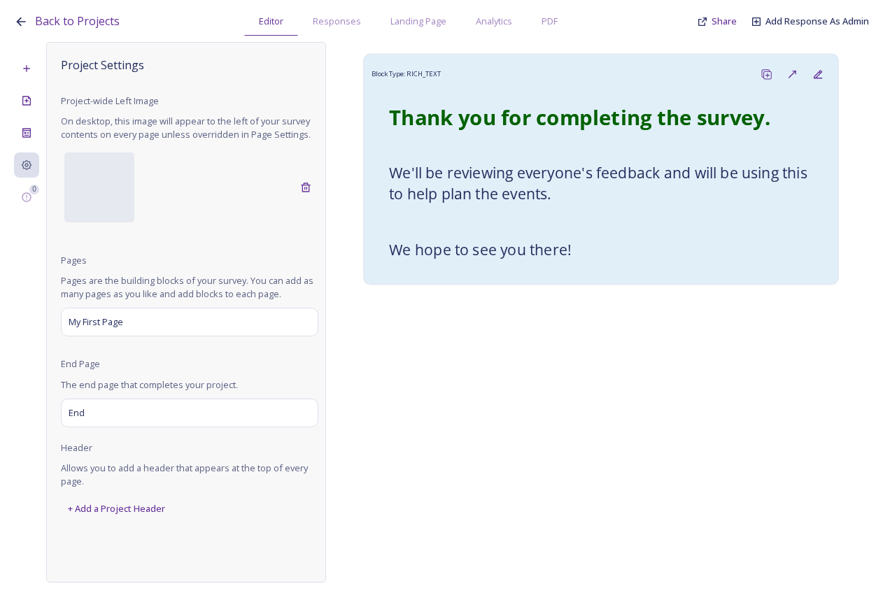
click at [586, 193] on h3 "We'll be reviewing everyone's feedback and will be using this to help plan the …" at bounding box center [601, 183] width 424 height 42
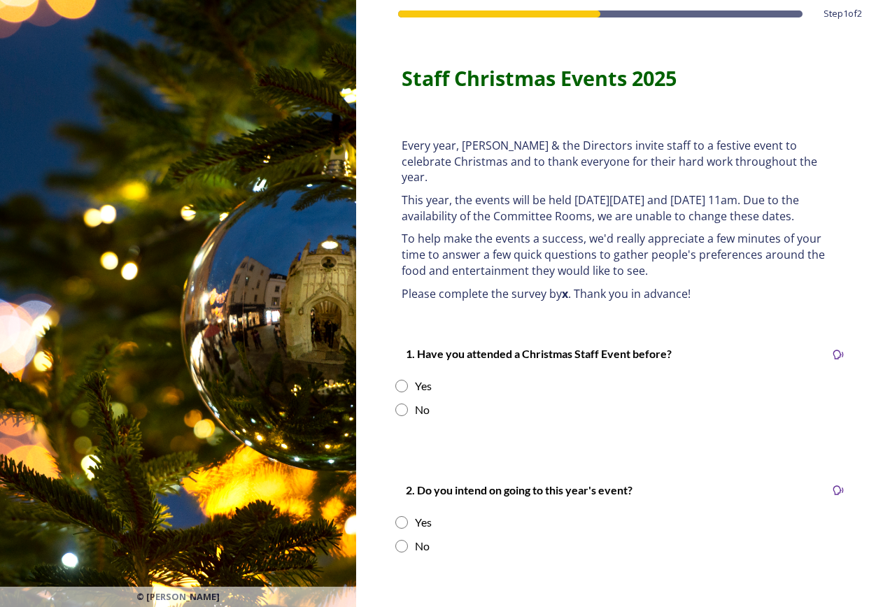
click at [402, 386] on input "radio" at bounding box center [401, 386] width 13 height 13
radio input "true"
click at [403, 413] on input "radio" at bounding box center [401, 410] width 13 height 13
radio input "true"
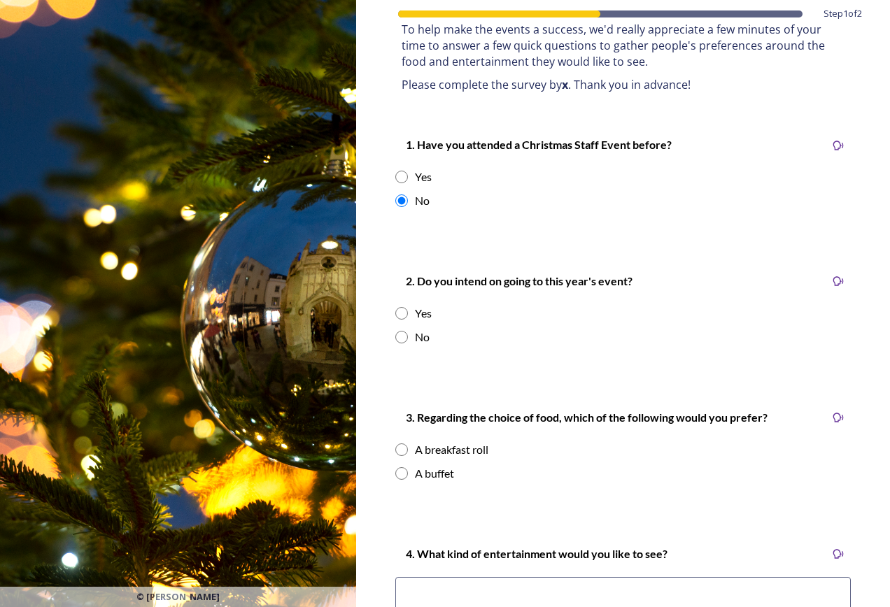
scroll to position [210, 0]
click at [403, 313] on input "radio" at bounding box center [401, 312] width 13 height 13
click at [403, 343] on div "No" at bounding box center [622, 336] width 455 height 17
radio input "false"
radio input "true"
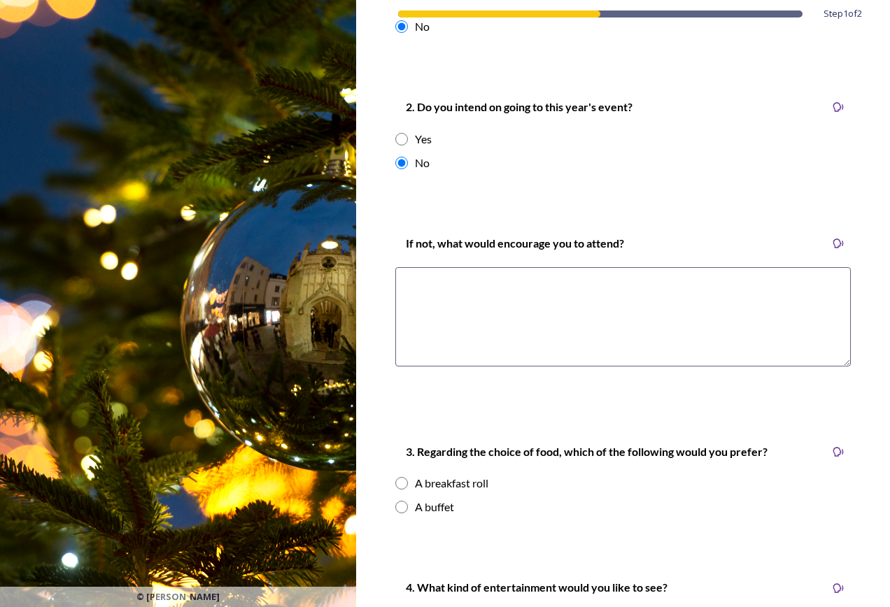
scroll to position [420, 0]
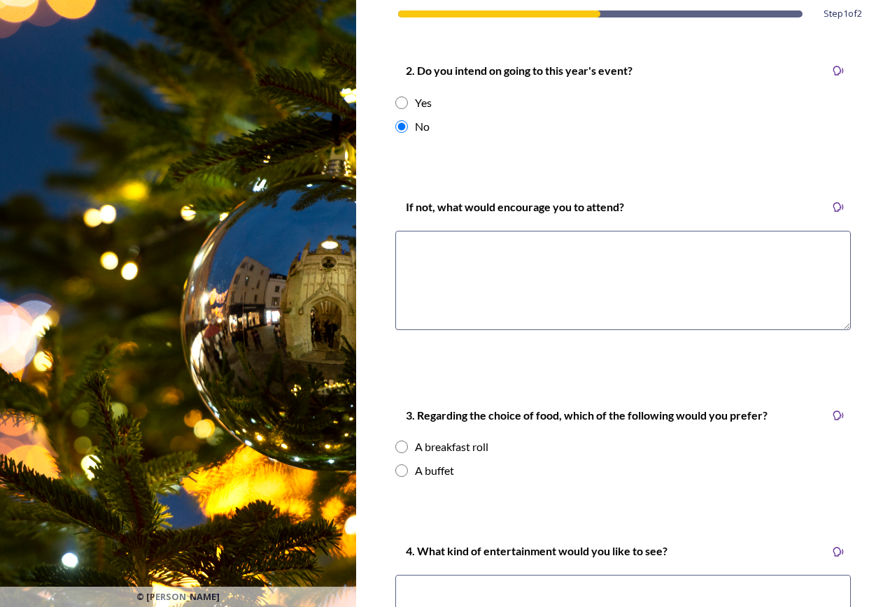
click at [406, 447] on input "radio" at bounding box center [401, 447] width 13 height 13
radio input "true"
click at [404, 471] on input "radio" at bounding box center [401, 470] width 13 height 13
radio input "true"
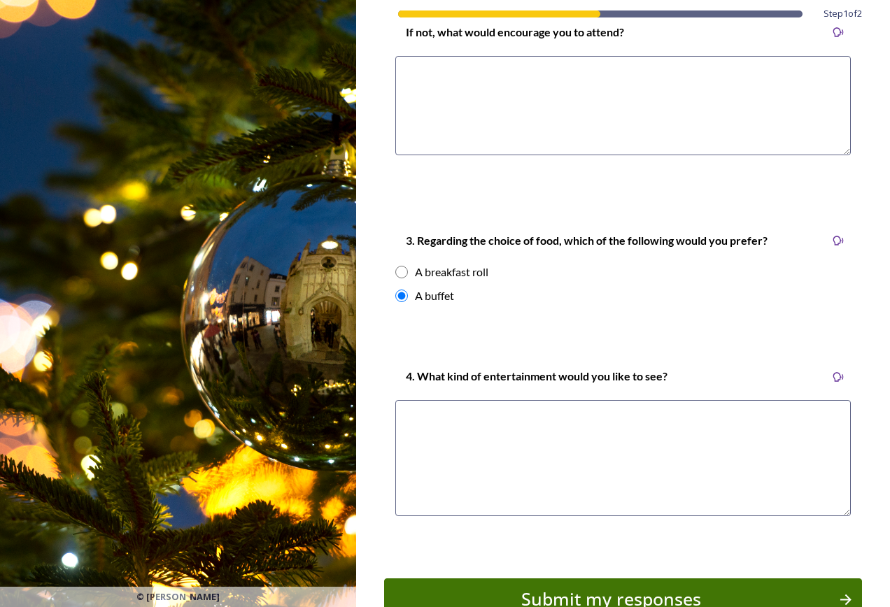
scroll to position [629, 0]
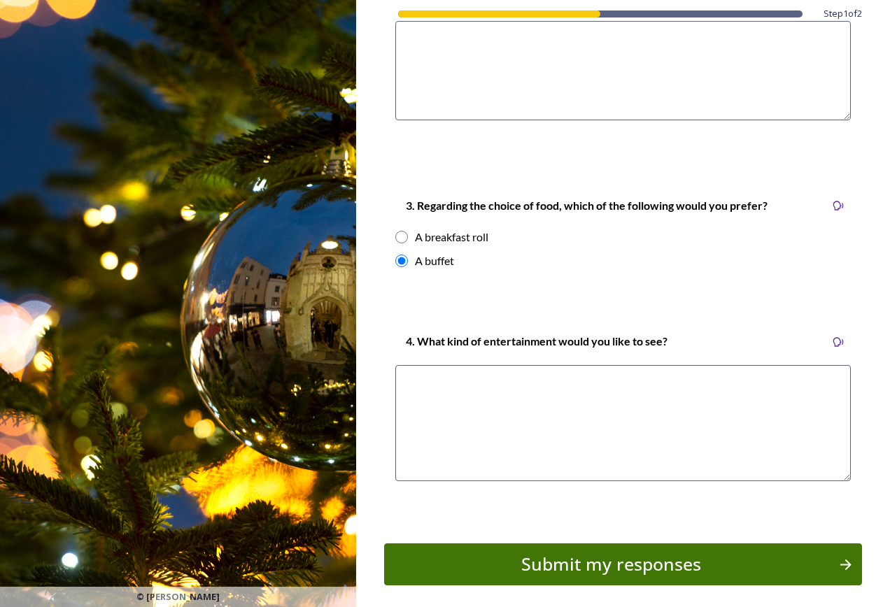
click at [454, 385] on textarea at bounding box center [622, 423] width 455 height 116
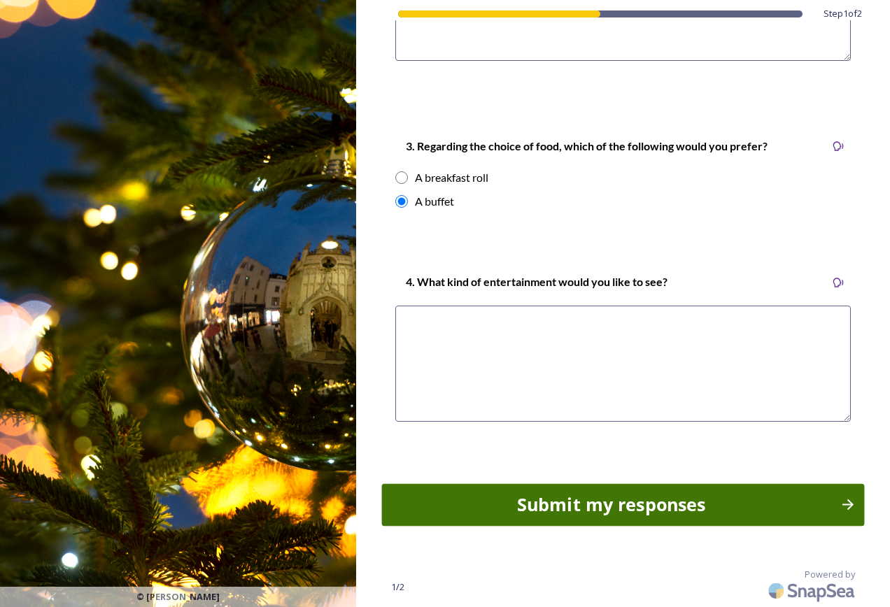
click at [560, 509] on div "Submit my responses" at bounding box center [610, 505] width 443 height 27
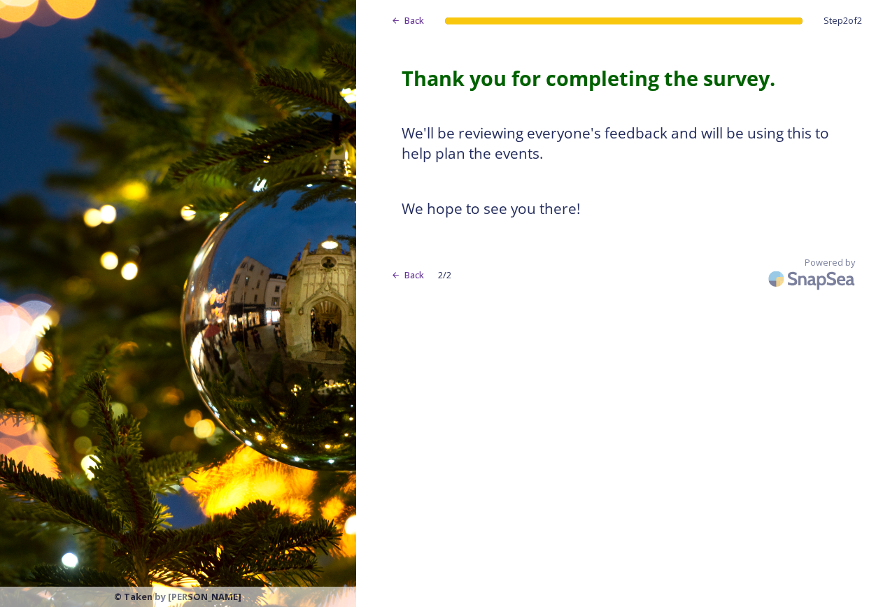
scroll to position [0, 0]
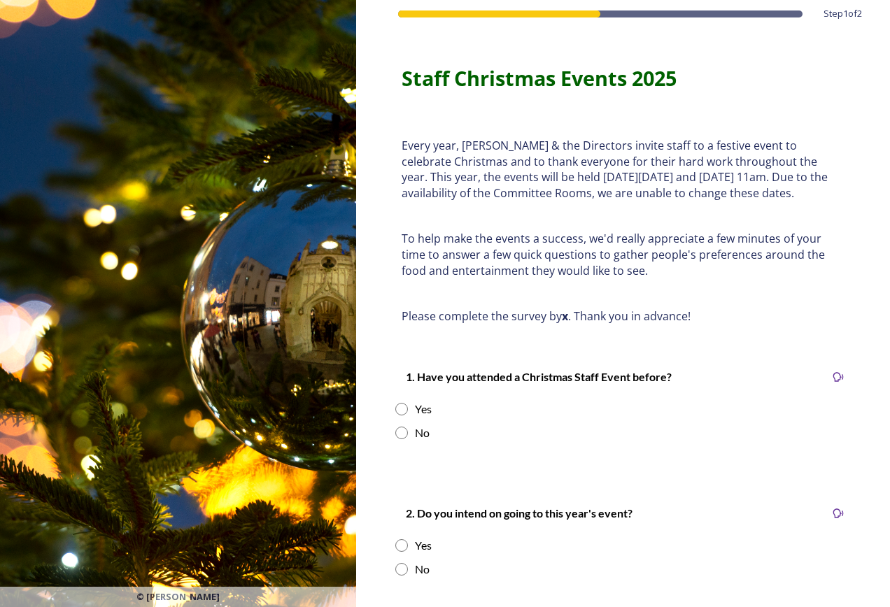
click at [655, 441] on div "No" at bounding box center [622, 432] width 455 height 17
radio input "true"
